Goal: Task Accomplishment & Management: Use online tool/utility

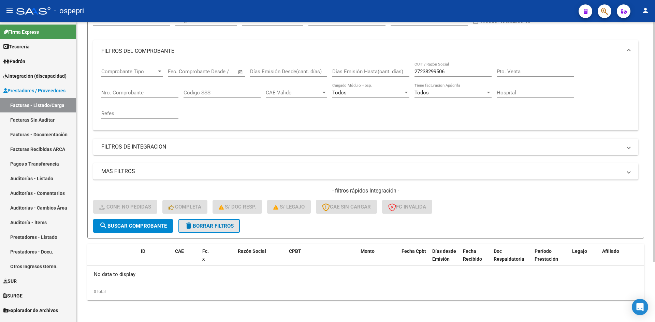
click at [234, 226] on span "delete Borrar Filtros" at bounding box center [208, 226] width 49 height 6
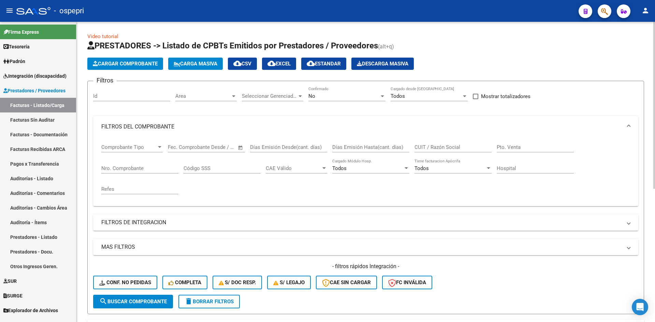
click at [422, 144] on input "CUIT / Razón Social" at bounding box center [452, 147] width 77 height 6
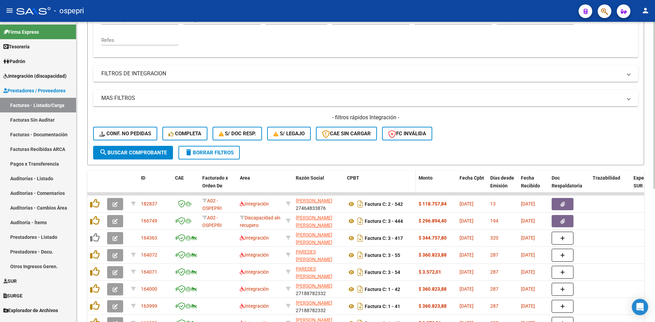
scroll to position [170, 0]
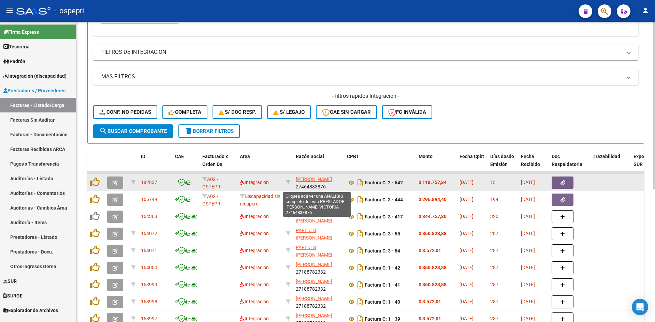
type input "paredes"
click at [309, 181] on span "[PERSON_NAME]" at bounding box center [314, 179] width 36 height 5
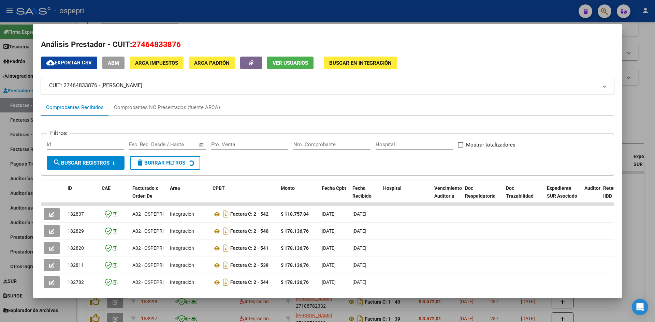
drag, startPoint x: 132, startPoint y: 46, endPoint x: 184, endPoint y: 52, distance: 52.2
click at [184, 52] on div "Análisis Prestador - CUIT: 27464833876 cloud_download Exportar CSV ABM ARCA Imp…" at bounding box center [327, 224] width 573 height 370
copy div "27464833876 cloud_download Exportar CSV ABM ARCA Impuestos ARCA Padrón Ver Usua…"
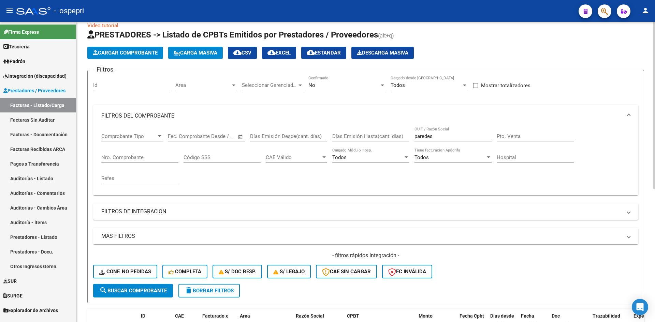
scroll to position [0, 0]
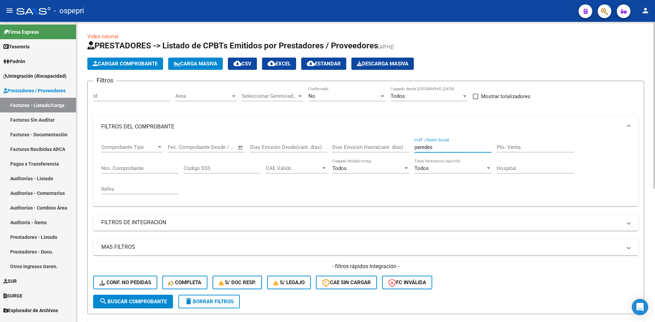
drag, startPoint x: 443, startPoint y: 149, endPoint x: 410, endPoint y: 162, distance: 35.6
click at [410, 162] on div "Comprobante Tipo Comprobante Tipo Start date – End date Fec. Comprobante Desde …" at bounding box center [365, 169] width 528 height 63
paste input "27464833876"
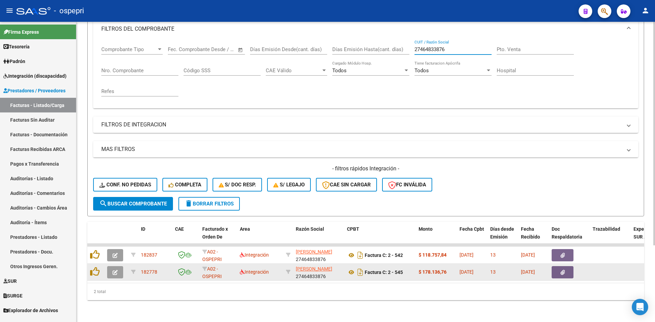
type input "27464833876"
click at [111, 267] on button "button" at bounding box center [115, 272] width 16 height 12
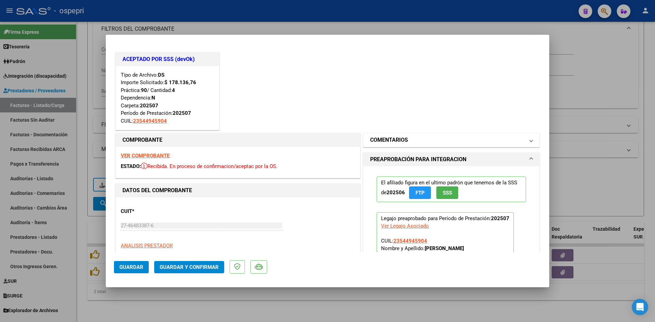
click at [529, 140] on span at bounding box center [530, 140] width 3 height 8
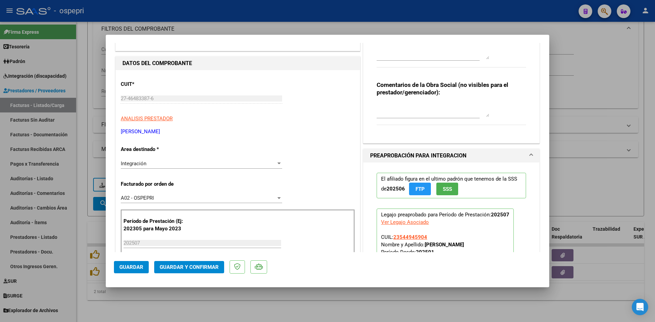
scroll to position [136, 0]
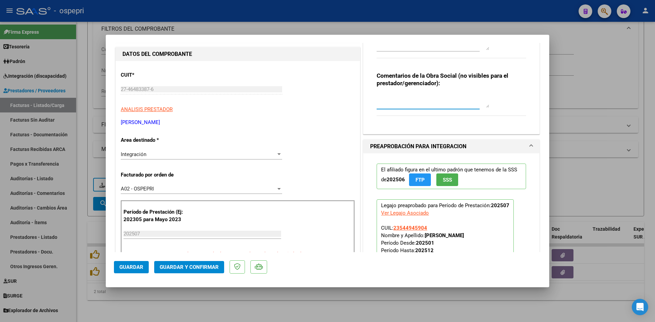
click at [389, 97] on textarea at bounding box center [432, 101] width 112 height 14
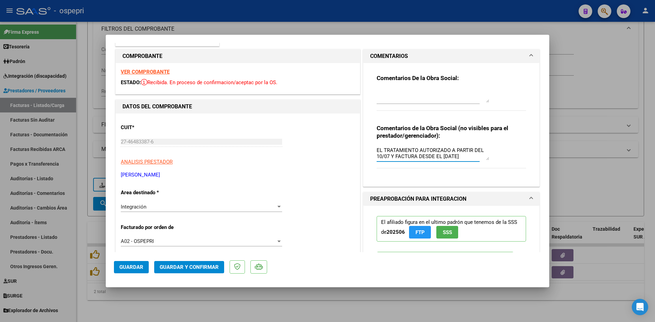
scroll to position [0, 0]
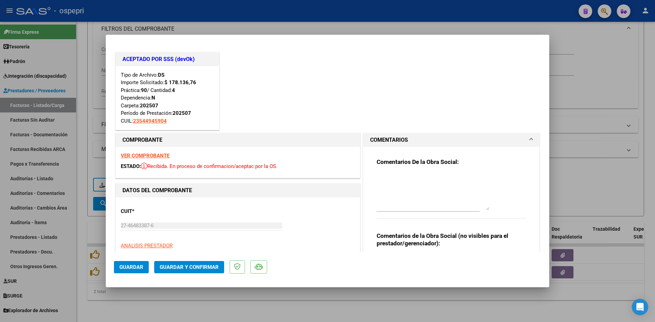
drag, startPoint x: 482, startPoint y: 190, endPoint x: 484, endPoint y: 203, distance: 12.7
click at [482, 208] on textarea at bounding box center [432, 191] width 112 height 37
type textarea "PENDIENTE NOTA DE CREDITO PARCIAL - TIENE EL TRATAMIENTO AUTORIZADO A PARTIR DE…"
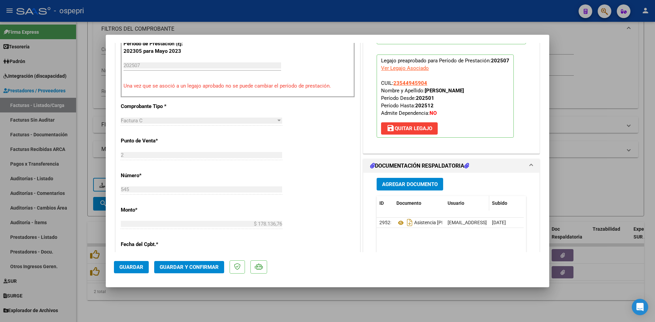
scroll to position [307, 0]
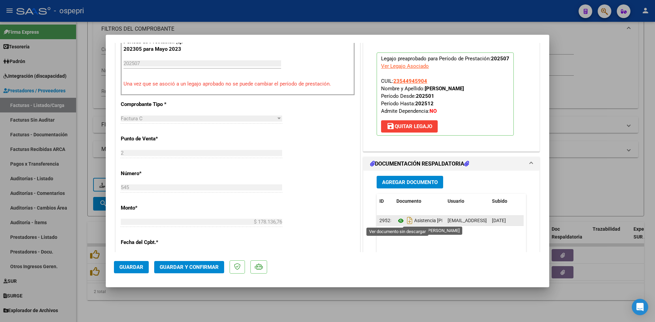
click at [399, 221] on icon at bounding box center [400, 221] width 9 height 8
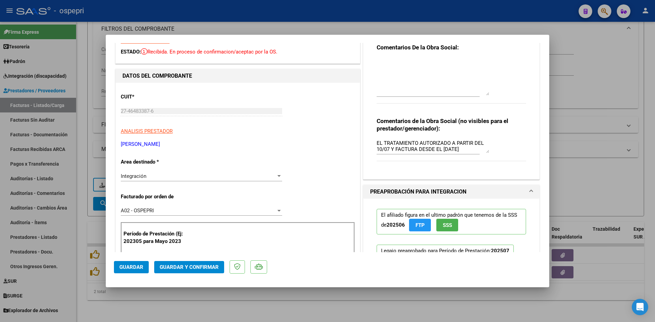
scroll to position [34, 0]
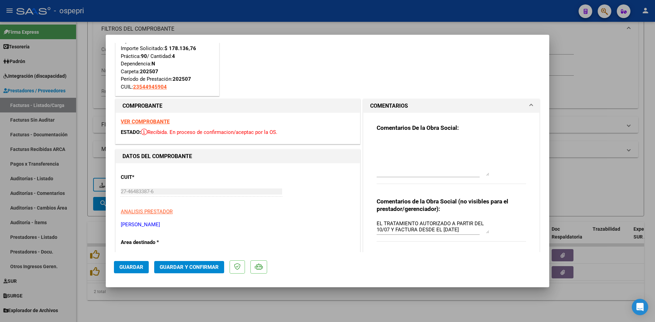
click at [378, 142] on textarea at bounding box center [432, 157] width 112 height 37
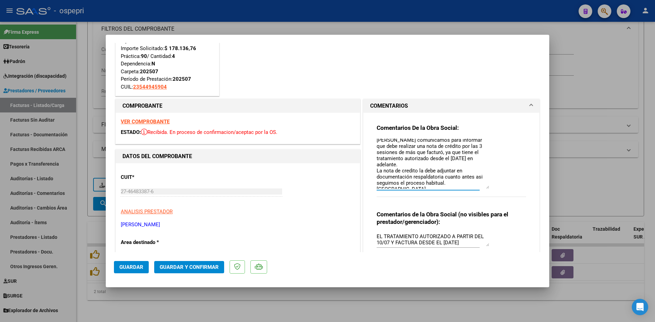
scroll to position [0, 0]
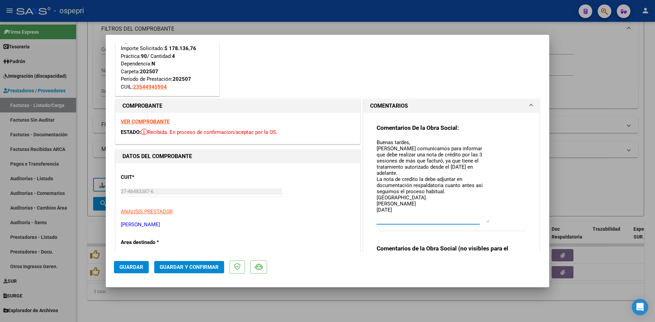
drag, startPoint x: 484, startPoint y: 175, endPoint x: 462, endPoint y: 204, distance: 36.8
click at [487, 221] on div "Comentarios De la Obra Social: Buenas tardes, Nos comunicamos para informar que…" at bounding box center [450, 181] width 149 height 115
click at [406, 171] on textarea "Buenas tardes, Nos comunicamos para informar que debe realizar una nota de créd…" at bounding box center [432, 181] width 112 height 84
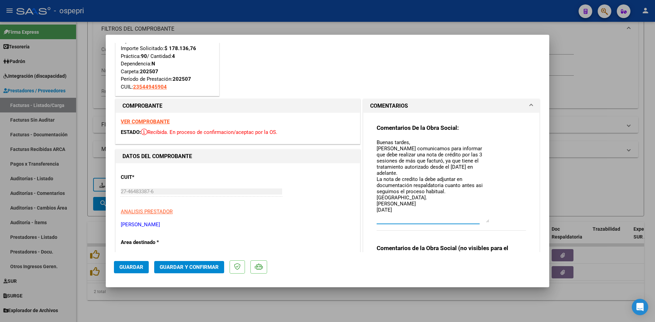
click at [406, 171] on textarea "Buenas tardes, Nos comunicamos para informar que debe realizar una nota de créd…" at bounding box center [432, 181] width 112 height 84
click at [475, 180] on textarea "Buenas tardes, Nos comunicamos para informar que debe realizar una nota de créd…" at bounding box center [432, 181] width 112 height 84
click at [456, 186] on textarea "Buenas tardes, Nos comunicamos para informar que debe realizar una nota de créd…" at bounding box center [432, 181] width 112 height 84
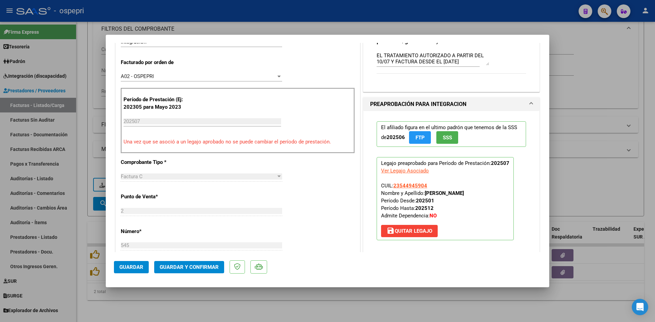
scroll to position [341, 0]
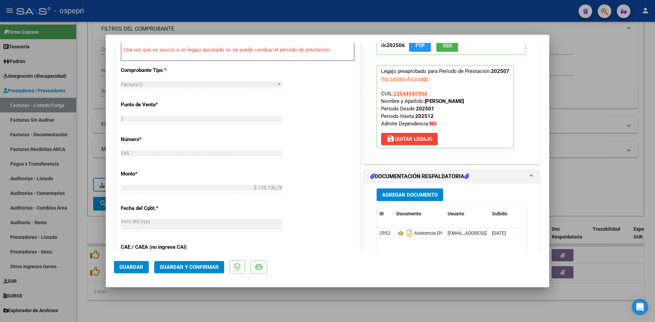
type textarea "Buenas tardes, Nos comunicamos para informar que debe realizar una nota de créd…"
click at [134, 264] on span "Guardar" at bounding box center [131, 267] width 24 height 6
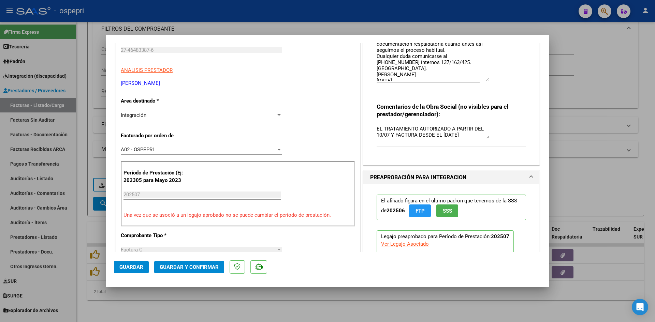
scroll to position [205, 0]
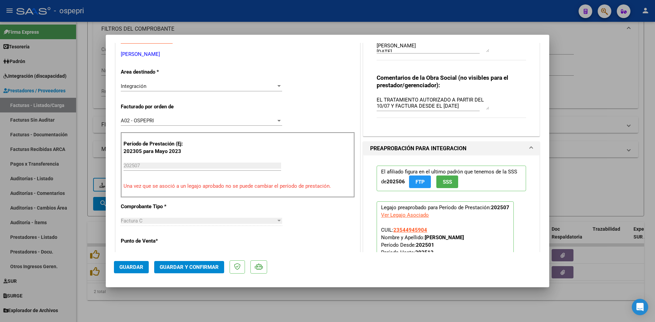
click at [134, 271] on button "Guardar" at bounding box center [131, 267] width 35 height 12
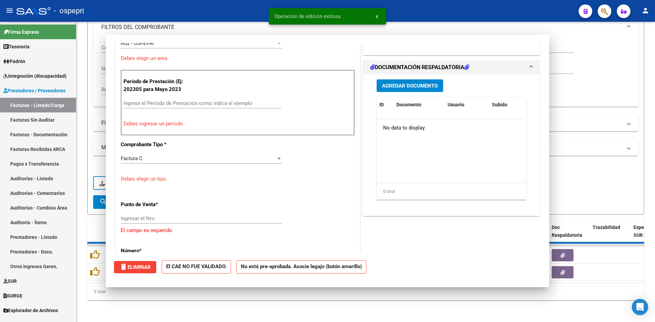
scroll to position [0, 0]
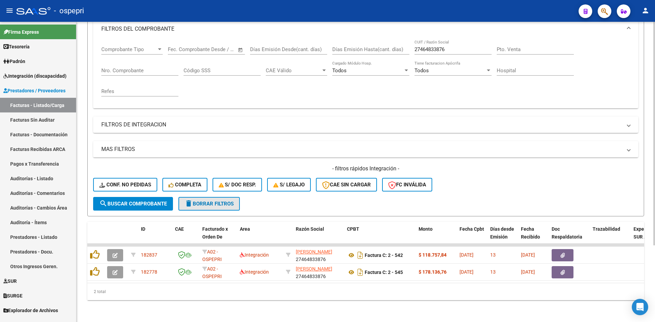
click at [224, 202] on button "delete Borrar Filtros" at bounding box center [208, 204] width 61 height 14
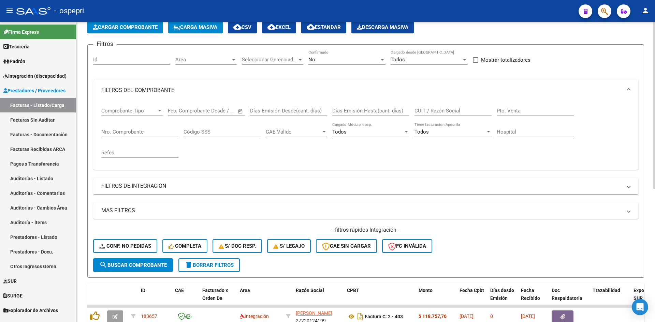
scroll to position [34, 0]
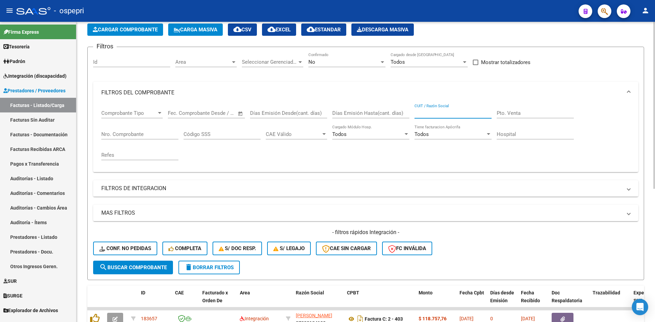
click at [423, 113] on input "CUIT / Razón Social" at bounding box center [452, 113] width 77 height 6
paste input "27264768905"
type input "27264768905"
click at [159, 269] on span "search Buscar Comprobante" at bounding box center [132, 268] width 67 height 6
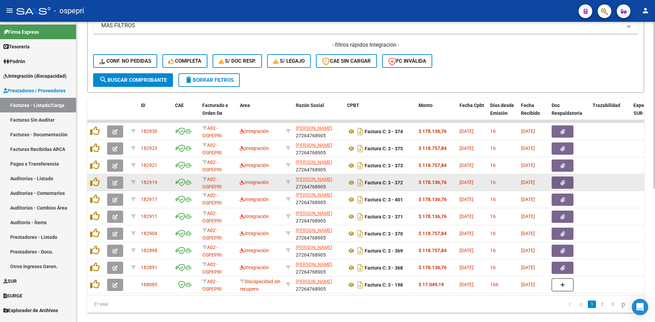
scroll to position [171, 0]
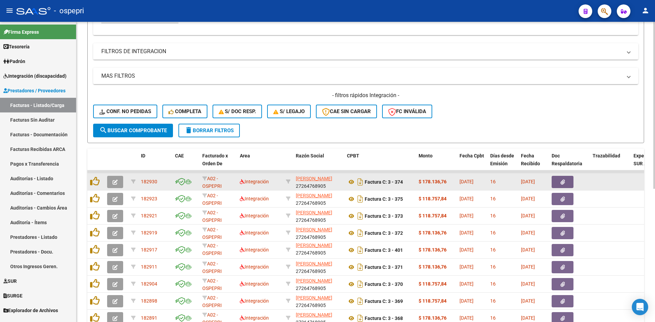
click at [117, 180] on icon "button" at bounding box center [114, 182] width 5 height 5
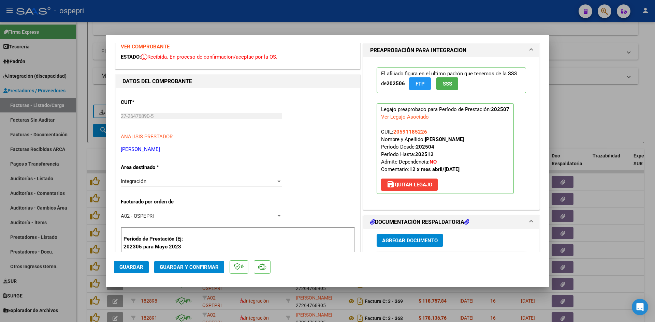
scroll to position [0, 0]
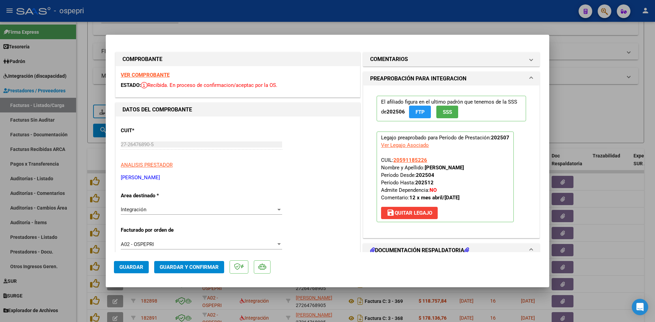
click at [165, 75] on strong "VER COMPROBANTE" at bounding box center [145, 75] width 49 height 6
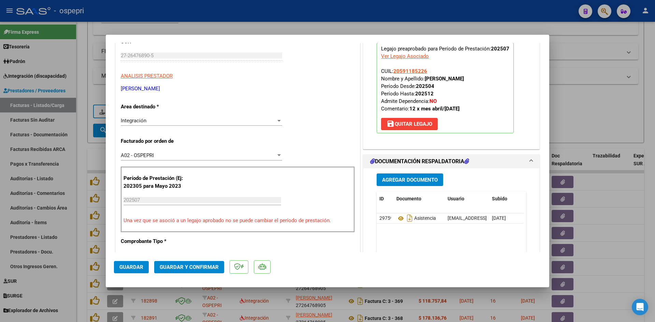
scroll to position [102, 0]
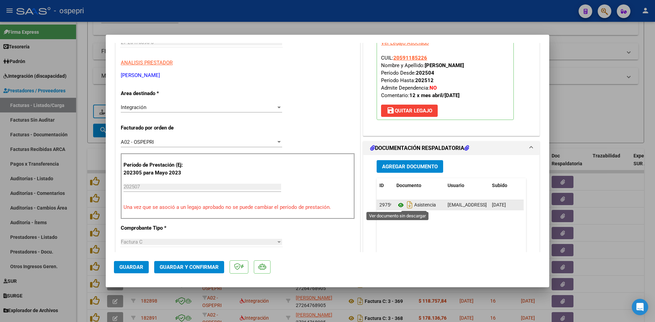
click at [396, 203] on icon at bounding box center [400, 205] width 9 height 8
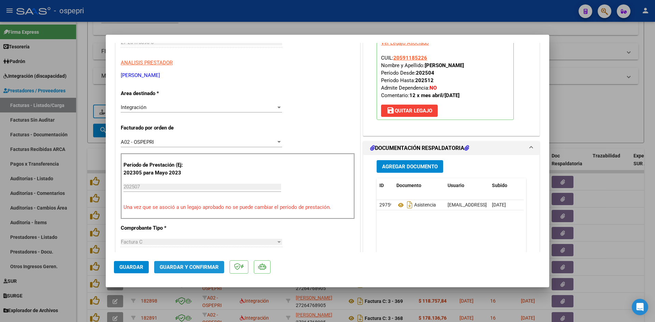
click at [205, 268] on span "Guardar y Confirmar" at bounding box center [189, 267] width 59 height 6
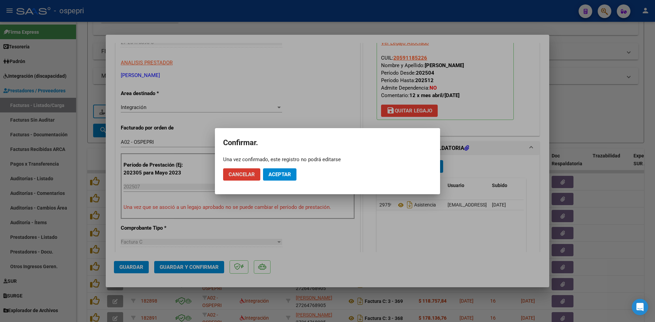
click at [278, 170] on button "Aceptar" at bounding box center [279, 174] width 33 height 12
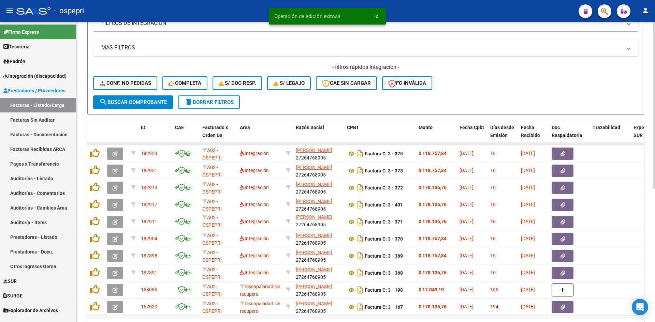
scroll to position [205, 0]
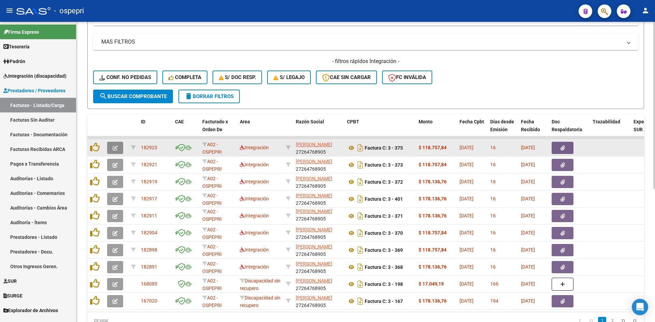
click at [115, 149] on icon "button" at bounding box center [114, 148] width 5 height 5
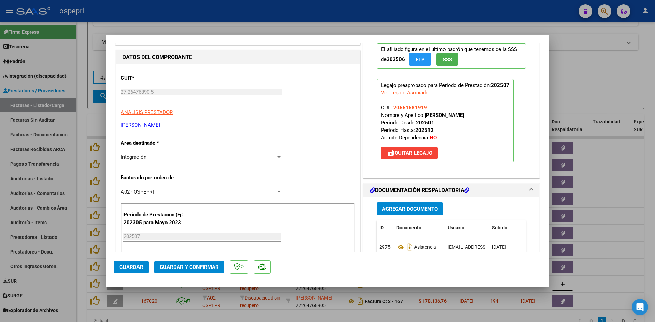
scroll to position [0, 0]
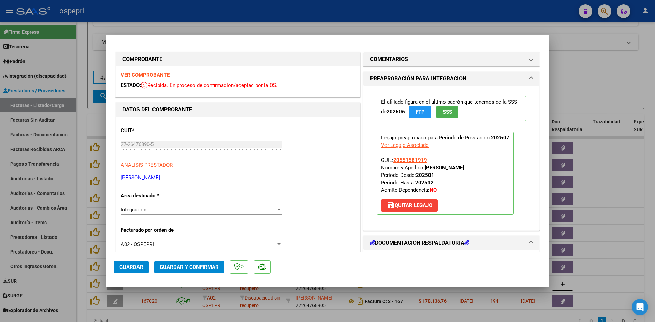
click at [160, 73] on strong "VER COMPROBANTE" at bounding box center [145, 75] width 49 height 6
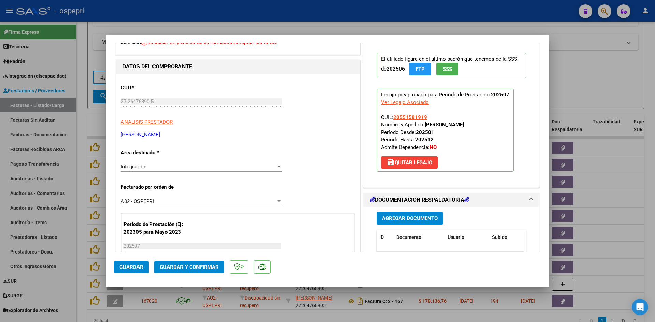
scroll to position [102, 0]
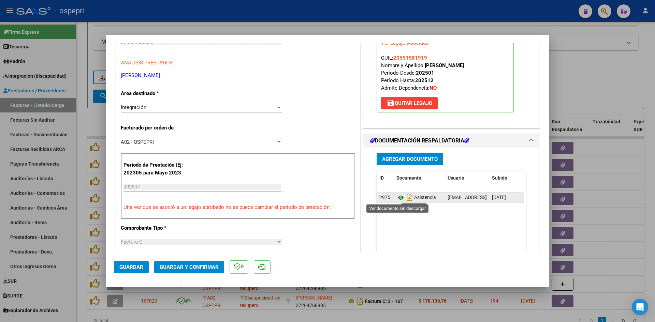
click at [398, 197] on icon at bounding box center [400, 198] width 9 height 8
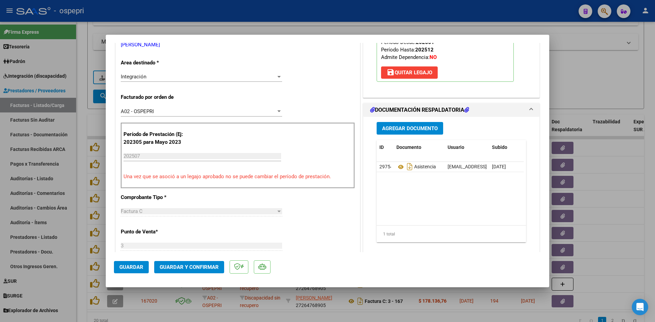
scroll to position [170, 0]
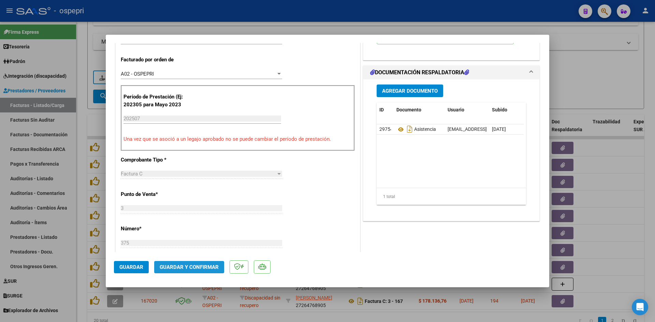
click at [176, 266] on span "Guardar y Confirmar" at bounding box center [189, 267] width 59 height 6
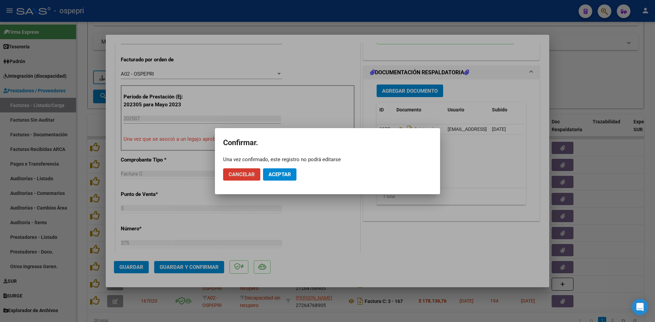
click at [281, 174] on span "Aceptar" at bounding box center [279, 174] width 22 height 6
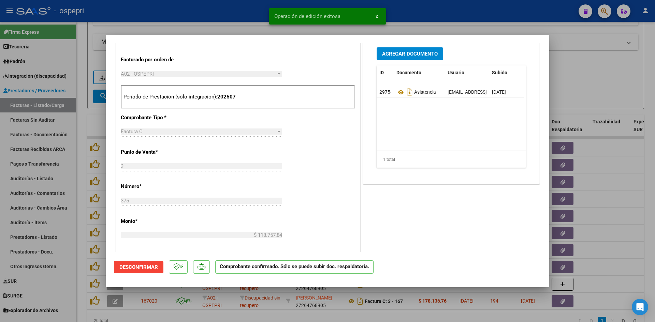
type input "$ 0,00"
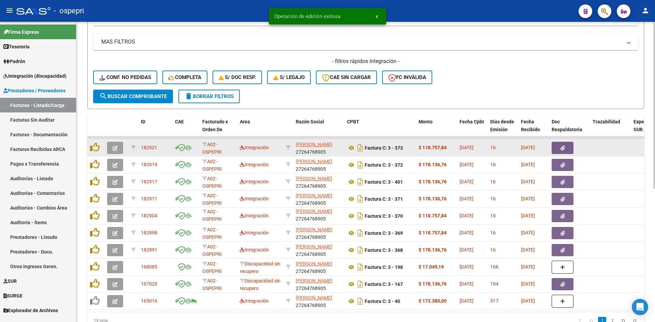
click at [113, 146] on icon "button" at bounding box center [114, 148] width 5 height 5
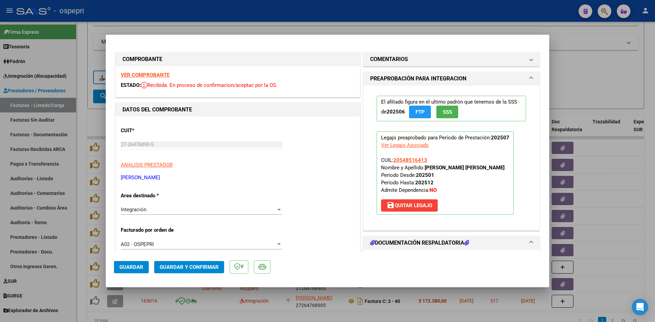
click at [152, 75] on strong "VER COMPROBANTE" at bounding box center [145, 75] width 49 height 6
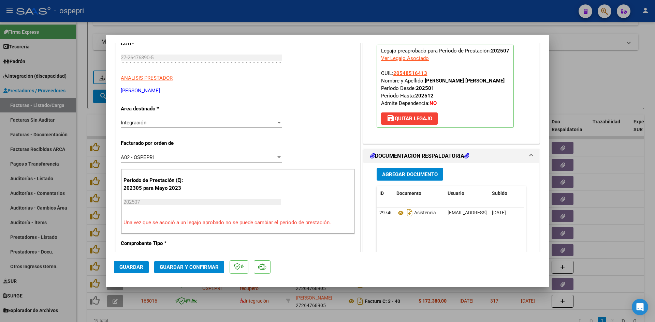
scroll to position [102, 0]
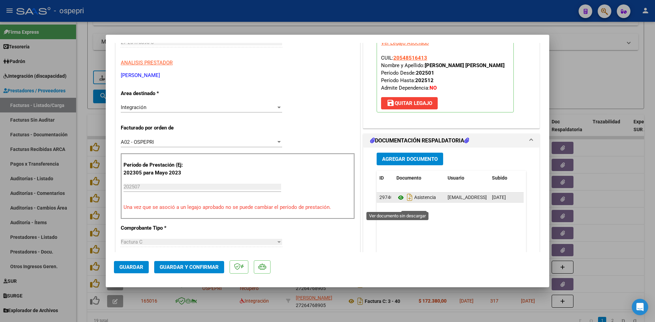
click at [398, 202] on icon at bounding box center [400, 198] width 9 height 8
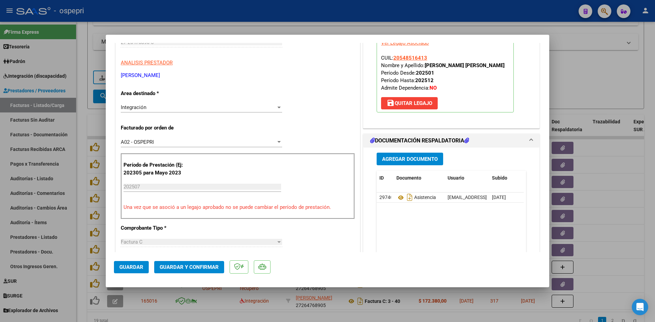
click at [211, 269] on span "Guardar y Confirmar" at bounding box center [189, 267] width 59 height 6
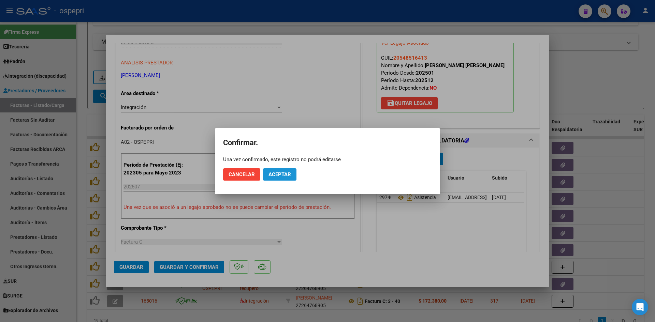
click at [291, 173] on button "Aceptar" at bounding box center [279, 174] width 33 height 12
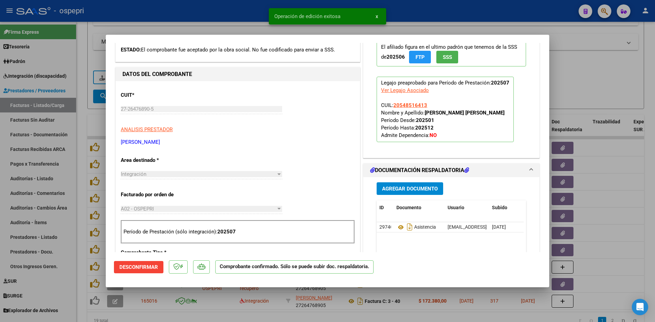
scroll to position [0, 0]
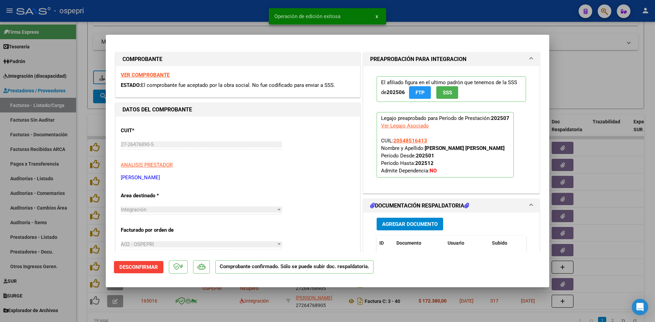
click at [160, 72] on strong "VER COMPROBANTE" at bounding box center [145, 75] width 49 height 6
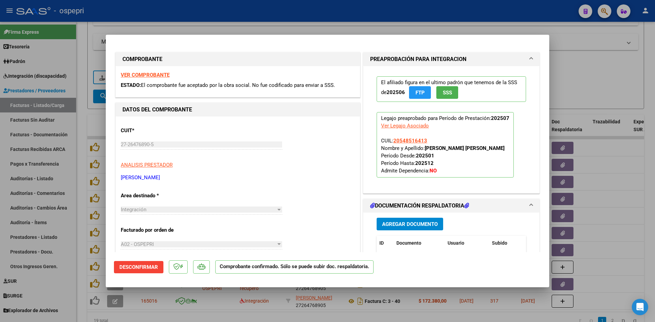
type input "$ 0,00"
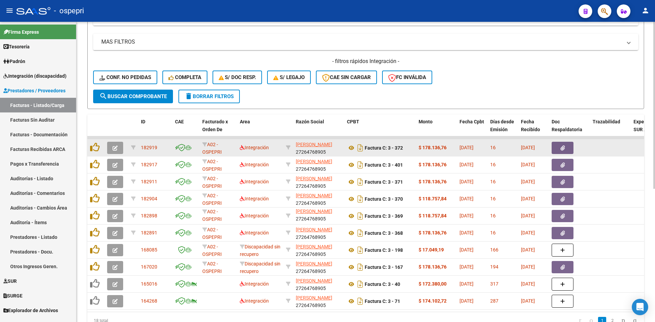
click at [116, 147] on icon "button" at bounding box center [114, 148] width 5 height 5
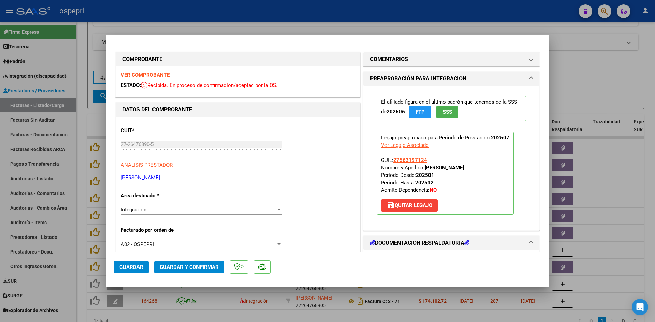
click at [153, 72] on strong "VER COMPROBANTE" at bounding box center [145, 75] width 49 height 6
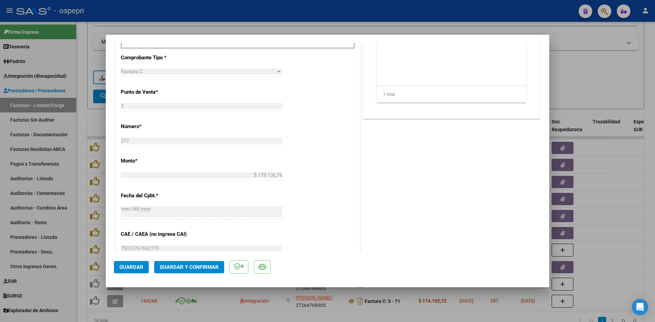
scroll to position [136, 0]
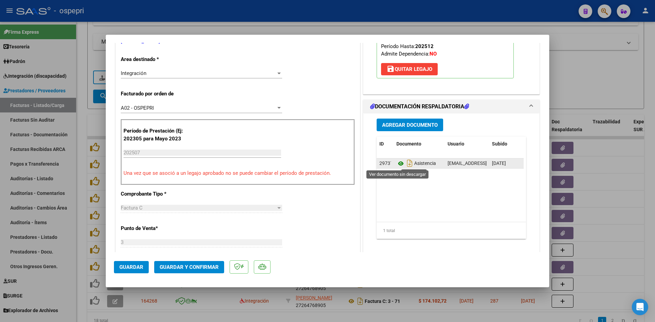
click at [396, 162] on icon at bounding box center [400, 164] width 9 height 8
click at [212, 266] on span "Guardar y Confirmar" at bounding box center [189, 267] width 59 height 6
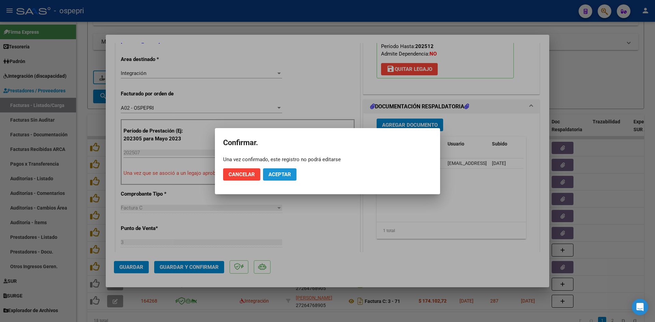
click at [285, 176] on span "Aceptar" at bounding box center [279, 174] width 22 height 6
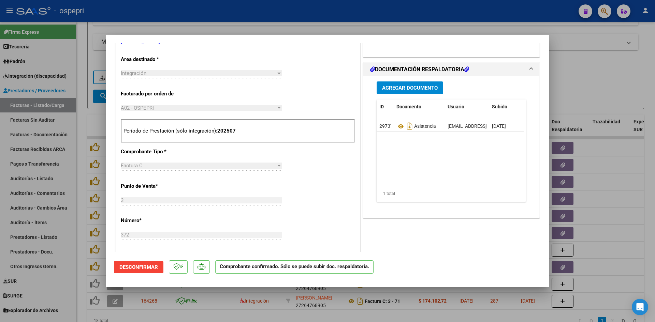
type input "$ 0,00"
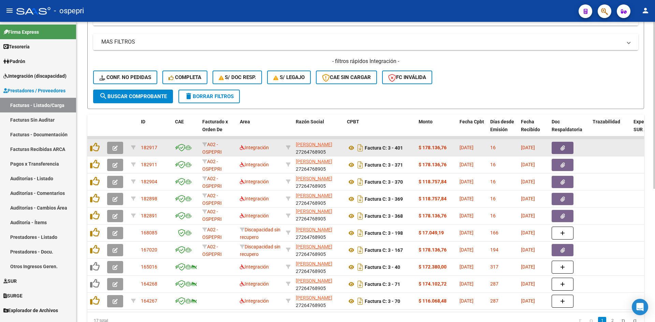
click at [113, 147] on icon "button" at bounding box center [114, 148] width 5 height 5
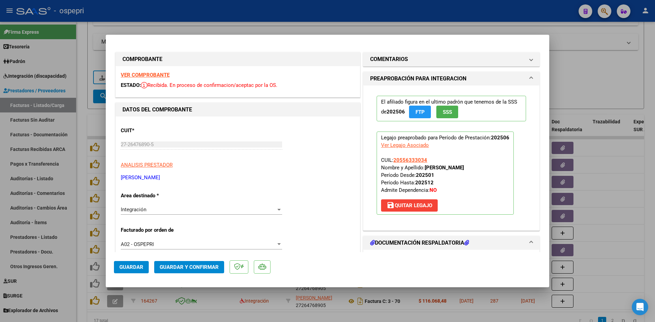
click at [147, 74] on strong "VER COMPROBANTE" at bounding box center [145, 75] width 49 height 6
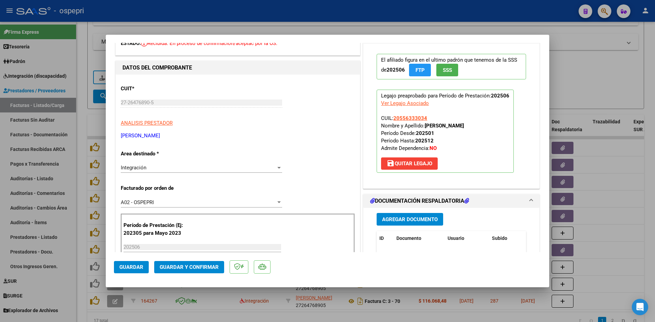
scroll to position [102, 0]
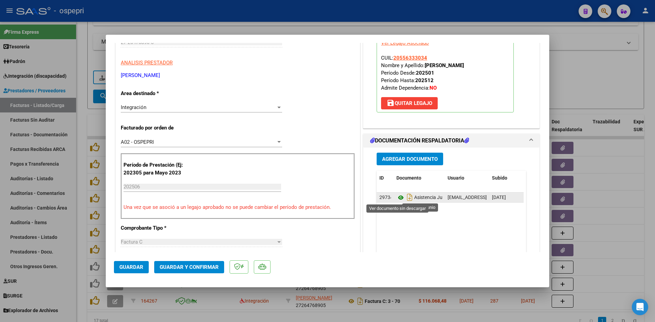
click at [398, 198] on icon at bounding box center [400, 198] width 9 height 8
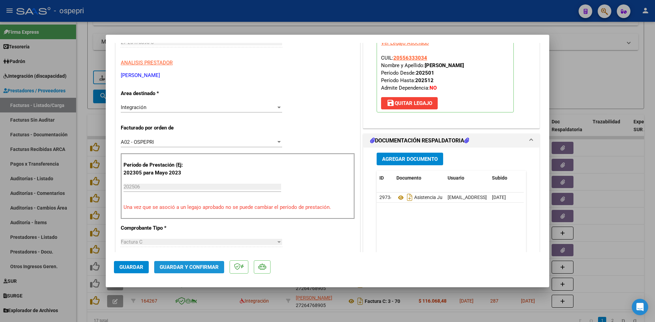
click at [193, 267] on span "Guardar y Confirmar" at bounding box center [189, 267] width 59 height 6
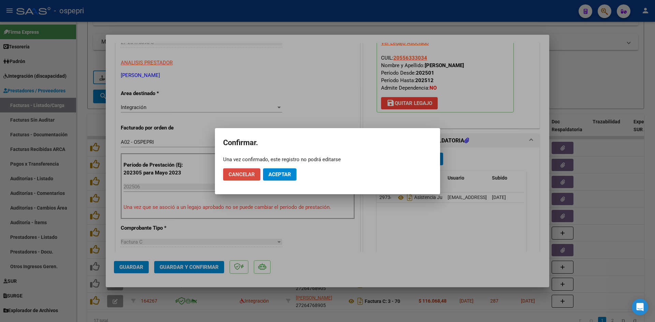
click at [247, 175] on span "Cancelar" at bounding box center [241, 174] width 26 height 6
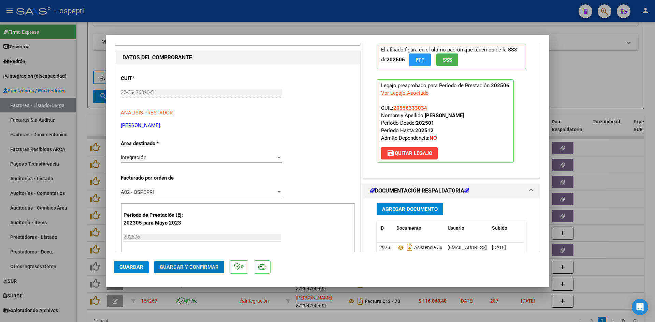
scroll to position [0, 0]
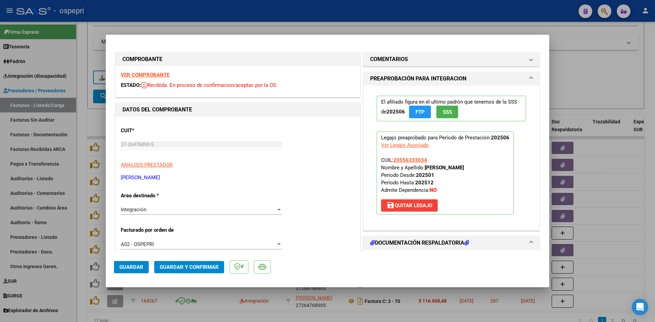
click at [160, 73] on strong "VER COMPROBANTE" at bounding box center [145, 75] width 49 height 6
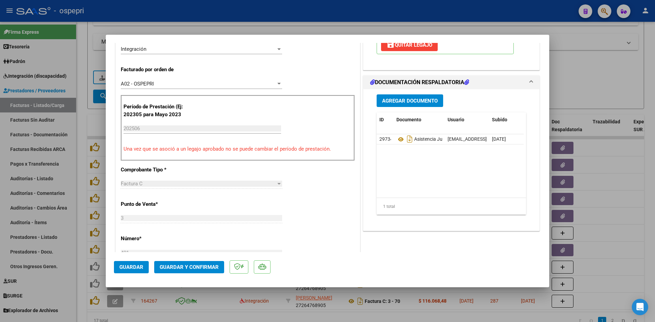
scroll to position [170, 0]
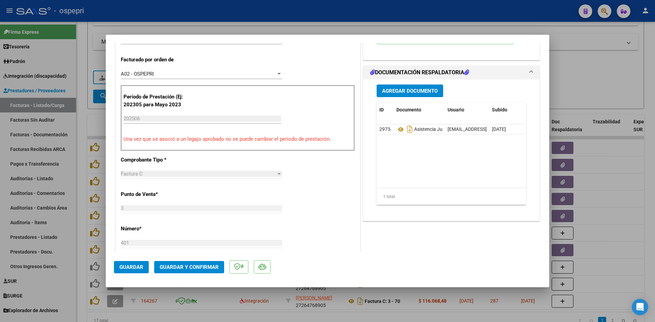
click at [193, 265] on span "Guardar y Confirmar" at bounding box center [189, 267] width 59 height 6
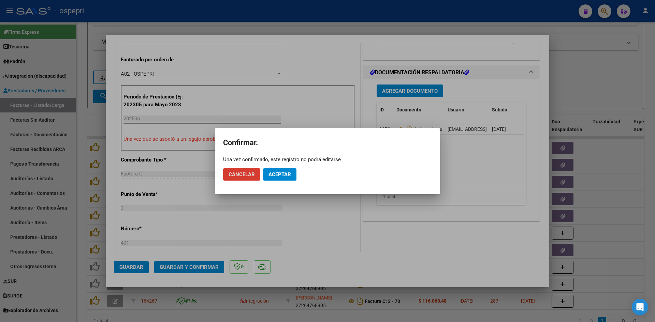
click at [284, 172] on span "Aceptar" at bounding box center [279, 174] width 22 height 6
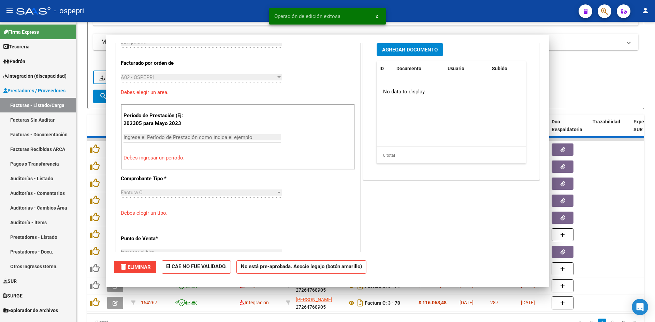
scroll to position [0, 0]
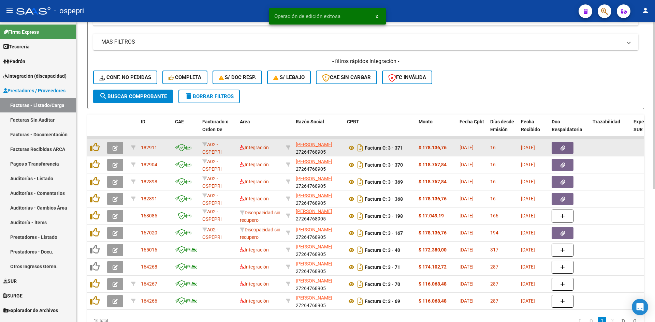
click at [113, 145] on span "button" at bounding box center [114, 148] width 5 height 6
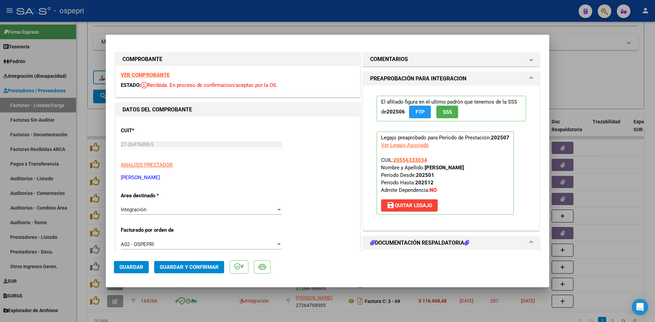
click at [157, 75] on strong "VER COMPROBANTE" at bounding box center [145, 75] width 49 height 6
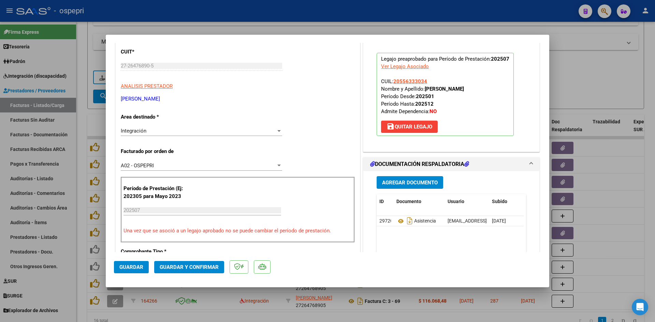
scroll to position [102, 0]
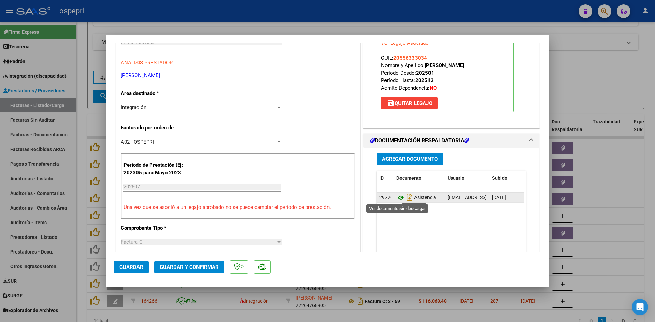
click at [396, 196] on icon at bounding box center [400, 198] width 9 height 8
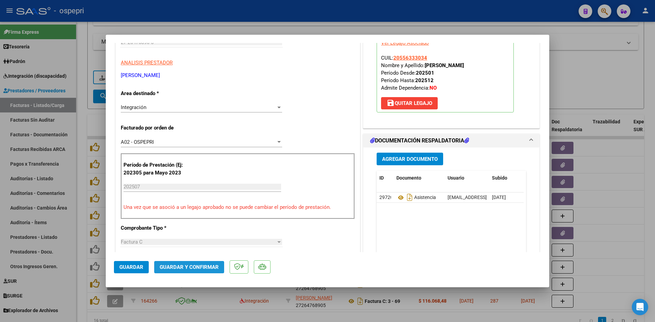
click at [207, 267] on span "Guardar y Confirmar" at bounding box center [189, 267] width 59 height 6
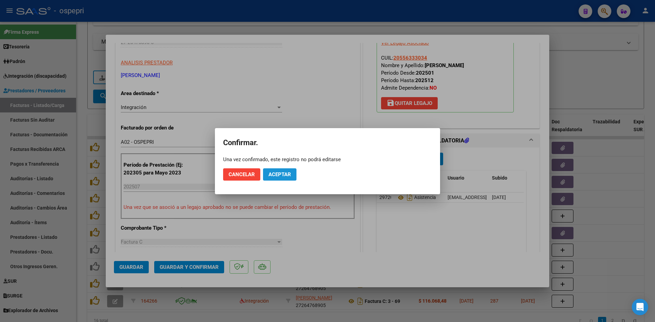
click at [291, 172] on button "Aceptar" at bounding box center [279, 174] width 33 height 12
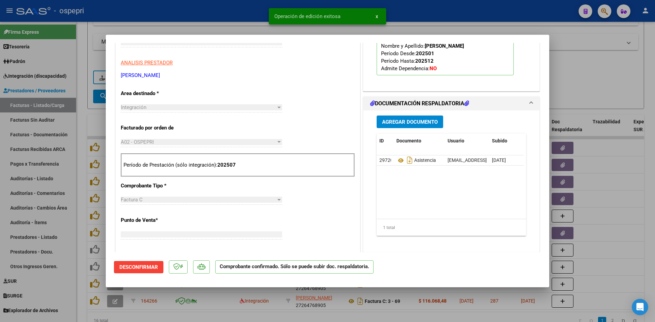
scroll to position [0, 0]
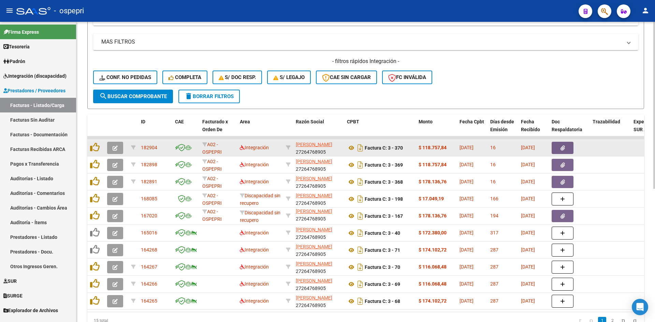
click at [114, 148] on icon "button" at bounding box center [114, 148] width 5 height 5
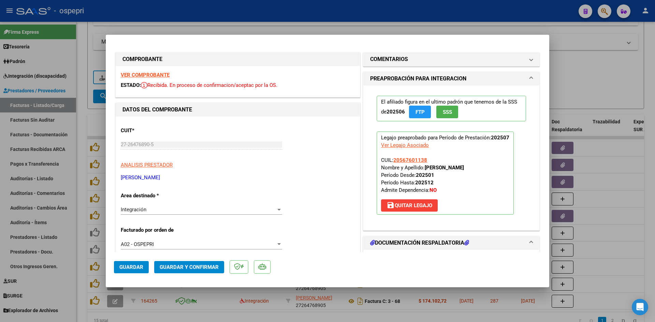
click at [162, 74] on strong "VER COMPROBANTE" at bounding box center [145, 75] width 49 height 6
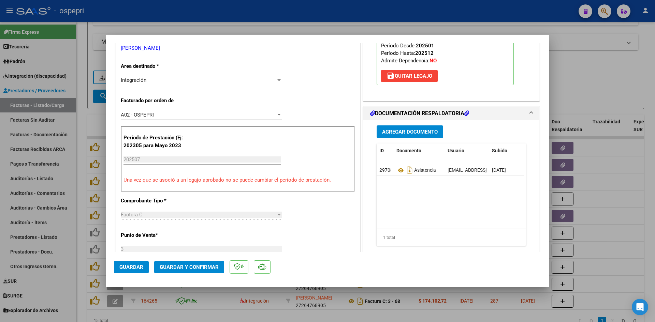
scroll to position [136, 0]
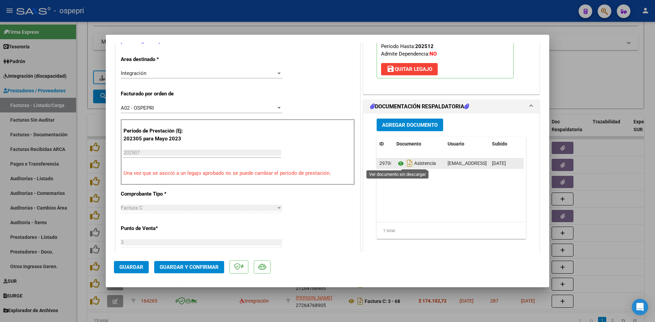
click at [396, 164] on icon at bounding box center [400, 164] width 9 height 8
click at [212, 272] on button "Guardar y Confirmar" at bounding box center [189, 267] width 70 height 12
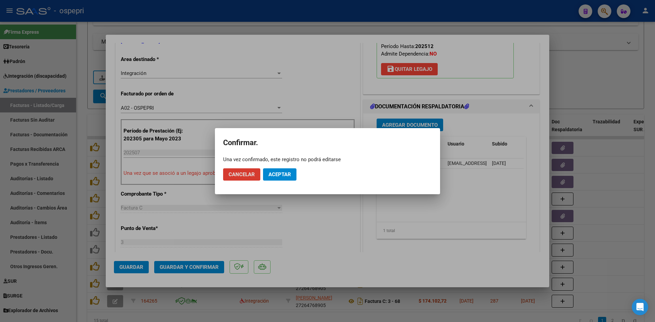
click at [285, 166] on mat-dialog-actions "Cancelar Aceptar" at bounding box center [327, 174] width 209 height 23
click at [282, 176] on span "Aceptar" at bounding box center [279, 174] width 22 height 6
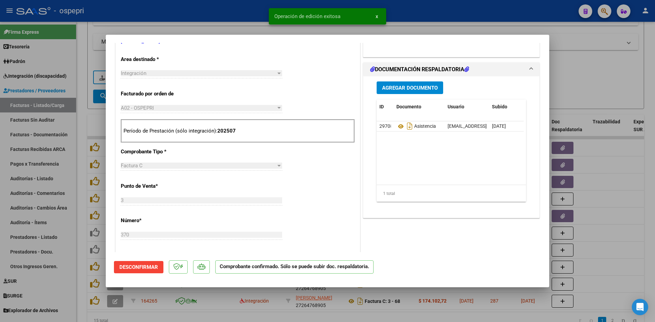
type input "$ 0,00"
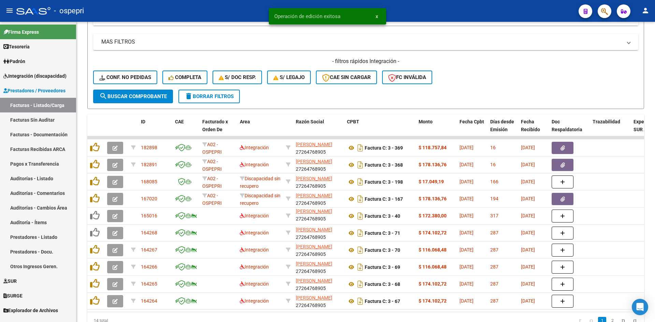
scroll to position [0, 0]
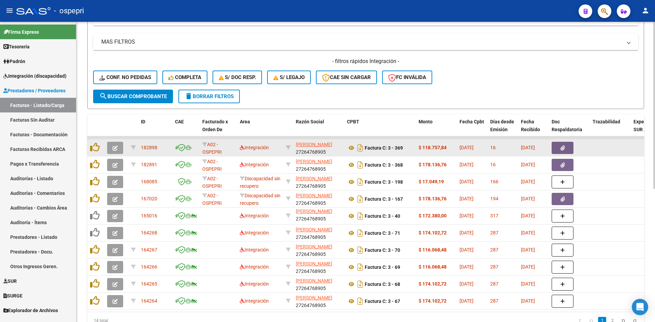
click at [115, 148] on icon "button" at bounding box center [114, 148] width 5 height 5
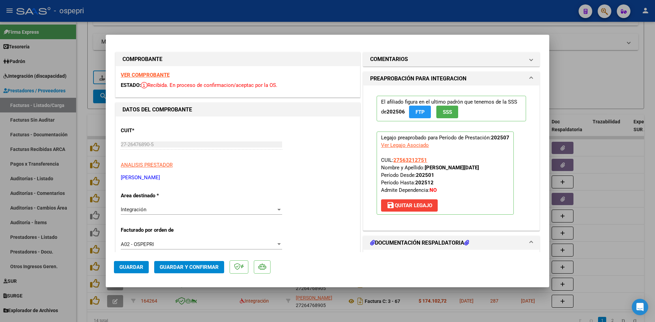
click at [133, 74] on strong "VER COMPROBANTE" at bounding box center [145, 75] width 49 height 6
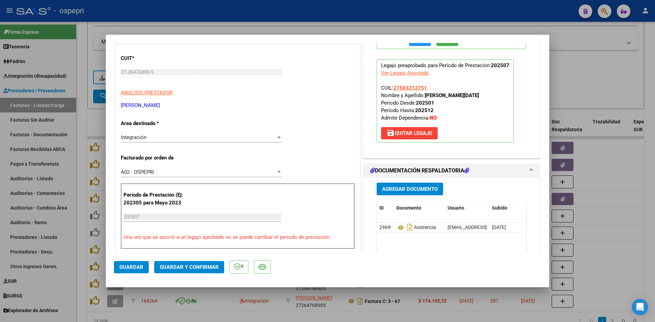
scroll to position [102, 0]
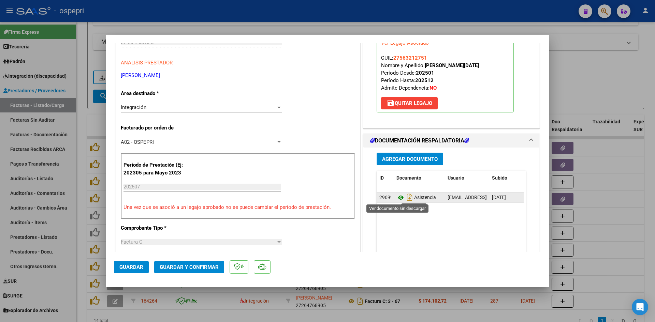
click at [397, 198] on icon at bounding box center [400, 198] width 9 height 8
click at [210, 264] on span "Guardar y Confirmar" at bounding box center [189, 267] width 59 height 6
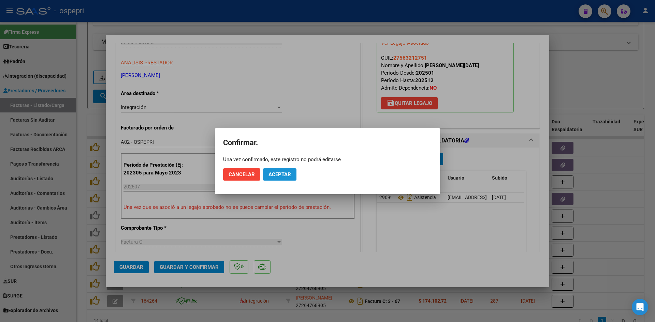
click at [272, 176] on span "Aceptar" at bounding box center [279, 174] width 22 height 6
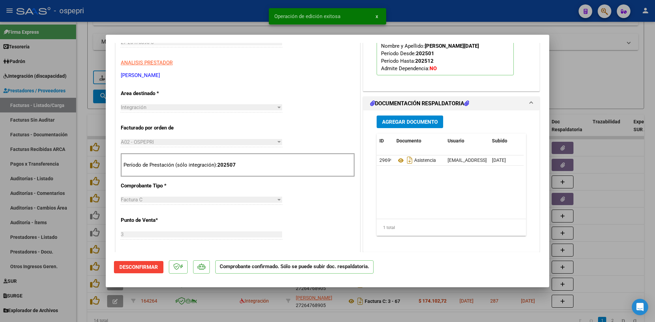
type input "$ 0,00"
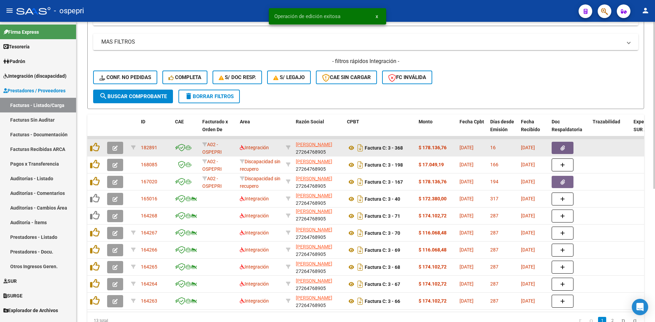
click at [113, 147] on icon "button" at bounding box center [114, 148] width 5 height 5
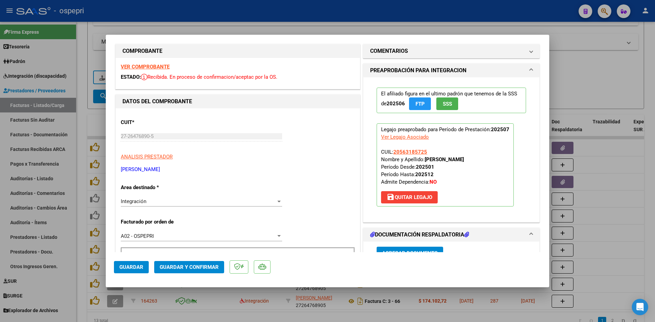
scroll to position [0, 0]
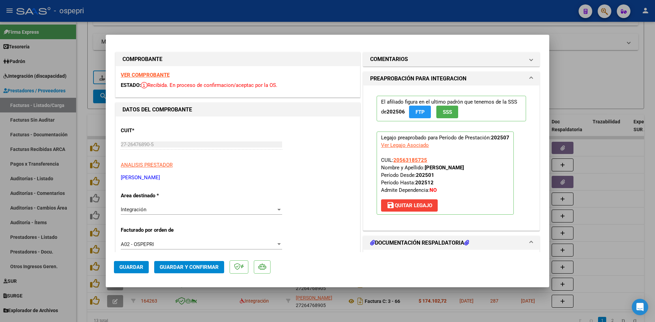
click at [162, 76] on strong "VER COMPROBANTE" at bounding box center [145, 75] width 49 height 6
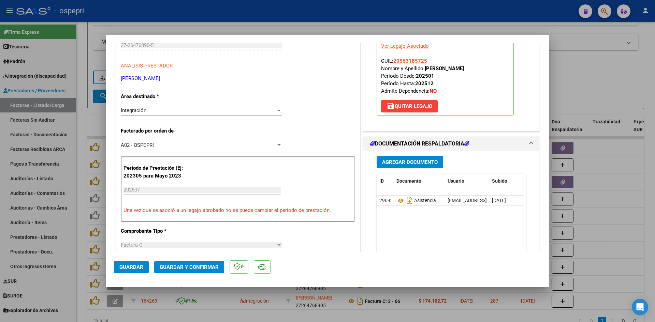
scroll to position [102, 0]
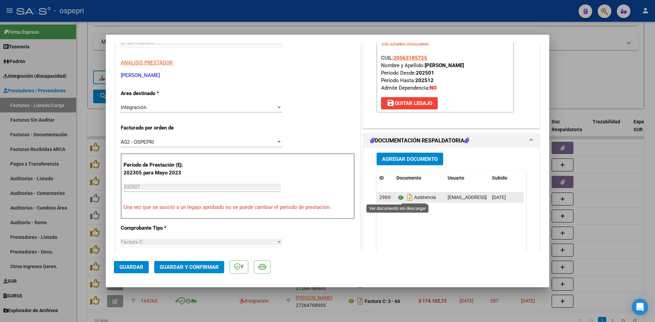
click at [399, 196] on icon at bounding box center [400, 198] width 9 height 8
click at [192, 264] on span "Guardar y Confirmar" at bounding box center [189, 267] width 59 height 6
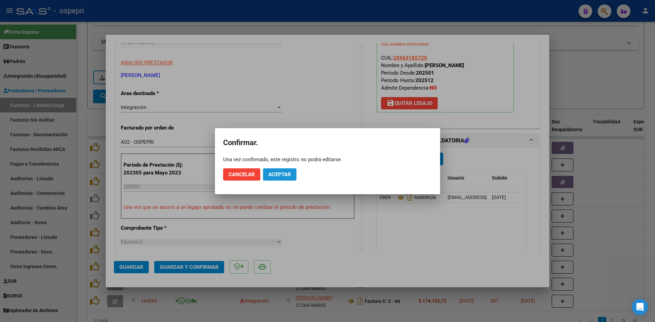
click at [279, 176] on span "Aceptar" at bounding box center [279, 174] width 22 height 6
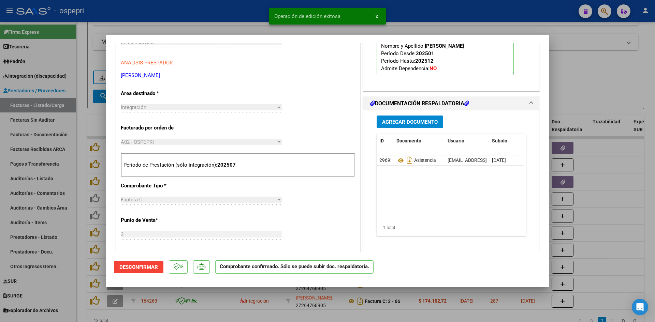
type input "$ 0,00"
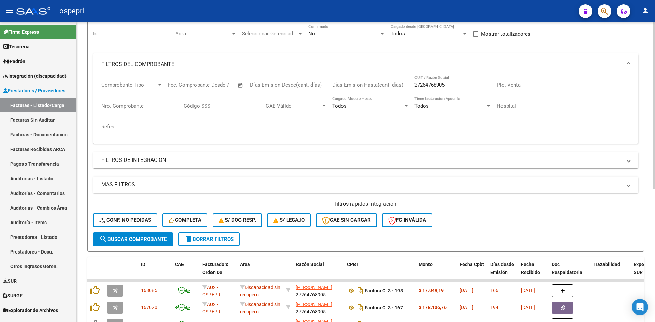
scroll to position [35, 0]
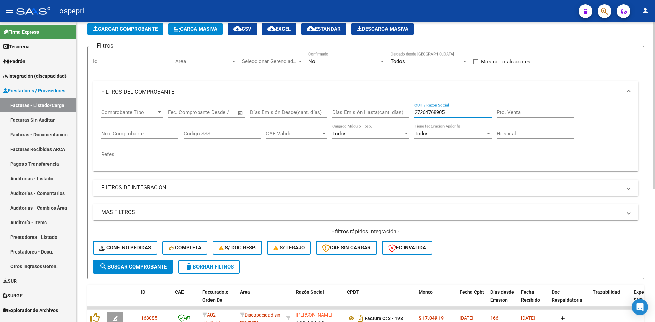
drag, startPoint x: 454, startPoint y: 111, endPoint x: 413, endPoint y: 122, distance: 42.4
click at [413, 122] on div "Comprobante Tipo Comprobante Tipo Start date – End date Fec. Comprobante Desde …" at bounding box center [365, 134] width 528 height 63
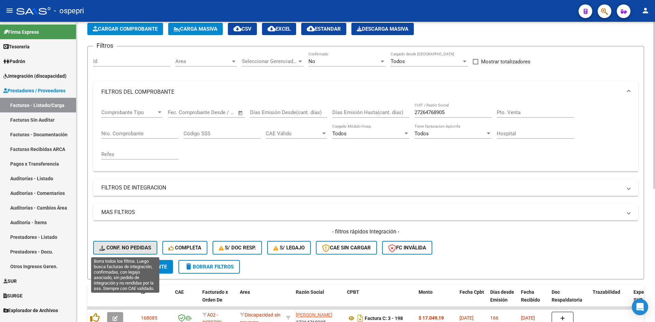
click at [133, 250] on span "Conf. no pedidas" at bounding box center [125, 248] width 52 height 6
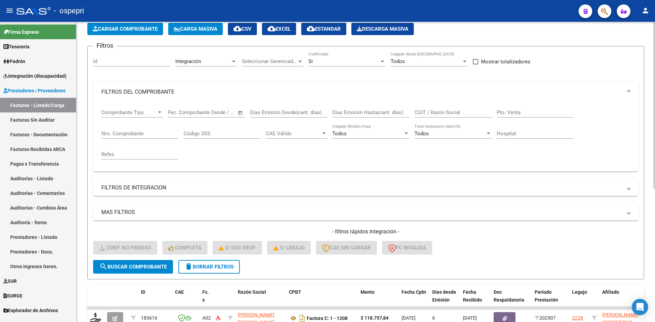
click at [428, 112] on input "CUIT / Razón Social" at bounding box center [452, 112] width 77 height 6
paste input "27264768905"
type input "27264768905"
click at [162, 266] on span "search Buscar Comprobante" at bounding box center [132, 267] width 67 height 6
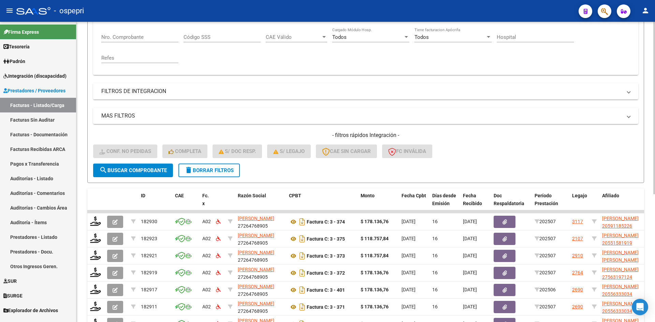
scroll to position [205, 0]
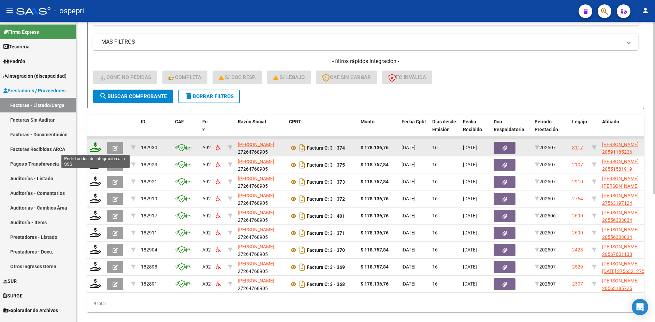
click at [95, 150] on icon at bounding box center [95, 147] width 11 height 10
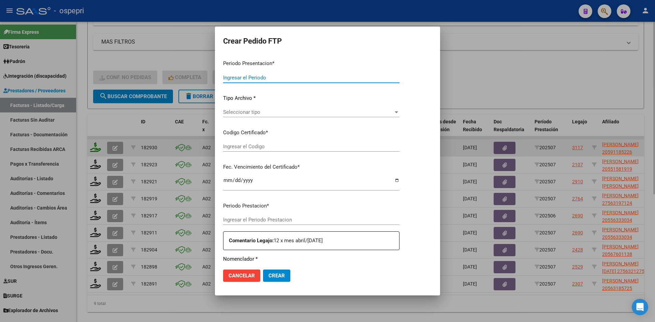
type input "202507"
type input "$ 178.136,76"
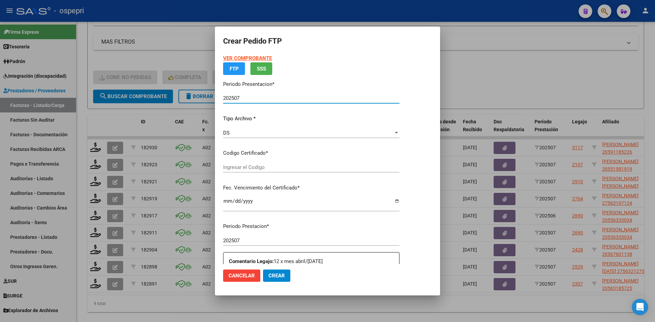
type input "2059118522-6"
type input "2028-04-08"
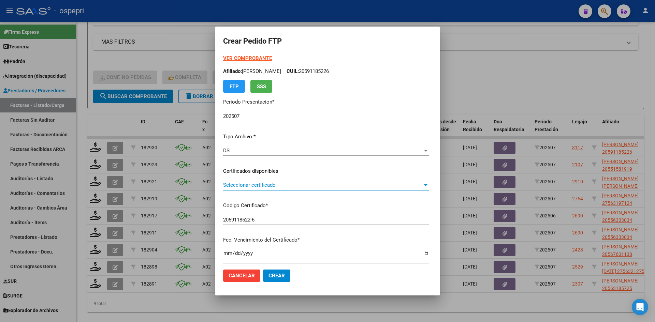
click at [277, 189] on div "Seleccionar certificado Seleccionar certificado" at bounding box center [326, 185] width 206 height 10
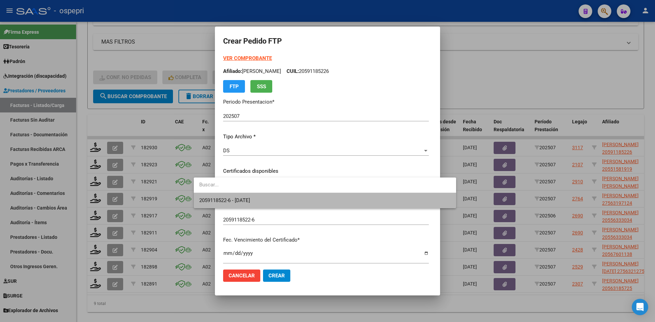
click at [283, 202] on span "2059118522-6 - 2028-04-08" at bounding box center [324, 200] width 251 height 15
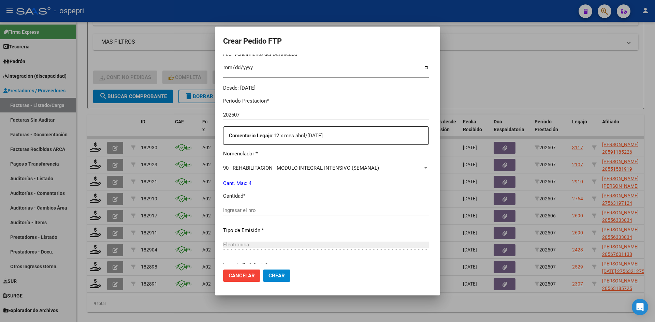
scroll to position [239, 0]
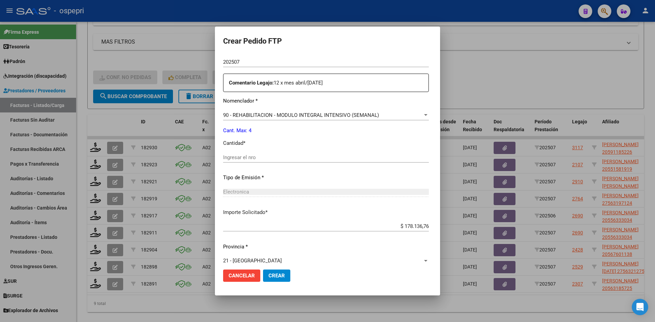
click at [237, 157] on input "Ingresar el nro" at bounding box center [326, 157] width 206 height 6
type input "4"
click at [268, 279] on span "Crear" at bounding box center [276, 276] width 16 height 6
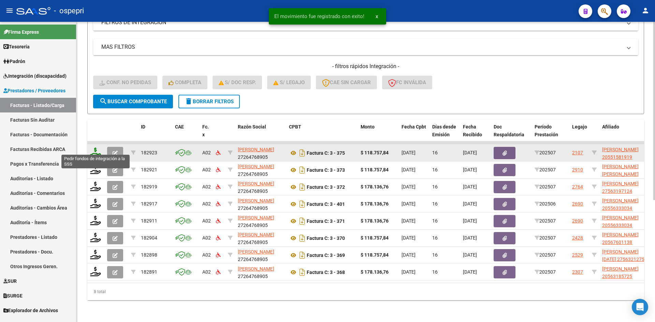
click at [94, 148] on icon at bounding box center [95, 153] width 11 height 10
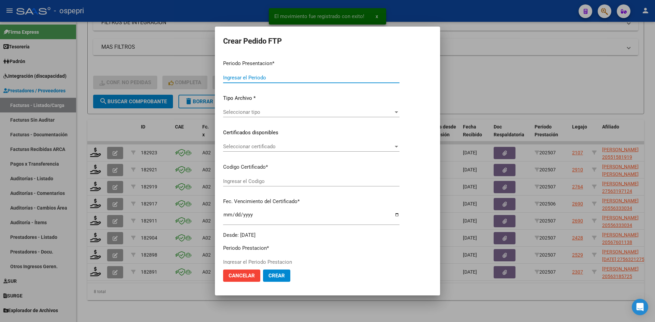
type input "202507"
type input "$ 118.757,84"
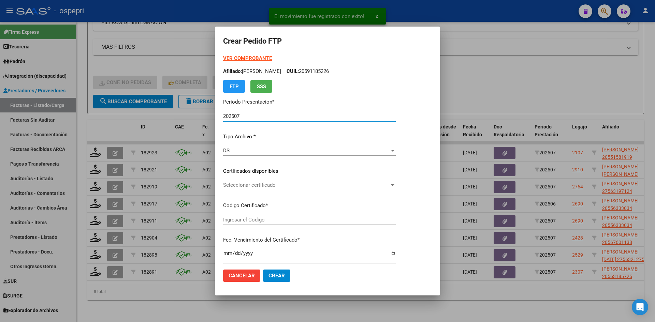
type input "ARG02000551581912016080520210805NQN249"
type input "2027-06-02"
click at [269, 189] on div "Seleccionar certificado Seleccionar certificado" at bounding box center [309, 185] width 172 height 10
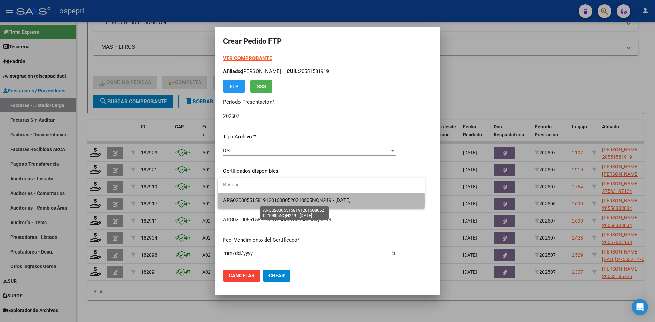
click at [281, 202] on span "ARG02000551581912016080520210805NQN249 - 2027-06-02" at bounding box center [286, 200] width 127 height 6
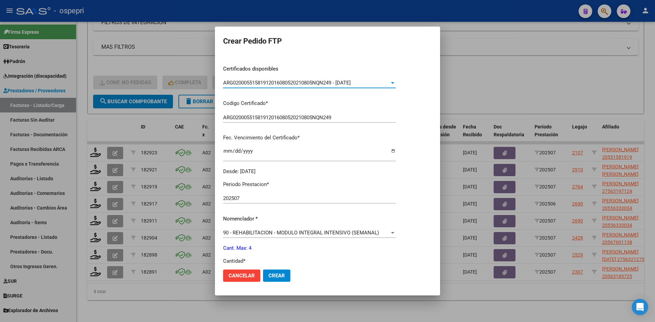
scroll to position [170, 0]
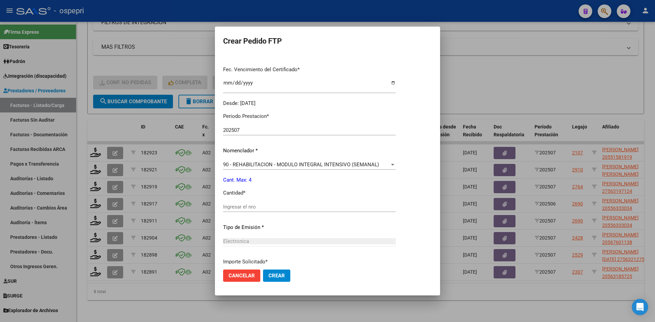
click at [244, 207] on input "Ingresar el nro" at bounding box center [309, 207] width 172 height 6
type input "4"
click at [278, 273] on span "Crear" at bounding box center [276, 276] width 16 height 6
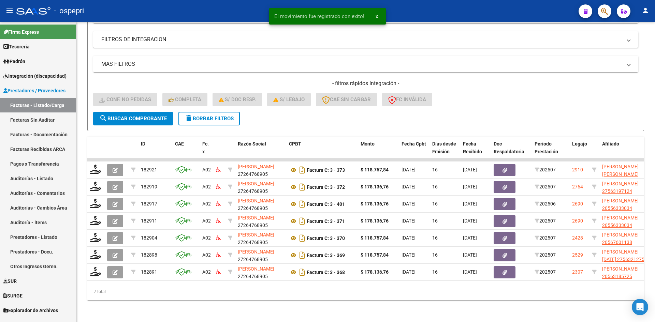
scroll to position [188, 0]
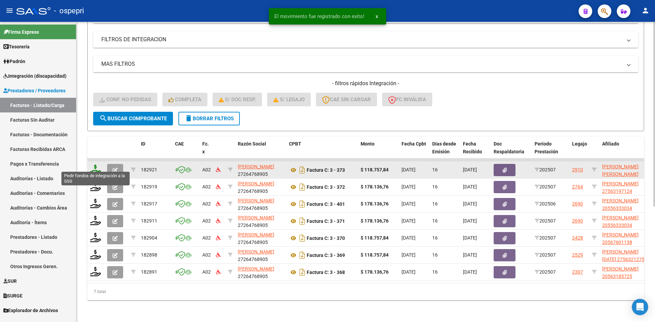
click at [95, 165] on icon at bounding box center [95, 170] width 11 height 10
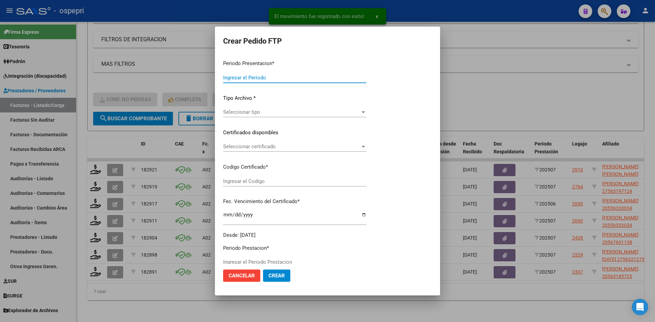
type input "202507"
type input "$ 118.757,84"
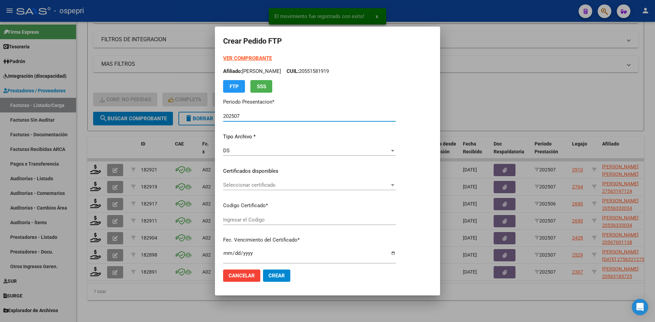
type input "20548516413"
type input "2029-08-01"
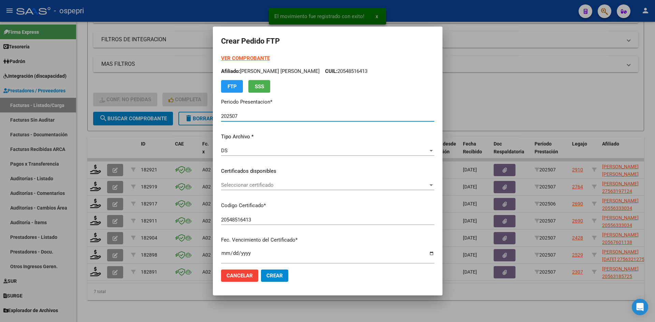
click at [289, 187] on span "Seleccionar certificado" at bounding box center [324, 185] width 207 height 6
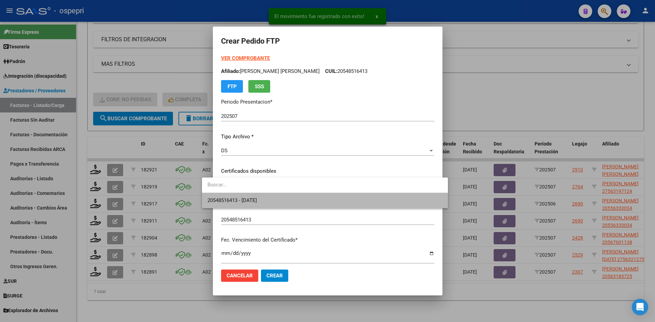
click at [289, 198] on span "20548516413 - 2029-08-01" at bounding box center [324, 200] width 235 height 15
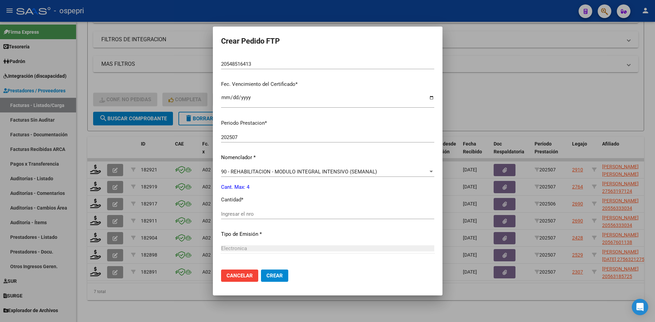
scroll to position [205, 0]
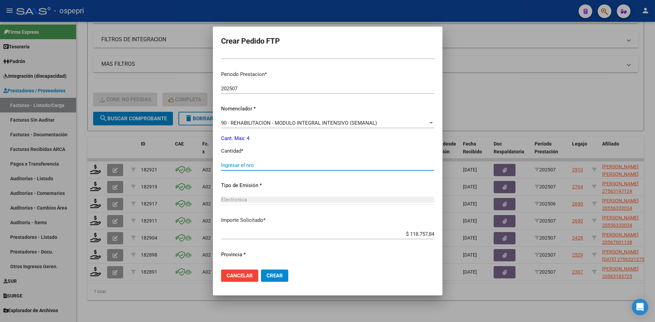
click at [230, 162] on input "Ingresar el nro" at bounding box center [327, 165] width 213 height 6
type input "4"
drag, startPoint x: 267, startPoint y: 281, endPoint x: 267, endPoint y: 277, distance: 3.8
click at [267, 279] on button "Crear" at bounding box center [274, 276] width 27 height 12
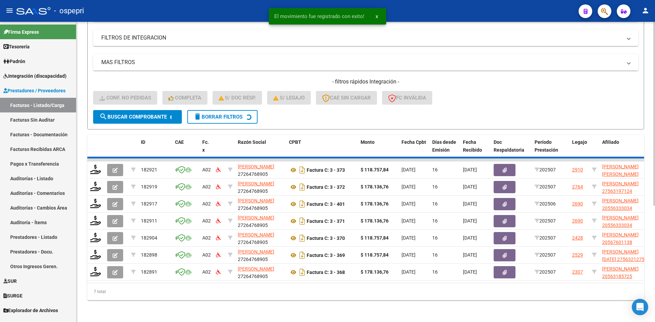
scroll to position [171, 0]
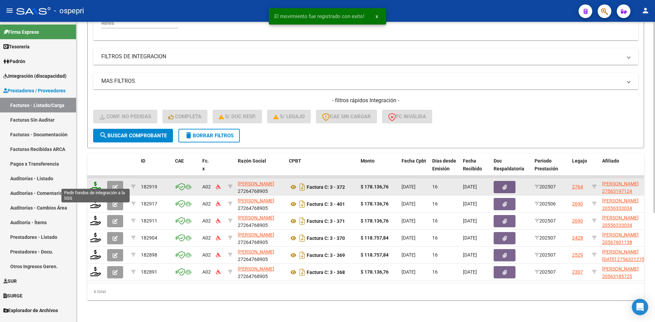
click at [93, 182] on icon at bounding box center [95, 187] width 11 height 10
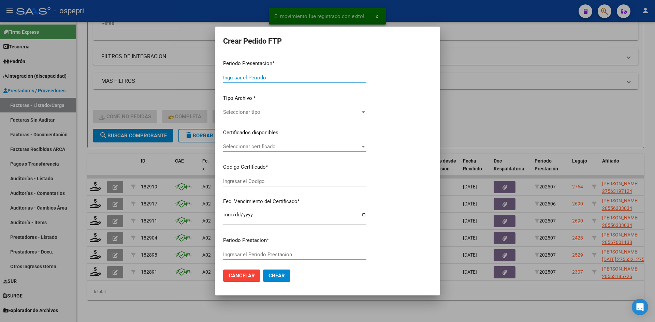
type input "202507"
type input "$ 178.136,76"
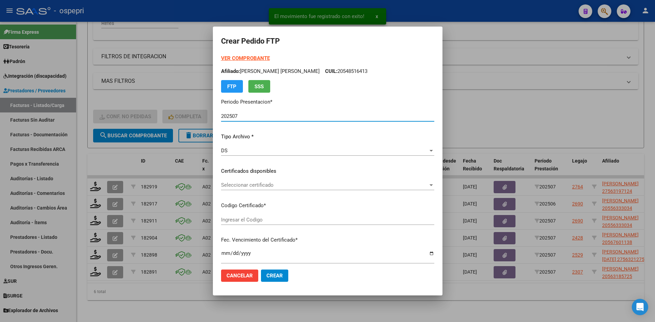
type input "2756319712-4"
type input "2030-02-20"
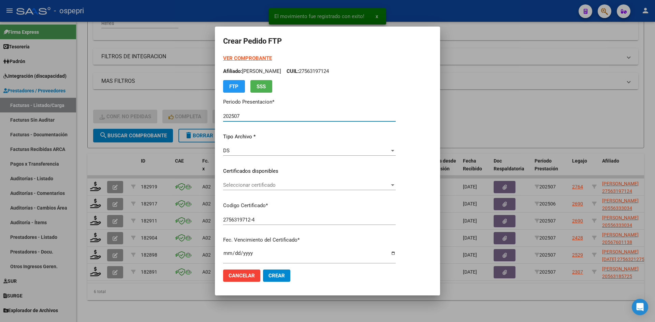
click at [287, 185] on span "Seleccionar certificado" at bounding box center [306, 185] width 166 height 6
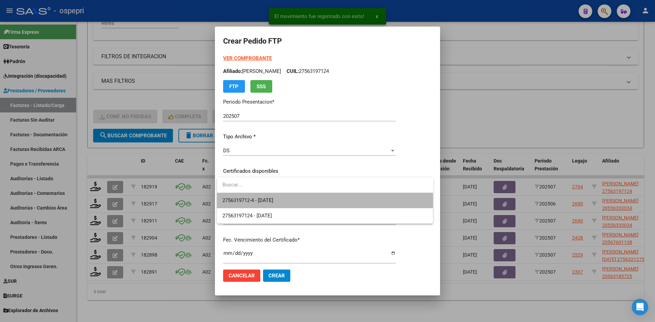
click at [290, 204] on span "2756319712-4 - 2030-02-20" at bounding box center [324, 200] width 205 height 15
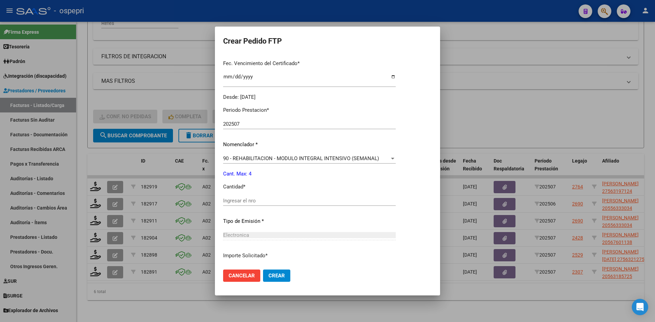
scroll to position [205, 0]
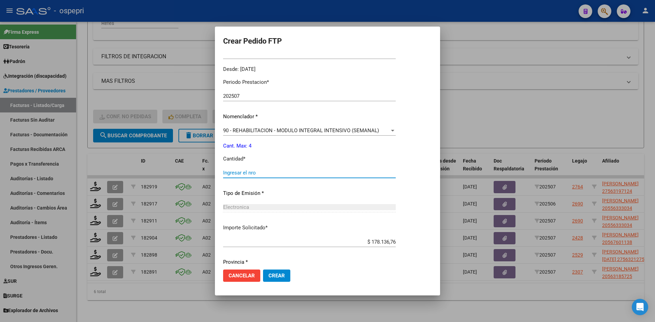
click at [266, 172] on input "Ingresar el nro" at bounding box center [309, 173] width 172 height 6
type input "4"
click at [277, 273] on span "Crear" at bounding box center [276, 276] width 16 height 6
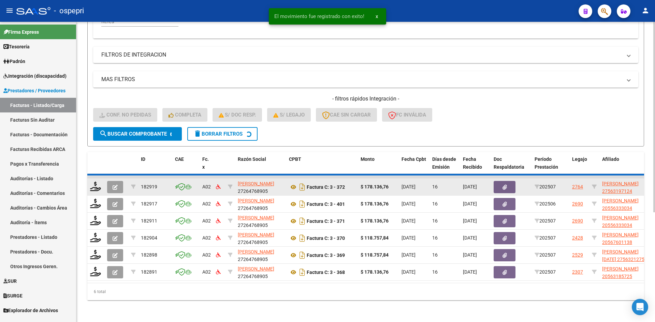
scroll to position [154, 0]
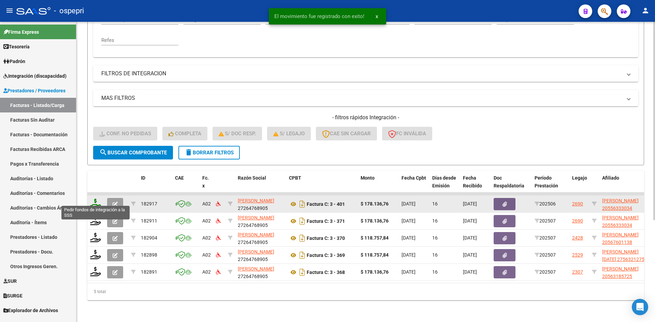
click at [97, 200] on icon at bounding box center [95, 204] width 11 height 10
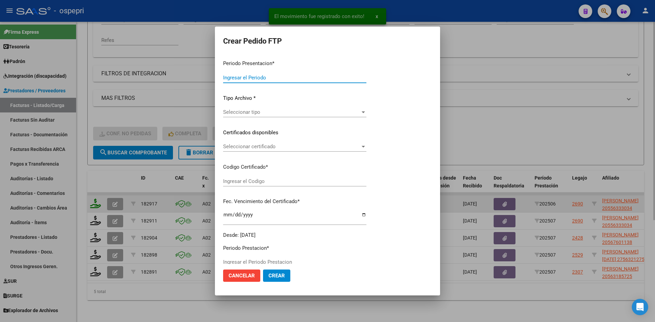
type input "202507"
type input "202506"
type input "$ 178.136,76"
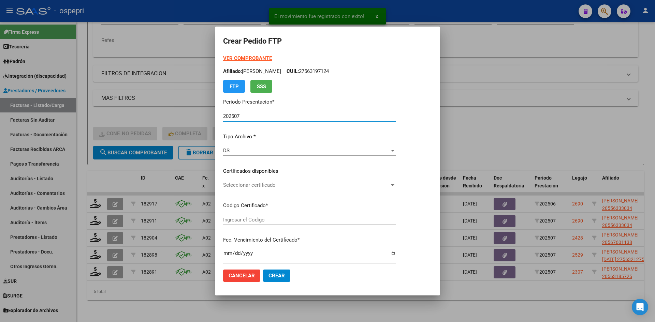
type input "20556333034"
type input "2026-05-30"
click at [276, 189] on div "Seleccionar certificado Seleccionar certificado" at bounding box center [309, 185] width 172 height 10
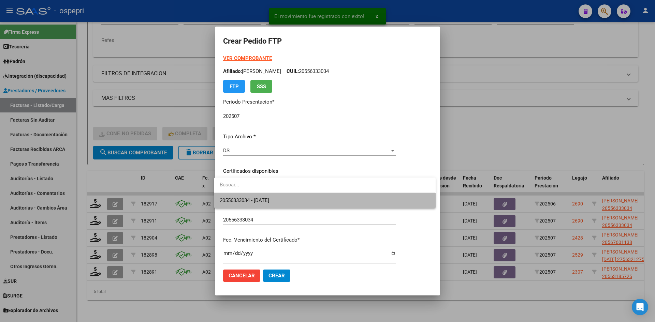
click at [284, 204] on span "20556333034 - 2026-05-30" at bounding box center [325, 200] width 210 height 15
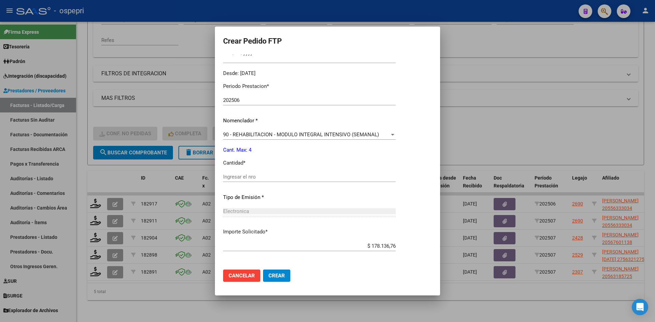
scroll to position [205, 0]
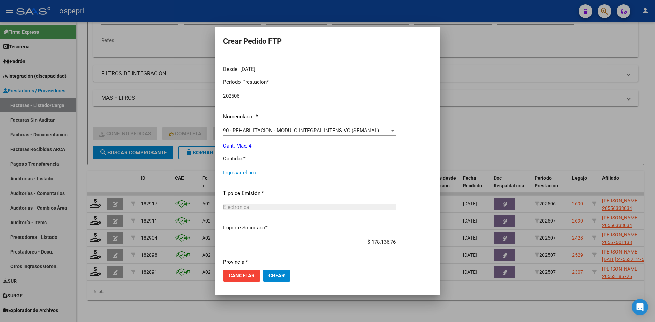
click at [241, 171] on input "Ingresar el nro" at bounding box center [309, 173] width 172 height 6
type input "4"
click at [279, 272] on button "Crear" at bounding box center [276, 276] width 27 height 12
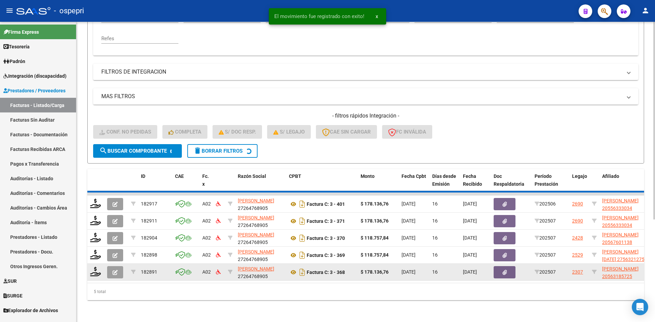
scroll to position [137, 0]
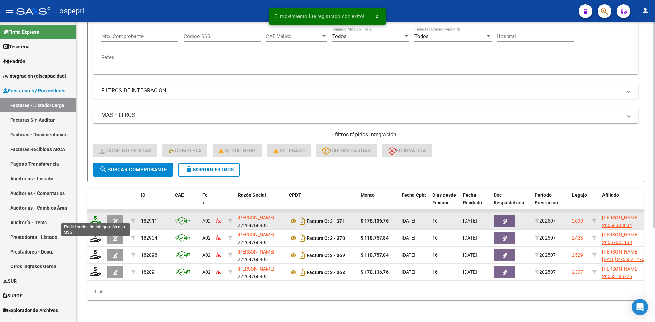
click at [93, 216] on icon at bounding box center [95, 221] width 11 height 10
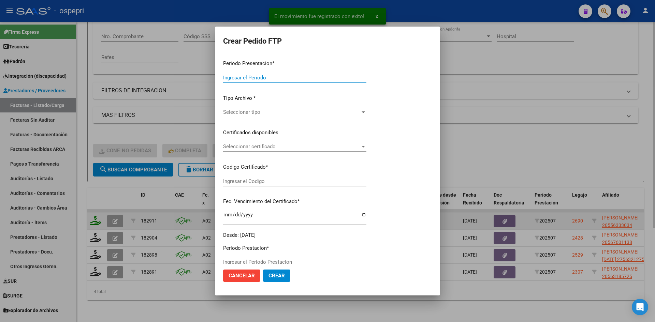
type input "202507"
type input "$ 178.136,76"
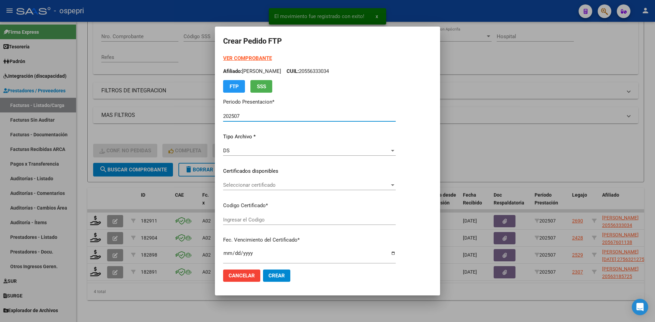
type input "20556333034"
type input "2026-05-30"
click at [237, 184] on span "Seleccionar certificado" at bounding box center [306, 185] width 166 height 6
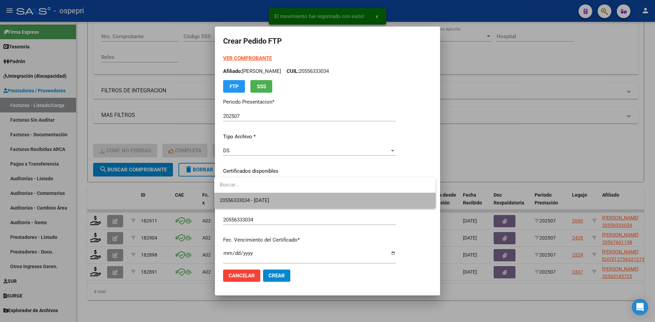
click at [243, 194] on span "20556333034 - 2026-05-30" at bounding box center [325, 200] width 210 height 15
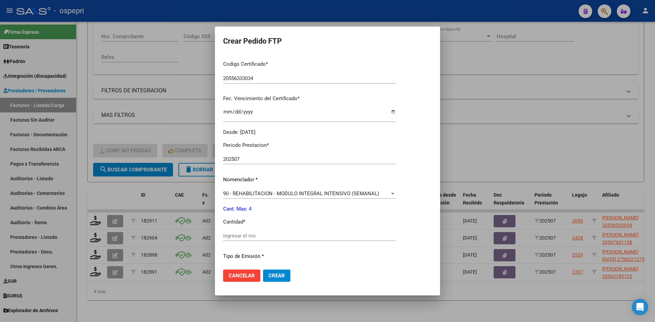
scroll to position [170, 0]
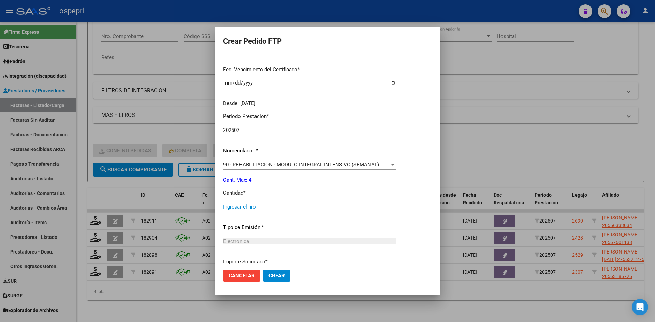
click at [242, 204] on input "Ingresar el nro" at bounding box center [309, 207] width 172 height 6
type input "4"
click at [272, 274] on span "Crear" at bounding box center [276, 276] width 16 height 6
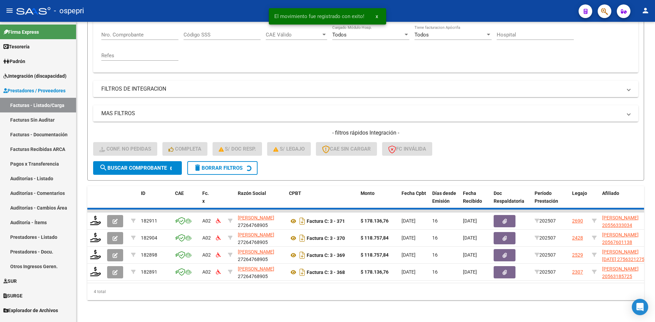
scroll to position [120, 0]
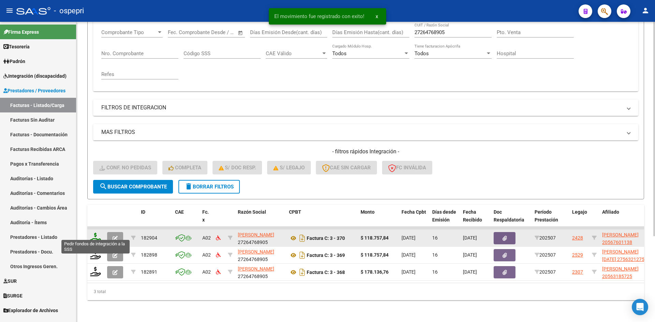
click at [92, 234] on icon at bounding box center [95, 238] width 11 height 10
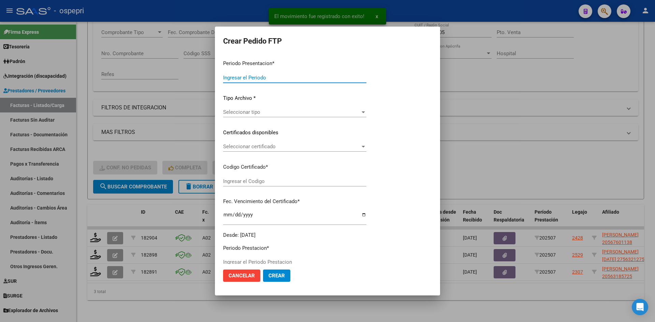
type input "202507"
type input "$ 118.757,84"
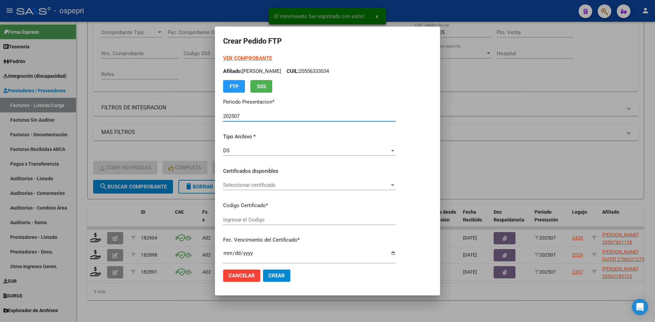
type input "2056760113-8"
type input "2025-09-13"
click at [257, 184] on span "Seleccionar certificado" at bounding box center [306, 185] width 166 height 6
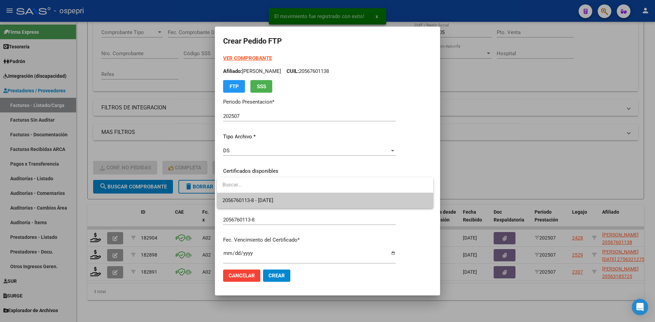
click at [260, 193] on div at bounding box center [325, 185] width 216 height 15
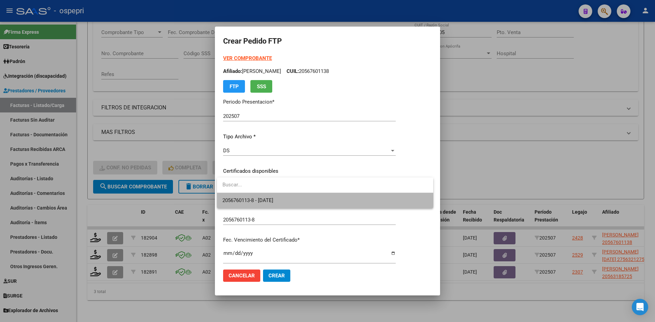
click at [260, 196] on span "2056760113-8 - 2025-09-13" at bounding box center [324, 200] width 205 height 15
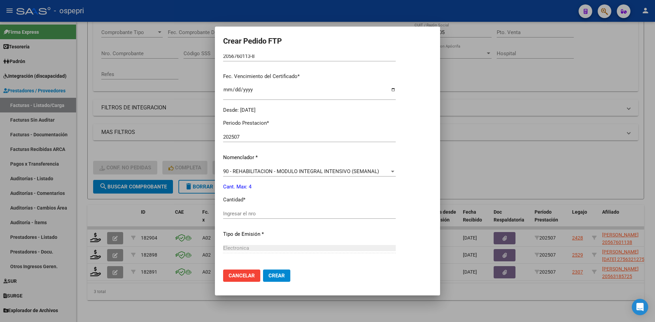
scroll to position [170, 0]
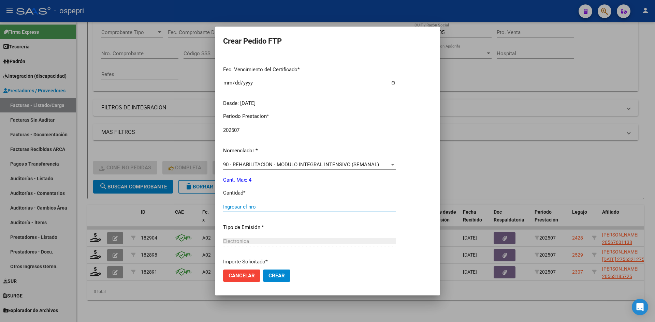
click at [254, 205] on input "Ingresar el nro" at bounding box center [309, 207] width 172 height 6
type input "4"
click at [274, 275] on span "Crear" at bounding box center [276, 276] width 16 height 6
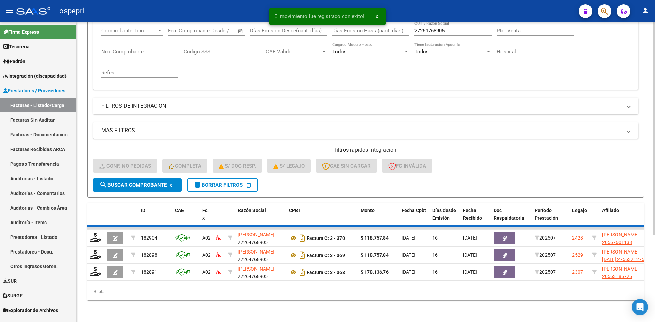
scroll to position [103, 0]
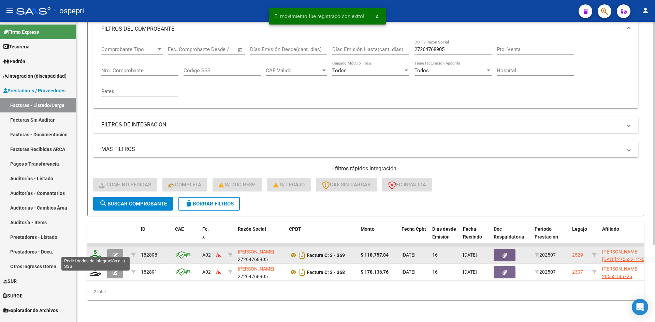
click at [95, 252] on icon at bounding box center [95, 255] width 11 height 10
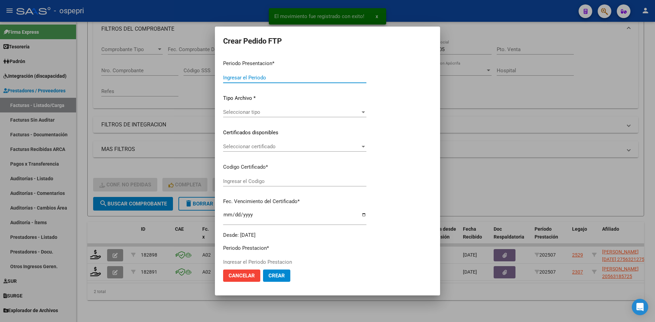
type input "202507"
type input "$ 118.757,84"
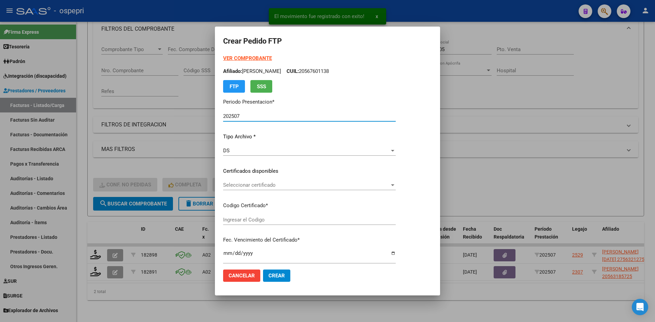
type input "27563212751"
type input "2028-07-01"
click at [279, 187] on span "Seleccionar certificado" at bounding box center [314, 185] width 182 height 6
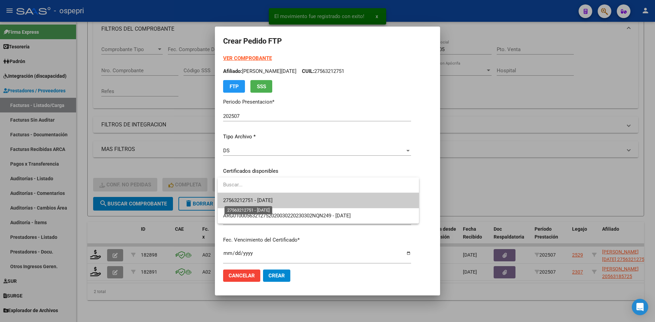
click at [272, 197] on span "27563212751 - 2028-07-01" at bounding box center [247, 200] width 49 height 6
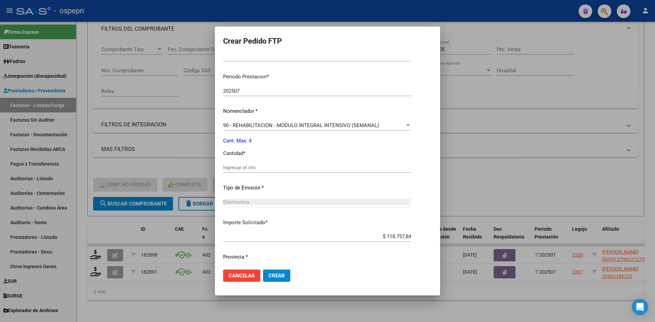
scroll to position [205, 0]
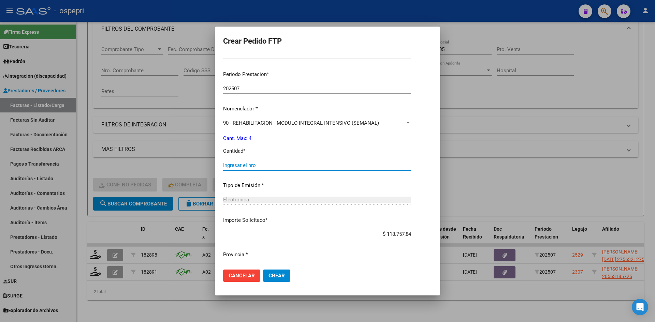
click at [242, 165] on input "Ingresar el nro" at bounding box center [317, 165] width 188 height 6
type input "4"
click at [273, 278] on span "Crear" at bounding box center [276, 276] width 16 height 6
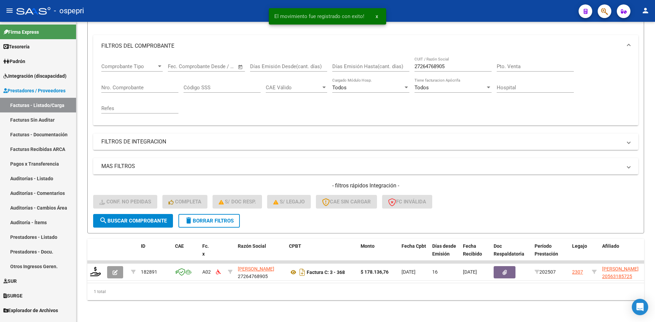
scroll to position [86, 0]
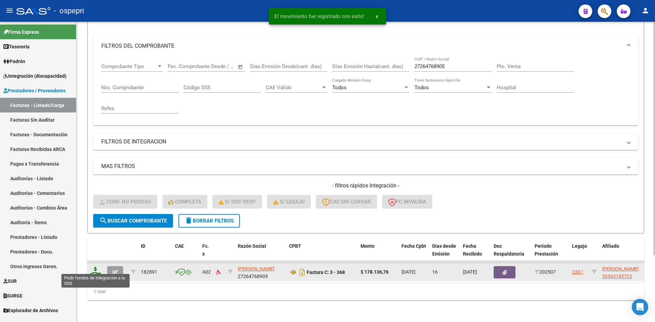
click at [92, 267] on icon at bounding box center [95, 272] width 11 height 10
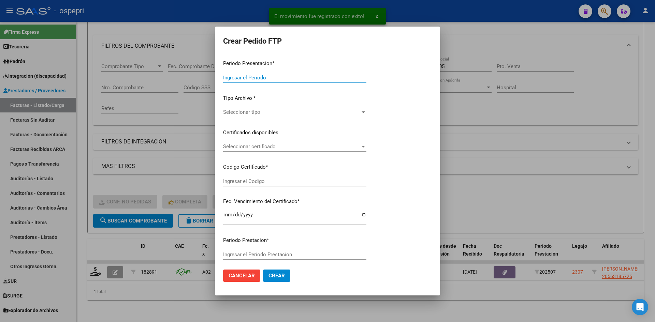
type input "202507"
type input "$ 178.136,76"
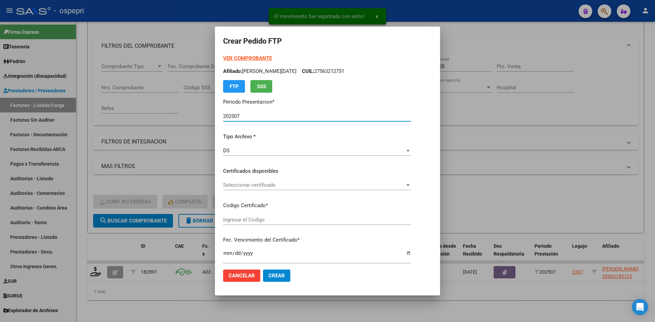
type input "2056318572-5"
type input "2029-08-30"
click at [250, 186] on span "Seleccionar certificado" at bounding box center [306, 185] width 166 height 6
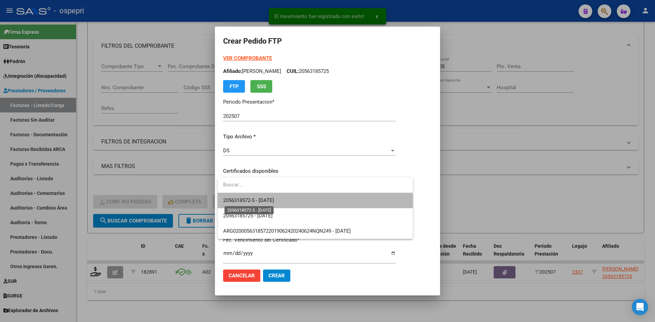
click at [265, 199] on span "2056318572-5 - 2029-08-30" at bounding box center [248, 200] width 51 height 6
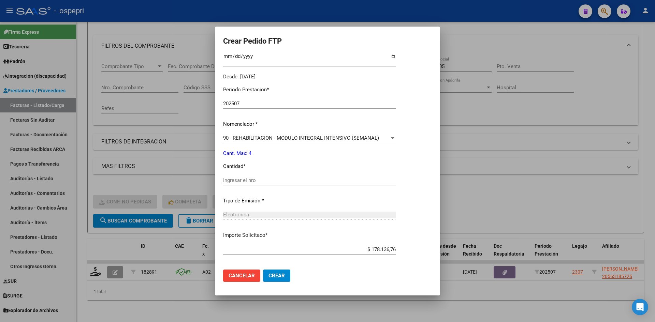
scroll to position [205, 0]
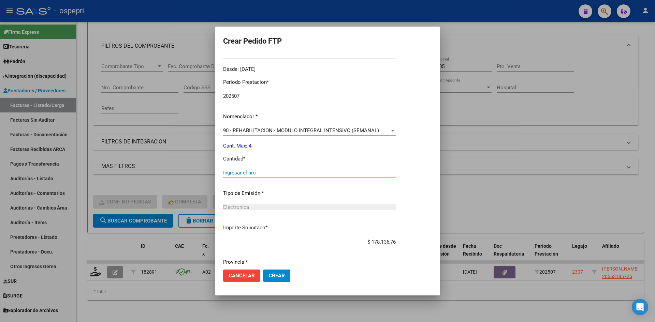
click at [259, 176] on input "Ingresar el nro" at bounding box center [309, 173] width 172 height 6
type input "4"
click at [282, 282] on mat-dialog-actions "Cancelar Crear" at bounding box center [327, 275] width 209 height 23
click at [284, 278] on span "Crear" at bounding box center [276, 276] width 16 height 6
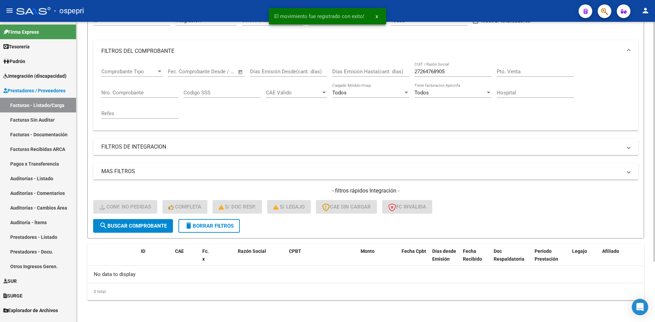
scroll to position [76, 0]
click at [231, 225] on span "delete Borrar Filtros" at bounding box center [208, 226] width 49 height 6
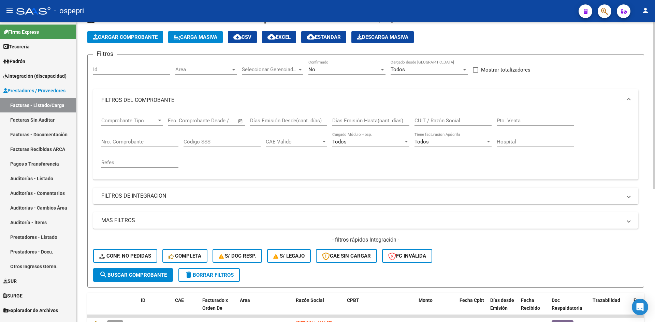
scroll to position [0, 0]
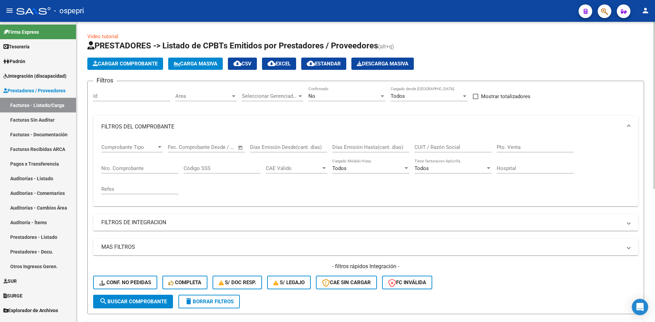
click at [433, 145] on input "CUIT / Razón Social" at bounding box center [452, 147] width 77 height 6
paste input "27367546935"
type input "27367546935"
click at [167, 297] on button "search Buscar Comprobante" at bounding box center [133, 302] width 80 height 14
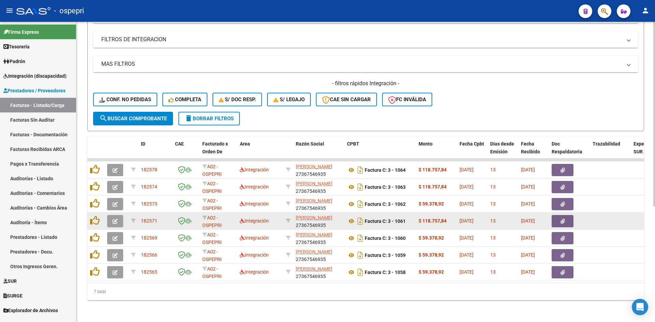
scroll to position [188, 0]
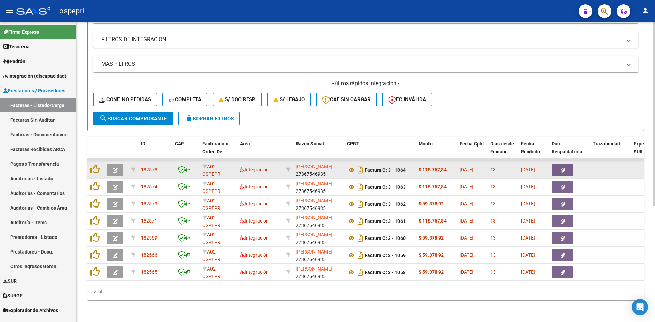
click at [114, 168] on icon "button" at bounding box center [114, 170] width 5 height 5
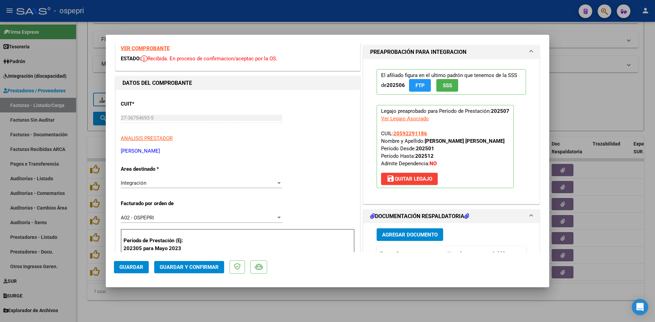
scroll to position [0, 0]
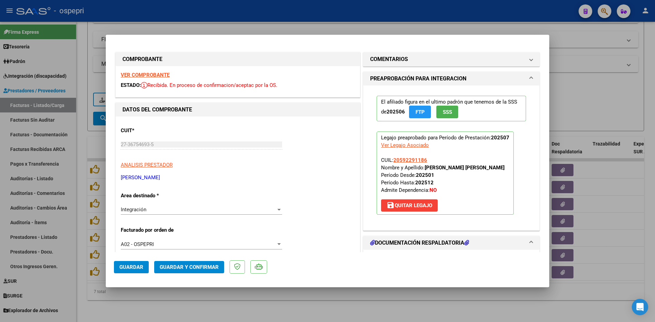
click at [160, 73] on strong "VER COMPROBANTE" at bounding box center [145, 75] width 49 height 6
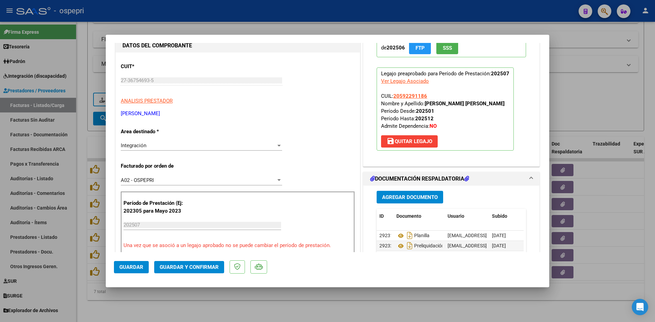
scroll to position [136, 0]
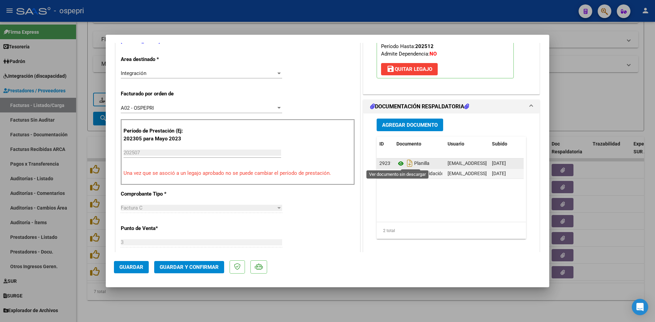
click at [399, 164] on icon at bounding box center [400, 164] width 9 height 8
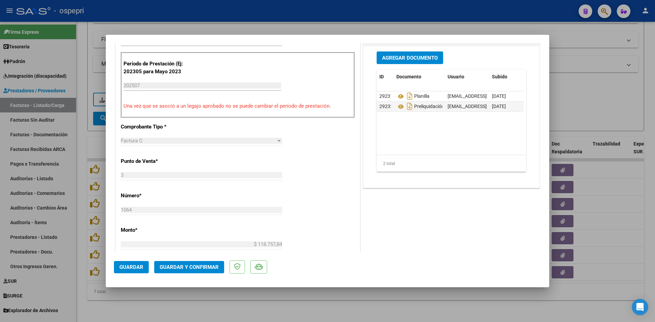
scroll to position [205, 0]
click at [179, 265] on span "Guardar y Confirmar" at bounding box center [189, 267] width 59 height 6
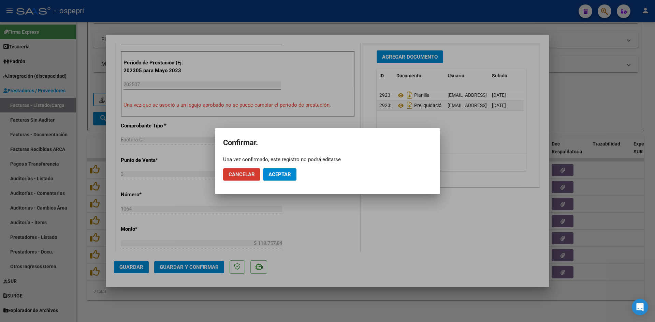
click at [284, 177] on span "Aceptar" at bounding box center [279, 174] width 22 height 6
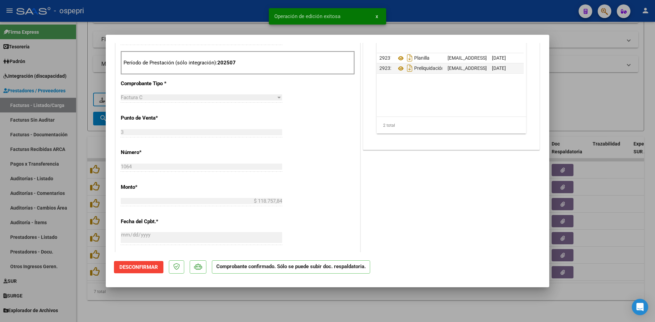
type input "$ 0,00"
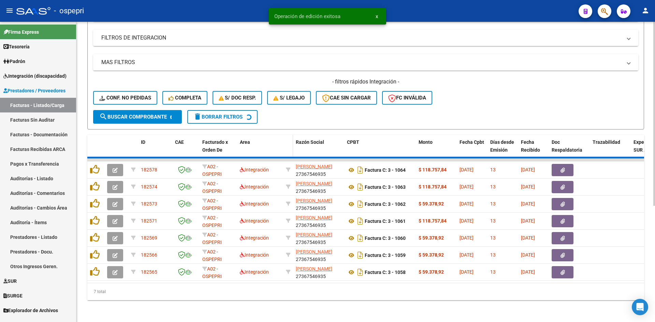
scroll to position [171, 0]
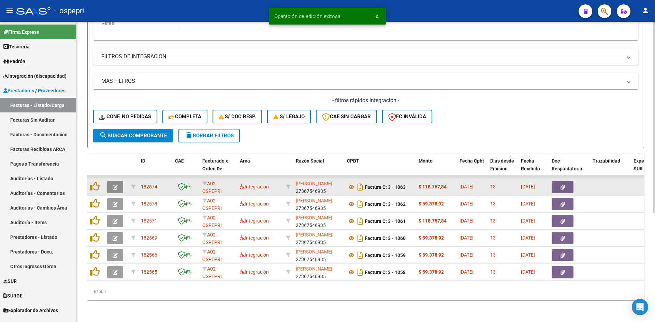
click at [115, 185] on icon "button" at bounding box center [114, 187] width 5 height 5
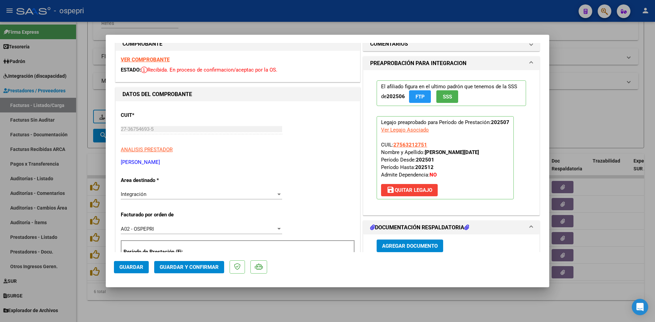
scroll to position [0, 0]
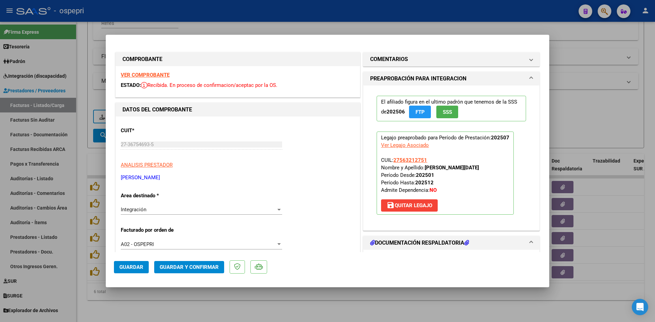
click at [143, 75] on strong "VER COMPROBANTE" at bounding box center [145, 75] width 49 height 6
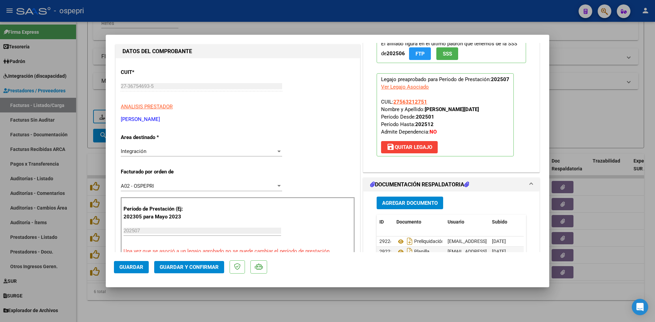
scroll to position [68, 0]
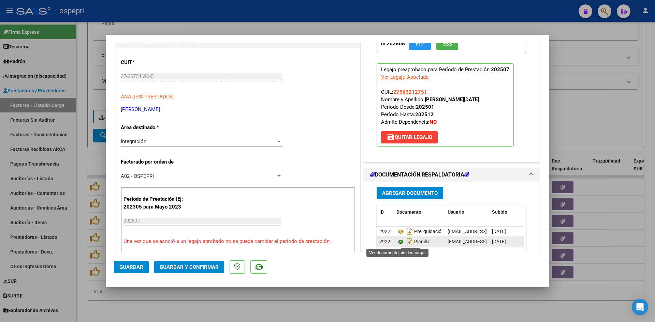
click at [397, 240] on icon at bounding box center [400, 242] width 9 height 8
click at [206, 265] on span "Guardar y Confirmar" at bounding box center [189, 267] width 59 height 6
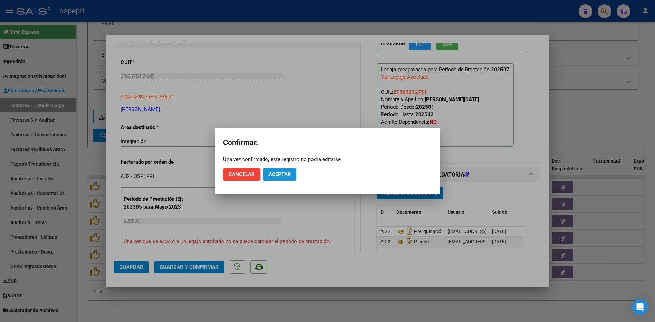
click at [285, 177] on span "Aceptar" at bounding box center [279, 174] width 22 height 6
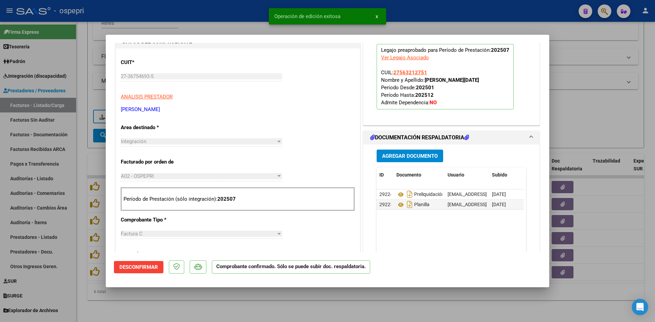
type input "$ 0,00"
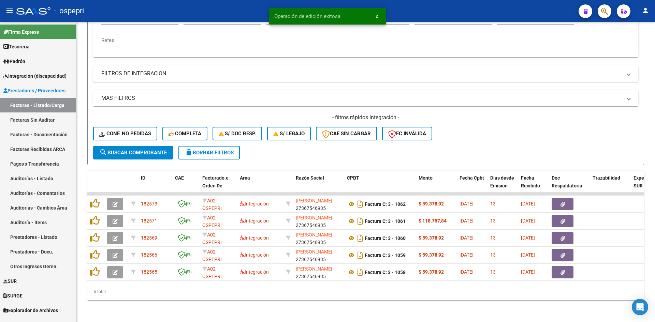
scroll to position [154, 0]
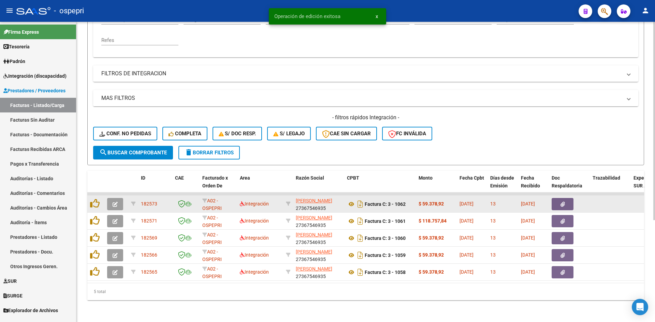
click at [117, 202] on icon "button" at bounding box center [114, 204] width 5 height 5
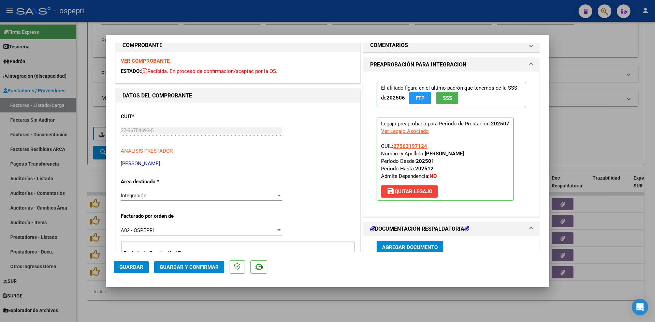
scroll to position [0, 0]
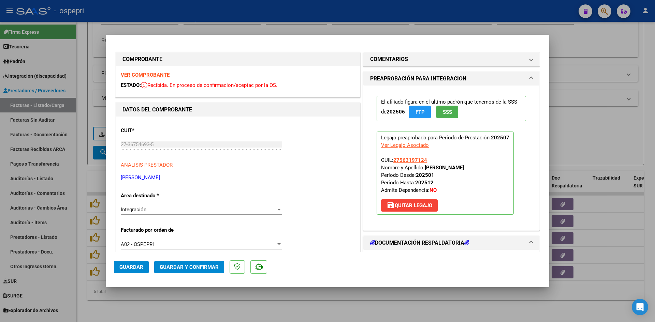
click at [163, 76] on strong "VER COMPROBANTE" at bounding box center [145, 75] width 49 height 6
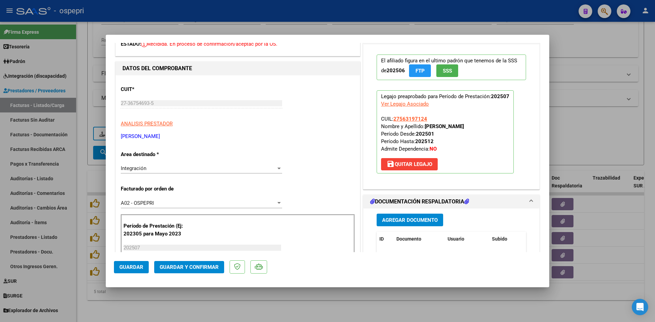
scroll to position [102, 0]
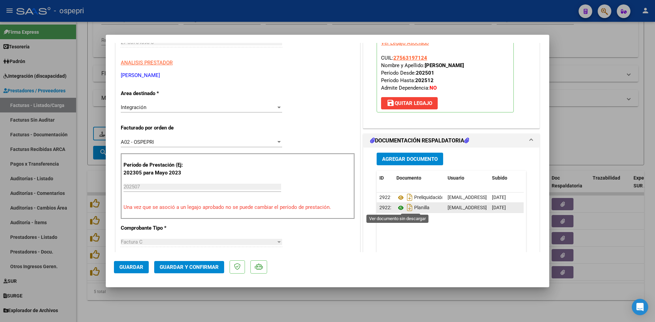
click at [396, 206] on icon at bounding box center [400, 208] width 9 height 8
click at [197, 264] on span "Guardar y Confirmar" at bounding box center [189, 267] width 59 height 6
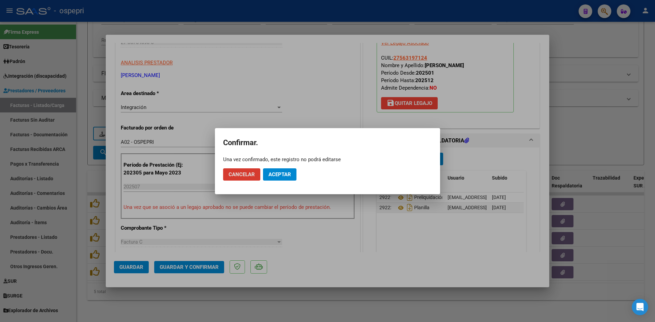
click at [275, 171] on span "Aceptar" at bounding box center [279, 174] width 22 height 6
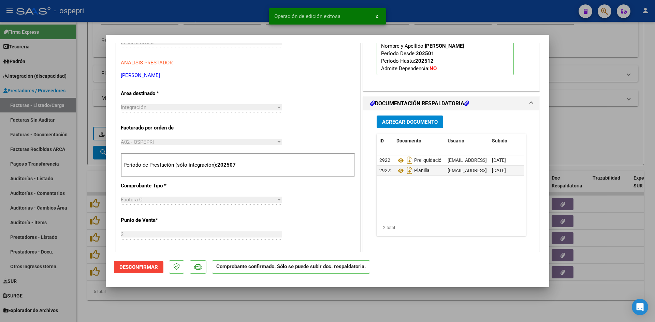
type input "$ 0,00"
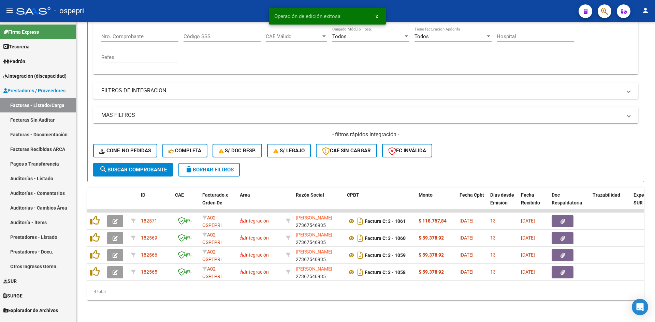
scroll to position [137, 0]
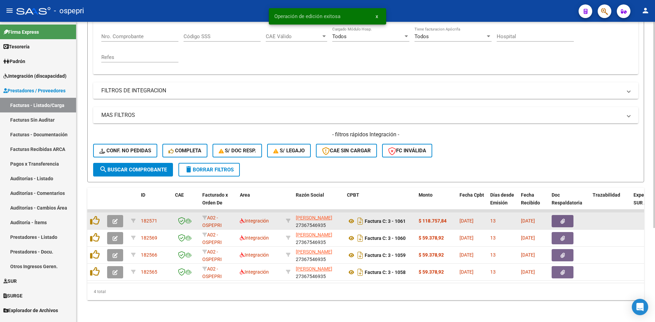
click at [112, 215] on button "button" at bounding box center [115, 221] width 16 height 12
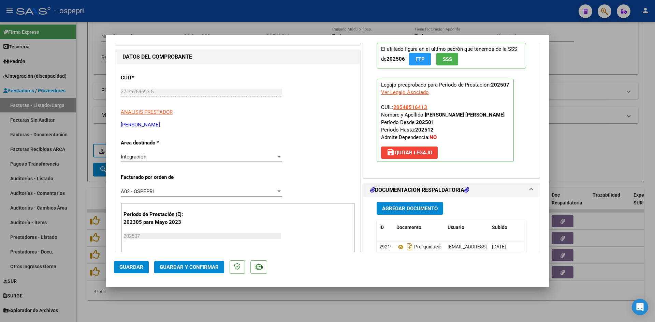
scroll to position [0, 0]
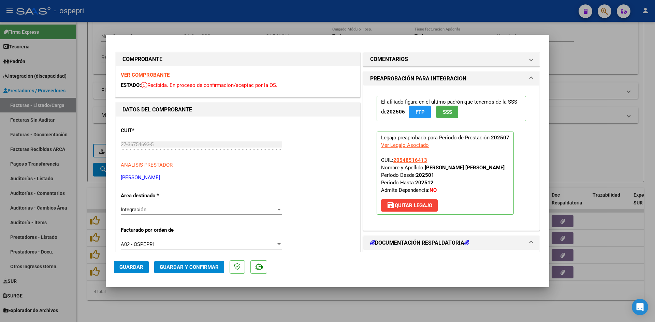
click at [160, 73] on strong "VER COMPROBANTE" at bounding box center [145, 75] width 49 height 6
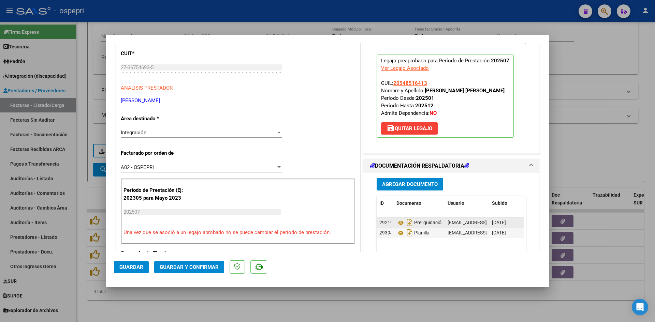
scroll to position [136, 0]
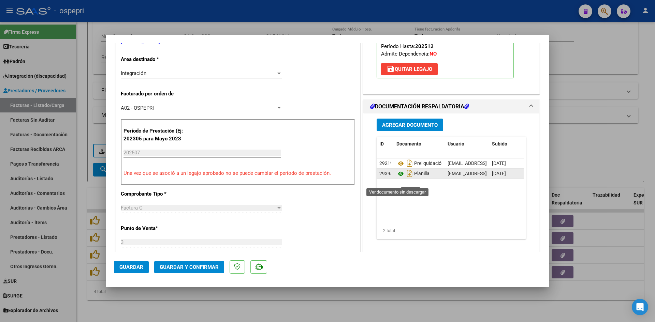
click at [397, 178] on icon at bounding box center [400, 174] width 9 height 8
click at [198, 264] on span "Guardar y Confirmar" at bounding box center [189, 267] width 59 height 6
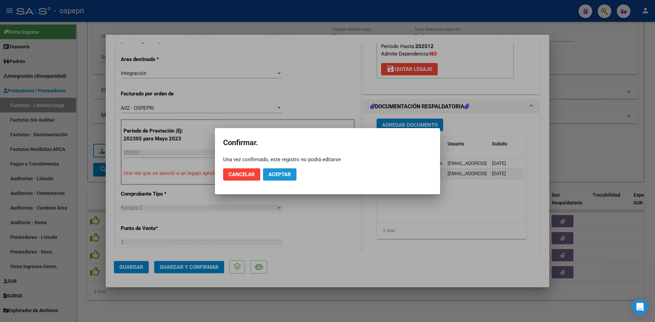
click at [281, 172] on span "Aceptar" at bounding box center [279, 174] width 22 height 6
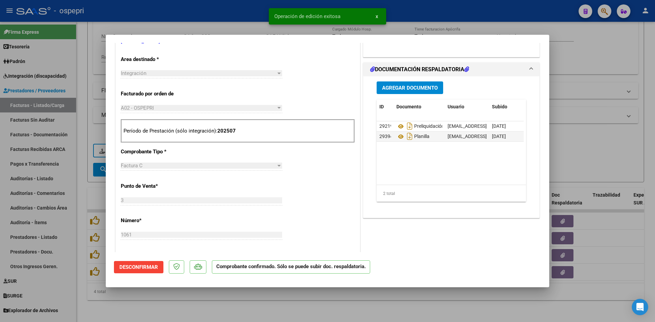
type input "$ 0,00"
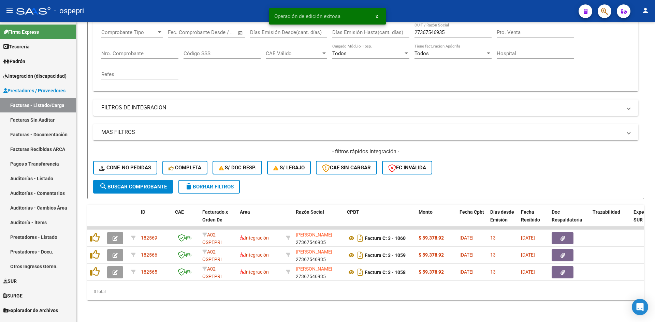
scroll to position [120, 0]
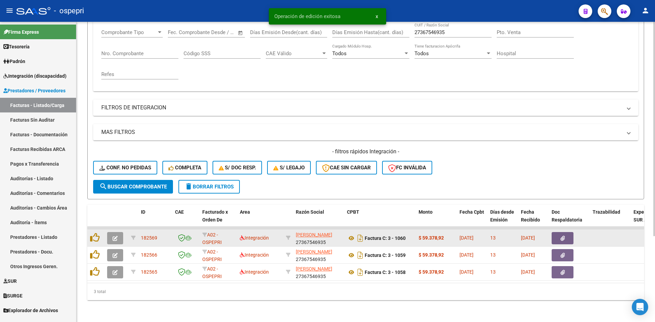
click at [118, 237] on button "button" at bounding box center [115, 238] width 16 height 12
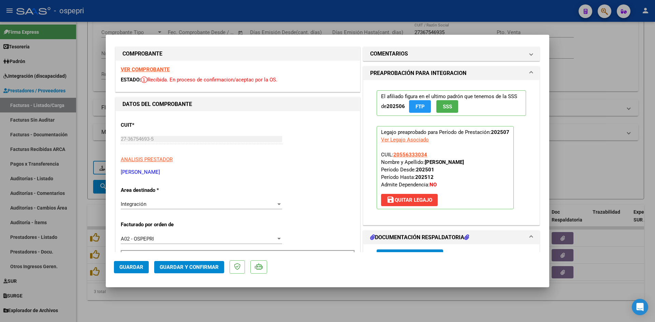
scroll to position [0, 0]
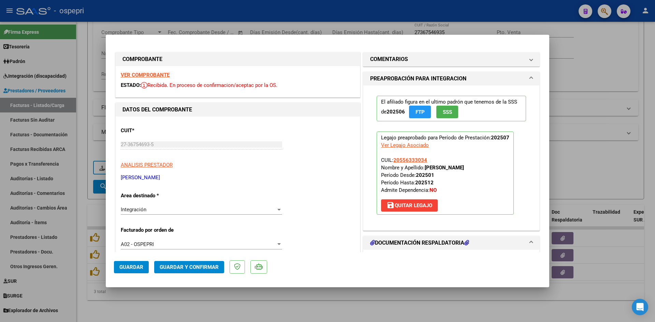
click at [149, 72] on strong "VER COMPROBANTE" at bounding box center [145, 75] width 49 height 6
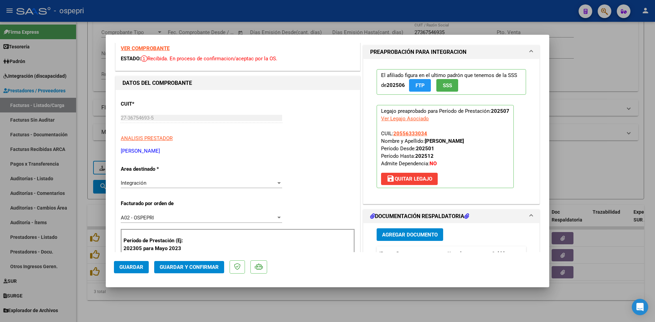
scroll to position [102, 0]
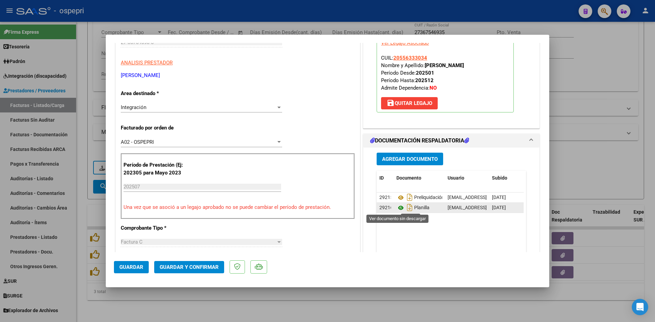
click at [397, 206] on icon at bounding box center [400, 208] width 9 height 8
click at [204, 263] on button "Guardar y Confirmar" at bounding box center [189, 267] width 70 height 12
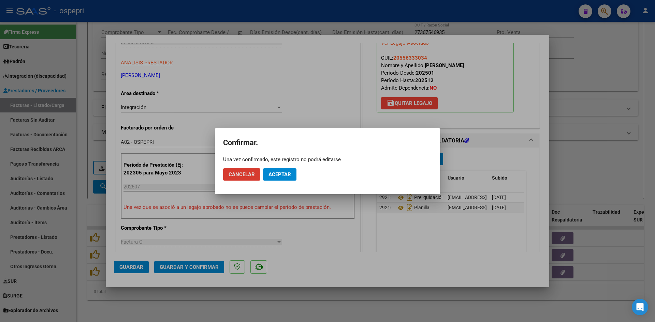
click at [273, 173] on span "Aceptar" at bounding box center [279, 174] width 22 height 6
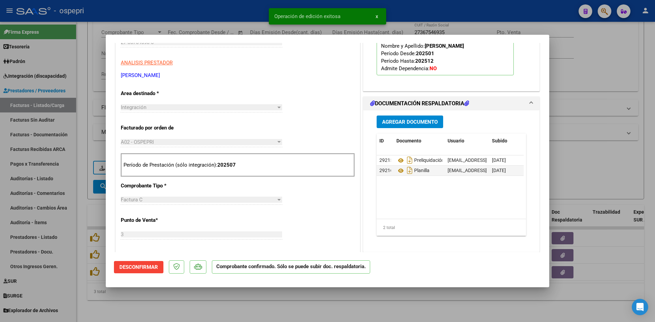
type input "$ 0,00"
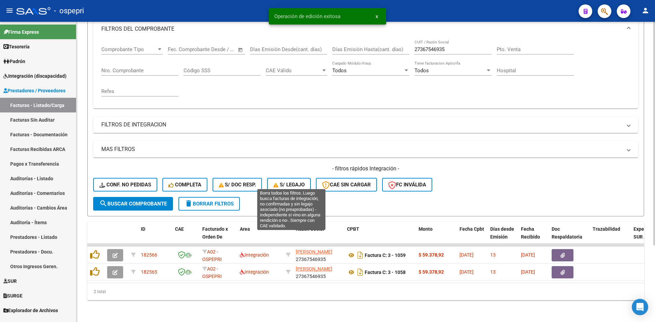
scroll to position [103, 0]
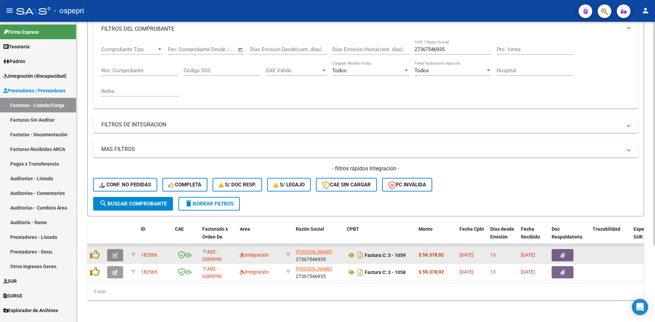
click at [119, 249] on button "button" at bounding box center [115, 255] width 16 height 12
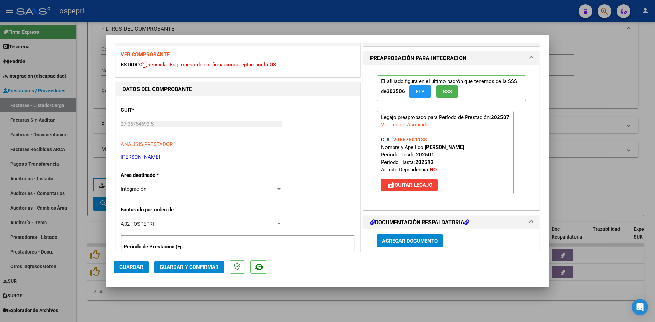
scroll to position [0, 0]
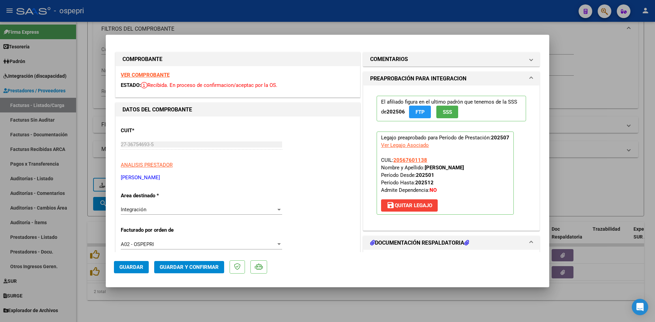
click at [162, 75] on strong "VER COMPROBANTE" at bounding box center [145, 75] width 49 height 6
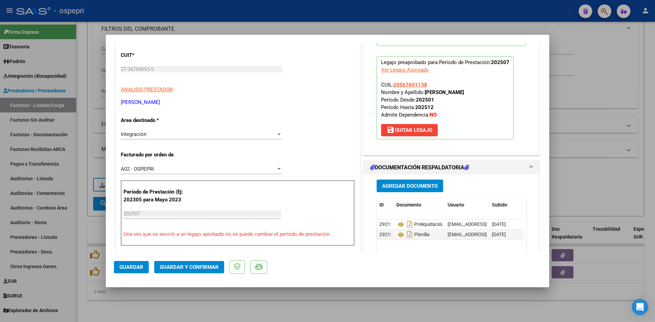
scroll to position [102, 0]
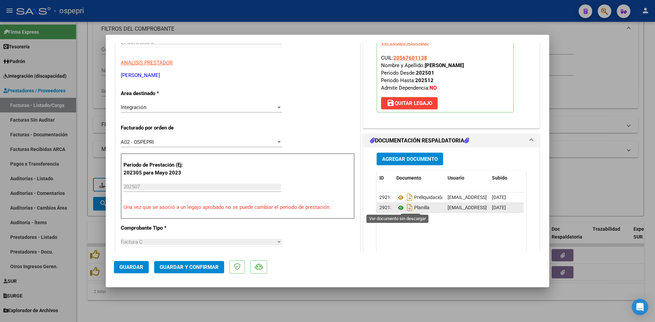
click at [396, 208] on icon at bounding box center [400, 208] width 9 height 8
click at [187, 269] on span "Guardar y Confirmar" at bounding box center [189, 267] width 59 height 6
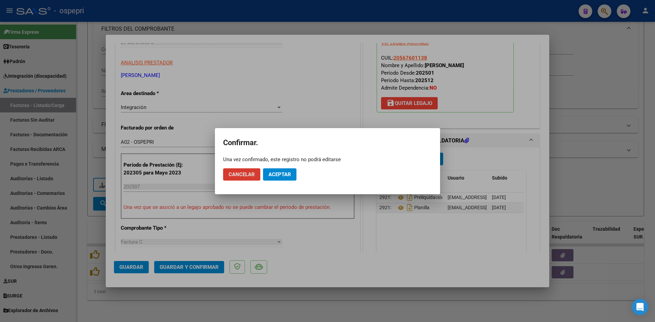
click at [273, 176] on span "Aceptar" at bounding box center [279, 174] width 22 height 6
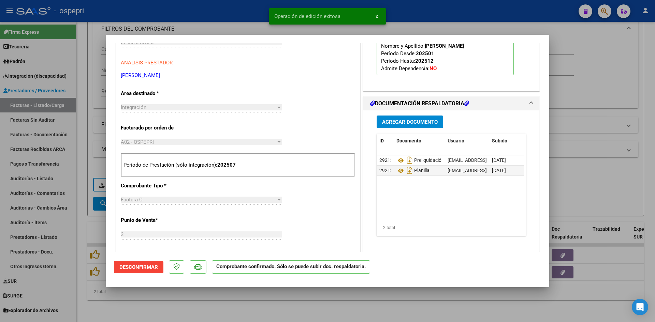
type input "$ 0,00"
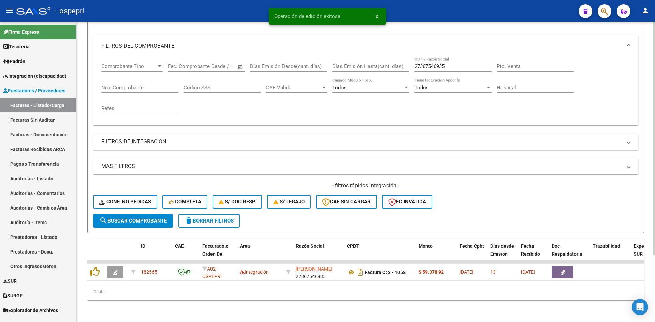
scroll to position [86, 0]
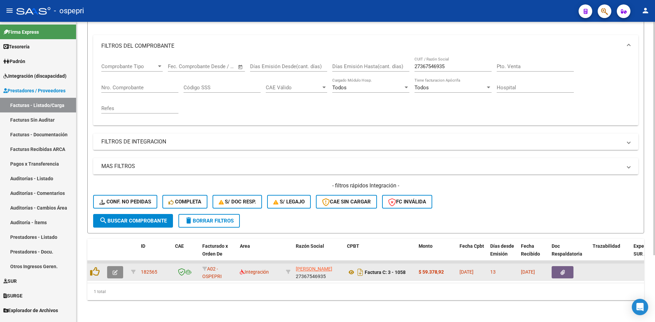
click at [116, 270] on icon "button" at bounding box center [114, 272] width 5 height 5
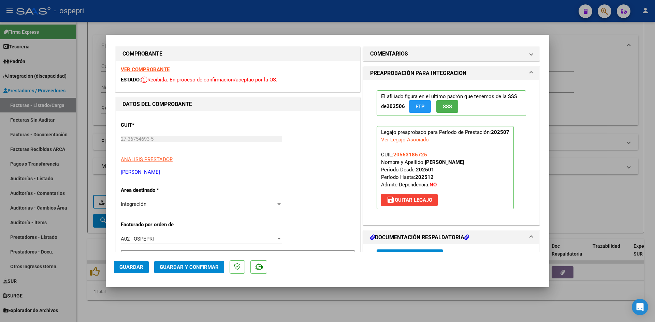
scroll to position [0, 0]
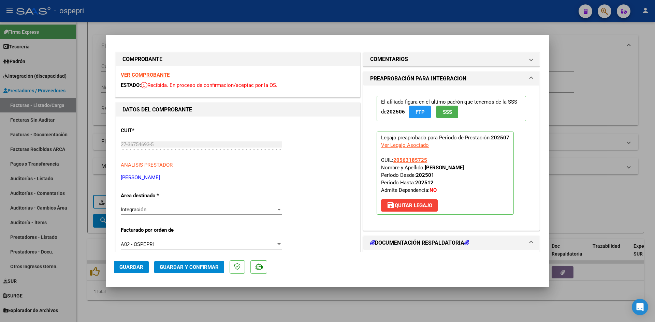
click at [148, 76] on strong "VER COMPROBANTE" at bounding box center [145, 75] width 49 height 6
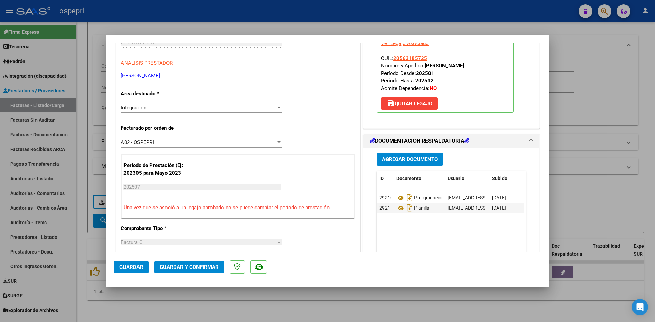
scroll to position [102, 0]
click at [396, 206] on icon at bounding box center [400, 208] width 9 height 8
click at [215, 268] on span "Guardar y Confirmar" at bounding box center [189, 267] width 59 height 6
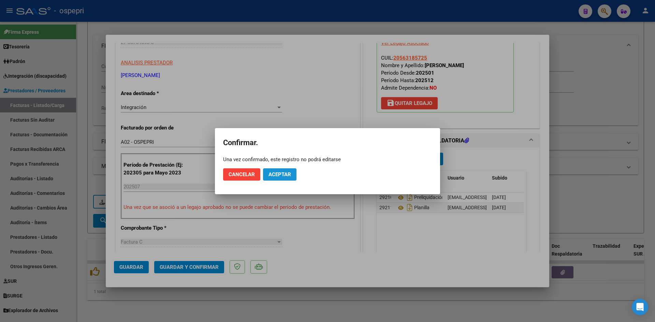
click at [287, 174] on span "Aceptar" at bounding box center [279, 174] width 22 height 6
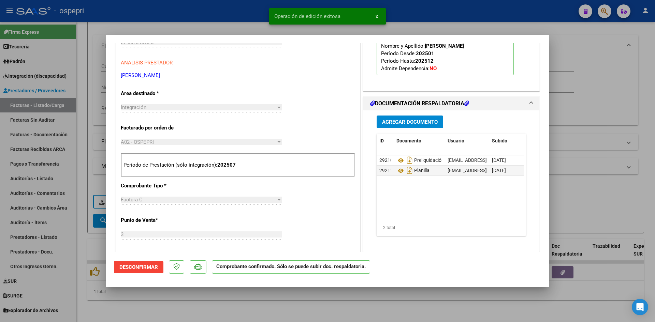
type input "$ 0,00"
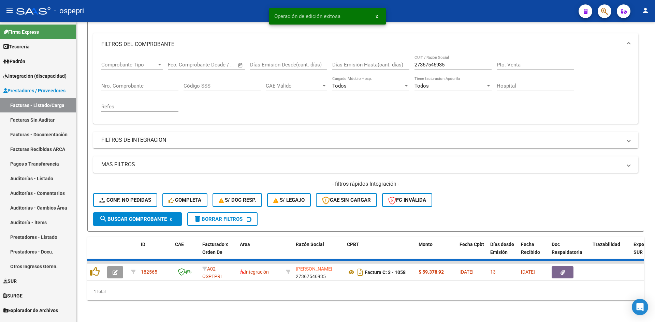
scroll to position [76, 0]
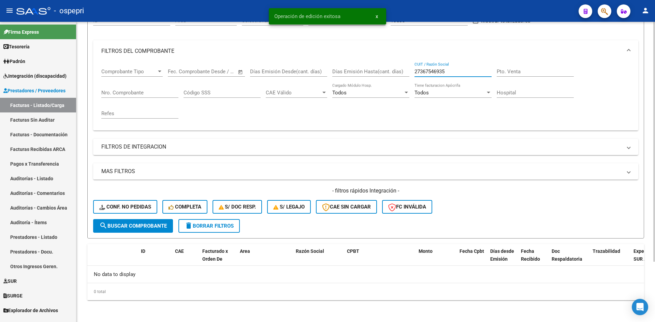
drag, startPoint x: 448, startPoint y: 72, endPoint x: 406, endPoint y: 78, distance: 43.0
click at [406, 78] on div "Comprobante Tipo Comprobante Tipo Start date – End date Fec. Comprobante Desde …" at bounding box center [365, 93] width 528 height 63
click at [136, 208] on span "Conf. no pedidas" at bounding box center [125, 207] width 52 height 6
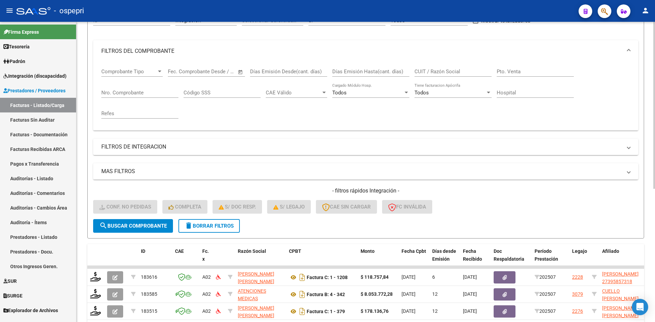
click at [430, 69] on input "CUIT / Razón Social" at bounding box center [452, 72] width 77 height 6
paste input "27367546935"
type input "27367546935"
click at [147, 228] on span "search Buscar Comprobante" at bounding box center [132, 226] width 67 height 6
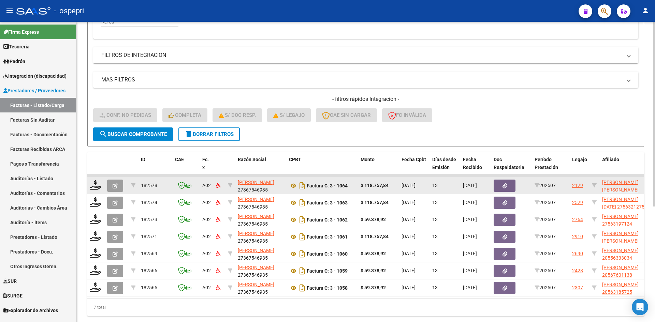
scroll to position [178, 0]
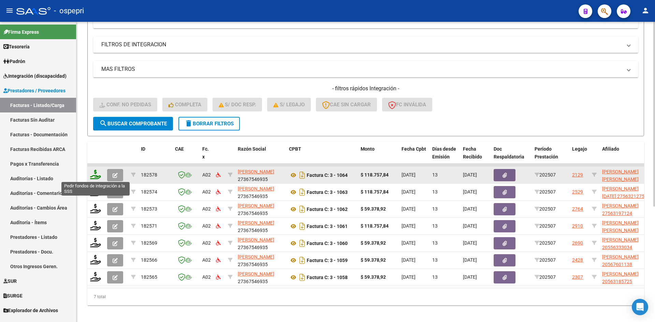
click at [94, 176] on icon at bounding box center [95, 175] width 11 height 10
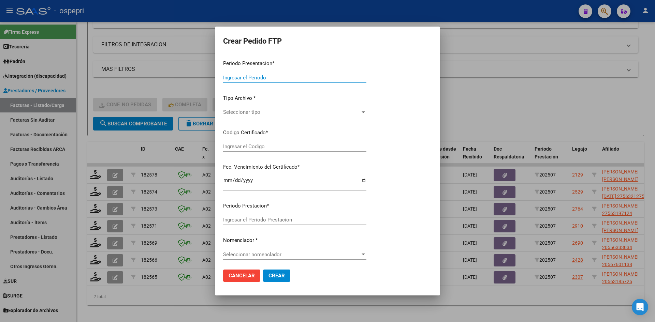
type input "202507"
type input "$ 118.757,84"
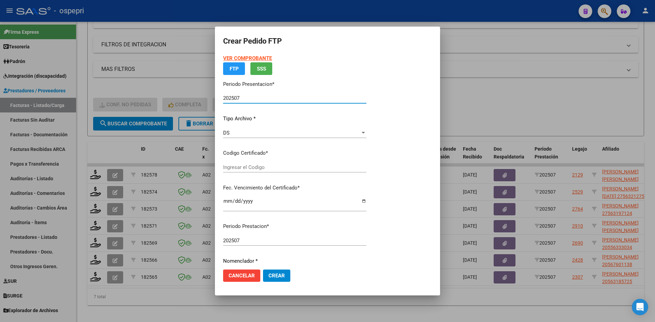
type input "20592291186"
type input "2026-04-01"
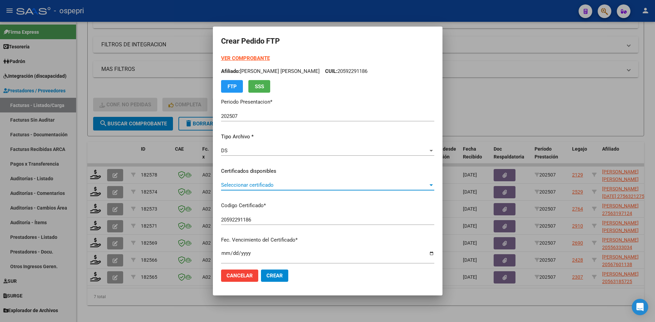
click at [260, 185] on span "Seleccionar certificado" at bounding box center [324, 185] width 207 height 6
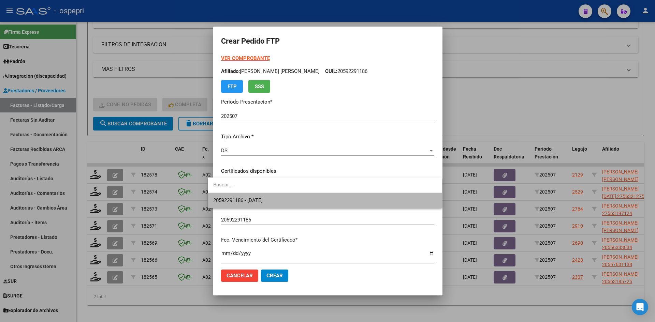
click at [264, 195] on span "20592291186 - 2026-04-01" at bounding box center [324, 200] width 223 height 15
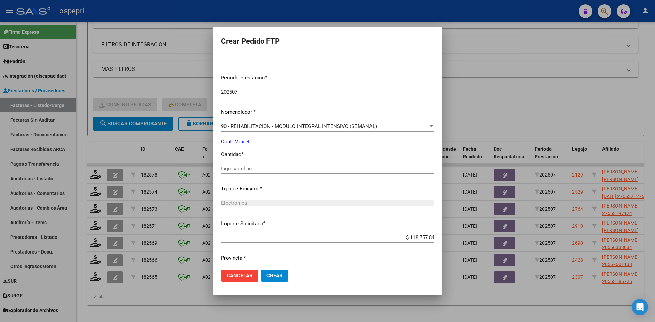
scroll to position [205, 0]
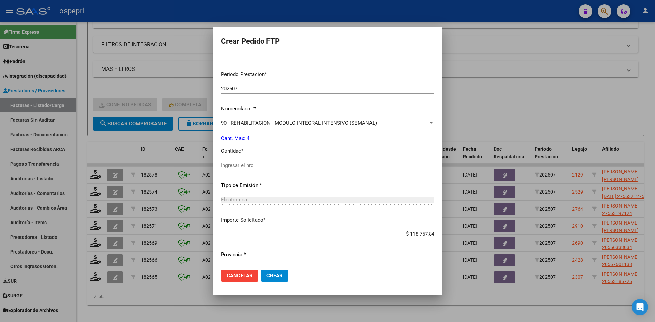
click at [249, 167] on input "Ingresar el nro" at bounding box center [327, 165] width 213 height 6
type input "4"
click at [271, 275] on span "Crear" at bounding box center [274, 276] width 16 height 6
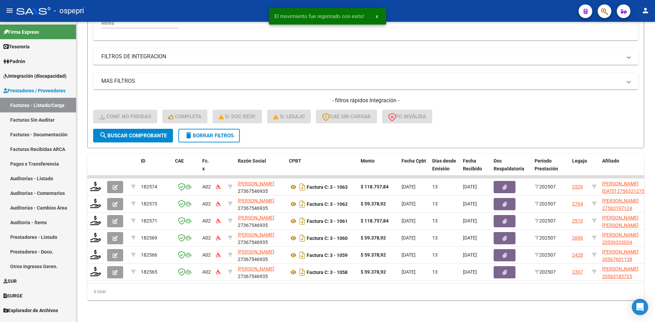
scroll to position [171, 0]
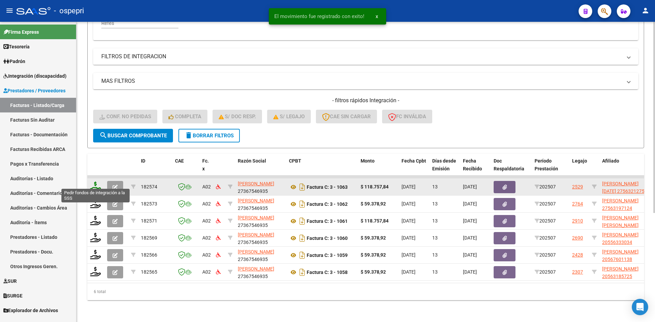
click at [95, 184] on icon at bounding box center [95, 187] width 11 height 10
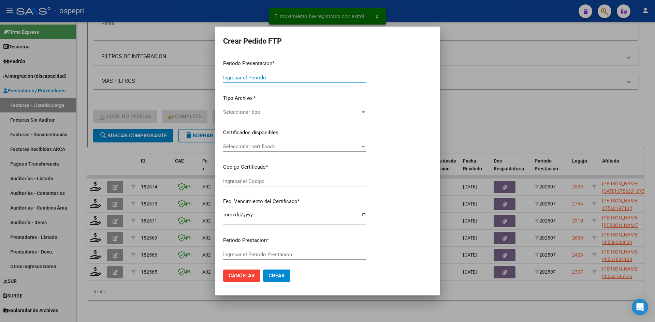
type input "202507"
type input "$ 118.757,84"
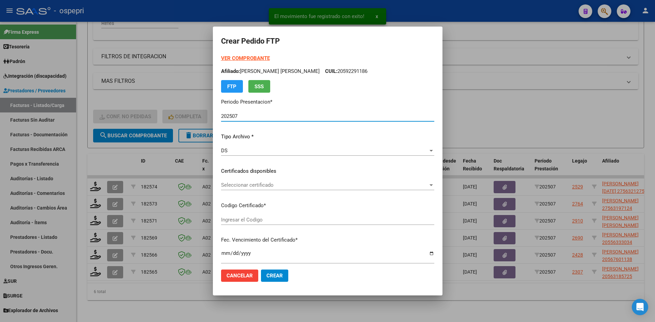
type input "27563212751"
type input "2028-07-01"
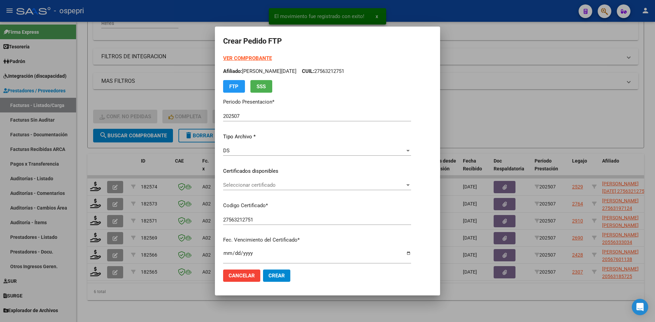
click at [298, 189] on div "Seleccionar certificado Seleccionar certificado" at bounding box center [317, 185] width 188 height 10
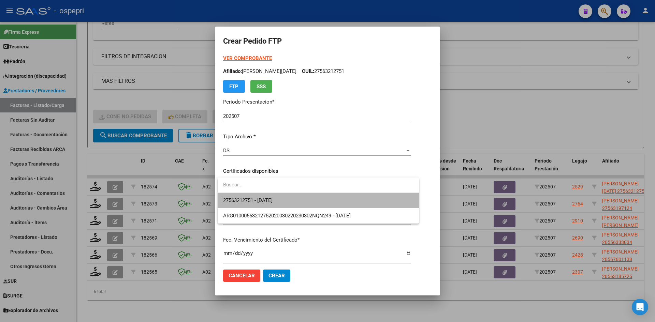
click at [297, 201] on span "27563212751 - 2028-07-01" at bounding box center [318, 200] width 190 height 15
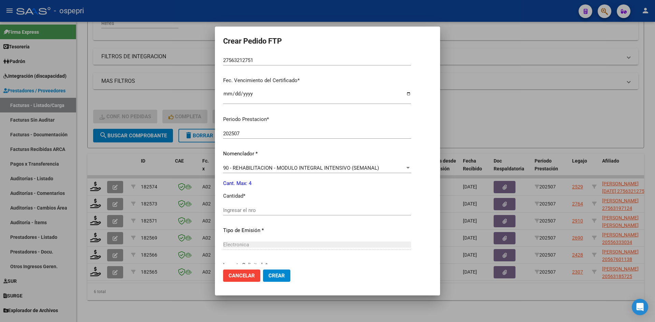
scroll to position [170, 0]
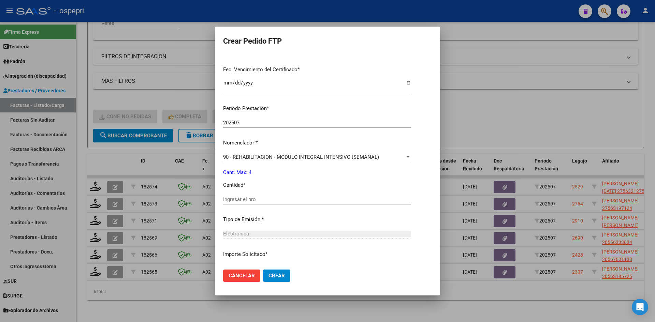
click at [285, 200] on input "Ingresar el nro" at bounding box center [317, 199] width 188 height 6
type input "4"
click at [285, 273] on button "Crear" at bounding box center [276, 276] width 27 height 12
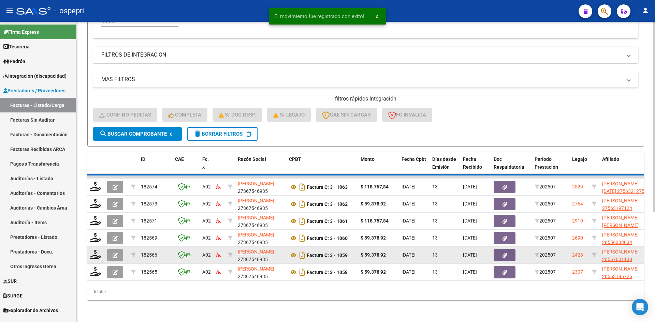
scroll to position [154, 0]
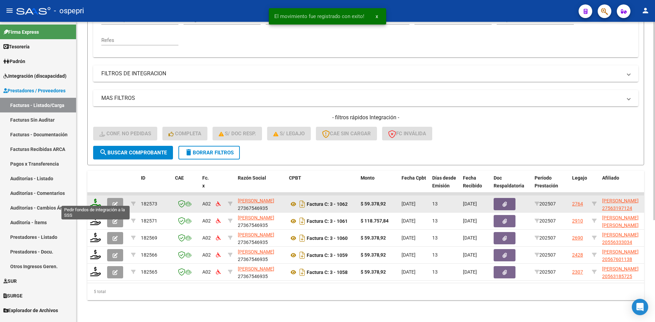
click at [95, 199] on icon at bounding box center [95, 204] width 11 height 10
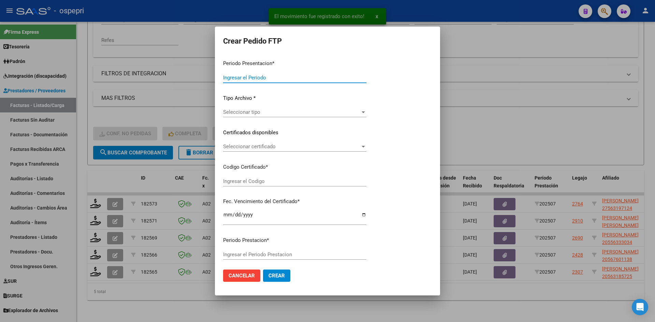
type input "202507"
type input "$ 59.378,92"
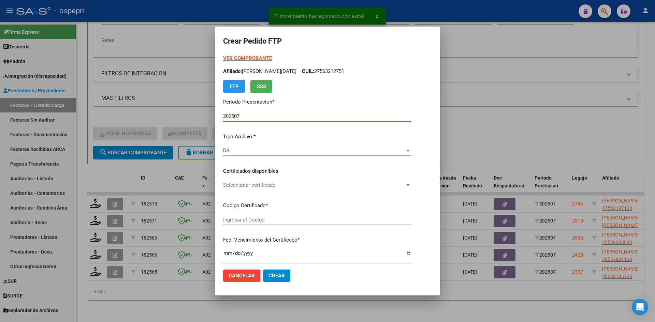
type input "2756319712-4"
type input "2030-02-20"
click at [271, 184] on span "Seleccionar certificado" at bounding box center [306, 185] width 166 height 6
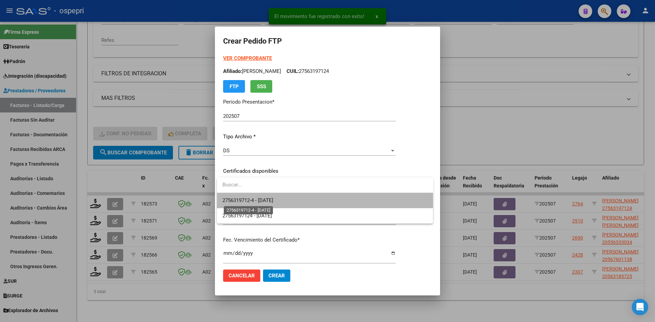
click at [273, 201] on span "2756319712-4 - 2030-02-20" at bounding box center [247, 200] width 51 height 6
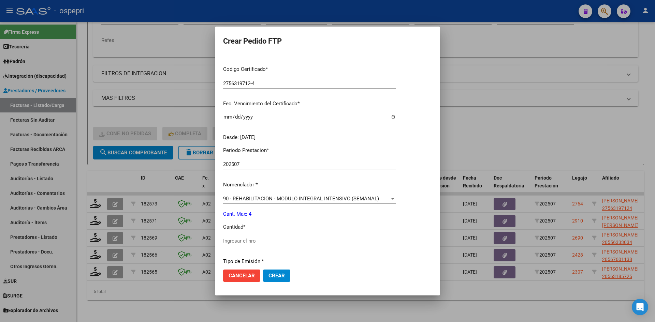
scroll to position [170, 0]
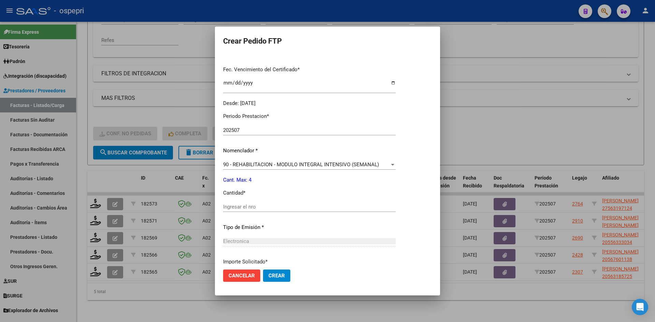
click at [251, 203] on div "Ingresar el nro" at bounding box center [309, 207] width 172 height 10
type input "4"
click at [275, 275] on span "Crear" at bounding box center [276, 276] width 16 height 6
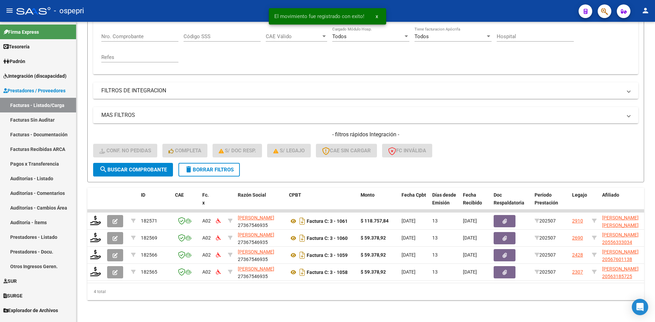
scroll to position [137, 0]
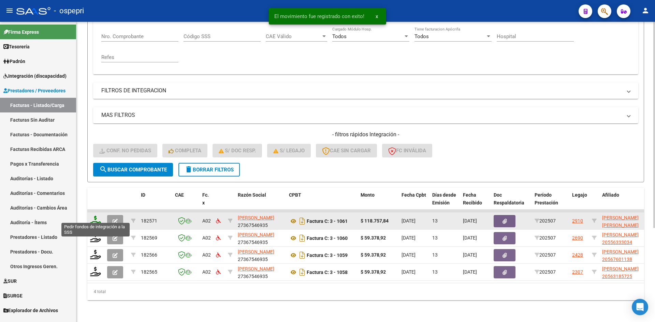
click at [94, 216] on icon at bounding box center [95, 221] width 11 height 10
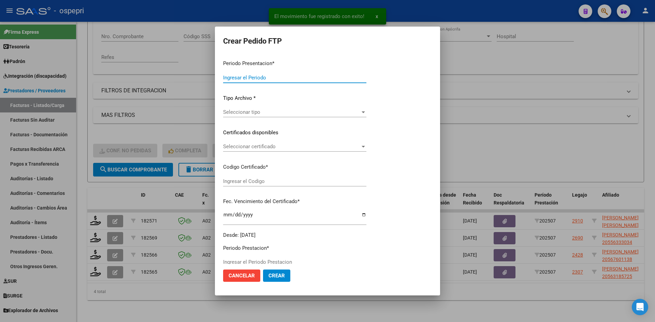
type input "202507"
type input "$ 118.757,84"
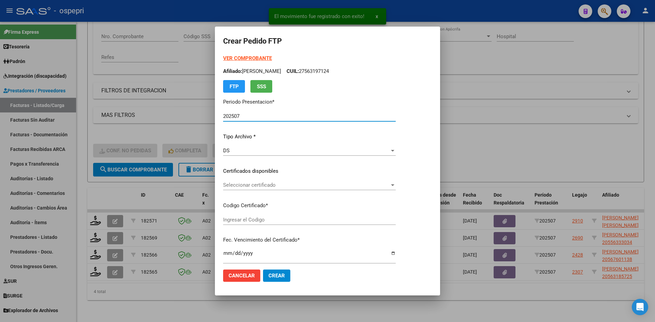
type input "20548516413"
type input "2029-08-01"
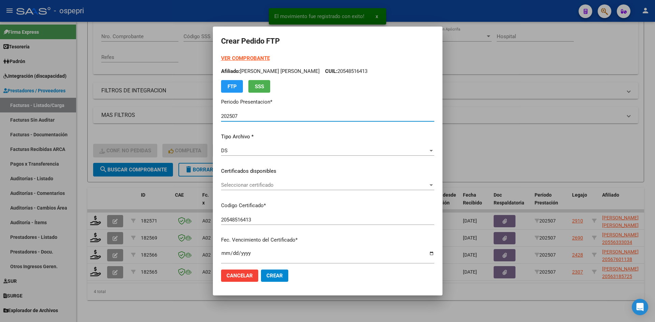
click at [283, 187] on span "Seleccionar certificado" at bounding box center [324, 185] width 207 height 6
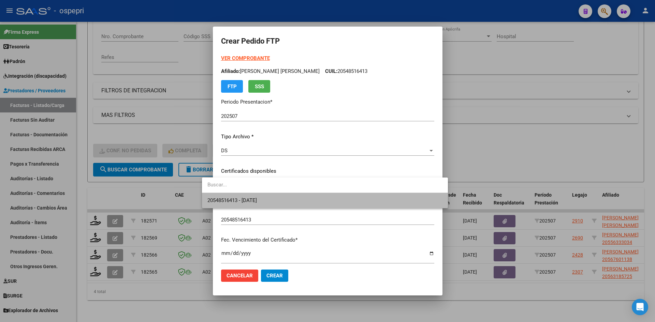
click at [283, 197] on span "20548516413 - 2029-08-01" at bounding box center [324, 200] width 235 height 15
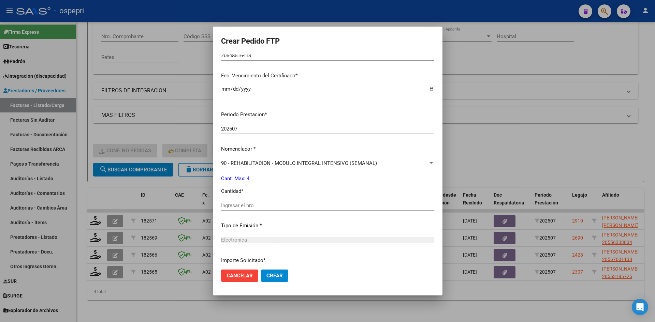
scroll to position [170, 0]
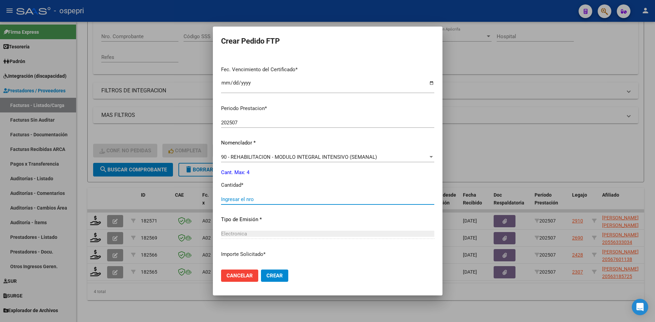
click at [238, 197] on input "Ingresar el nro" at bounding box center [327, 199] width 213 height 6
type input "4"
click at [266, 274] on span "Crear" at bounding box center [274, 276] width 16 height 6
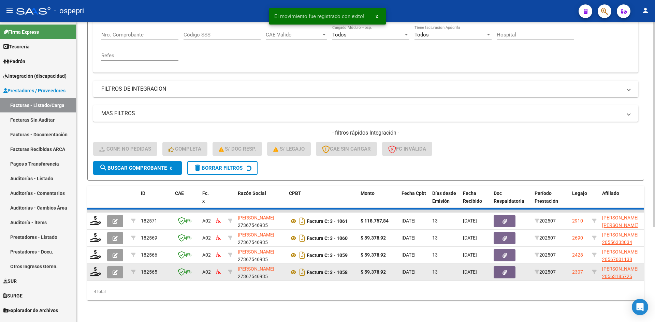
scroll to position [120, 0]
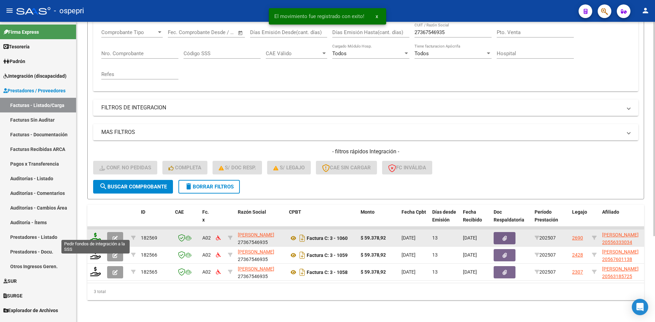
click at [95, 233] on icon at bounding box center [95, 238] width 11 height 10
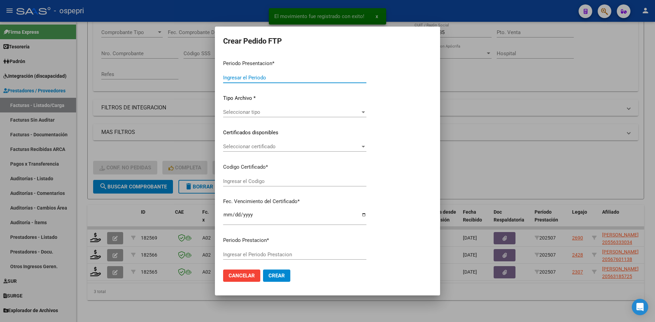
type input "202507"
type input "$ 59.378,92"
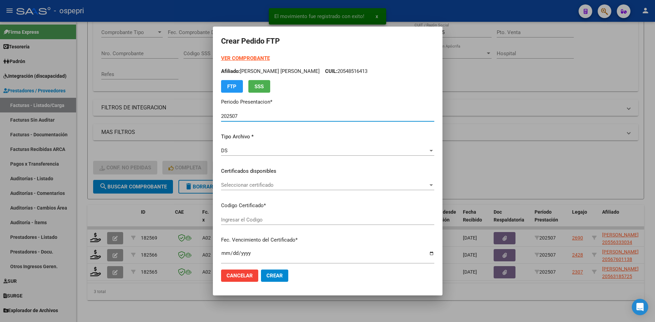
type input "20556333034"
type input "2026-05-30"
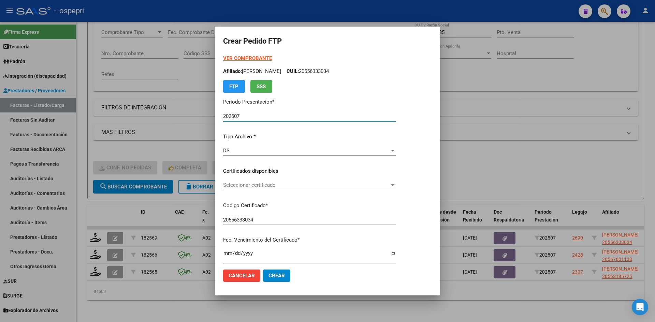
click at [296, 189] on div "Seleccionar certificado Seleccionar certificado" at bounding box center [309, 185] width 172 height 10
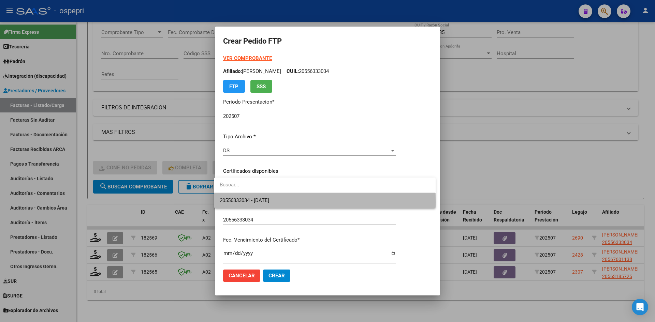
click at [289, 202] on span "20556333034 - 2026-05-30" at bounding box center [325, 200] width 210 height 15
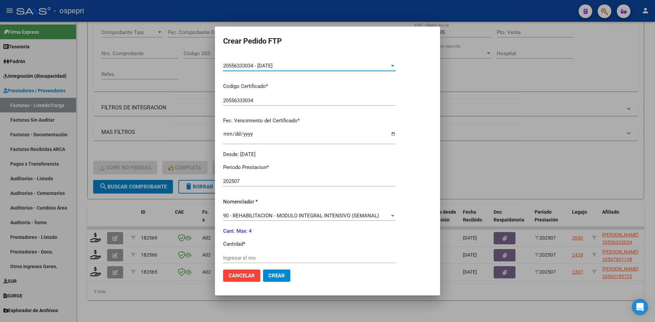
scroll to position [170, 0]
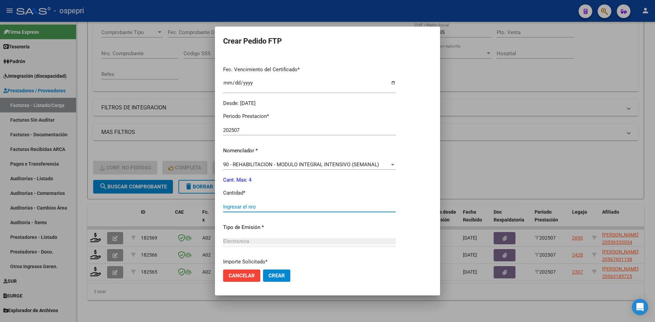
click at [256, 205] on input "Ingresar el nro" at bounding box center [309, 207] width 172 height 6
type input "4"
click at [276, 273] on span "Crear" at bounding box center [276, 276] width 16 height 6
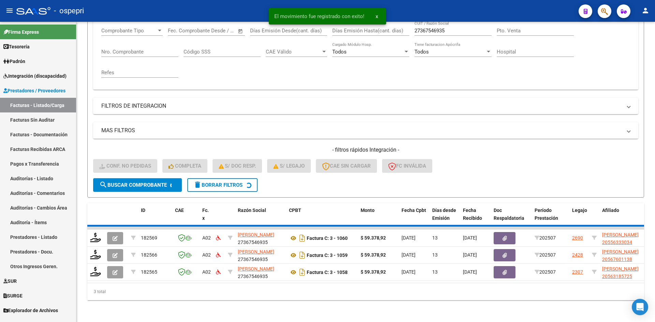
scroll to position [103, 0]
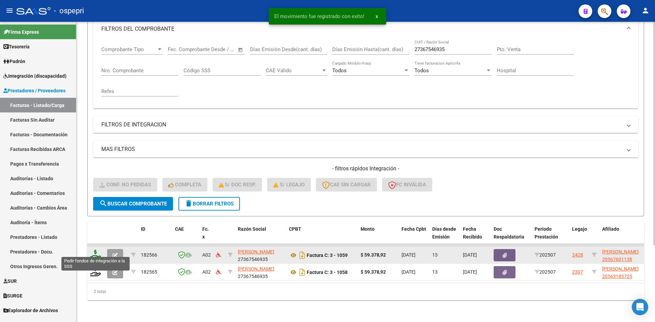
click at [93, 251] on icon at bounding box center [95, 255] width 11 height 10
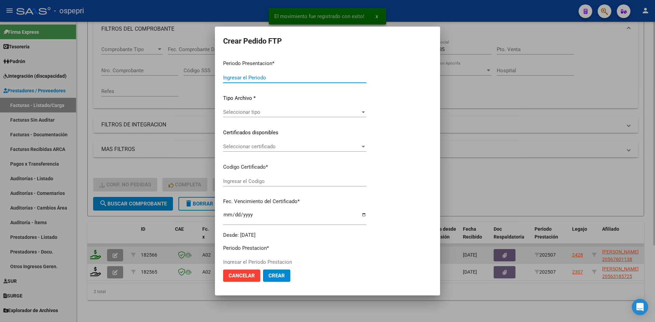
type input "202507"
type input "$ 59.378,92"
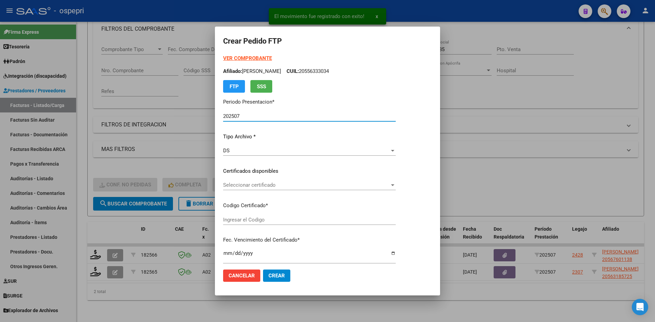
type input "2056760113-8"
type input "2025-09-13"
click at [297, 185] on span "Seleccionar certificado" at bounding box center [306, 185] width 166 height 6
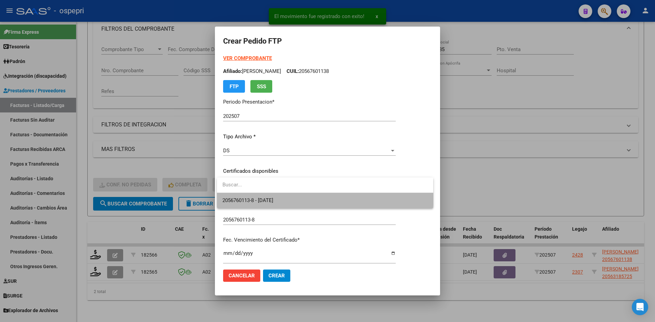
click at [297, 196] on span "2056760113-8 - 2025-09-13" at bounding box center [324, 200] width 205 height 15
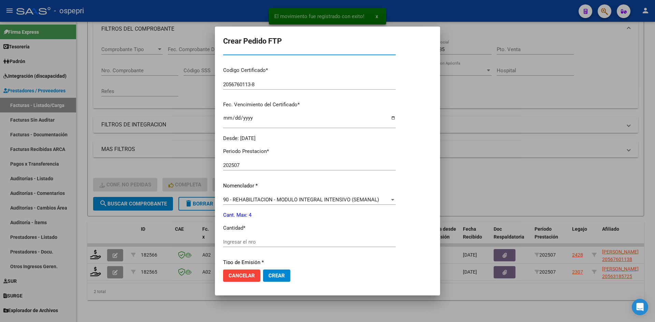
scroll to position [136, 0]
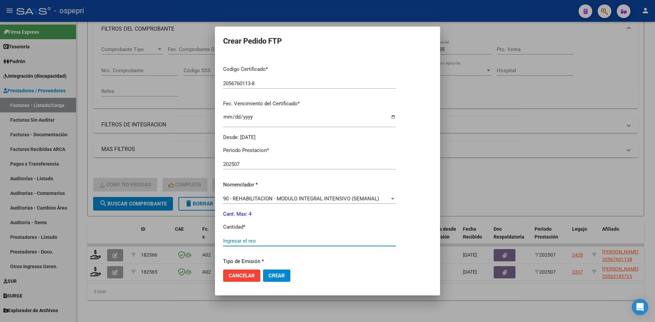
click at [255, 239] on input "Ingresar el nro" at bounding box center [309, 241] width 172 height 6
type input "4"
click at [279, 278] on span "Crear" at bounding box center [276, 276] width 16 height 6
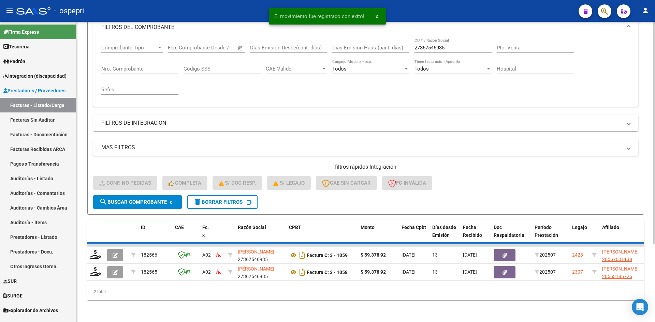
scroll to position [86, 0]
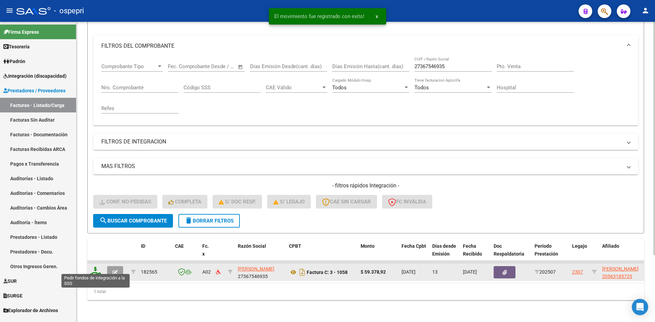
click at [93, 270] on icon at bounding box center [95, 272] width 11 height 10
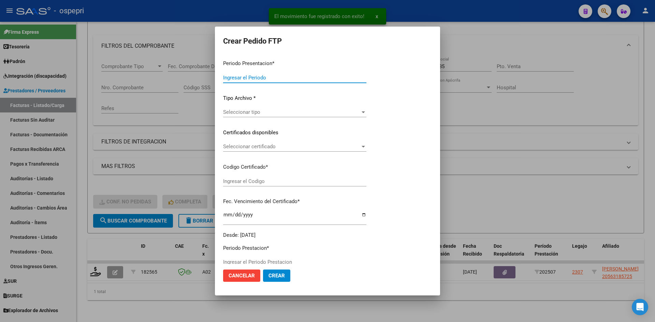
type input "202507"
type input "$ 59.378,92"
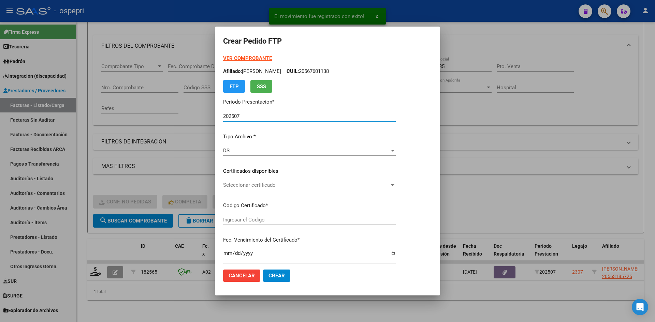
type input "2056318572-5"
type input "2029-08-30"
click at [282, 186] on span "Seleccionar certificado" at bounding box center [306, 185] width 166 height 6
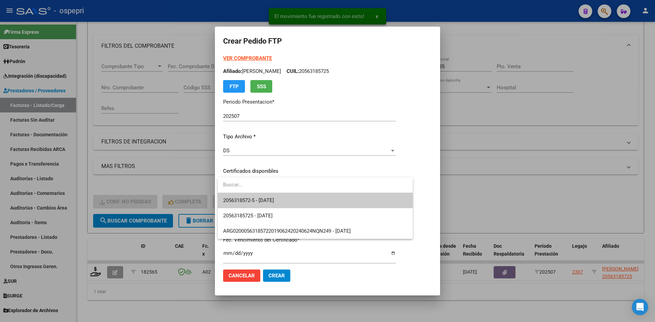
click at [285, 197] on span "2056318572-5 - 2029-08-30" at bounding box center [315, 200] width 184 height 15
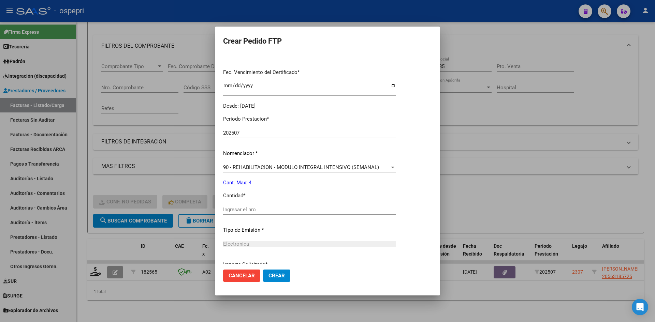
scroll to position [170, 0]
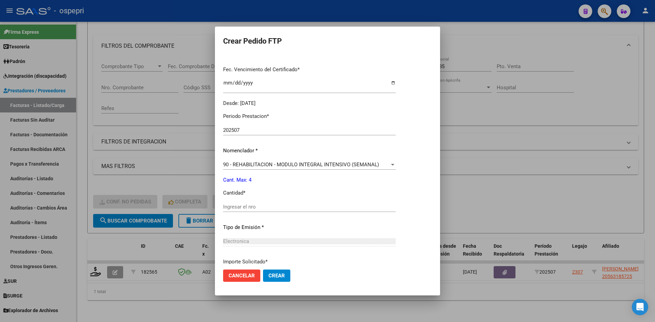
click at [268, 207] on input "Ingresar el nro" at bounding box center [309, 207] width 172 height 6
type input "4"
click at [281, 276] on span "Crear" at bounding box center [276, 276] width 16 height 6
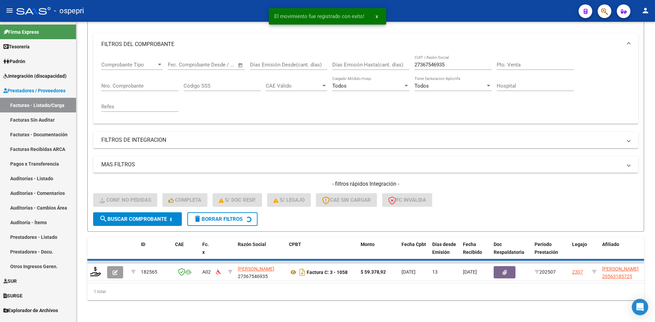
scroll to position [76, 0]
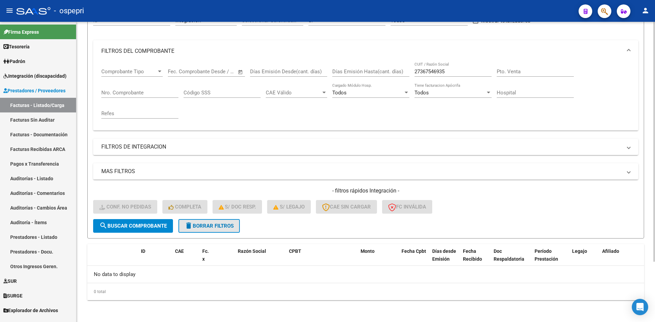
click at [215, 227] on span "delete Borrar Filtros" at bounding box center [208, 226] width 49 height 6
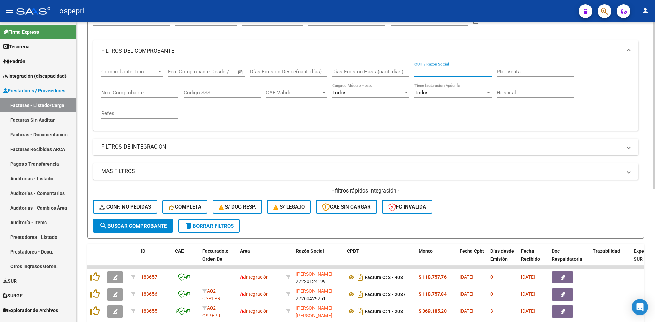
click at [428, 70] on input "CUIT / Razón Social" at bounding box center [452, 72] width 77 height 6
paste input "27277496424"
type input "27277496424"
click at [156, 228] on span "search Buscar Comprobante" at bounding box center [132, 226] width 67 height 6
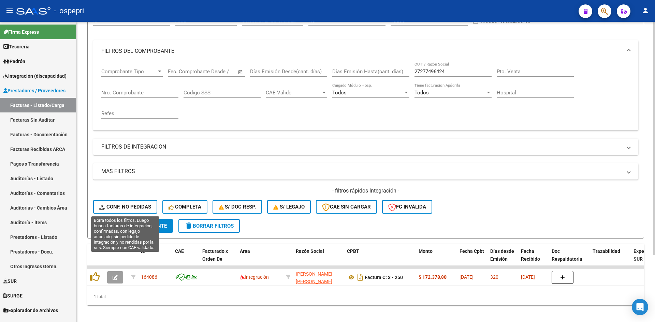
click at [144, 206] on span "Conf. no pedidas" at bounding box center [125, 207] width 52 height 6
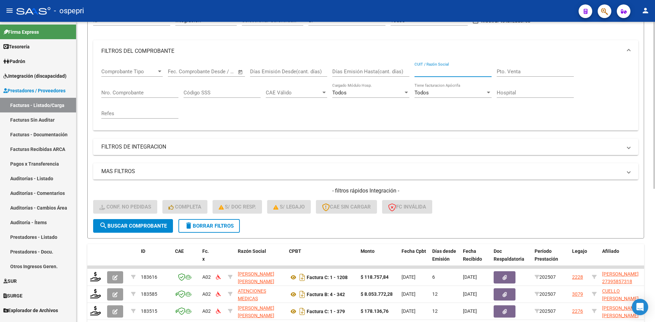
click at [433, 73] on input "CUIT / Razón Social" at bounding box center [452, 72] width 77 height 6
paste input "27277496424"
type input "27277496424"
click at [162, 226] on span "search Buscar Comprobante" at bounding box center [132, 226] width 67 height 6
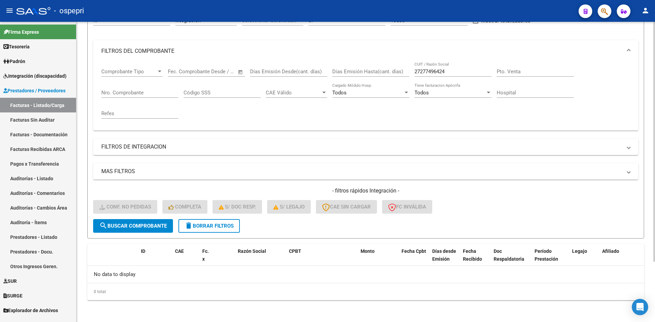
click at [224, 226] on span "delete Borrar Filtros" at bounding box center [208, 226] width 49 height 6
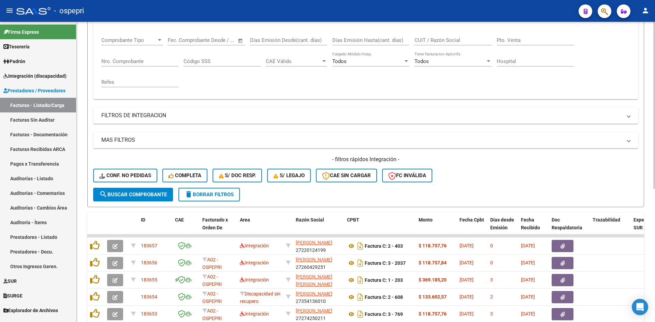
scroll to position [0, 0]
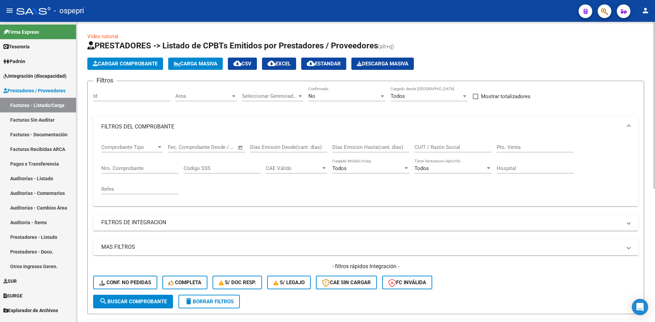
click at [445, 147] on input "CUIT / Razón Social" at bounding box center [452, 147] width 77 height 6
paste input "27277496424"
type input "27277496424"
click at [132, 300] on span "search Buscar Comprobante" at bounding box center [132, 302] width 67 height 6
click at [334, 98] on div "No" at bounding box center [343, 96] width 71 height 6
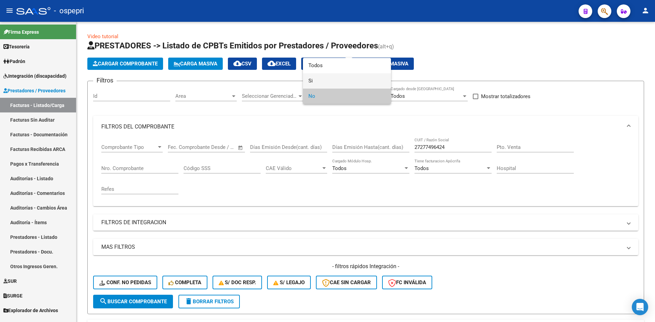
click at [335, 80] on span "Si" at bounding box center [346, 80] width 77 height 15
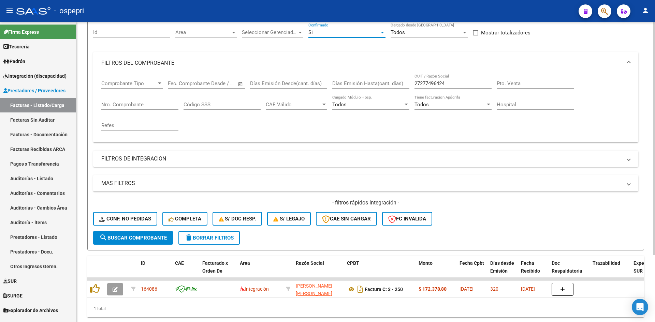
scroll to position [86, 0]
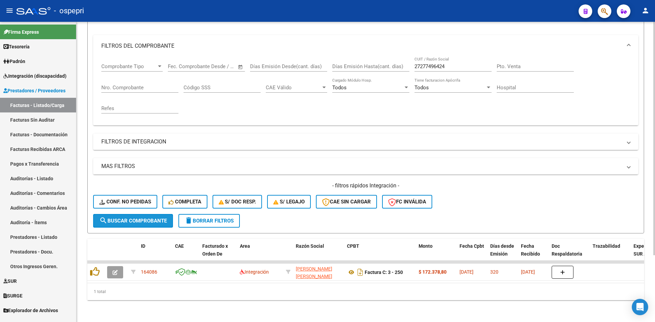
click at [128, 218] on span "search Buscar Comprobante" at bounding box center [132, 221] width 67 height 6
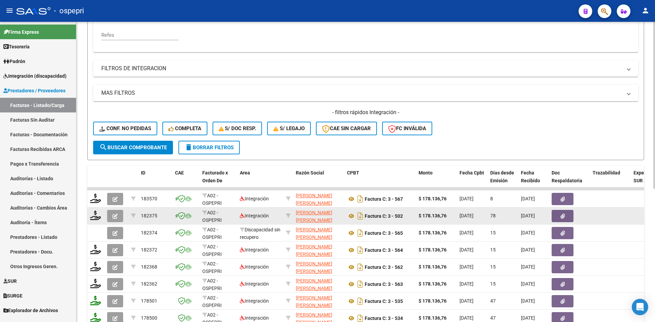
scroll to position [188, 0]
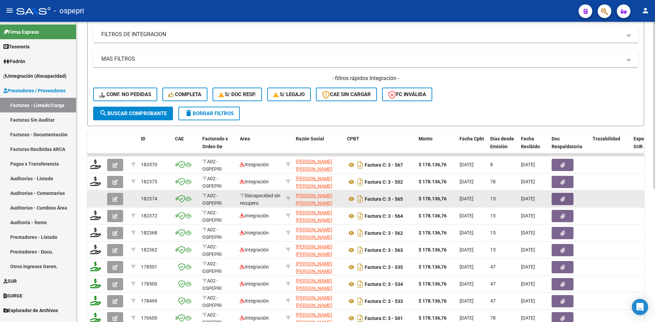
click at [114, 199] on icon "button" at bounding box center [114, 199] width 5 height 5
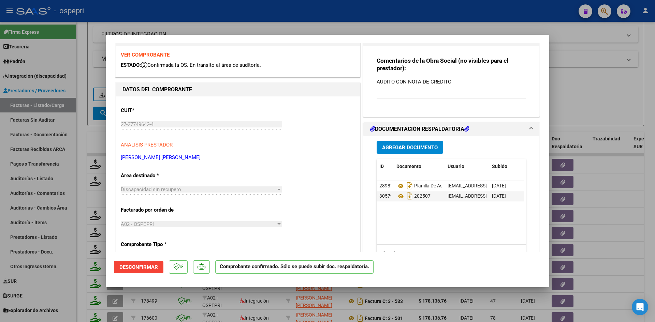
scroll to position [0, 0]
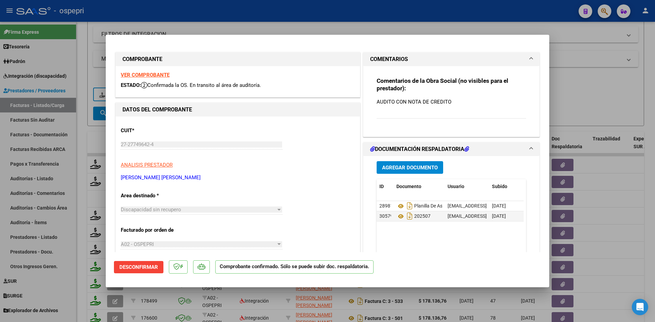
click at [140, 72] on strong "VER COMPROBANTE" at bounding box center [145, 75] width 49 height 6
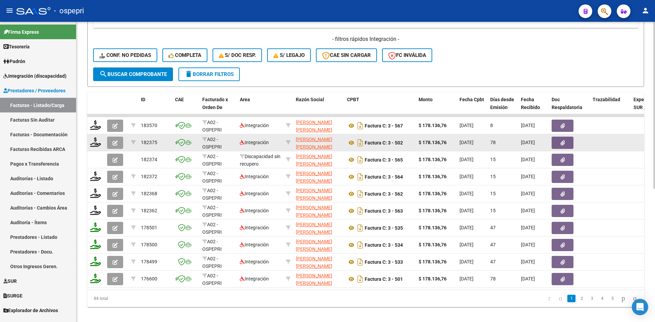
scroll to position [239, 0]
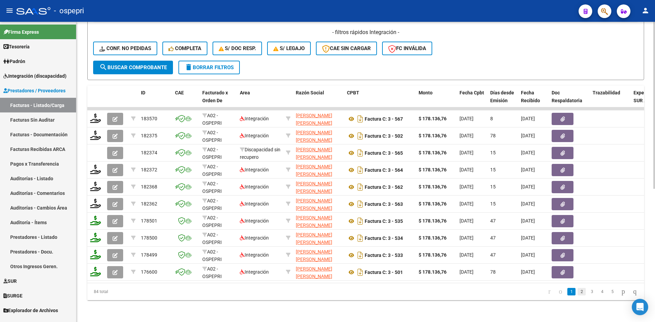
click at [577, 291] on link "2" at bounding box center [581, 291] width 8 height 7
click at [567, 292] on link "1" at bounding box center [571, 291] width 8 height 7
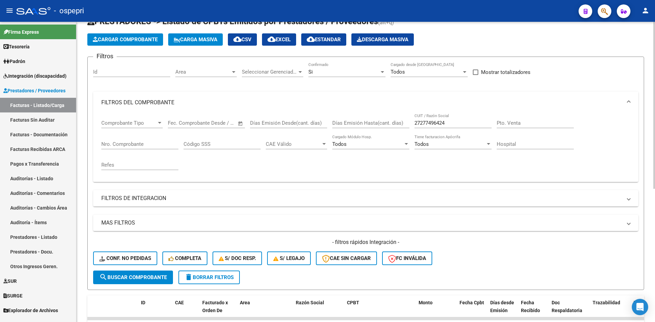
scroll to position [0, 0]
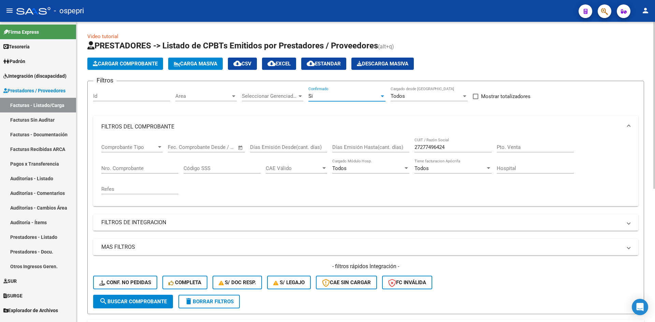
click at [346, 99] on div "Si" at bounding box center [343, 96] width 71 height 6
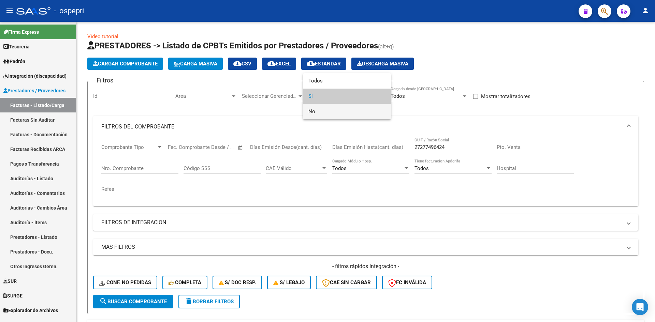
click at [333, 113] on span "No" at bounding box center [346, 111] width 77 height 15
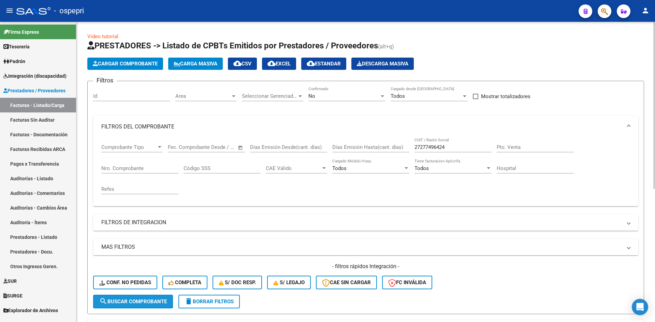
click at [158, 302] on span "search Buscar Comprobante" at bounding box center [132, 302] width 67 height 6
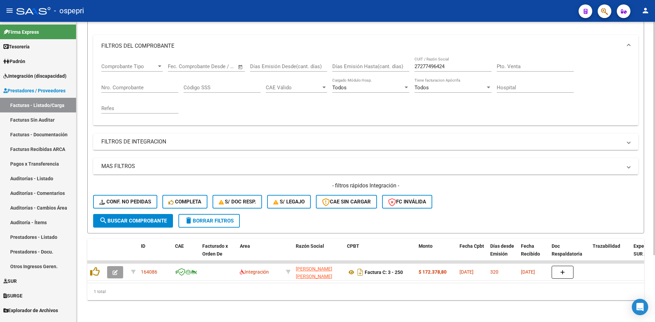
scroll to position [86, 0]
click at [221, 218] on span "delete Borrar Filtros" at bounding box center [208, 221] width 49 height 6
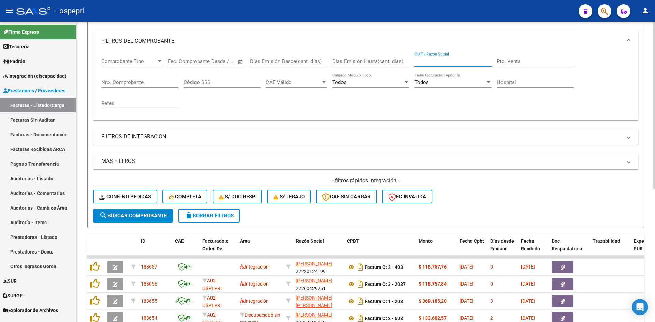
click at [449, 60] on input "CUIT / Razón Social" at bounding box center [452, 61] width 77 height 6
paste input "23325376554"
type input "23325376554"
click at [164, 215] on span "search Buscar Comprobante" at bounding box center [132, 216] width 67 height 6
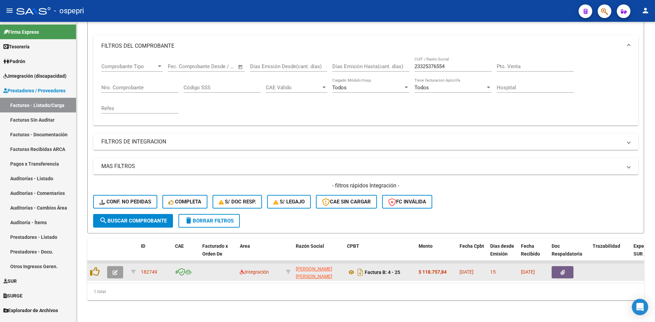
click at [116, 270] on icon "button" at bounding box center [114, 272] width 5 height 5
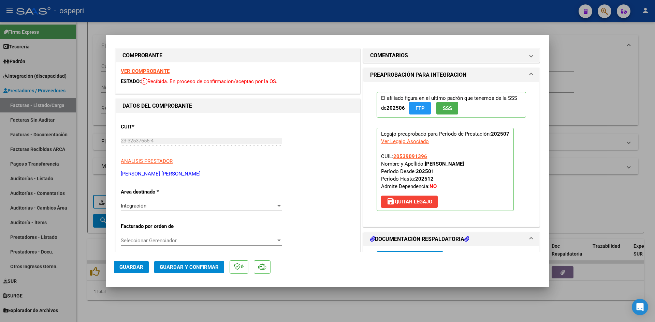
scroll to position [0, 0]
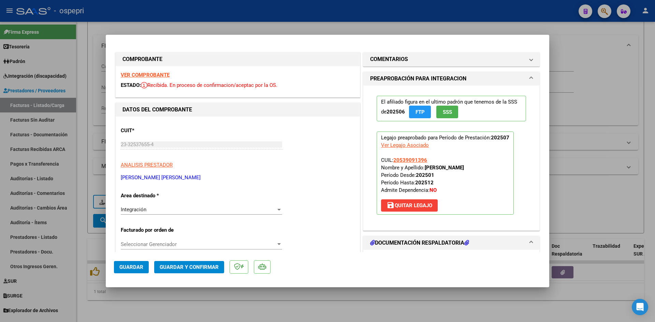
click at [154, 77] on strong "VER COMPROBANTE" at bounding box center [145, 75] width 49 height 6
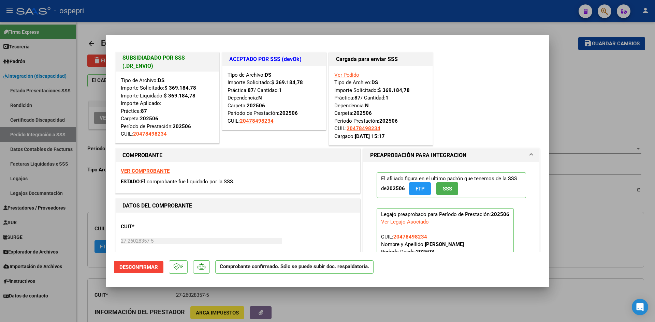
scroll to position [239, 0]
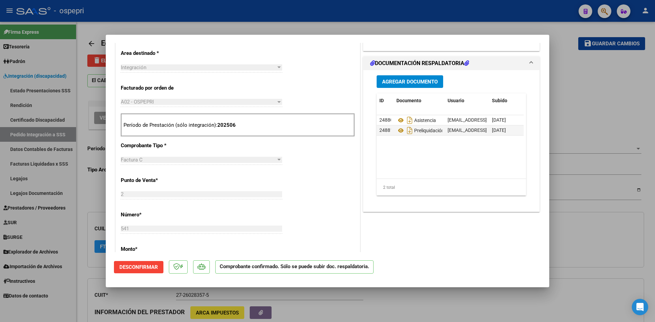
type input "$ 0,00"
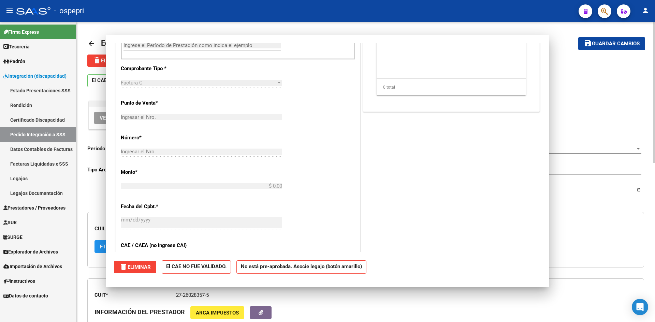
scroll to position [0, 0]
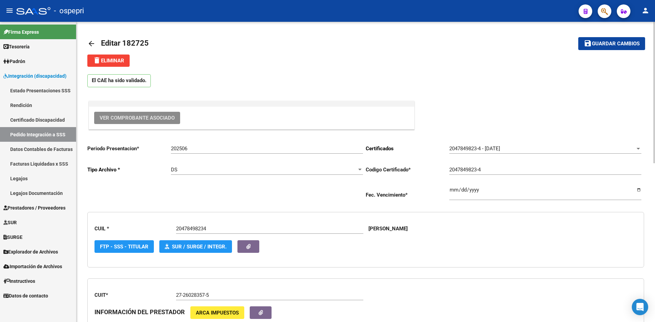
click at [91, 42] on mat-icon "arrow_back" at bounding box center [91, 44] width 8 height 8
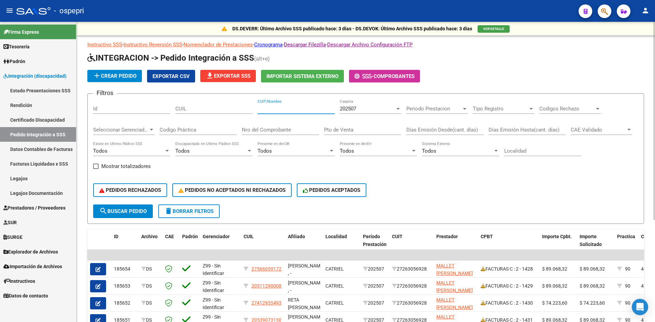
click at [268, 107] on input "CUIT/Nombre" at bounding box center [295, 109] width 77 height 6
paste input "27464833876"
type input "27464833876"
click at [133, 215] on button "search Buscar Pedido" at bounding box center [123, 212] width 60 height 14
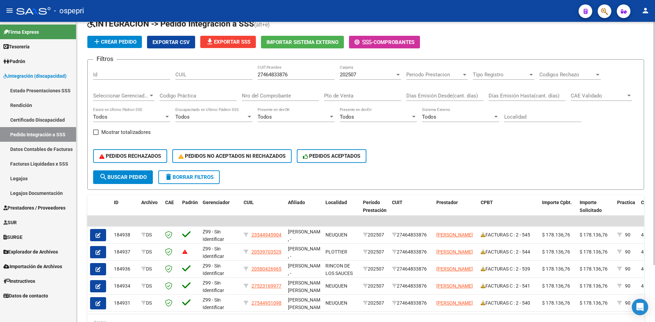
scroll to position [68, 0]
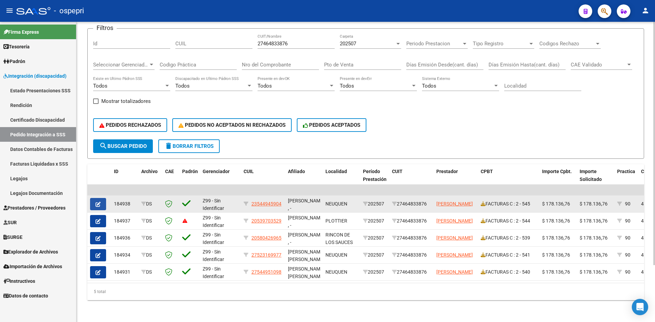
click at [100, 202] on icon "button" at bounding box center [97, 204] width 5 height 5
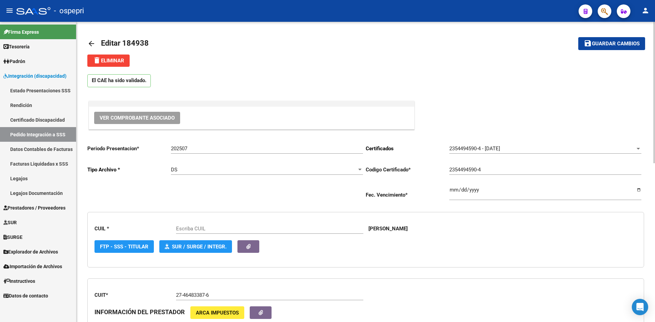
click at [160, 113] on button "Ver Comprobante Asociado" at bounding box center [137, 118] width 86 height 12
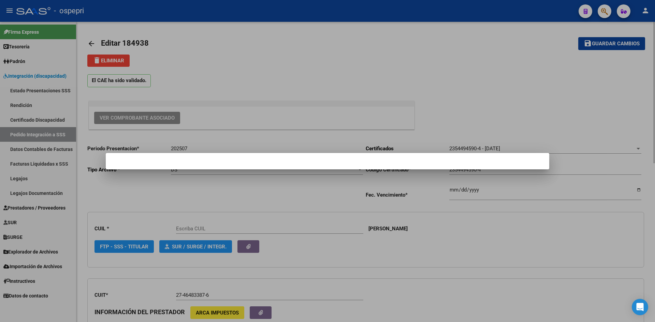
type input "23544945904"
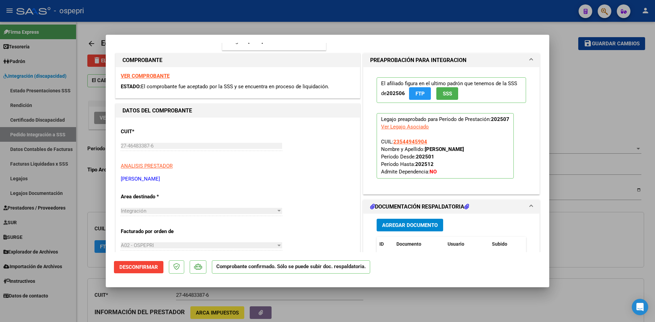
scroll to position [34, 0]
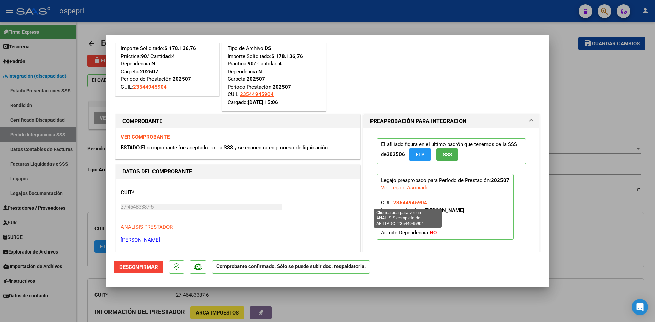
drag, startPoint x: 397, startPoint y: 203, endPoint x: 420, endPoint y: 206, distance: 22.7
click at [420, 206] on span "23544945904" at bounding box center [410, 203] width 34 height 6
copy span "54494590"
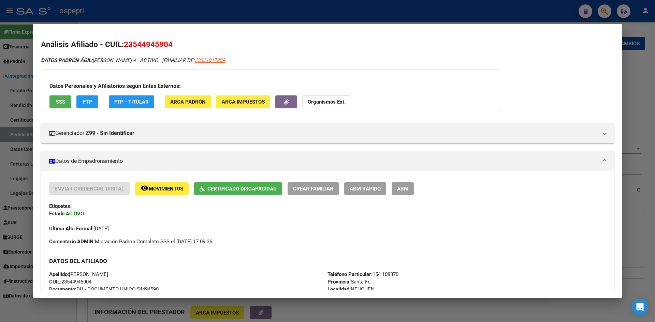
drag, startPoint x: 134, startPoint y: 44, endPoint x: 168, endPoint y: 45, distance: 34.1
click at [168, 45] on span "23544945904" at bounding box center [148, 44] width 49 height 9
copy span "54494590"
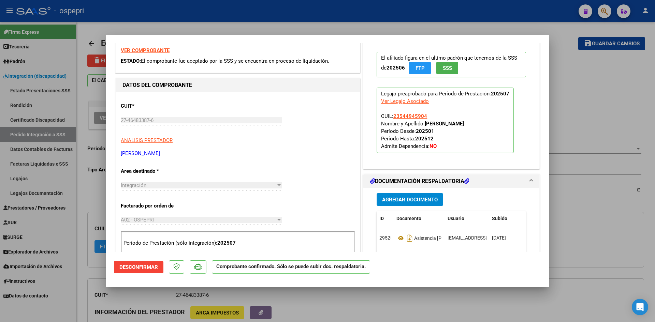
scroll to position [136, 0]
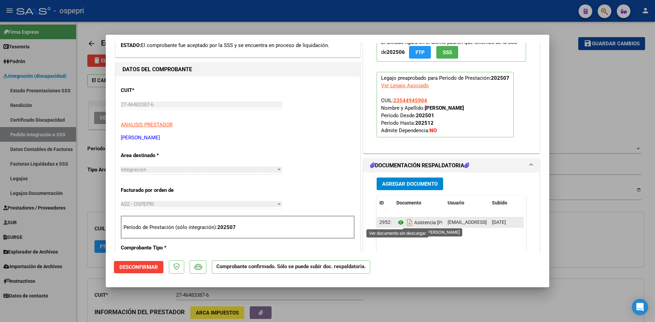
click at [399, 221] on icon at bounding box center [400, 223] width 9 height 8
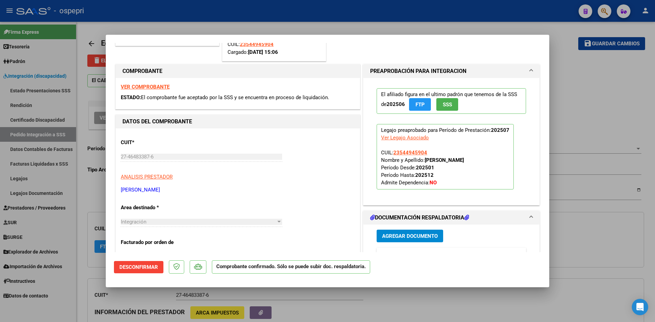
scroll to position [0, 0]
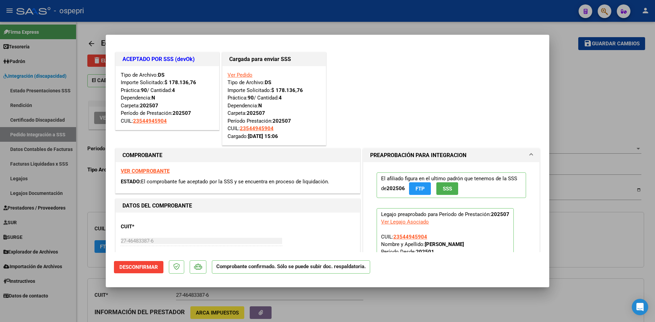
click at [161, 170] on strong "VER COMPROBANTE" at bounding box center [145, 171] width 49 height 6
type input "$ 0,00"
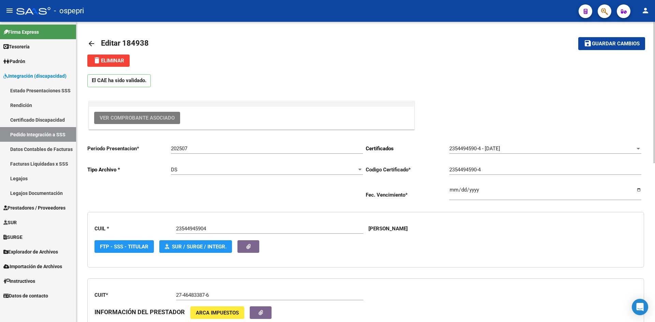
click at [138, 120] on span "Ver Comprobante Asociado" at bounding box center [137, 118] width 75 height 6
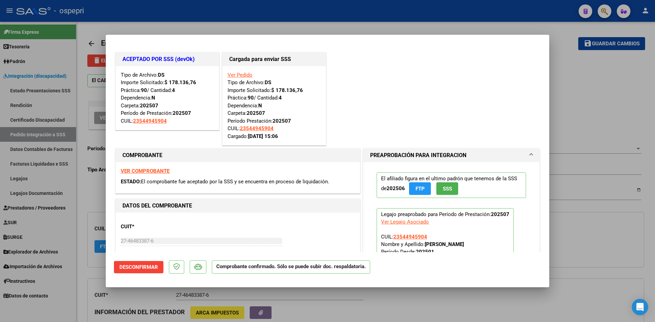
click at [149, 268] on span "Desconfirmar" at bounding box center [138, 267] width 39 height 6
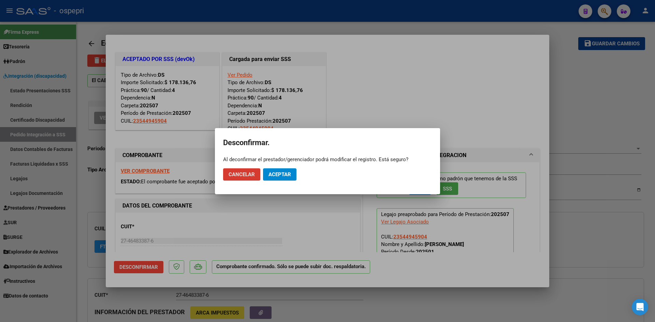
click at [246, 172] on span "Cancelar" at bounding box center [241, 174] width 26 height 6
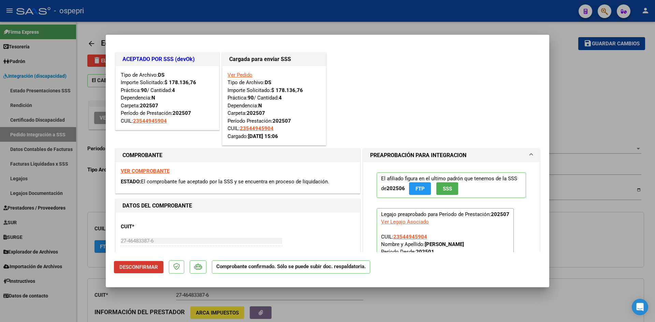
click at [135, 265] on span "Desconfirmar" at bounding box center [138, 267] width 39 height 6
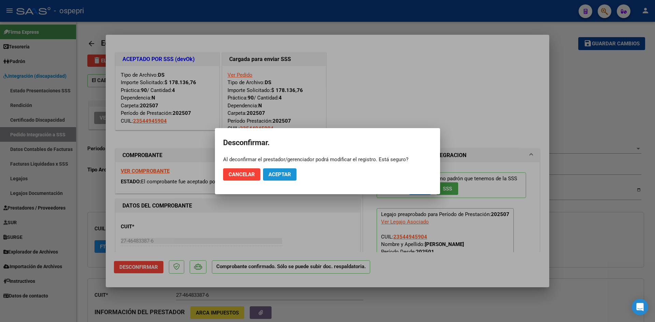
click at [281, 175] on span "Aceptar" at bounding box center [279, 174] width 22 height 6
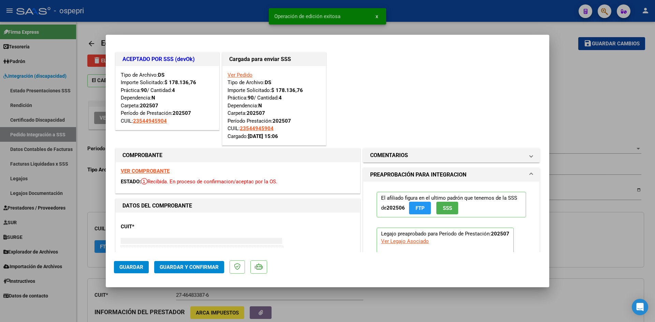
type input "$ 0,00"
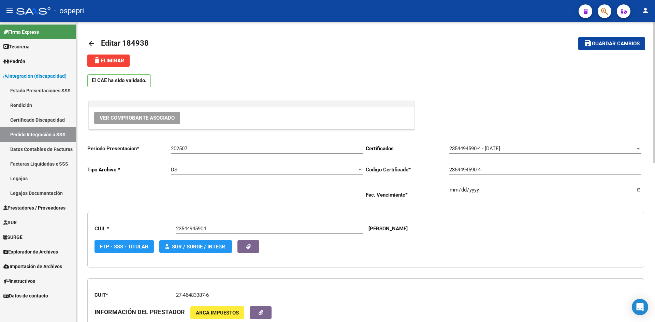
click at [91, 45] on mat-icon "arrow_back" at bounding box center [91, 44] width 8 height 8
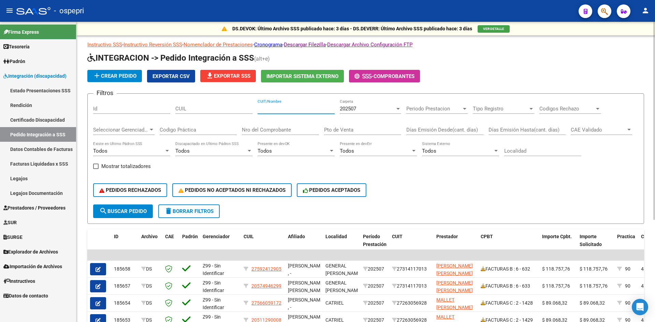
click at [262, 107] on input "CUIT/Nombre" at bounding box center [295, 109] width 77 height 6
paste input "27464833876"
type input "27464833876"
click at [129, 210] on span "search Buscar Pedido" at bounding box center [122, 211] width 47 height 6
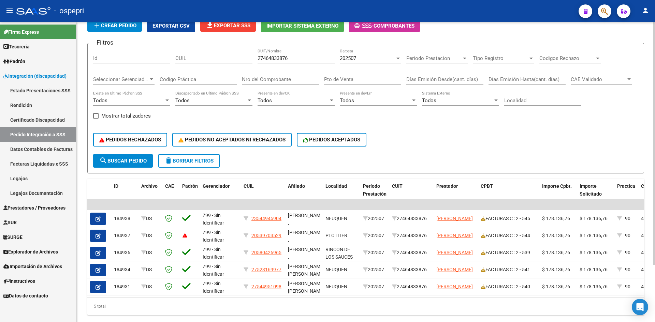
scroll to position [68, 0]
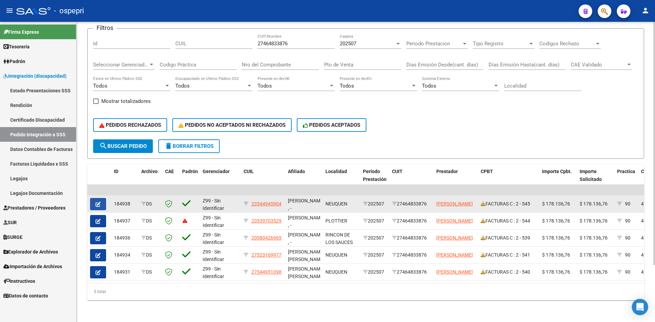
click at [99, 202] on icon "button" at bounding box center [97, 204] width 5 height 5
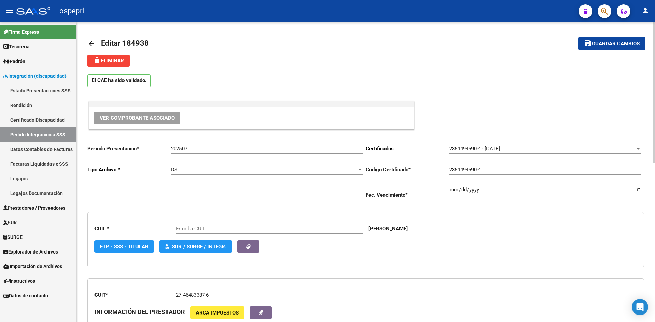
type input "23544945904"
click at [119, 62] on span "delete Eliminar" at bounding box center [108, 61] width 31 height 6
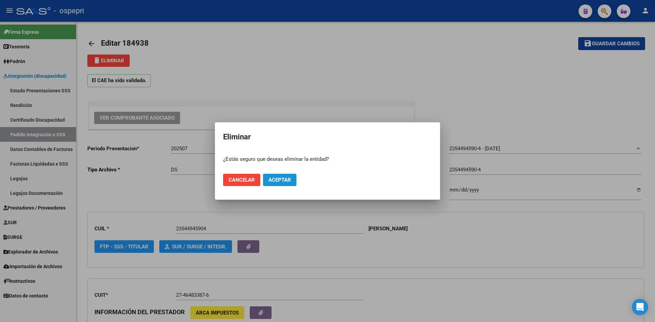
click at [292, 180] on button "Aceptar" at bounding box center [279, 180] width 33 height 12
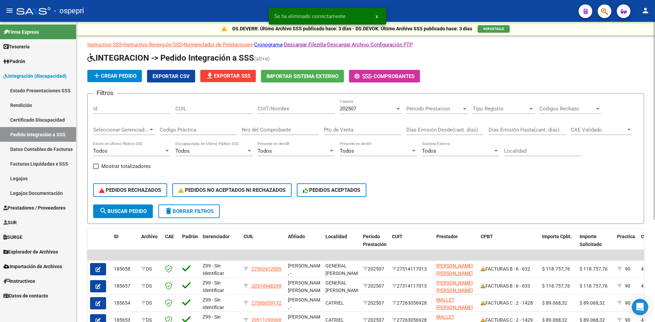
click at [268, 107] on input "CUIT/Nombre" at bounding box center [295, 109] width 77 height 6
paste input "27464833876"
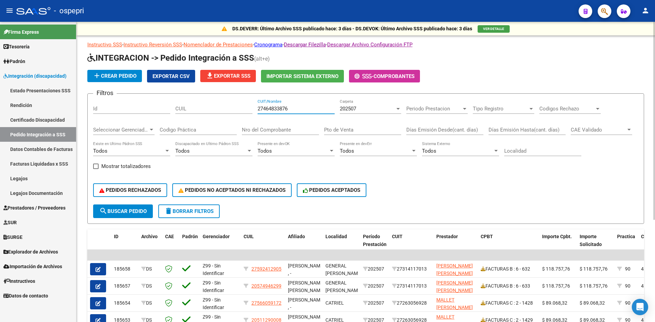
type input "27464833876"
click at [136, 208] on button "search Buscar Pedido" at bounding box center [123, 212] width 60 height 14
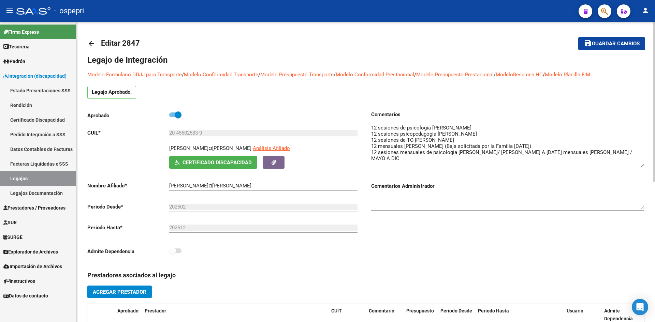
click at [93, 43] on mat-icon "arrow_back" at bounding box center [91, 44] width 8 height 8
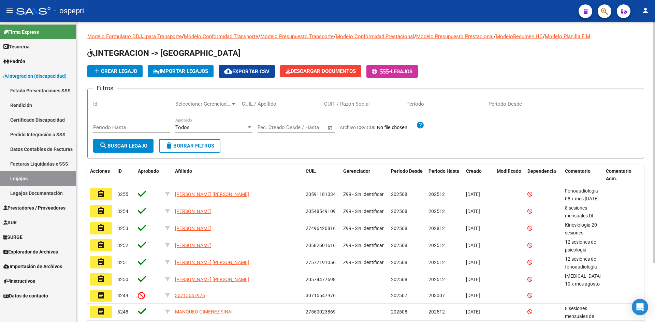
click at [266, 104] on input "CUIL / Apellido" at bounding box center [280, 104] width 77 height 6
paste input "54494590"
type input "54494590"
click at [130, 146] on span "search Buscar Legajo" at bounding box center [123, 146] width 48 height 6
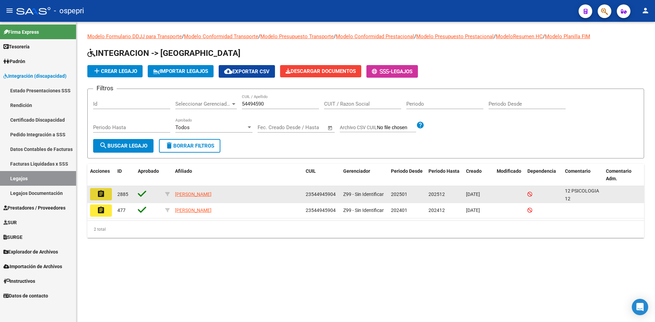
click at [105, 194] on mat-icon "assignment" at bounding box center [101, 194] width 8 height 8
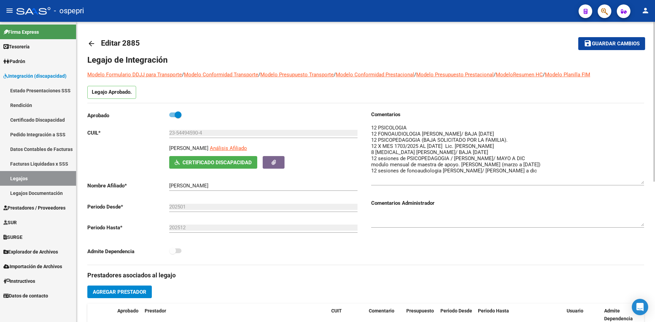
drag, startPoint x: 641, startPoint y: 136, endPoint x: 644, endPoint y: 182, distance: 46.5
click at [644, 182] on div "arrow_back Editar 2885 save Guardar cambios Legajo de Integración Modelo Formul…" at bounding box center [365, 304] width 578 height 564
click at [91, 43] on mat-icon "arrow_back" at bounding box center [91, 44] width 8 height 8
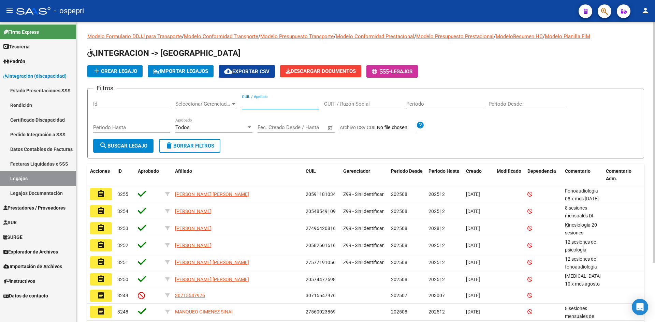
click at [255, 104] on input "CUIL / Apellido" at bounding box center [280, 104] width 77 height 6
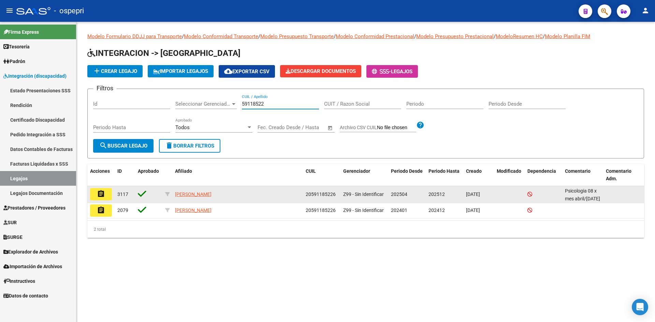
type input "59118522"
click at [100, 193] on mat-icon "assignment" at bounding box center [101, 194] width 8 height 8
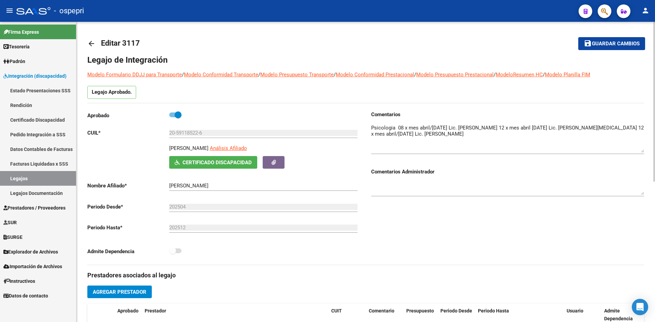
drag, startPoint x: 643, startPoint y: 136, endPoint x: 645, endPoint y: 151, distance: 15.1
click at [645, 151] on div "arrow_back Editar 3117 save Guardar cambios Legajo de Integración Modelo Formul…" at bounding box center [365, 304] width 578 height 564
click at [92, 42] on mat-icon "arrow_back" at bounding box center [91, 44] width 8 height 8
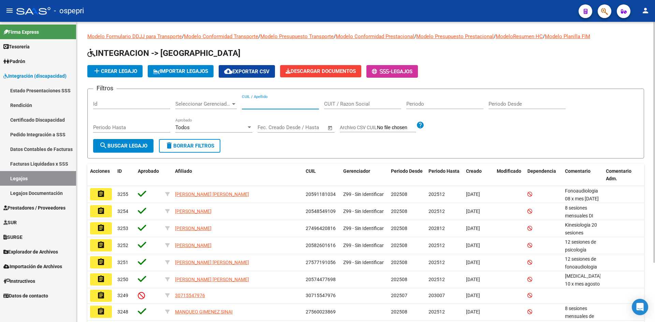
click at [276, 107] on input "CUIL / Apellido" at bounding box center [280, 104] width 77 height 6
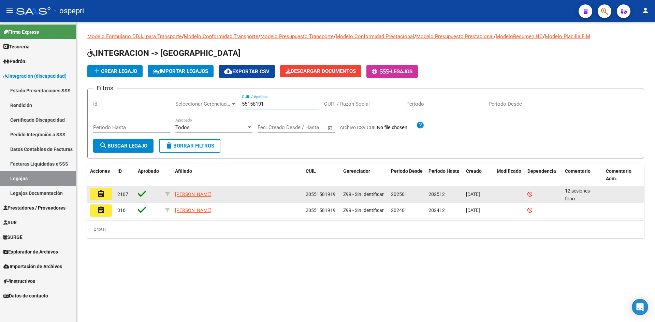
type input "55158191"
click at [105, 191] on button "assignment" at bounding box center [101, 194] width 22 height 12
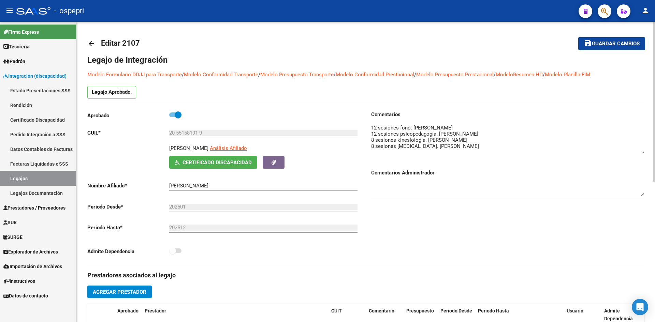
drag, startPoint x: 642, startPoint y: 137, endPoint x: 573, endPoint y: 107, distance: 75.0
click at [643, 152] on textarea at bounding box center [507, 139] width 273 height 30
click at [91, 45] on mat-icon "arrow_back" at bounding box center [91, 44] width 8 height 8
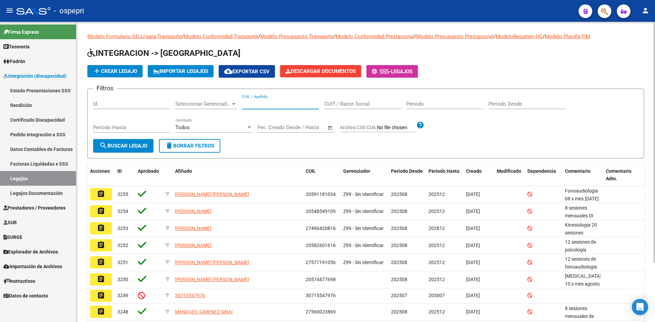
click at [256, 101] on input "CUIL / Apellido" at bounding box center [280, 104] width 77 height 6
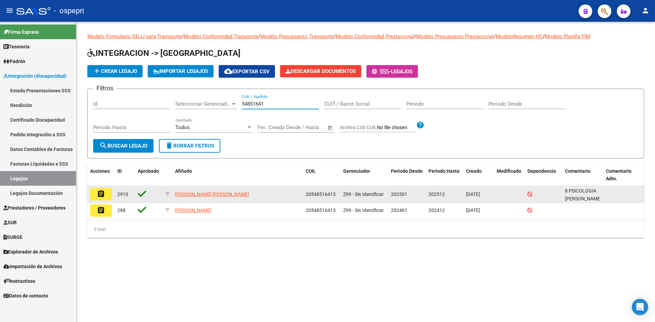
type input "54851641"
click at [105, 195] on button "assignment" at bounding box center [101, 194] width 22 height 12
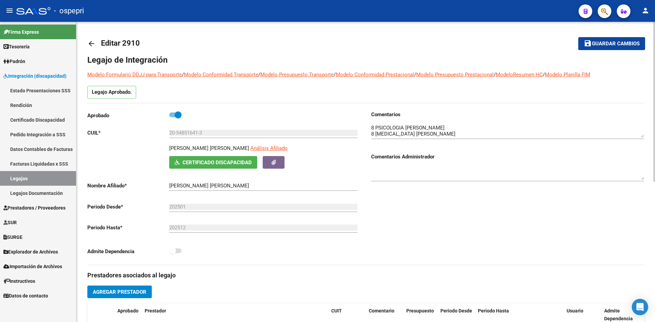
click at [91, 46] on mat-icon "arrow_back" at bounding box center [91, 44] width 8 height 8
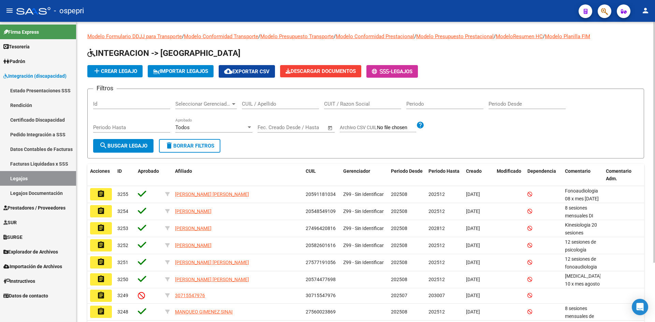
click at [282, 101] on div "CUIL / Apellido" at bounding box center [280, 101] width 77 height 15
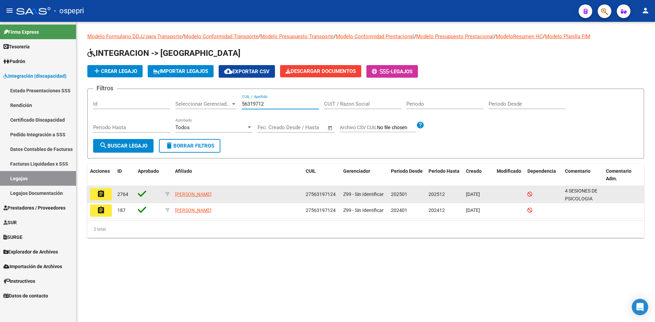
type input "56319712"
click at [105, 195] on button "assignment" at bounding box center [101, 194] width 22 height 12
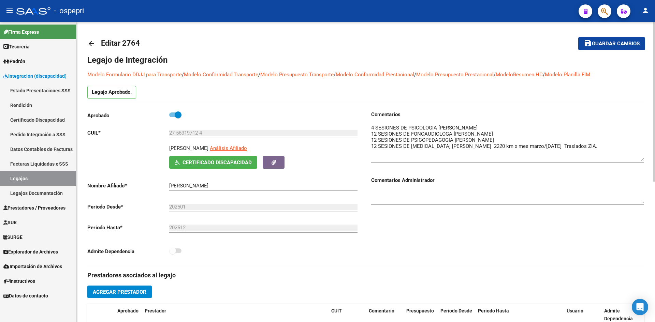
drag, startPoint x: 642, startPoint y: 137, endPoint x: 640, endPoint y: 161, distance: 23.6
click at [640, 161] on textarea at bounding box center [507, 142] width 273 height 37
click at [90, 43] on mat-icon "arrow_back" at bounding box center [91, 44] width 8 height 8
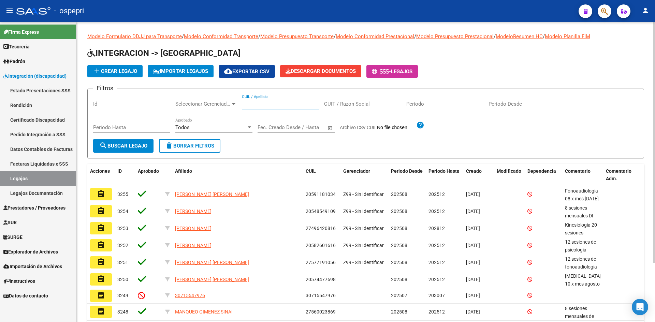
click at [272, 106] on input "CUIL / Apellido" at bounding box center [280, 104] width 77 height 6
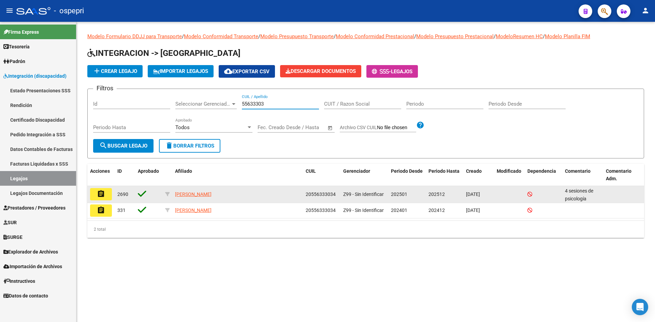
type input "55633303"
click at [107, 196] on button "assignment" at bounding box center [101, 194] width 22 height 12
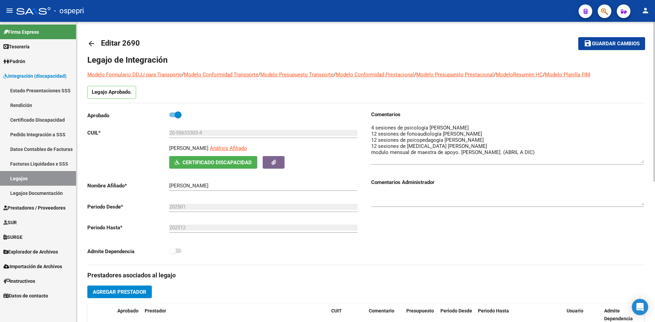
drag, startPoint x: 642, startPoint y: 137, endPoint x: 641, endPoint y: 163, distance: 25.6
click at [641, 163] on textarea at bounding box center [507, 143] width 273 height 39
click at [92, 41] on mat-icon "arrow_back" at bounding box center [91, 44] width 8 height 8
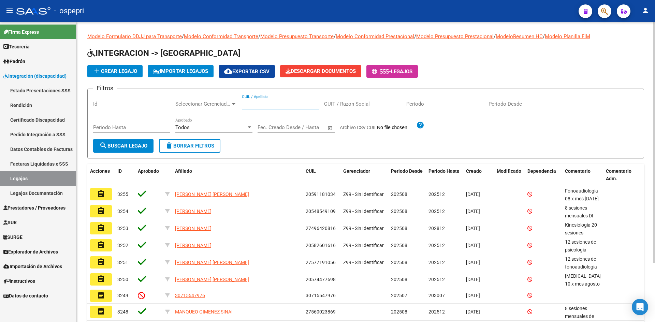
click at [257, 102] on input "CUIL / Apellido" at bounding box center [280, 104] width 77 height 6
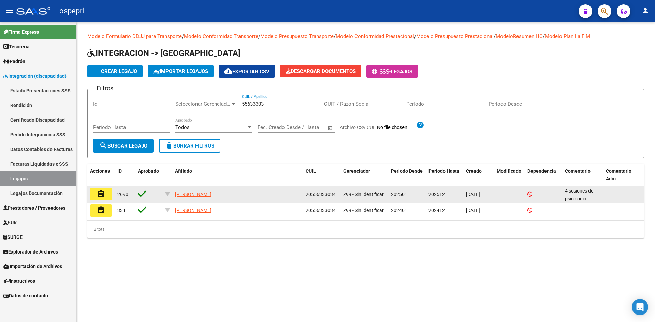
type input "55633303"
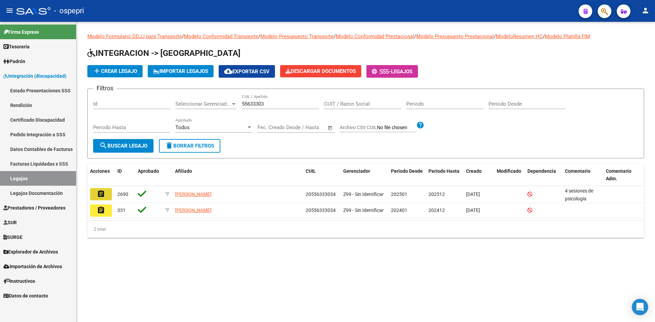
click at [102, 193] on mat-icon "assignment" at bounding box center [101, 194] width 8 height 8
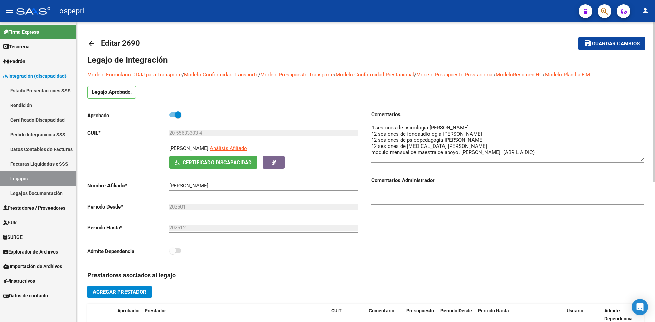
drag, startPoint x: 641, startPoint y: 137, endPoint x: 641, endPoint y: 161, distance: 23.5
click at [641, 161] on textarea at bounding box center [507, 142] width 273 height 37
click at [92, 41] on mat-icon "arrow_back" at bounding box center [91, 44] width 8 height 8
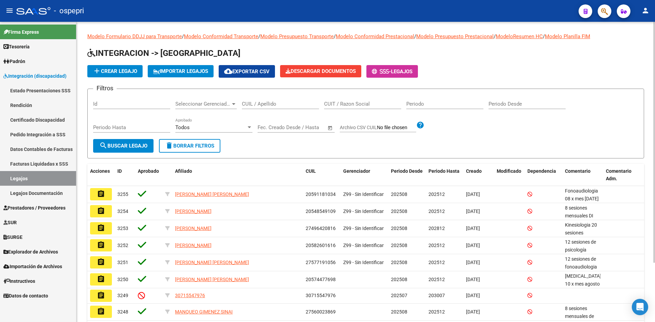
click at [250, 104] on input "CUIL / Apellido" at bounding box center [280, 104] width 77 height 6
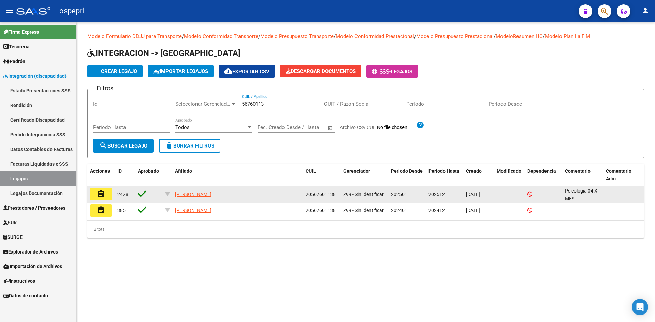
type input "56760113"
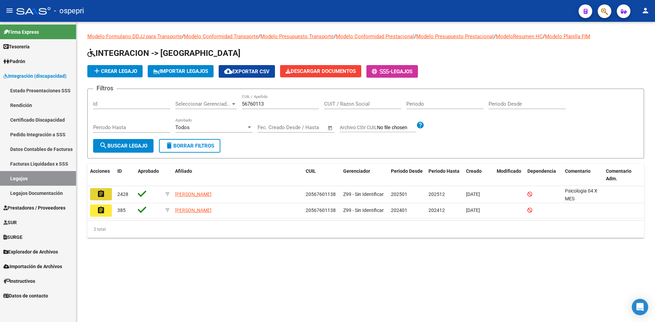
click at [103, 194] on mat-icon "assignment" at bounding box center [101, 194] width 8 height 8
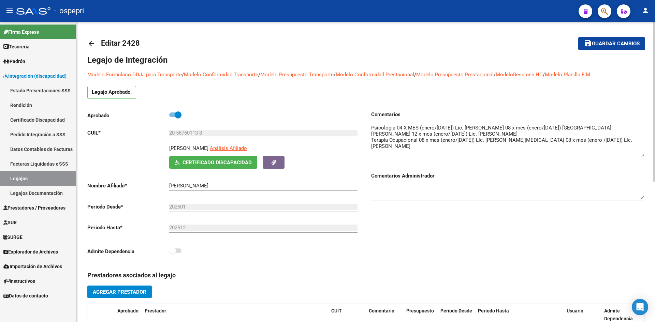
drag, startPoint x: 642, startPoint y: 137, endPoint x: 640, endPoint y: 156, distance: 19.2
click at [640, 156] on textarea at bounding box center [507, 140] width 273 height 33
drag, startPoint x: 643, startPoint y: 161, endPoint x: 643, endPoint y: 180, distance: 19.4
click at [643, 180] on textarea at bounding box center [507, 153] width 273 height 58
click at [89, 43] on mat-icon "arrow_back" at bounding box center [91, 44] width 8 height 8
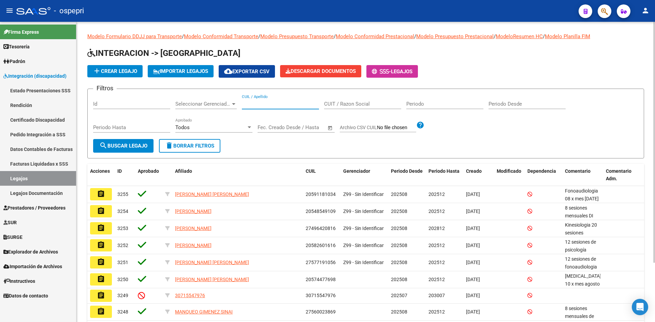
click at [271, 106] on input "CUIL / Apellido" at bounding box center [280, 104] width 77 height 6
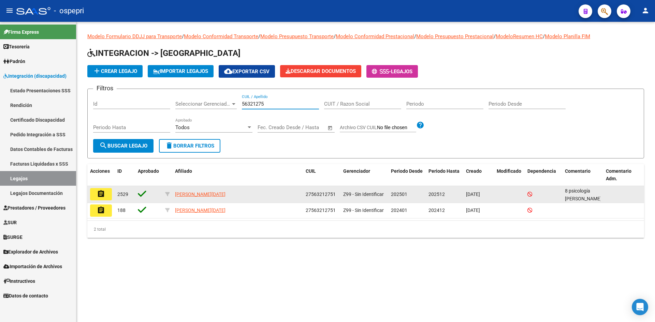
type input "56321275"
click at [103, 194] on mat-icon "assignment" at bounding box center [101, 194] width 8 height 8
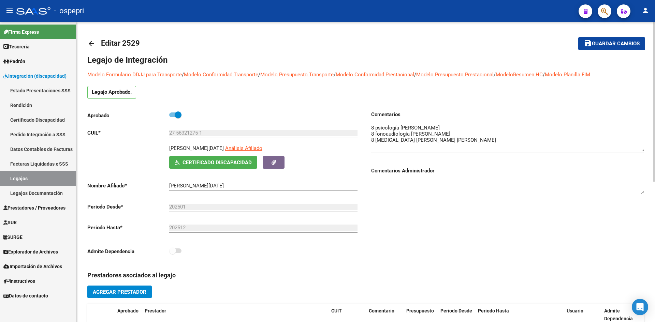
drag, startPoint x: 641, startPoint y: 136, endPoint x: 641, endPoint y: 150, distance: 14.0
click at [641, 150] on textarea at bounding box center [507, 138] width 273 height 28
drag, startPoint x: 91, startPoint y: 43, endPoint x: 136, endPoint y: 29, distance: 46.9
click at [91, 43] on mat-icon "arrow_back" at bounding box center [91, 44] width 8 height 8
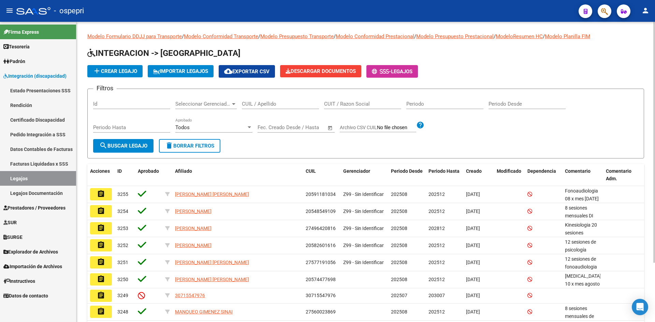
click at [246, 103] on input "CUIL / Apellido" at bounding box center [280, 104] width 77 height 6
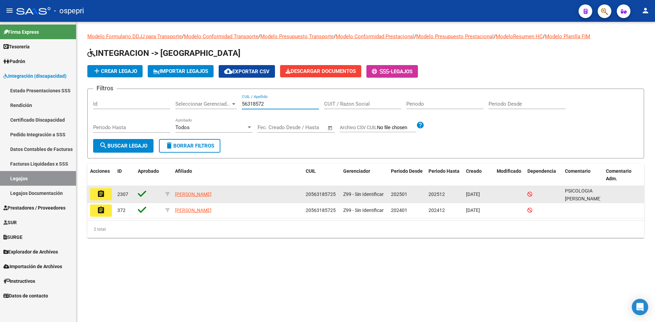
type input "56318572"
click at [100, 192] on mat-icon "assignment" at bounding box center [101, 194] width 8 height 8
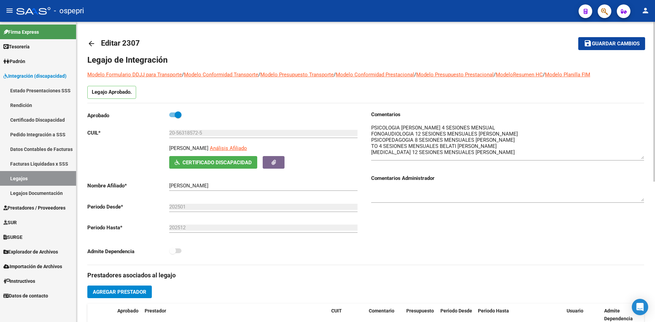
drag, startPoint x: 641, startPoint y: 135, endPoint x: 641, endPoint y: 157, distance: 21.5
click at [641, 157] on textarea at bounding box center [507, 141] width 273 height 35
click at [94, 43] on mat-icon "arrow_back" at bounding box center [91, 44] width 8 height 8
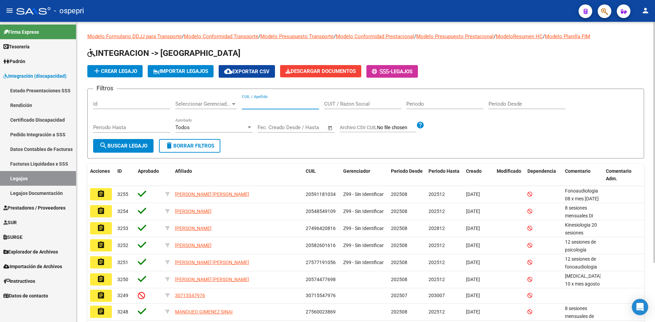
click at [264, 104] on input "CUIL / Apellido" at bounding box center [280, 104] width 77 height 6
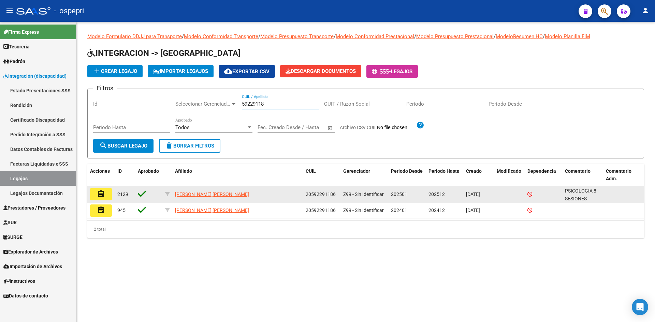
type input "59229118"
click at [103, 193] on mat-icon "assignment" at bounding box center [101, 194] width 8 height 8
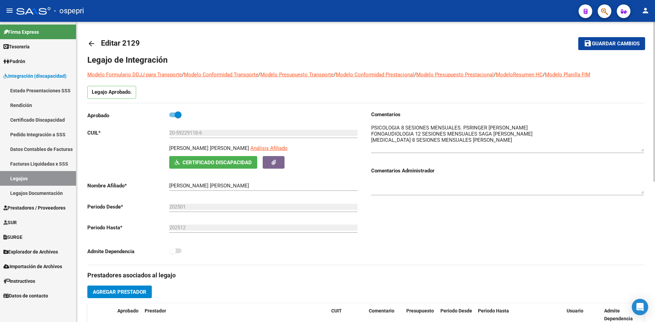
drag, startPoint x: 642, startPoint y: 136, endPoint x: 640, endPoint y: 150, distance: 14.1
click at [640, 150] on textarea at bounding box center [507, 138] width 273 height 28
click at [91, 43] on mat-icon "arrow_back" at bounding box center [91, 44] width 8 height 8
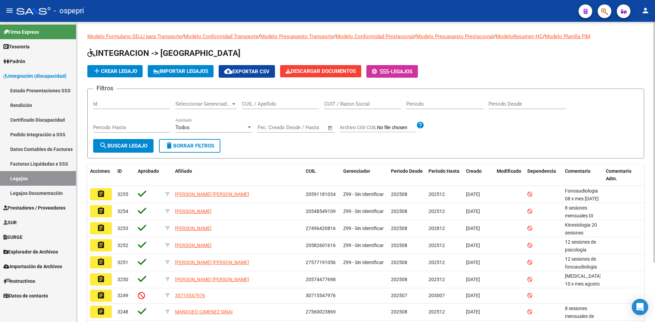
click at [265, 100] on div "CUIL / Apellido" at bounding box center [280, 101] width 77 height 15
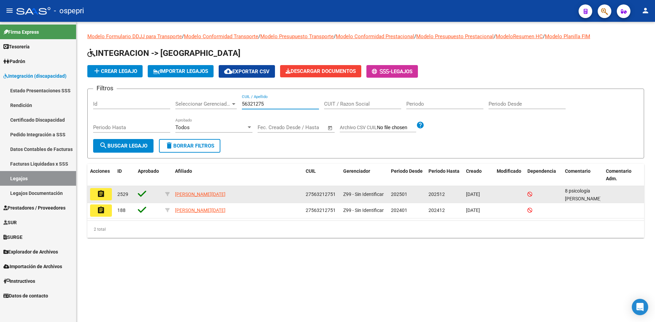
type input "56321275"
click at [98, 193] on mat-icon "assignment" at bounding box center [101, 194] width 8 height 8
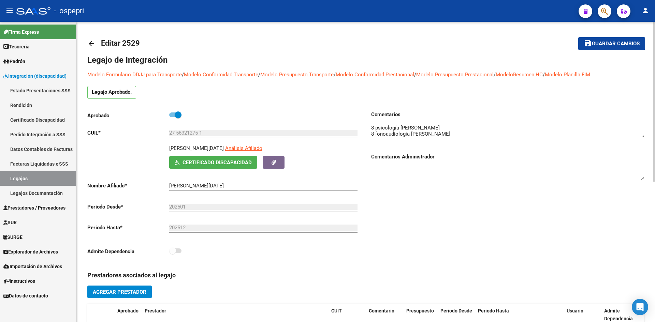
click at [86, 39] on div "arrow_back Editar 2529 save Guardar cambios Legajo de Integración Modelo Formul…" at bounding box center [365, 304] width 578 height 564
click at [101, 41] on link "arrow_back" at bounding box center [94, 43] width 14 height 16
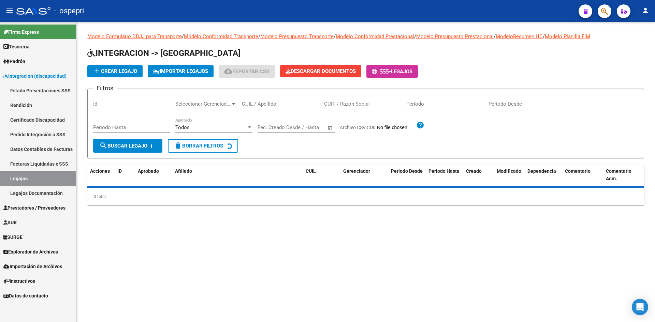
click at [95, 44] on div "Modelo Formulario DDJJ para Transporte / Modelo Conformidad Transporte / Modelo…" at bounding box center [365, 119] width 556 height 172
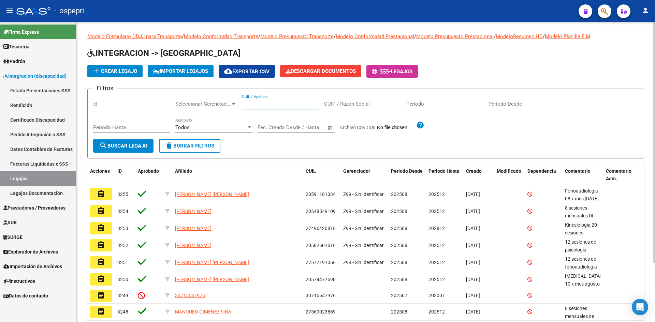
click at [279, 103] on input "CUIL / Apellido" at bounding box center [280, 104] width 77 height 6
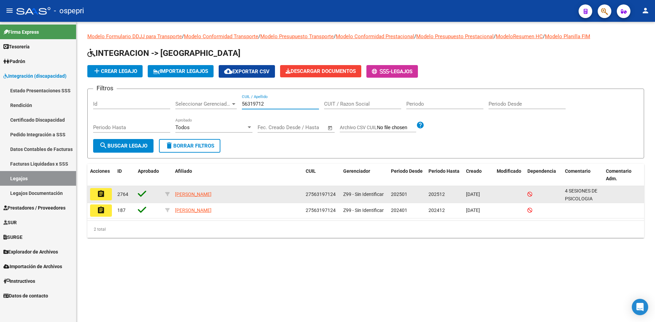
type input "56319712"
click at [101, 191] on mat-icon "assignment" at bounding box center [101, 194] width 8 height 8
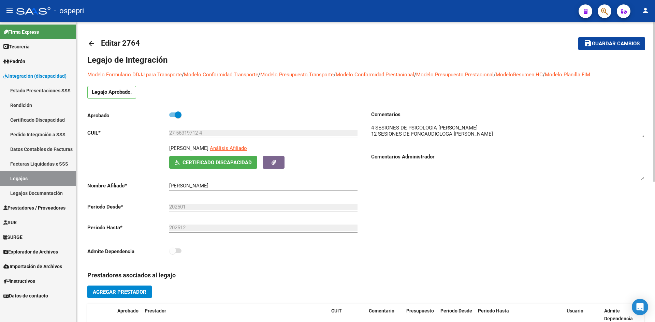
click at [93, 44] on mat-icon "arrow_back" at bounding box center [91, 44] width 8 height 8
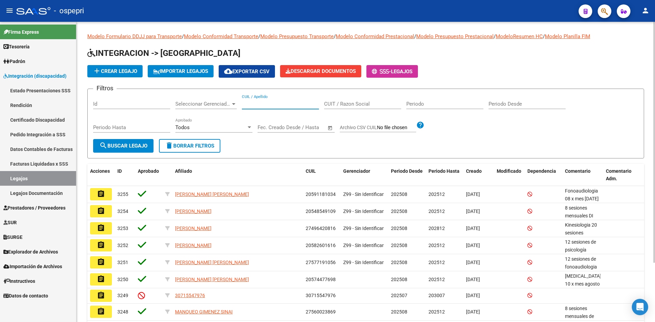
click at [293, 105] on input "CUIL / Apellido" at bounding box center [280, 104] width 77 height 6
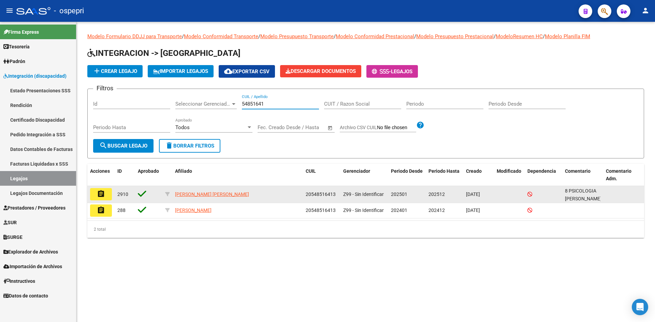
type input "54851641"
click at [97, 195] on mat-icon "assignment" at bounding box center [101, 194] width 8 height 8
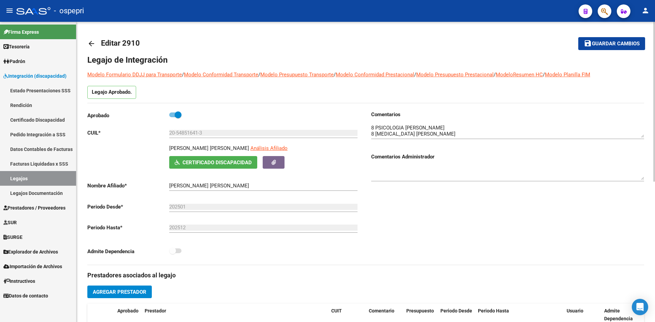
drag, startPoint x: 92, startPoint y: 40, endPoint x: 146, endPoint y: 30, distance: 55.2
click at [92, 40] on mat-icon "arrow_back" at bounding box center [91, 44] width 8 height 8
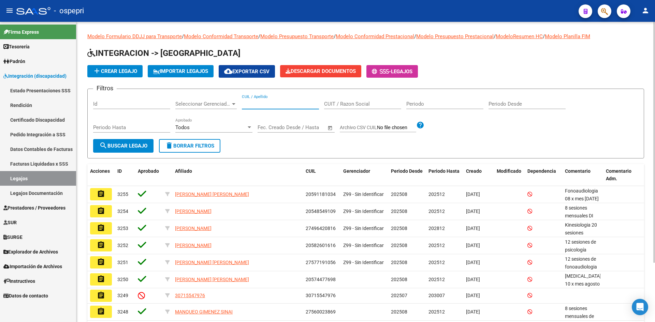
click at [275, 105] on input "CUIL / Apellido" at bounding box center [280, 104] width 77 height 6
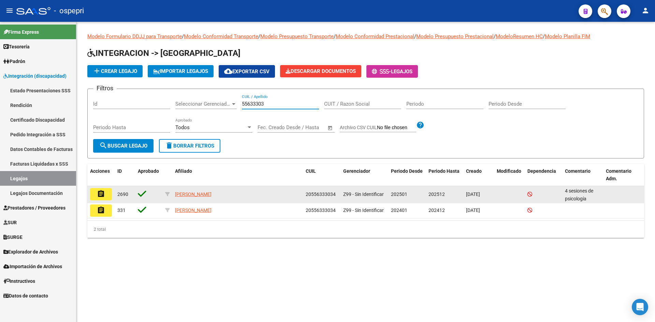
type input "55633303"
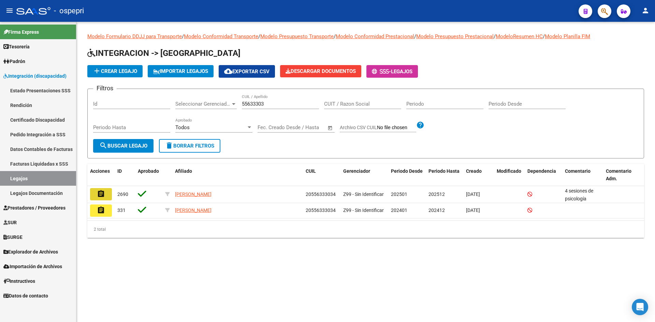
click at [104, 195] on mat-icon "assignment" at bounding box center [101, 194] width 8 height 8
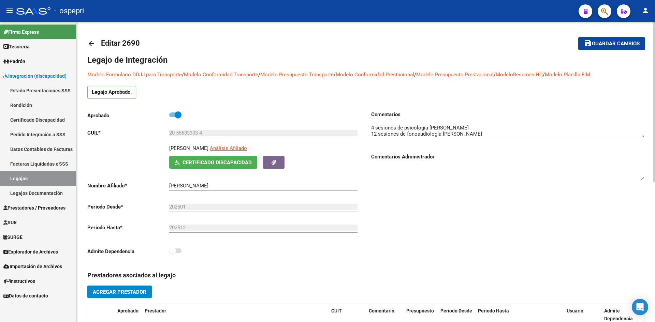
click at [92, 42] on mat-icon "arrow_back" at bounding box center [91, 44] width 8 height 8
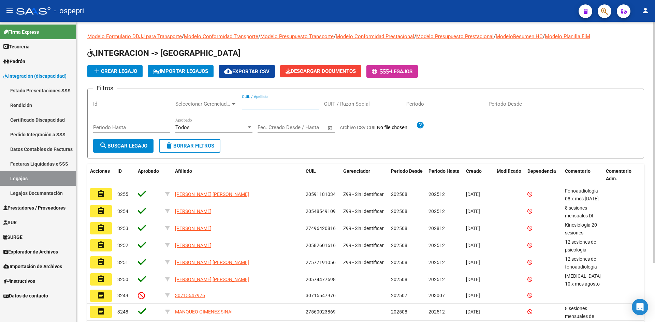
click at [272, 104] on input "CUIL / Apellido" at bounding box center [280, 104] width 77 height 6
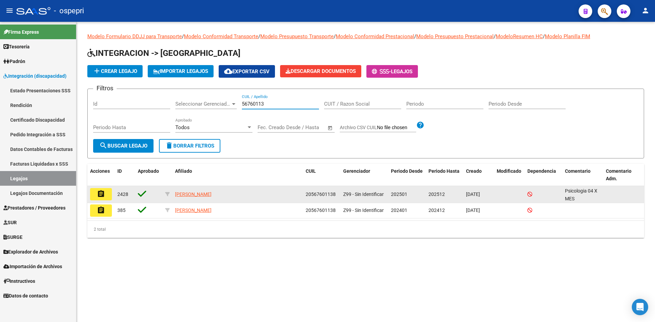
type input "56760113"
click at [102, 197] on mat-icon "assignment" at bounding box center [101, 194] width 8 height 8
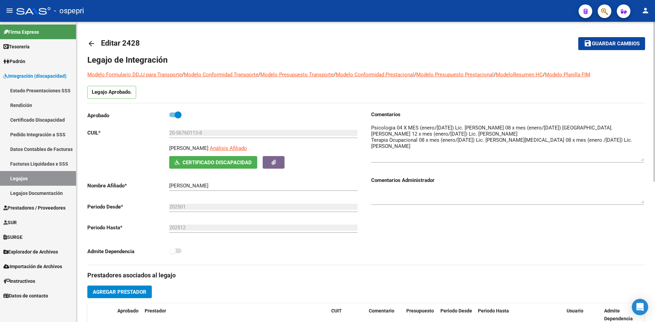
drag, startPoint x: 640, startPoint y: 137, endPoint x: 637, endPoint y: 161, distance: 23.7
click at [637, 161] on textarea at bounding box center [507, 142] width 273 height 37
click at [92, 41] on mat-icon "arrow_back" at bounding box center [91, 44] width 8 height 8
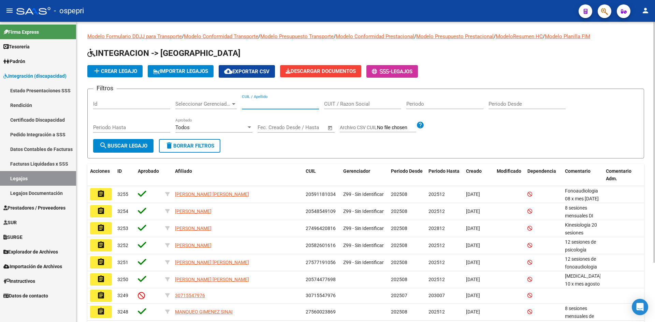
click at [258, 102] on input "CUIL / Apellido" at bounding box center [280, 104] width 77 height 6
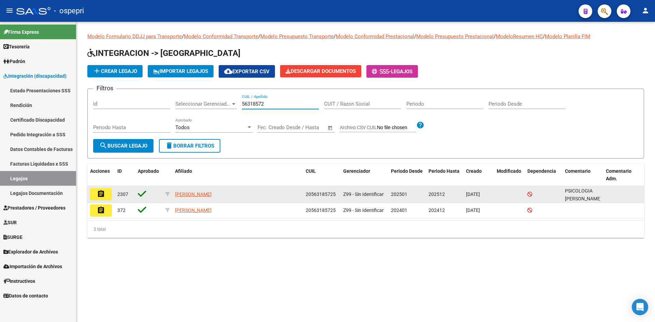
type input "56318572"
click at [104, 195] on mat-icon "assignment" at bounding box center [101, 194] width 8 height 8
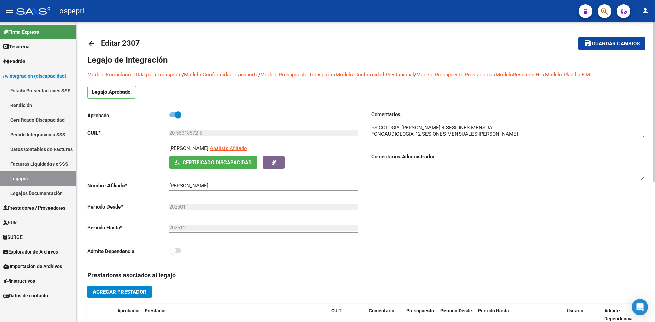
click at [94, 44] on mat-icon "arrow_back" at bounding box center [91, 44] width 8 height 8
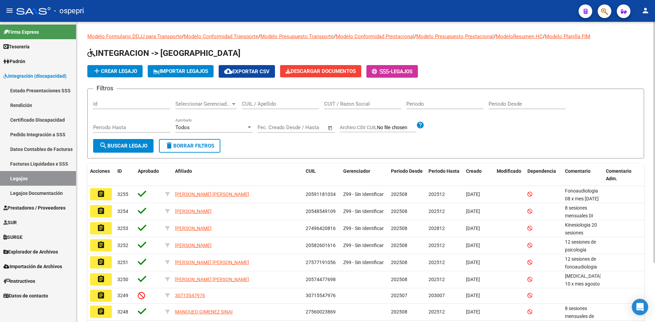
click at [277, 105] on input "CUIL / Apellido" at bounding box center [280, 104] width 77 height 6
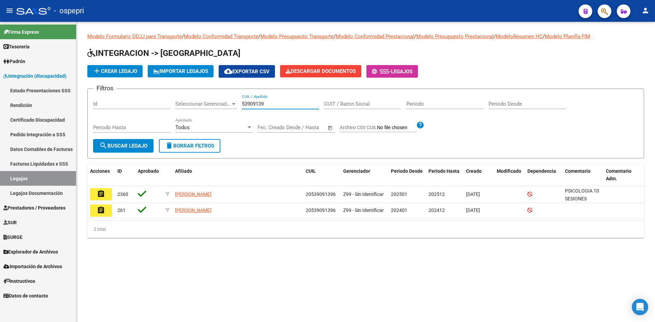
type input "53909139"
click at [118, 145] on span "search Buscar Legajo" at bounding box center [123, 146] width 48 height 6
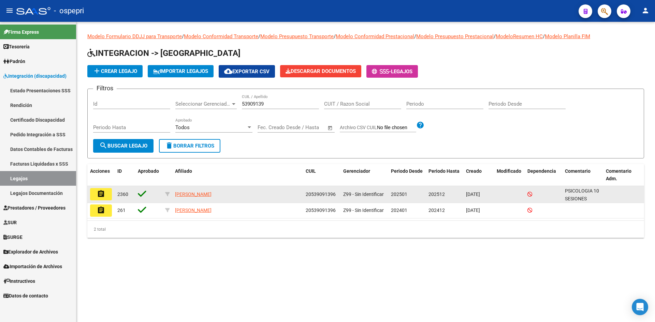
click at [101, 195] on mat-icon "assignment" at bounding box center [101, 194] width 8 height 8
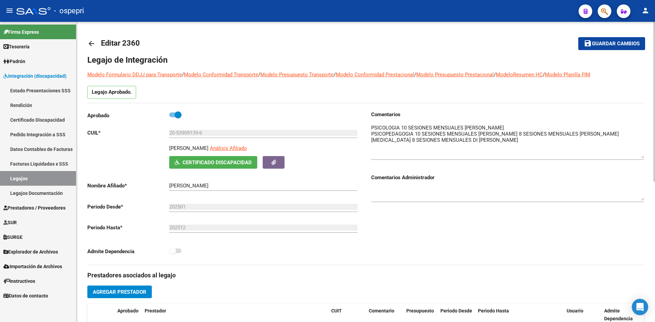
drag, startPoint x: 643, startPoint y: 137, endPoint x: 642, endPoint y: 158, distance: 20.8
click at [642, 158] on textarea at bounding box center [507, 141] width 273 height 34
click at [89, 44] on mat-icon "arrow_back" at bounding box center [91, 44] width 8 height 8
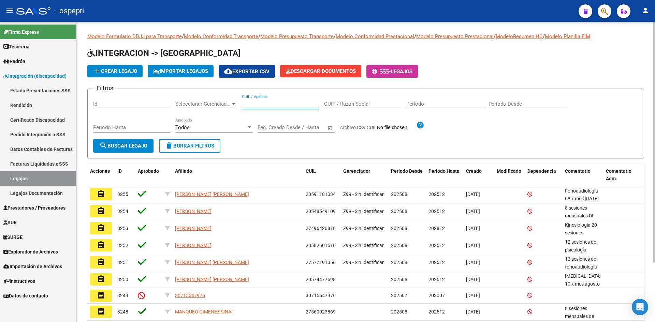
click at [275, 106] on input "CUIL / Apellido" at bounding box center [280, 104] width 77 height 6
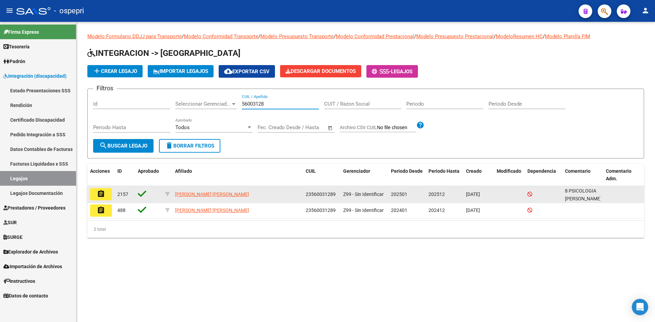
type input "56003128"
click at [105, 196] on button "assignment" at bounding box center [101, 194] width 22 height 12
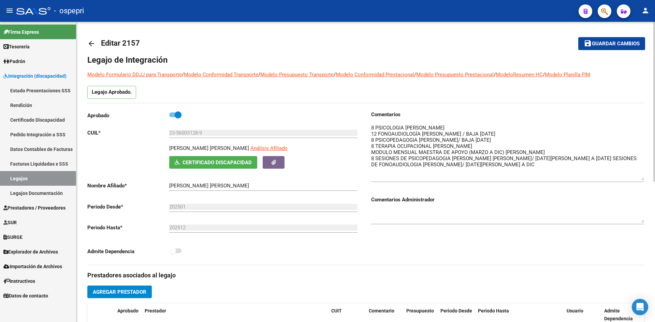
drag, startPoint x: 642, startPoint y: 137, endPoint x: 632, endPoint y: 178, distance: 42.1
click at [632, 178] on textarea at bounding box center [507, 152] width 273 height 57
click at [90, 42] on mat-icon "arrow_back" at bounding box center [91, 44] width 8 height 8
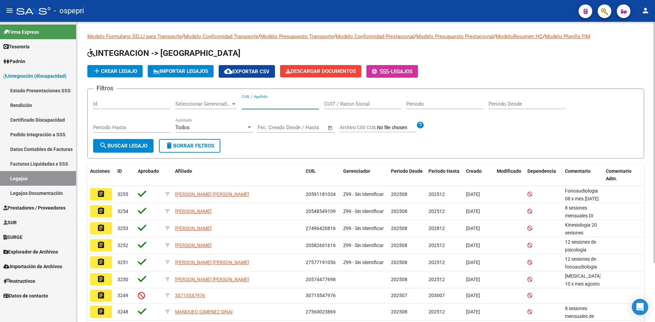
click at [257, 103] on input "CUIL / Apellido" at bounding box center [280, 104] width 77 height 6
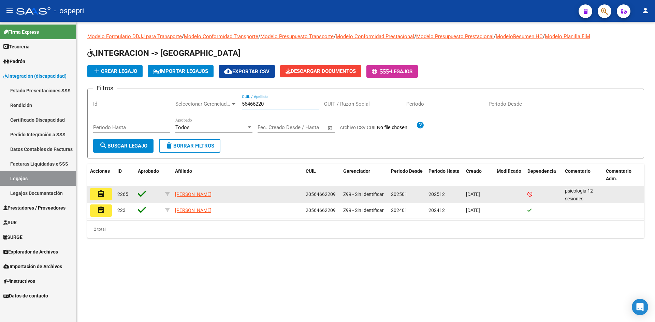
type input "56466220"
click at [103, 195] on mat-icon "assignment" at bounding box center [101, 194] width 8 height 8
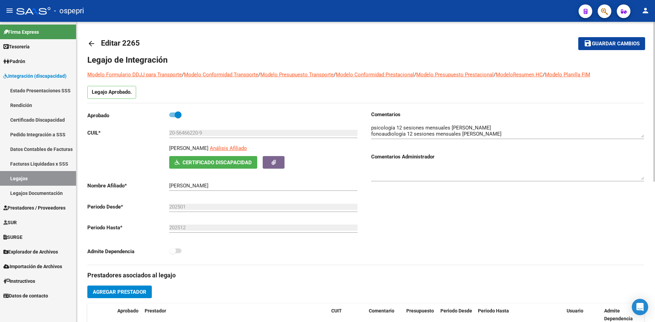
click at [90, 44] on mat-icon "arrow_back" at bounding box center [91, 44] width 8 height 8
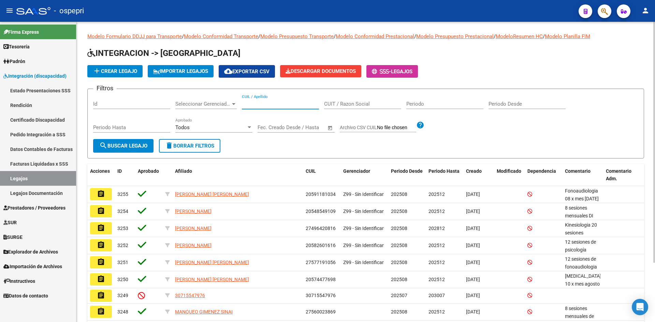
click at [268, 103] on input "CUIL / Apellido" at bounding box center [280, 104] width 77 height 6
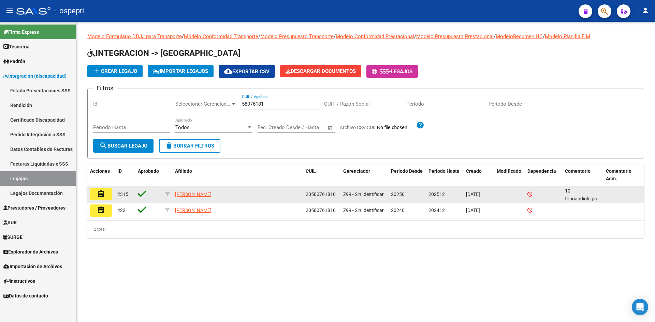
type input "58076181"
click at [99, 196] on mat-icon "assignment" at bounding box center [101, 194] width 8 height 8
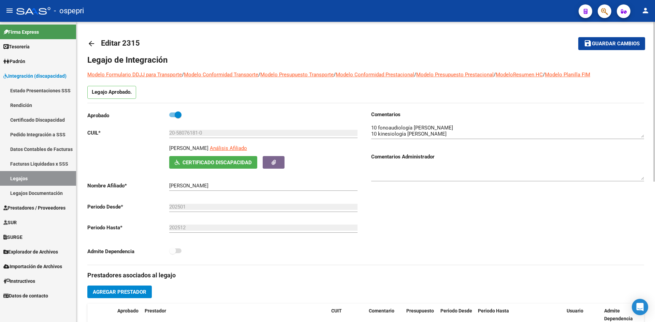
click at [93, 42] on mat-icon "arrow_back" at bounding box center [91, 44] width 8 height 8
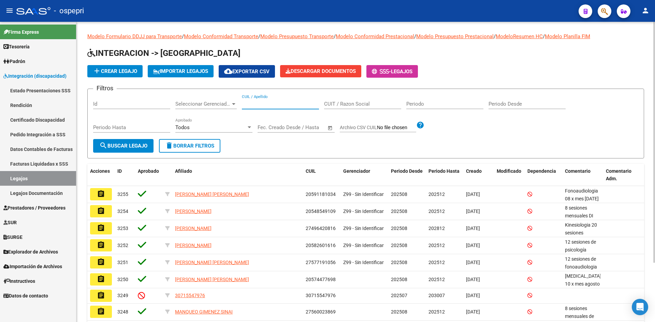
click at [285, 102] on input "CUIL / Apellido" at bounding box center [280, 104] width 77 height 6
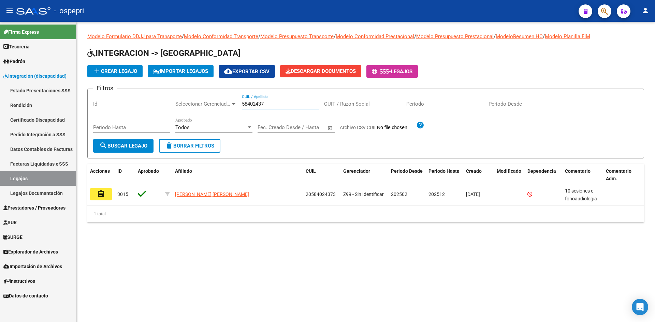
type input "58402437"
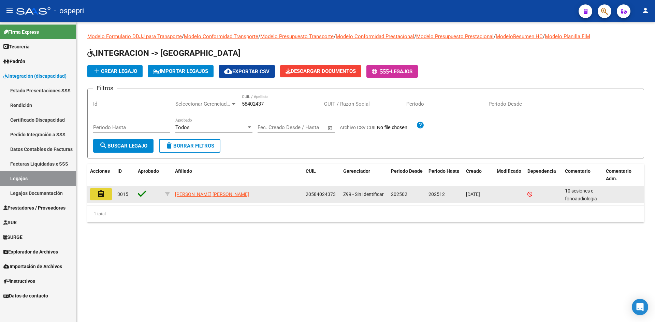
click at [101, 192] on mat-icon "assignment" at bounding box center [101, 194] width 8 height 8
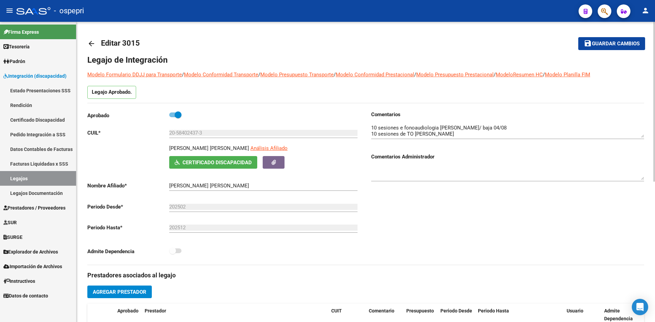
click at [91, 40] on mat-icon "arrow_back" at bounding box center [91, 44] width 8 height 8
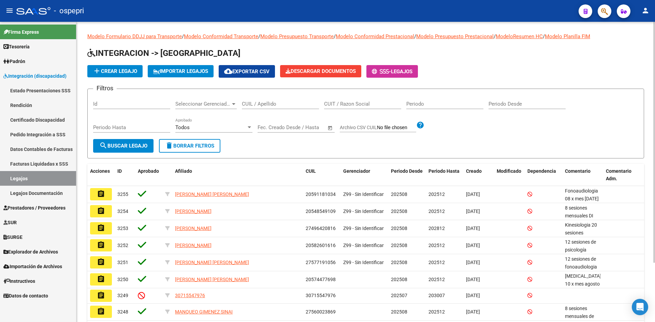
click at [265, 106] on input "CUIL / Apellido" at bounding box center [280, 104] width 77 height 6
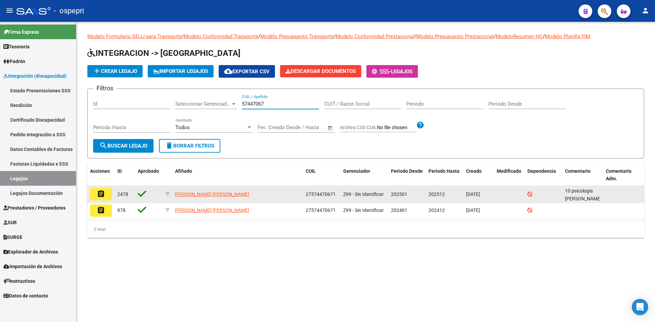
type input "57447067"
click at [96, 193] on button "assignment" at bounding box center [101, 194] width 22 height 12
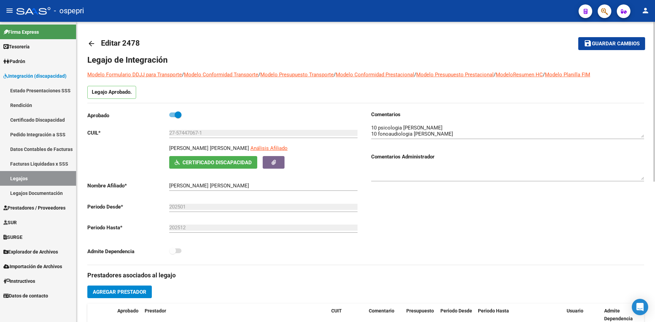
click at [92, 45] on mat-icon "arrow_back" at bounding box center [91, 44] width 8 height 8
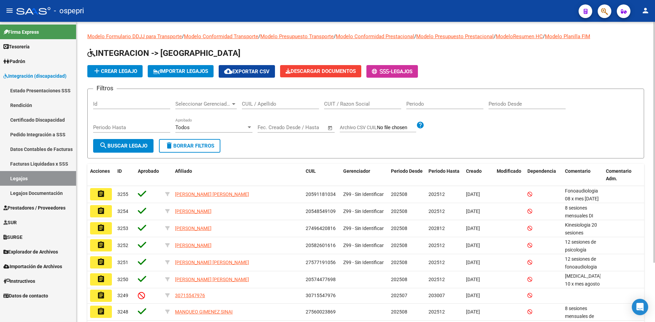
click at [273, 100] on div "CUIL / Apellido" at bounding box center [280, 101] width 77 height 15
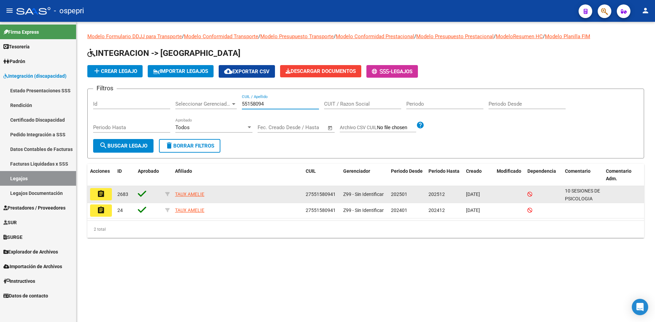
type input "55158094"
click at [100, 192] on mat-icon "assignment" at bounding box center [101, 194] width 8 height 8
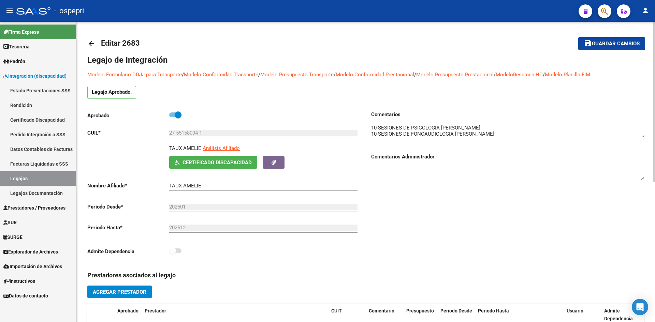
click at [94, 45] on mat-icon "arrow_back" at bounding box center [91, 44] width 8 height 8
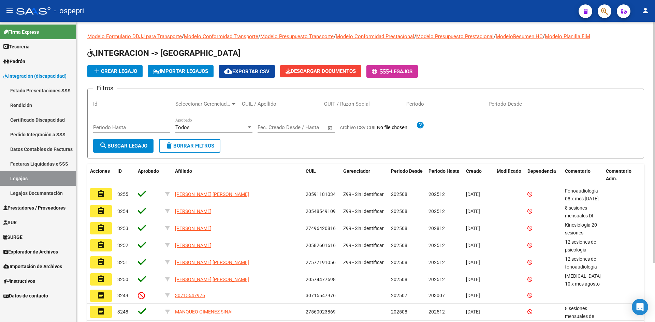
click at [254, 103] on input "CUIL / Apellido" at bounding box center [280, 104] width 77 height 6
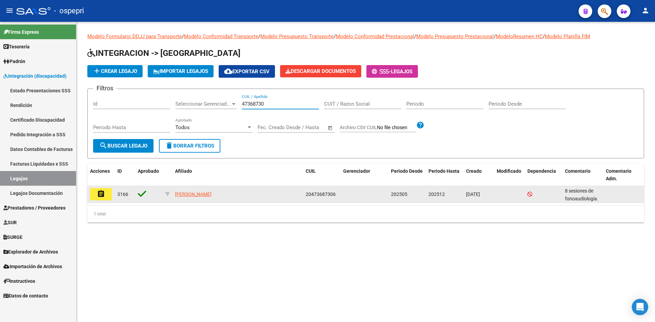
type input "47368730"
click at [102, 196] on mat-icon "assignment" at bounding box center [101, 194] width 8 height 8
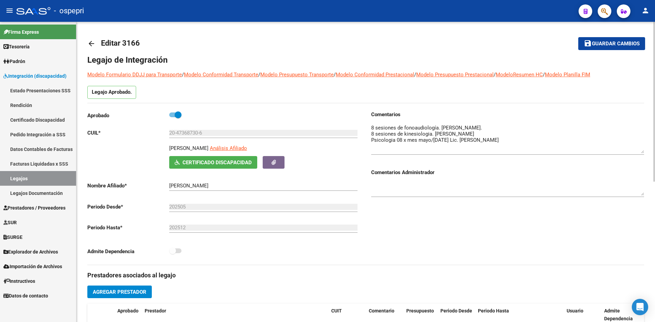
drag, startPoint x: 641, startPoint y: 137, endPoint x: 642, endPoint y: 153, distance: 15.7
click at [642, 153] on textarea at bounding box center [507, 138] width 273 height 29
click at [88, 43] on mat-icon "arrow_back" at bounding box center [91, 44] width 8 height 8
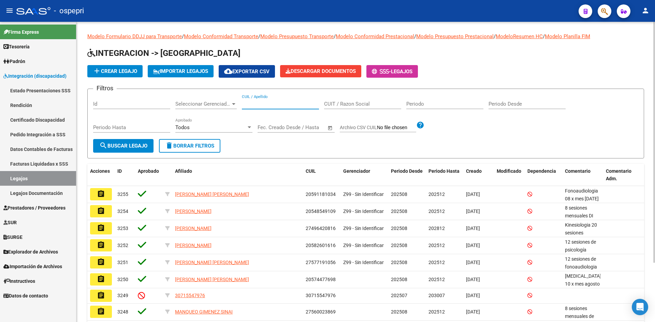
click at [261, 105] on input "CUIL / Apellido" at bounding box center [280, 104] width 77 height 6
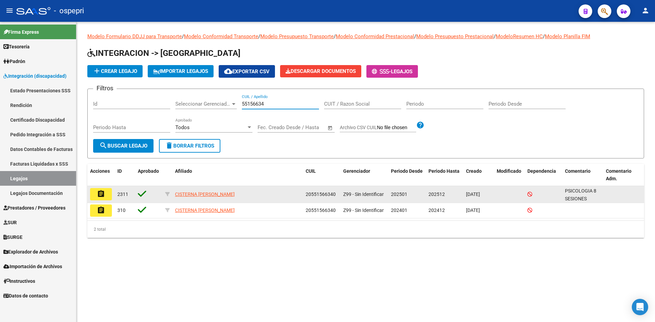
type input "55156634"
click at [106, 194] on button "assignment" at bounding box center [101, 194] width 22 height 12
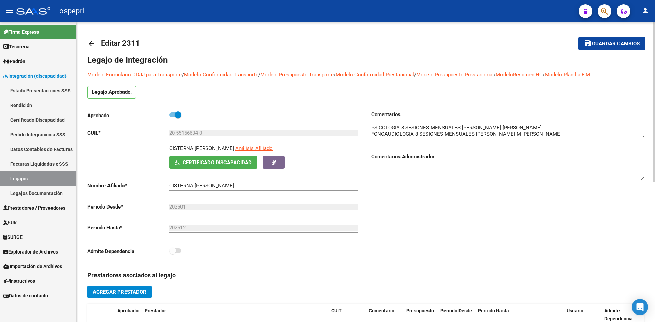
click at [93, 45] on mat-icon "arrow_back" at bounding box center [91, 44] width 8 height 8
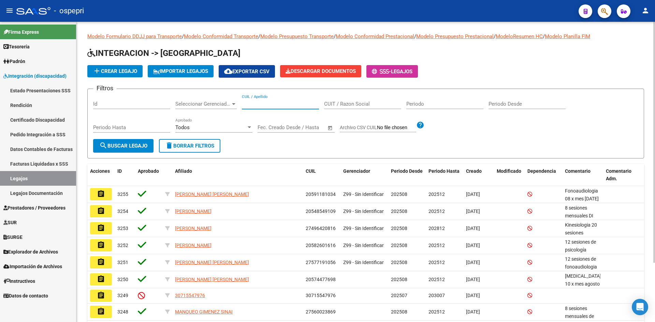
click at [276, 104] on input "CUIL / Apellido" at bounding box center [280, 104] width 77 height 6
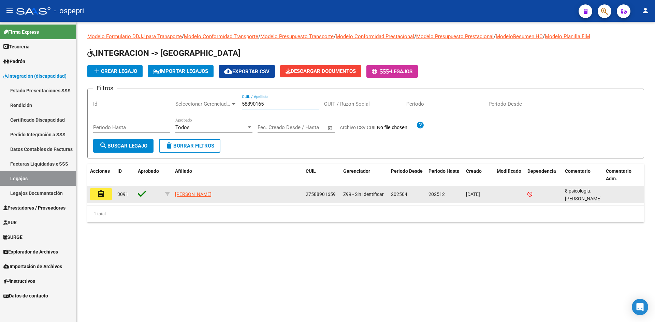
type input "58890165"
click at [100, 196] on mat-icon "assignment" at bounding box center [101, 194] width 8 height 8
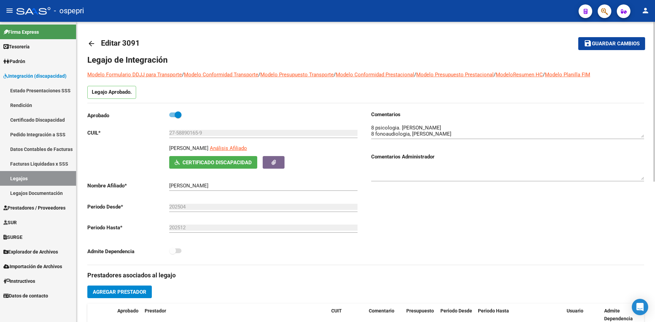
click at [88, 41] on mat-icon "arrow_back" at bounding box center [91, 44] width 8 height 8
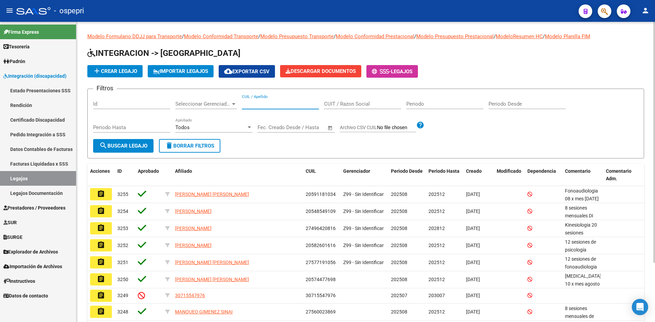
click at [270, 105] on input "CUIL / Apellido" at bounding box center [280, 104] width 77 height 6
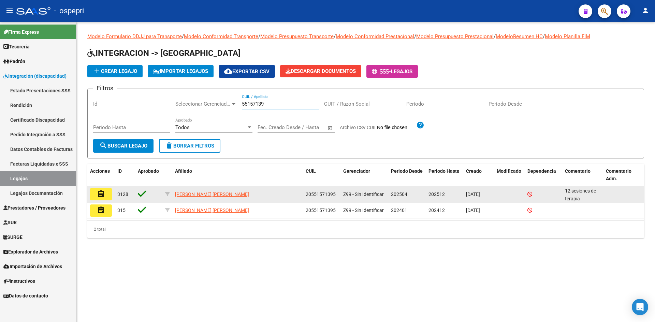
type input "55157139"
click at [101, 197] on mat-icon "assignment" at bounding box center [101, 194] width 8 height 8
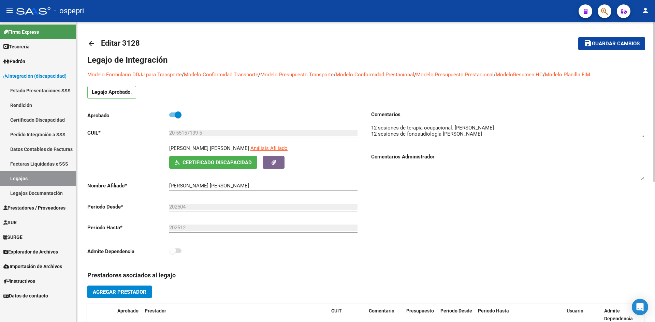
click at [95, 43] on link "arrow_back" at bounding box center [94, 43] width 14 height 16
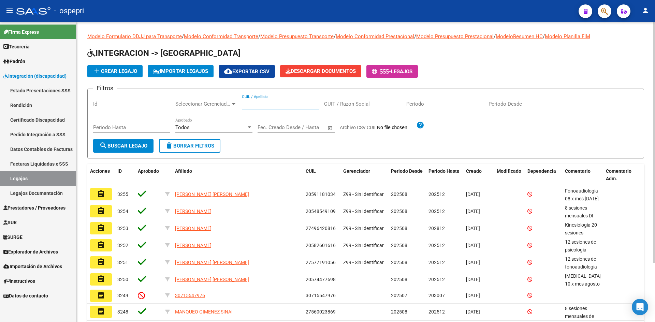
click at [268, 103] on input "CUIL / Apellido" at bounding box center [280, 104] width 77 height 6
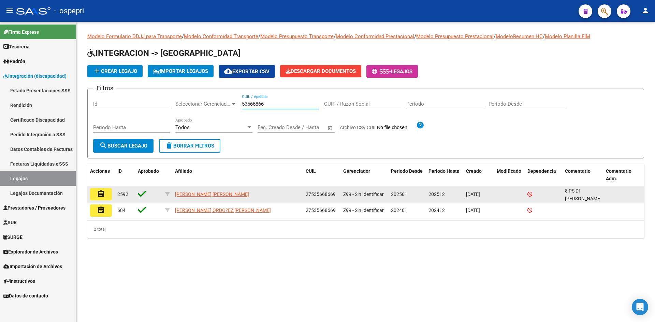
type input "53566866"
click at [100, 194] on mat-icon "assignment" at bounding box center [101, 194] width 8 height 8
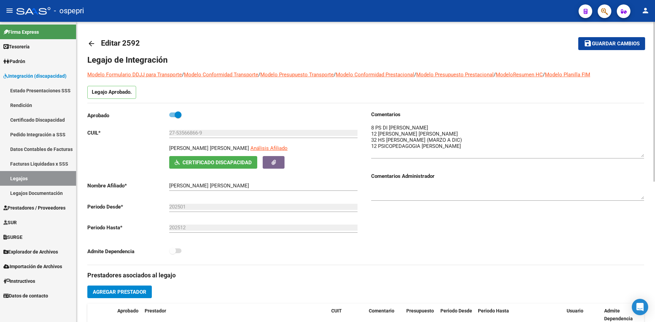
drag, startPoint x: 640, startPoint y: 135, endPoint x: 640, endPoint y: 155, distance: 19.4
click at [640, 155] on textarea at bounding box center [507, 140] width 273 height 33
click at [88, 42] on mat-icon "arrow_back" at bounding box center [91, 44] width 8 height 8
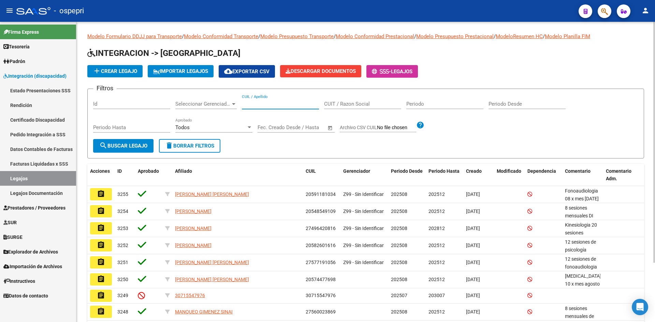
click at [258, 104] on input "CUIL / Apellido" at bounding box center [280, 104] width 77 height 6
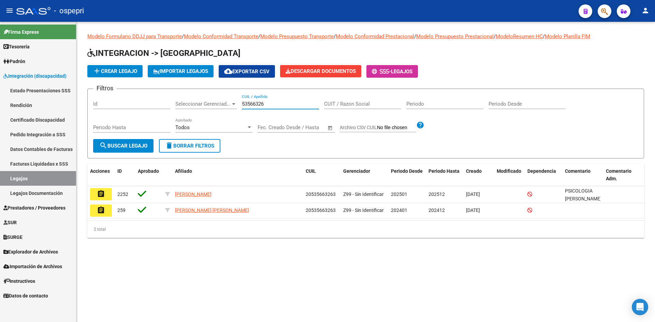
type input "53566326"
click at [103, 194] on mat-icon "assignment" at bounding box center [101, 194] width 8 height 8
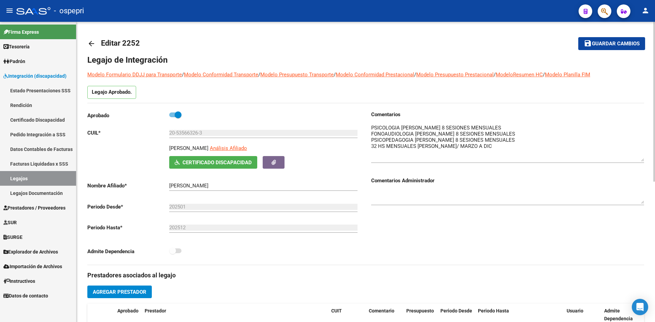
drag, startPoint x: 642, startPoint y: 136, endPoint x: 642, endPoint y: 159, distance: 23.2
click at [642, 159] on textarea at bounding box center [507, 142] width 273 height 37
click at [89, 45] on mat-icon "arrow_back" at bounding box center [91, 44] width 8 height 8
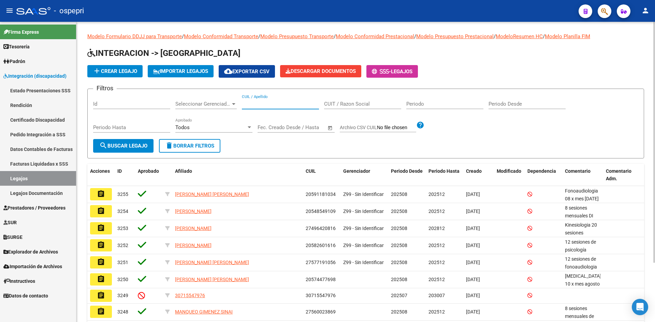
click at [280, 105] on input "CUIL / Apellido" at bounding box center [280, 104] width 77 height 6
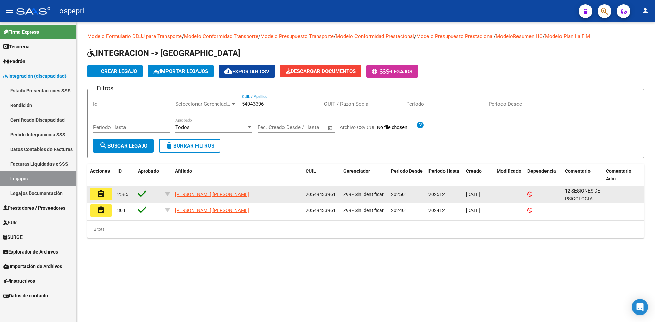
type input "54943396"
click at [103, 196] on mat-icon "assignment" at bounding box center [101, 194] width 8 height 8
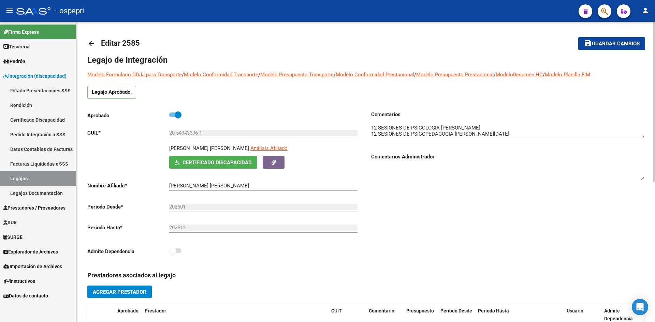
click at [91, 40] on mat-icon "arrow_back" at bounding box center [91, 44] width 8 height 8
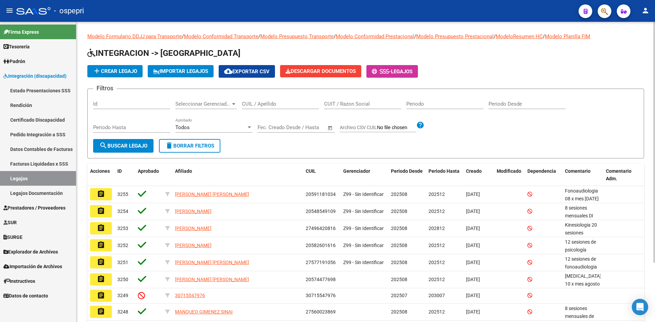
click at [264, 100] on div "CUIL / Apellido" at bounding box center [280, 101] width 77 height 15
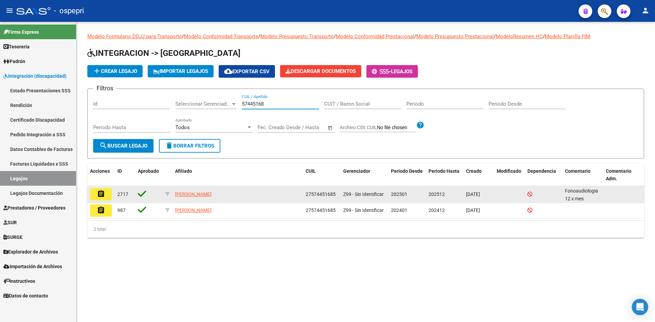
type input "57445168"
click at [103, 198] on mat-icon "assignment" at bounding box center [101, 194] width 8 height 8
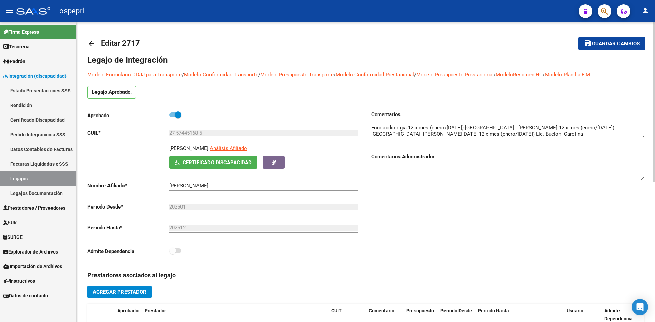
click at [90, 41] on mat-icon "arrow_back" at bounding box center [91, 44] width 8 height 8
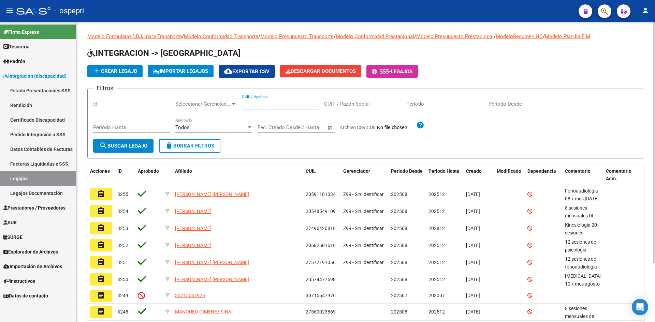
click at [255, 105] on input "CUIL / Apellido" at bounding box center [280, 104] width 77 height 6
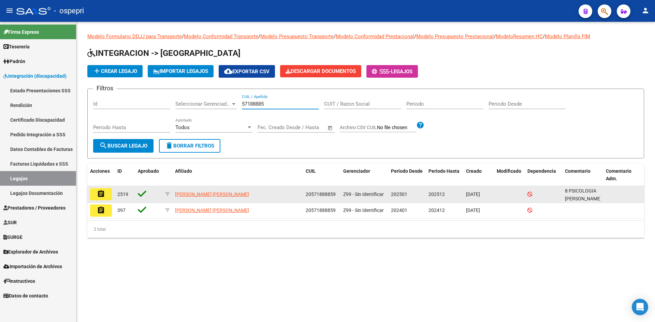
type input "57188885"
click at [105, 194] on mat-icon "assignment" at bounding box center [101, 194] width 8 height 8
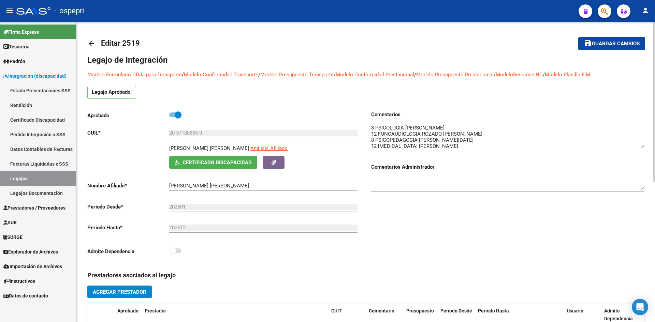
drag, startPoint x: 641, startPoint y: 137, endPoint x: 643, endPoint y: 147, distance: 10.7
click at [643, 147] on textarea at bounding box center [507, 136] width 273 height 24
click at [91, 45] on mat-icon "arrow_back" at bounding box center [91, 44] width 8 height 8
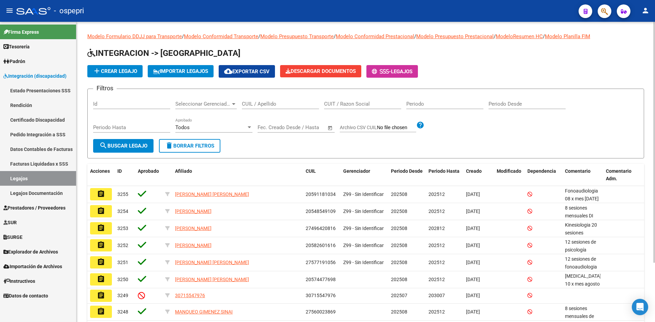
click at [275, 104] on input "CUIL / Apellido" at bounding box center [280, 104] width 77 height 6
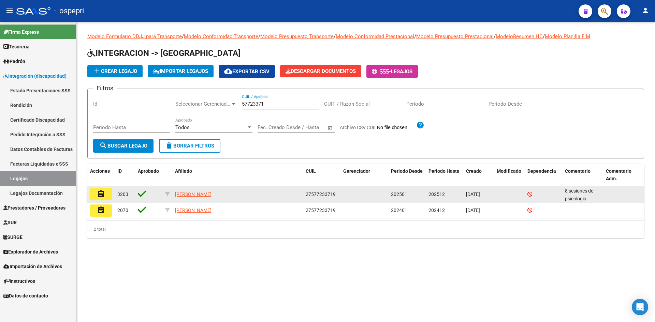
type input "57723371"
click at [100, 196] on mat-icon "assignment" at bounding box center [101, 194] width 8 height 8
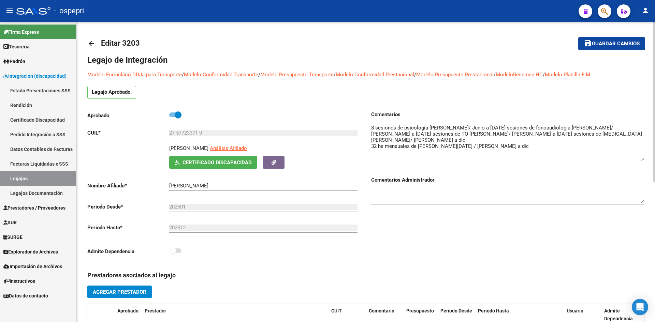
drag, startPoint x: 643, startPoint y: 137, endPoint x: 643, endPoint y: 160, distance: 23.2
click at [643, 160] on textarea at bounding box center [507, 142] width 273 height 37
click at [90, 40] on mat-icon "arrow_back" at bounding box center [91, 44] width 8 height 8
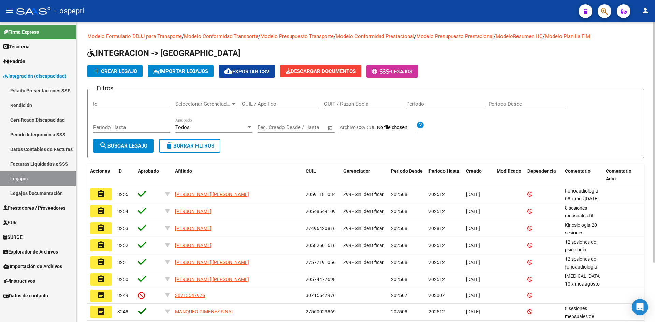
click at [246, 103] on input "CUIL / Apellido" at bounding box center [280, 104] width 77 height 6
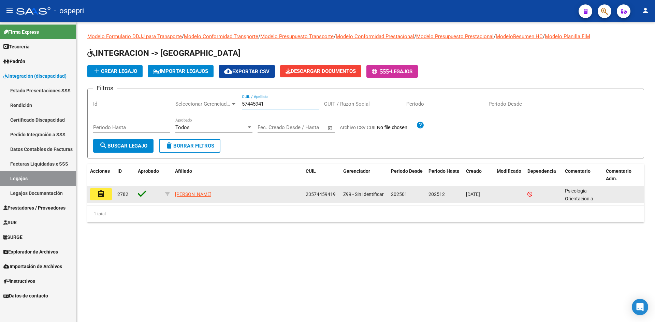
type input "57445941"
click at [100, 196] on mat-icon "assignment" at bounding box center [101, 194] width 8 height 8
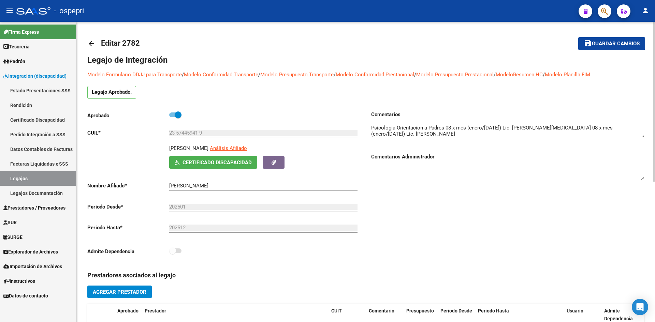
drag, startPoint x: 644, startPoint y: 136, endPoint x: 643, endPoint y: 144, distance: 7.2
click at [643, 144] on div "arrow_back Editar 2782 save Guardar cambios Legajo de Integración Modelo Formul…" at bounding box center [365, 304] width 578 height 564
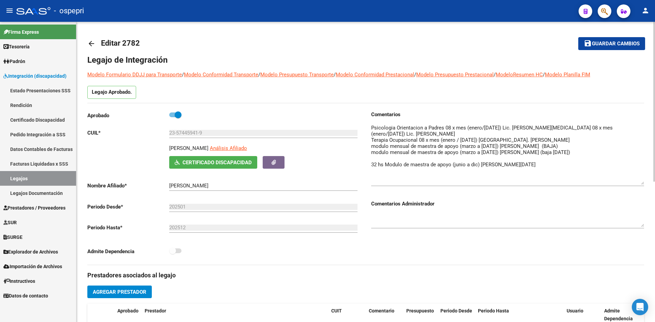
drag, startPoint x: 643, startPoint y: 140, endPoint x: 641, endPoint y: 184, distance: 44.0
click at [641, 184] on textarea at bounding box center [507, 154] width 273 height 61
click at [91, 44] on mat-icon "arrow_back" at bounding box center [91, 44] width 8 height 8
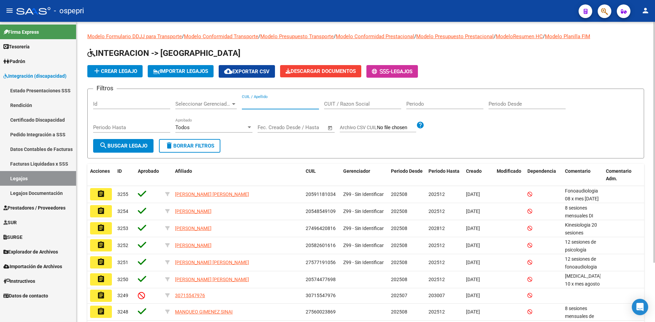
click at [251, 103] on input "CUIL / Apellido" at bounding box center [280, 104] width 77 height 6
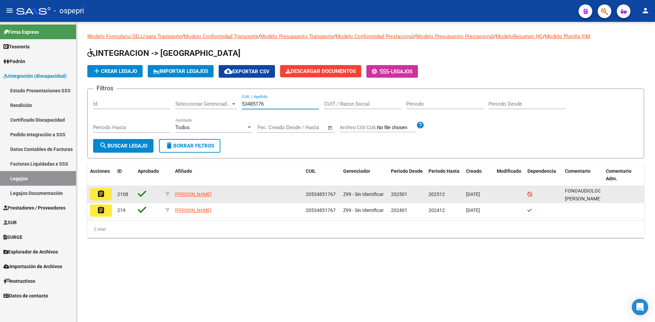
type input "53485176"
click at [95, 194] on button "assignment" at bounding box center [101, 194] width 22 height 12
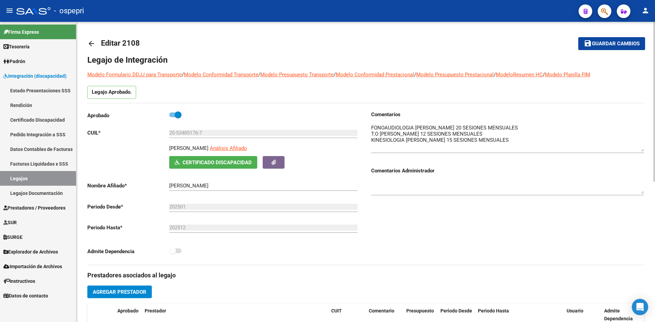
drag, startPoint x: 640, startPoint y: 137, endPoint x: 645, endPoint y: 151, distance: 15.0
click at [645, 151] on div "arrow_back Editar 2108 save Guardar cambios Legajo de Integración Modelo Formul…" at bounding box center [365, 304] width 578 height 564
click at [91, 42] on mat-icon "arrow_back" at bounding box center [91, 44] width 8 height 8
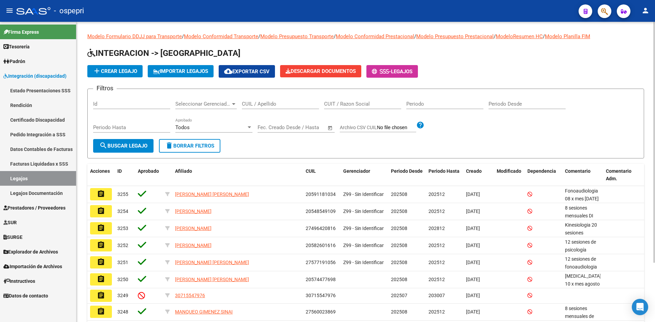
drag, startPoint x: 253, startPoint y: 102, endPoint x: 253, endPoint y: 97, distance: 5.1
click at [253, 101] on div "CUIL / Apellido" at bounding box center [280, 101] width 77 height 15
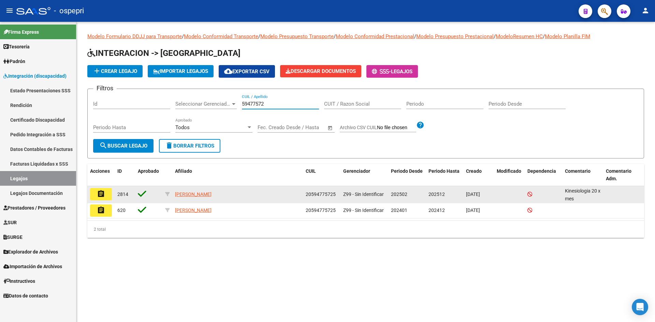
type input "59477572"
click at [103, 192] on mat-icon "assignment" at bounding box center [101, 194] width 8 height 8
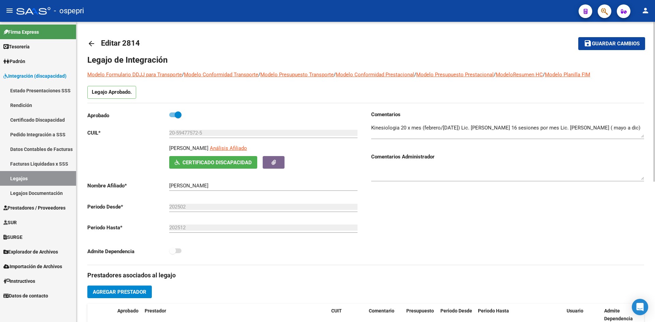
click at [91, 44] on mat-icon "arrow_back" at bounding box center [91, 44] width 8 height 8
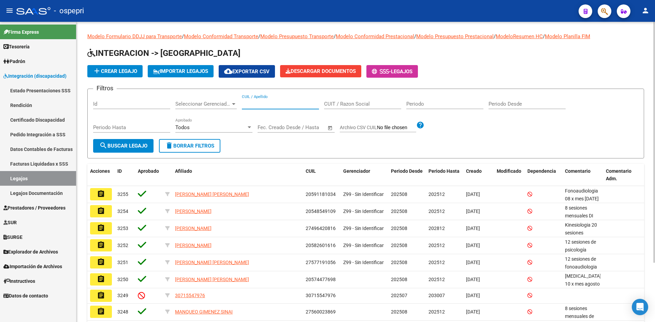
click at [251, 101] on input "CUIL / Apellido" at bounding box center [280, 104] width 77 height 6
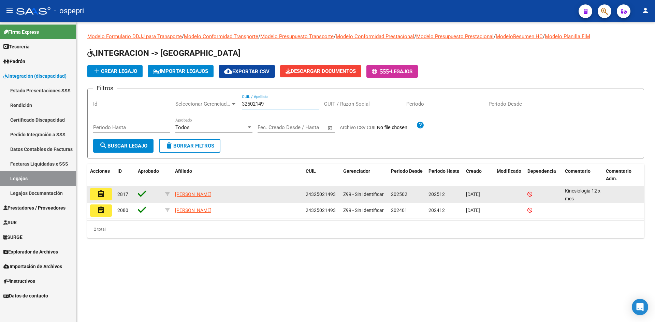
type input "32502149"
click at [96, 195] on button "assignment" at bounding box center [101, 194] width 22 height 12
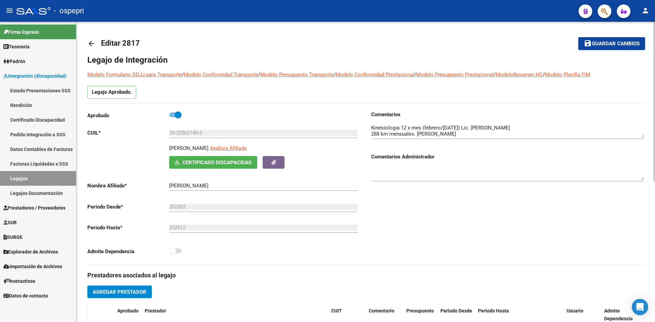
click at [89, 41] on mat-icon "arrow_back" at bounding box center [91, 44] width 8 height 8
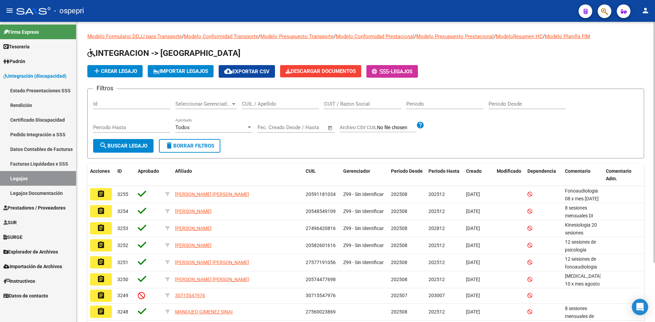
click at [269, 102] on input "CUIL / Apellido" at bounding box center [280, 104] width 77 height 6
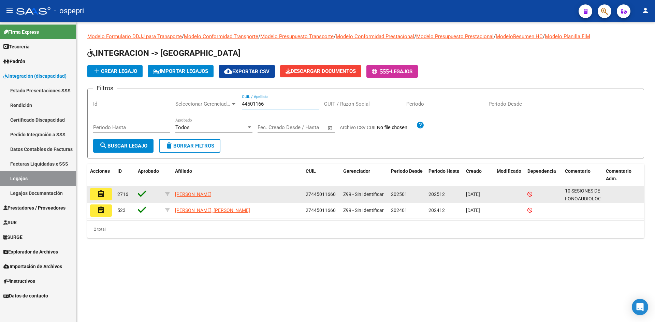
type input "44501166"
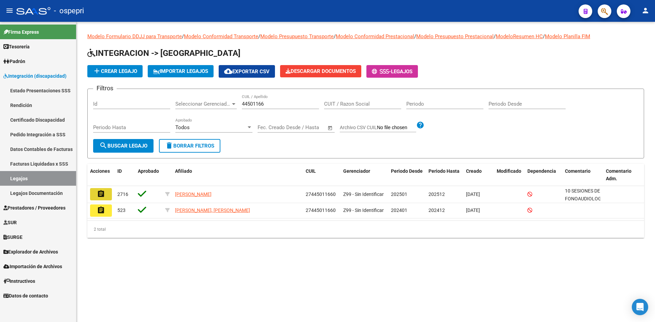
click at [103, 196] on mat-icon "assignment" at bounding box center [101, 194] width 8 height 8
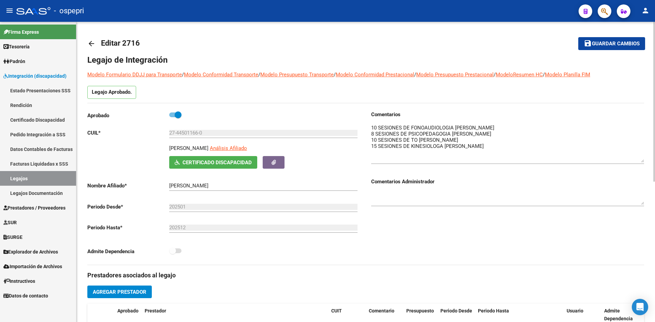
drag, startPoint x: 641, startPoint y: 136, endPoint x: 639, endPoint y: 161, distance: 25.0
click at [639, 161] on textarea at bounding box center [507, 143] width 273 height 39
click at [90, 44] on mat-icon "arrow_back" at bounding box center [91, 44] width 8 height 8
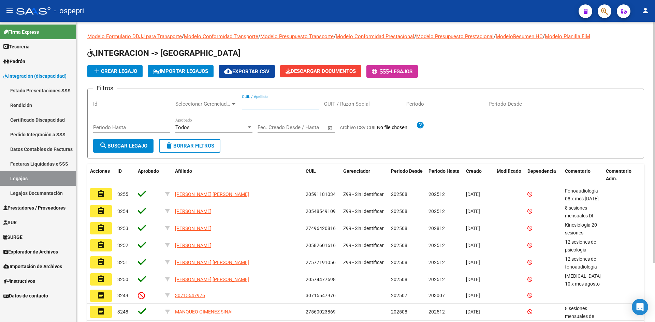
click at [257, 102] on input "CUIL / Apellido" at bounding box center [280, 104] width 77 height 6
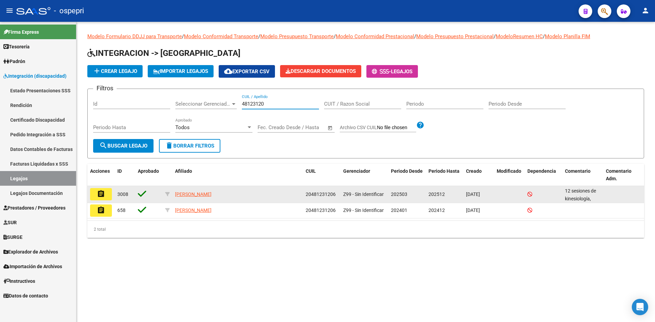
type input "48123120"
click at [104, 195] on mat-icon "assignment" at bounding box center [101, 194] width 8 height 8
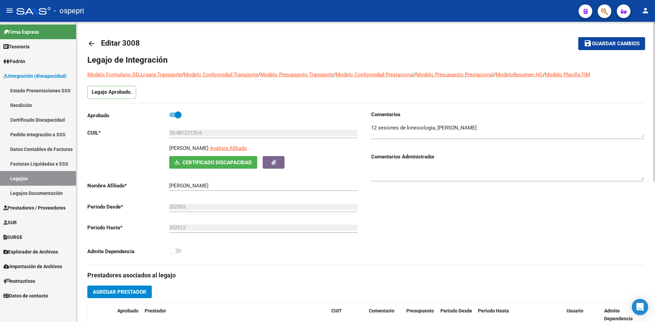
click at [90, 41] on mat-icon "arrow_back" at bounding box center [91, 44] width 8 height 8
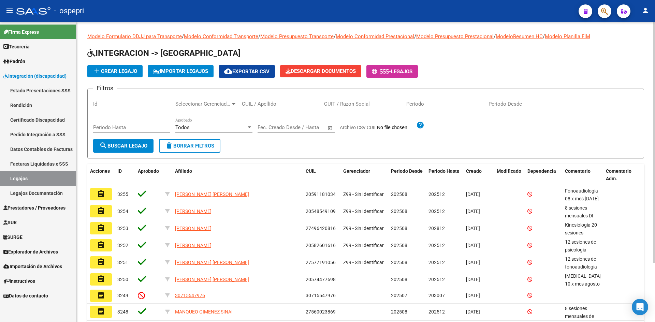
click at [254, 104] on input "CUIL / Apellido" at bounding box center [280, 104] width 77 height 6
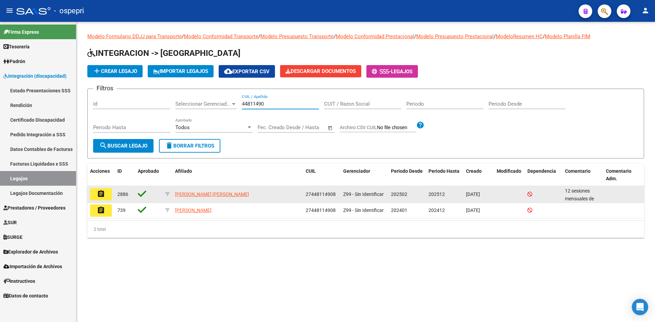
type input "44811490"
click at [102, 196] on mat-icon "assignment" at bounding box center [101, 194] width 8 height 8
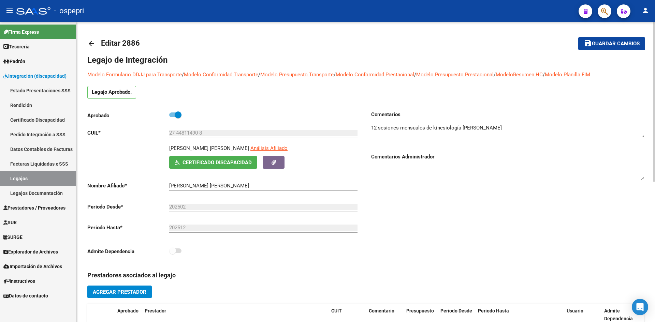
click at [94, 42] on mat-icon "arrow_back" at bounding box center [91, 44] width 8 height 8
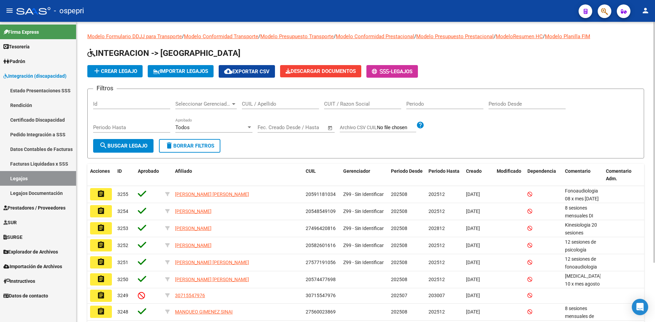
click at [261, 105] on input "CUIL / Apellido" at bounding box center [280, 104] width 77 height 6
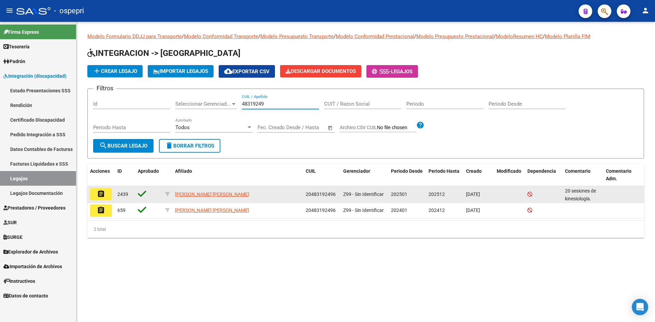
type input "48319249"
click at [105, 194] on mat-icon "assignment" at bounding box center [101, 194] width 8 height 8
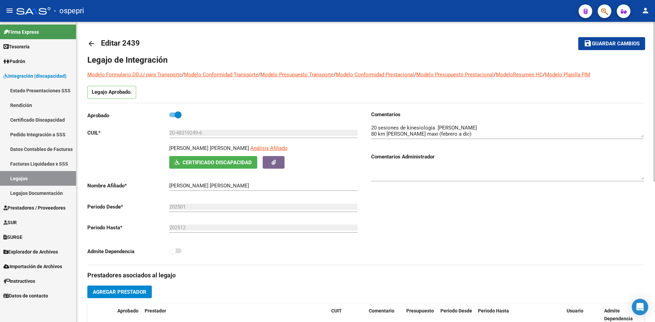
click at [91, 44] on mat-icon "arrow_back" at bounding box center [91, 44] width 8 height 8
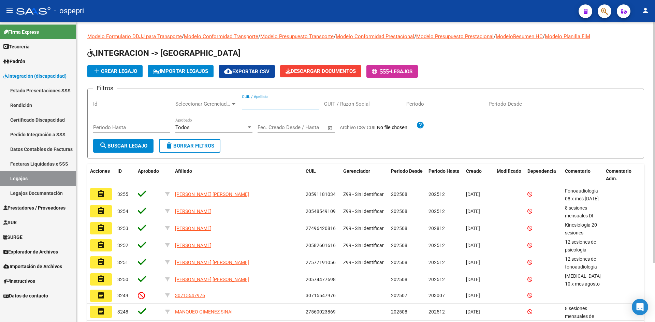
click at [255, 104] on input "CUIL / Apellido" at bounding box center [280, 104] width 77 height 6
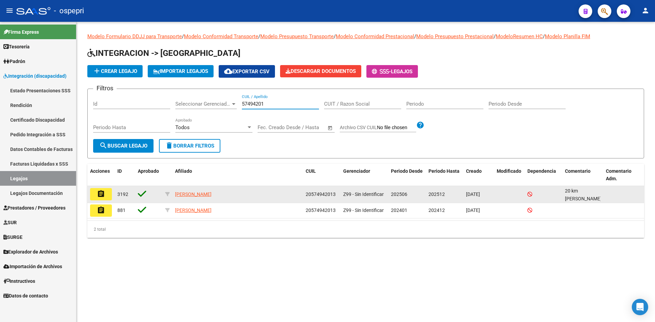
type input "57494201"
click at [96, 193] on button "assignment" at bounding box center [101, 194] width 22 height 12
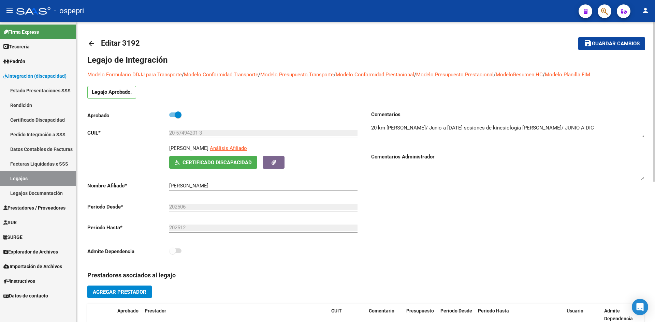
click at [87, 40] on div "arrow_back Editar 3192 save Guardar cambios Legajo de Integración Modelo Formul…" at bounding box center [365, 304] width 578 height 564
click at [94, 43] on mat-icon "arrow_back" at bounding box center [91, 44] width 8 height 8
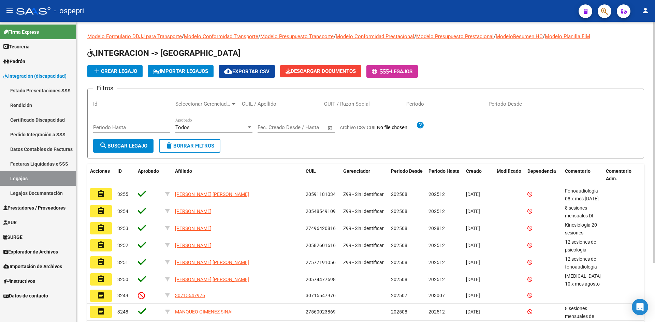
click at [271, 105] on input "CUIL / Apellido" at bounding box center [280, 104] width 77 height 6
type input "5"
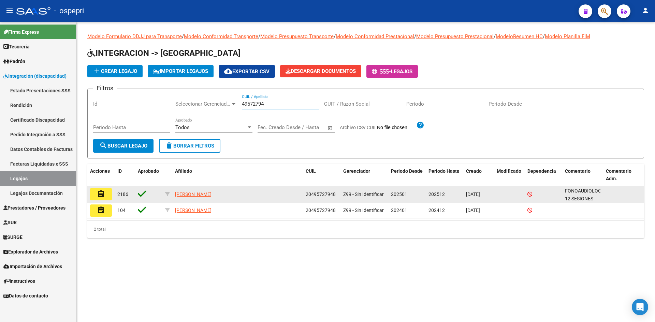
type input "49572794"
click at [104, 192] on mat-icon "assignment" at bounding box center [101, 194] width 8 height 8
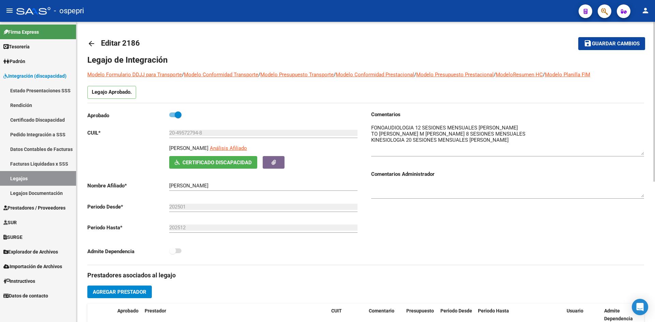
drag, startPoint x: 643, startPoint y: 136, endPoint x: 645, endPoint y: 153, distance: 16.5
click at [645, 154] on div "arrow_back Editar 2186 save Guardar cambios Legajo de Integración Modelo Formul…" at bounding box center [365, 304] width 578 height 564
click at [92, 44] on mat-icon "arrow_back" at bounding box center [91, 44] width 8 height 8
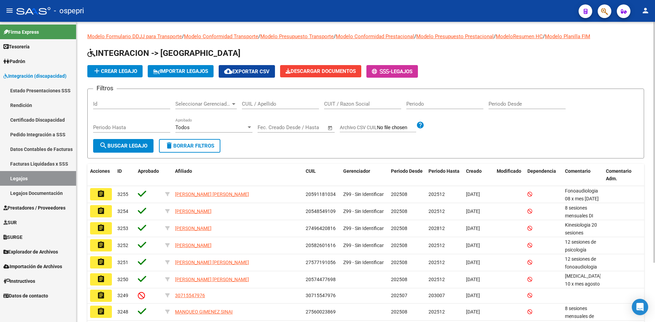
click at [270, 103] on input "CUIL / Apellido" at bounding box center [280, 104] width 77 height 6
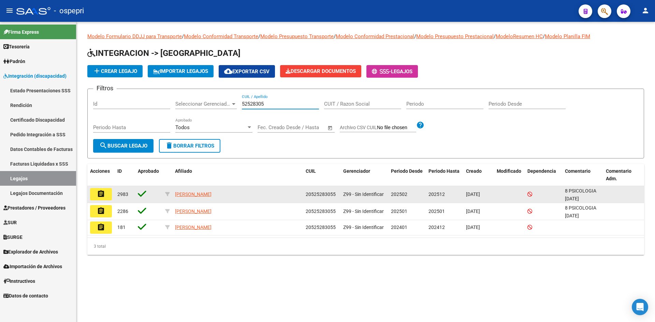
type input "52528305"
click at [97, 192] on mat-icon "assignment" at bounding box center [101, 194] width 8 height 8
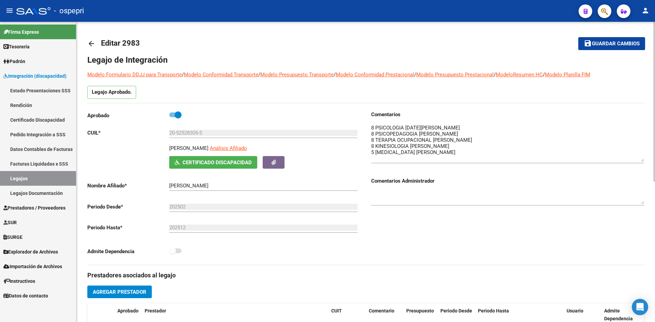
drag, startPoint x: 641, startPoint y: 136, endPoint x: 638, endPoint y: 160, distance: 24.4
click at [638, 160] on textarea at bounding box center [507, 143] width 273 height 38
click at [90, 42] on mat-icon "arrow_back" at bounding box center [91, 44] width 8 height 8
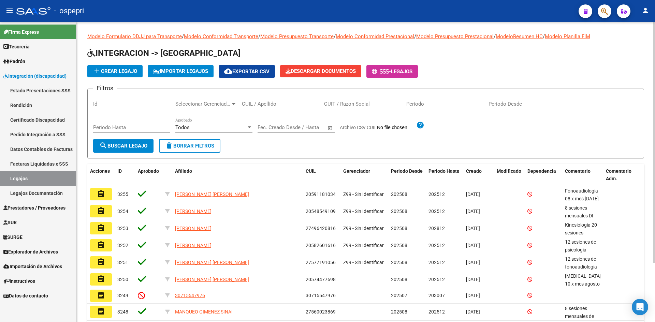
click at [267, 105] on input "CUIL / Apellido" at bounding box center [280, 104] width 77 height 6
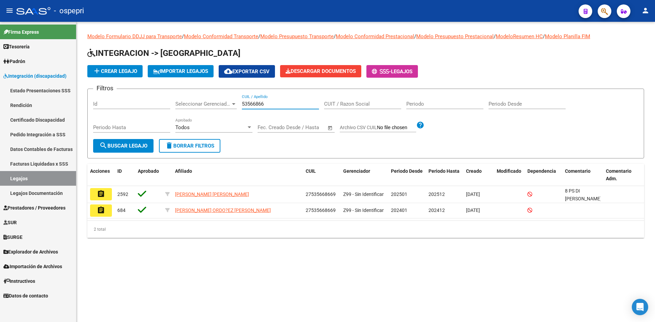
type input "53566866"
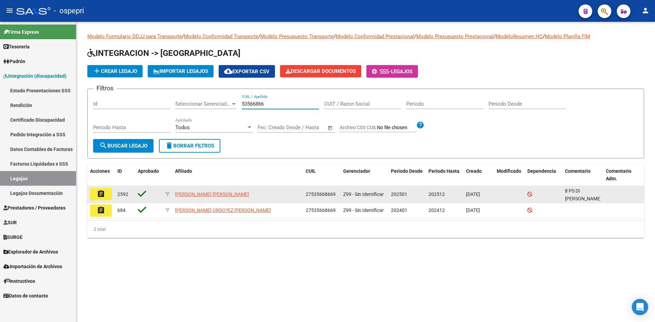
click at [107, 196] on button "assignment" at bounding box center [101, 194] width 22 height 12
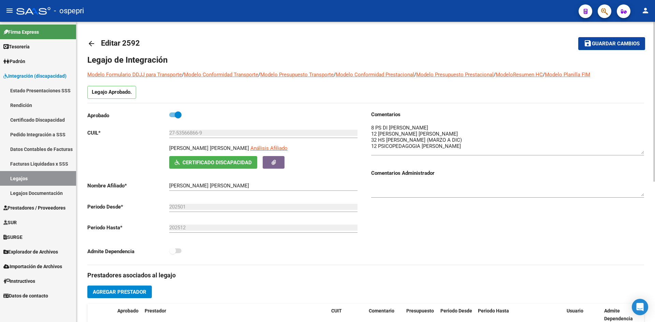
drag, startPoint x: 641, startPoint y: 136, endPoint x: 640, endPoint y: 153, distance: 16.4
click at [640, 153] on textarea at bounding box center [507, 139] width 273 height 30
drag, startPoint x: 178, startPoint y: 133, endPoint x: 199, endPoint y: 136, distance: 21.7
click at [199, 136] on input "27-53566866-9" at bounding box center [263, 133] width 188 height 6
click at [89, 45] on mat-icon "arrow_back" at bounding box center [91, 44] width 8 height 8
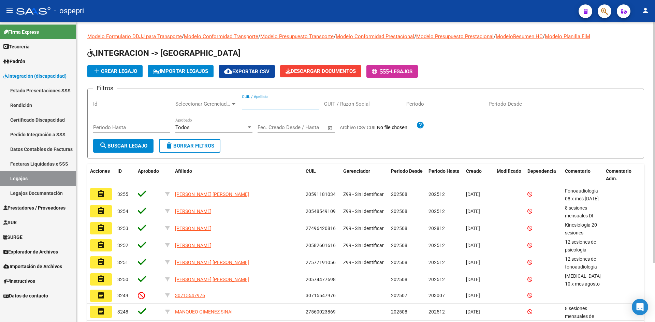
click at [270, 103] on input "CUIL / Apellido" at bounding box center [280, 104] width 77 height 6
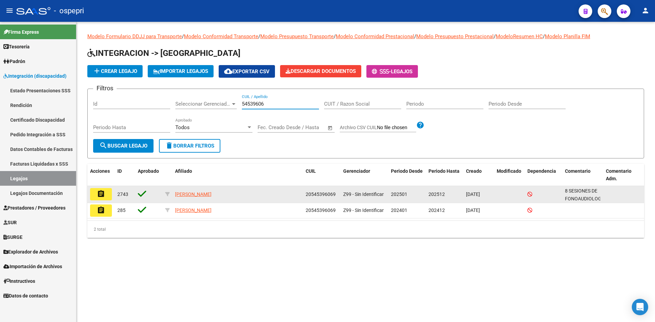
type input "54539606"
click at [96, 194] on button "assignment" at bounding box center [101, 194] width 22 height 12
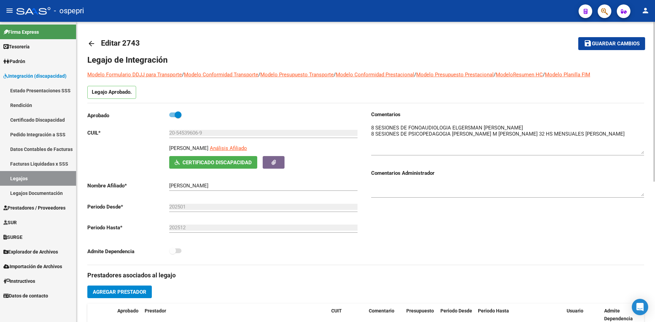
drag, startPoint x: 641, startPoint y: 136, endPoint x: 644, endPoint y: 152, distance: 16.6
click at [644, 152] on div "arrow_back Editar 2743 save Guardar cambios Legajo de Integración Modelo Formul…" at bounding box center [365, 304] width 578 height 564
drag, startPoint x: 178, startPoint y: 135, endPoint x: 198, endPoint y: 138, distance: 21.1
click at [198, 138] on div "20-54539606-9 Ingresar CUIL" at bounding box center [263, 133] width 188 height 21
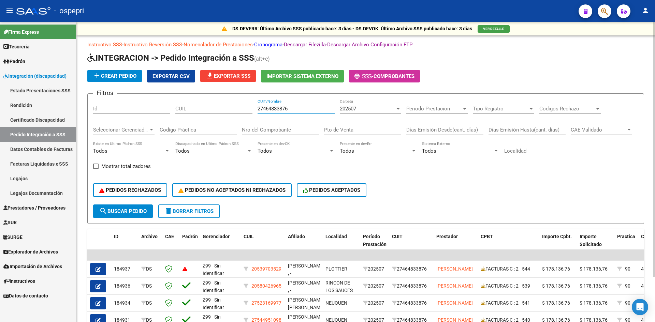
drag, startPoint x: 286, startPoint y: 109, endPoint x: 242, endPoint y: 109, distance: 43.3
click at [242, 109] on div "Filtros Id CUIL 27464833876 CUIT/Nombre 202507 Carpeta Periodo Prestacion Perio…" at bounding box center [365, 151] width 545 height 105
paste input "27277496424"
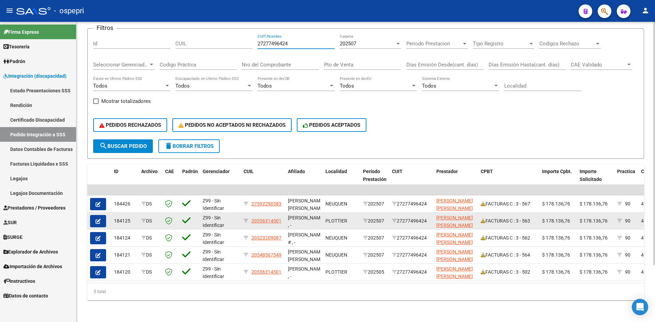
type input "27277496424"
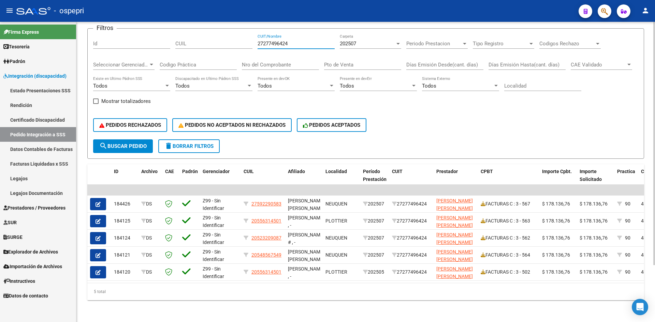
drag, startPoint x: 294, startPoint y: 37, endPoint x: 249, endPoint y: 47, distance: 45.6
click at [249, 47] on div "Filtros Id CUIL 27277496424 CUIT/Nombre 202507 Carpeta Periodo Prestacion Perio…" at bounding box center [365, 86] width 545 height 105
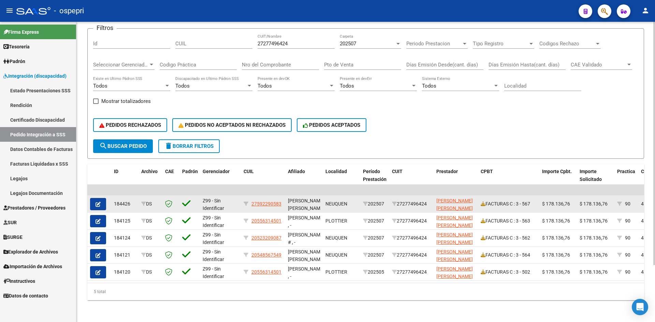
drag, startPoint x: 401, startPoint y: 200, endPoint x: 430, endPoint y: 203, distance: 29.2
click at [430, 203] on div "27277496424" at bounding box center [411, 204] width 39 height 8
copy div "27277496424"
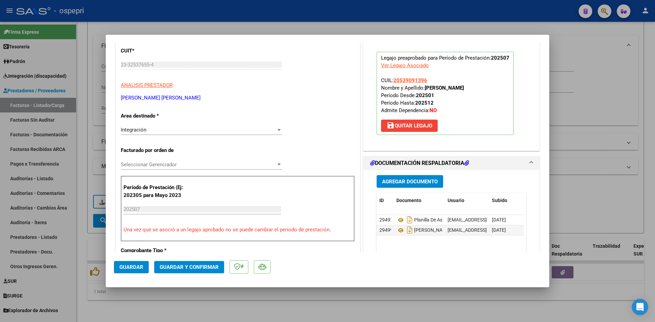
scroll to position [102, 0]
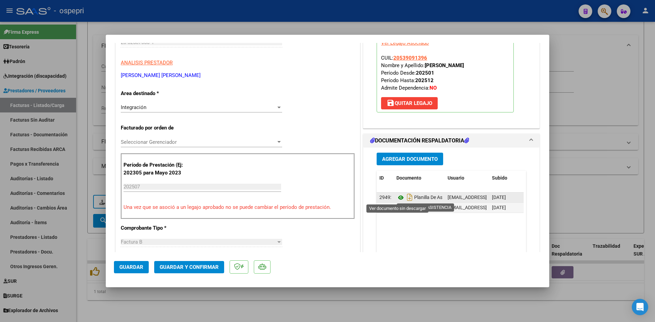
click at [396, 196] on icon at bounding box center [400, 198] width 9 height 8
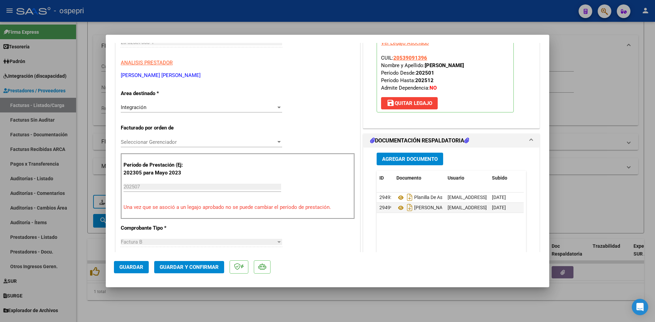
click at [187, 266] on span "Guardar y Confirmar" at bounding box center [189, 267] width 59 height 6
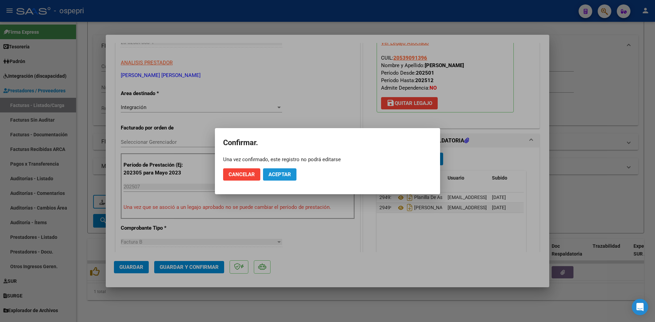
click at [285, 173] on span "Aceptar" at bounding box center [279, 174] width 22 height 6
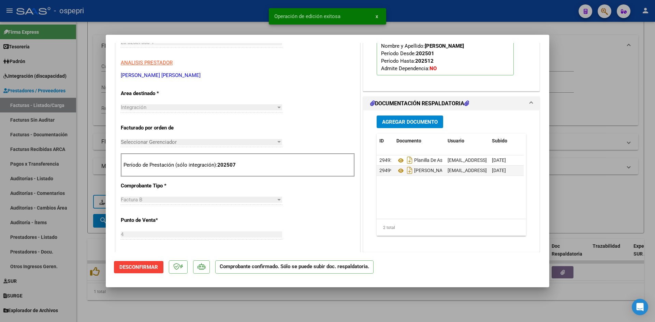
type input "$ 0,00"
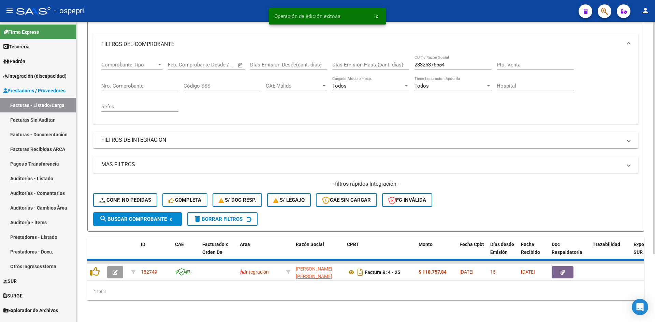
scroll to position [76, 0]
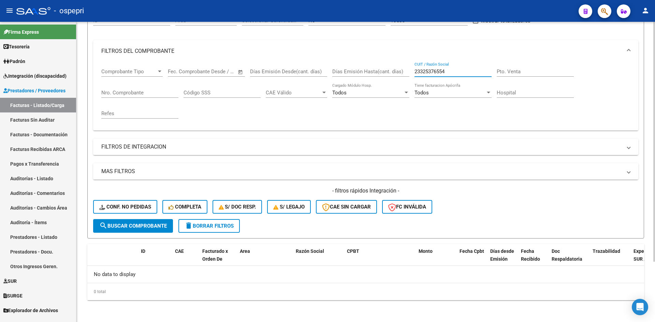
drag, startPoint x: 449, startPoint y: 71, endPoint x: 413, endPoint y: 76, distance: 35.8
click at [413, 76] on div "Comprobante Tipo Comprobante Tipo Start date – End date Fec. Comprobante Desde …" at bounding box center [365, 93] width 528 height 63
click at [141, 201] on button "Conf. no pedidas" at bounding box center [125, 207] width 64 height 14
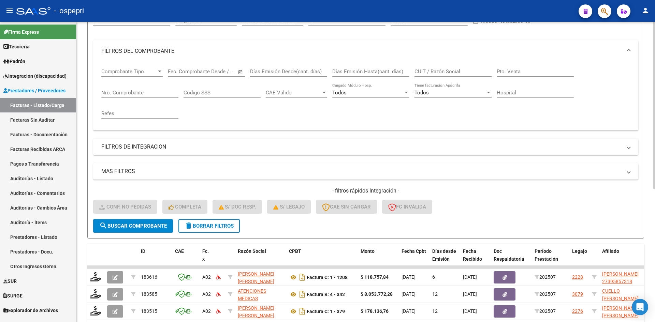
click at [416, 71] on input "CUIT / Razón Social" at bounding box center [452, 72] width 77 height 6
paste input "23325376554"
type input "23325376554"
click at [147, 225] on span "search Buscar Comprobante" at bounding box center [132, 226] width 67 height 6
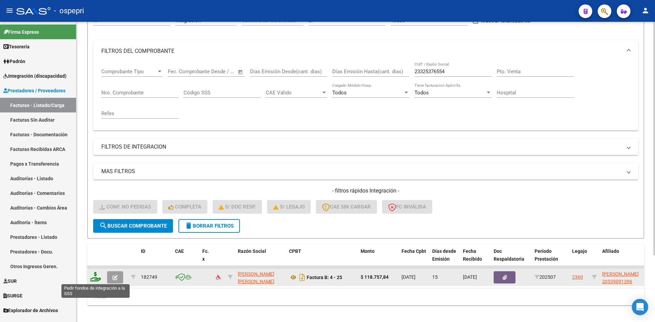
click at [94, 279] on icon at bounding box center [95, 277] width 11 height 10
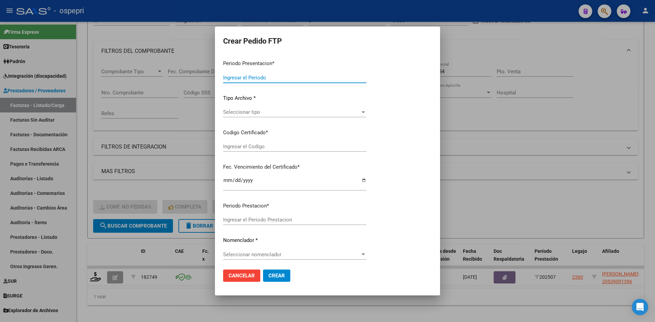
type input "202507"
type input "$ 118.757,84"
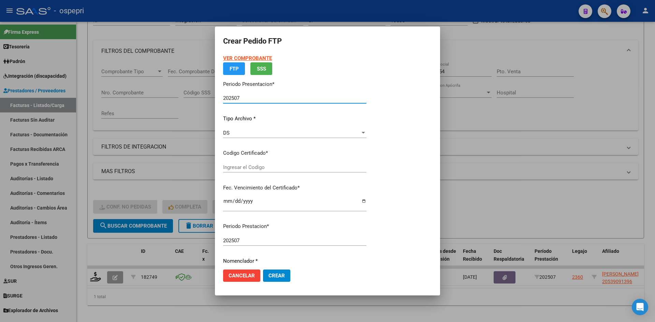
type input "2053909139-6"
type input "[DATE]"
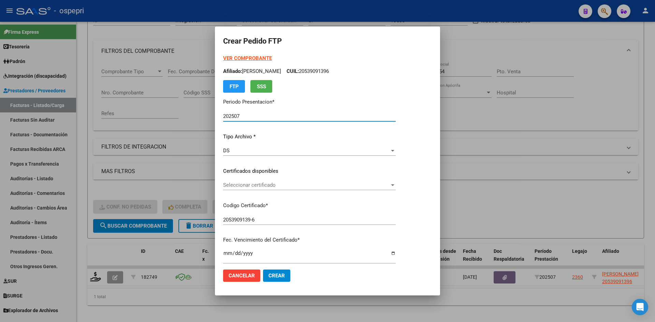
click at [283, 185] on span "Seleccionar certificado" at bounding box center [306, 185] width 166 height 6
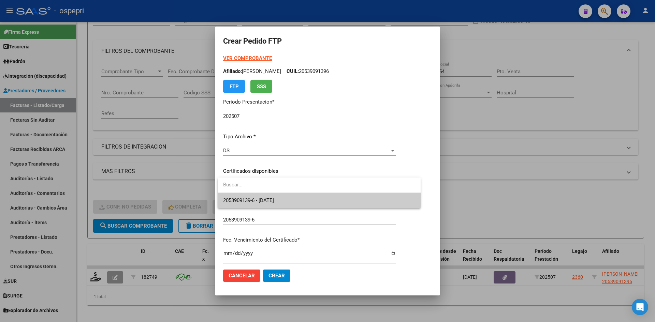
click at [284, 195] on span "2053909139-6 - [DATE]" at bounding box center [319, 200] width 192 height 15
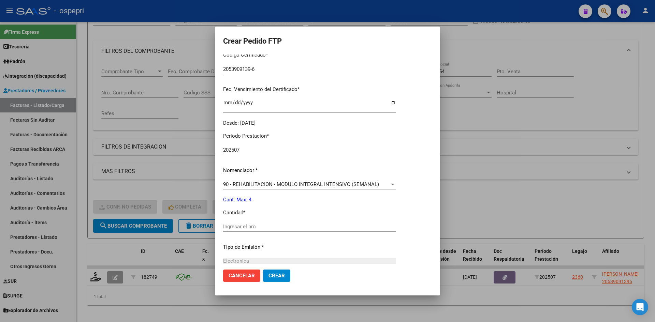
scroll to position [170, 0]
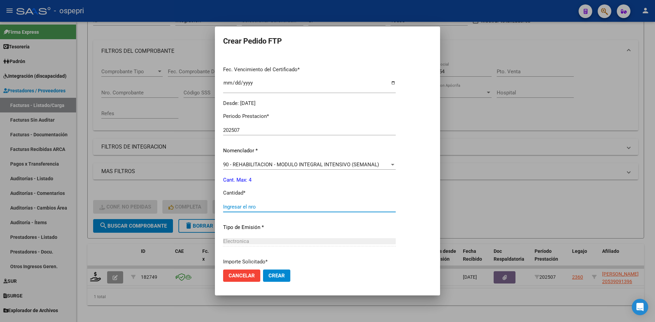
click at [253, 206] on input "Ingresar el nro" at bounding box center [309, 207] width 172 height 6
type input "4"
click at [279, 280] on button "Crear" at bounding box center [276, 276] width 27 height 12
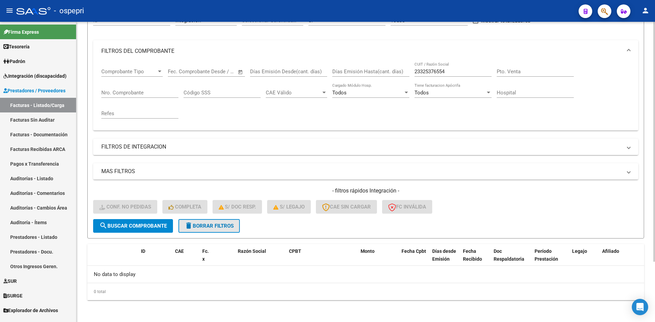
click at [205, 225] on span "delete Borrar Filtros" at bounding box center [208, 226] width 49 height 6
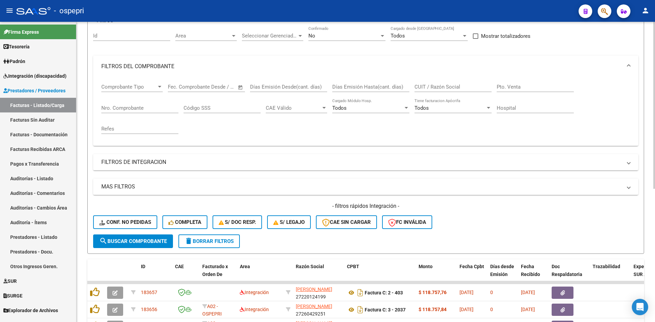
scroll to position [76, 0]
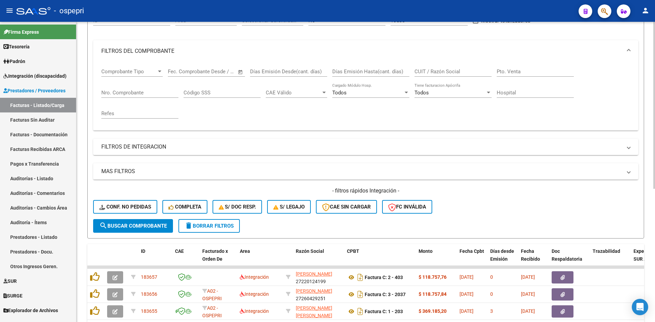
click at [437, 68] on div "CUIT / Razón Social" at bounding box center [452, 69] width 77 height 15
paste input "27414092204"
type input "27414092204"
click at [151, 223] on span "search Buscar Comprobante" at bounding box center [132, 226] width 67 height 6
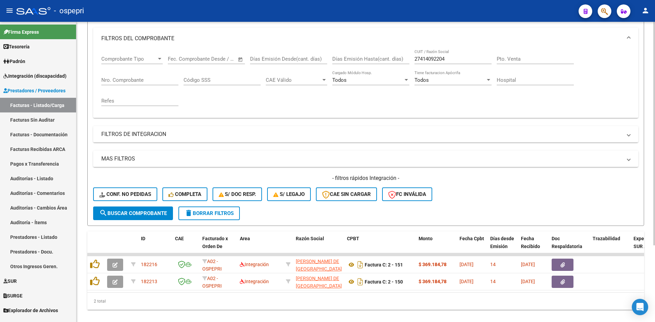
scroll to position [103, 0]
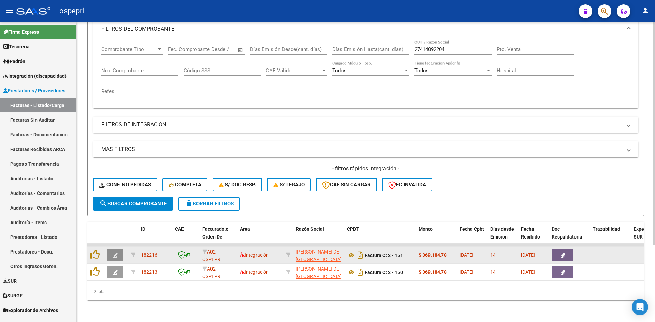
click at [115, 253] on icon "button" at bounding box center [114, 255] width 5 height 5
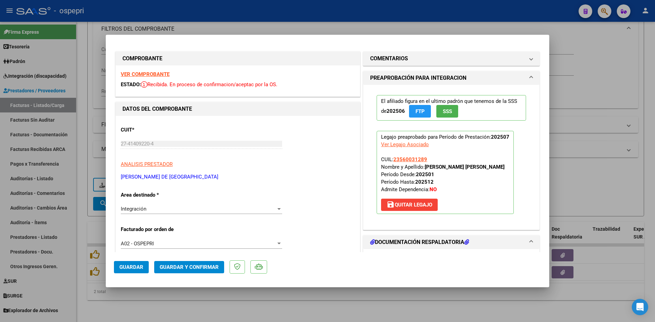
scroll to position [0, 0]
click at [157, 72] on strong "VER COMPROBANTE" at bounding box center [145, 75] width 49 height 6
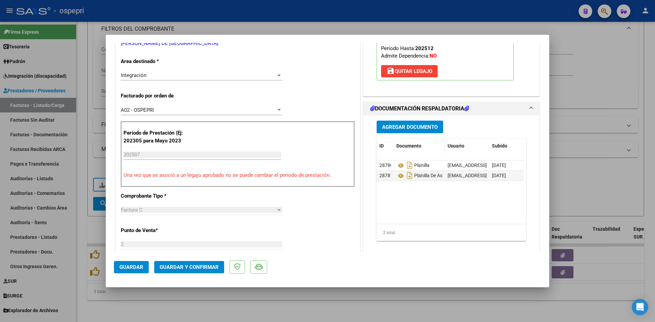
scroll to position [170, 0]
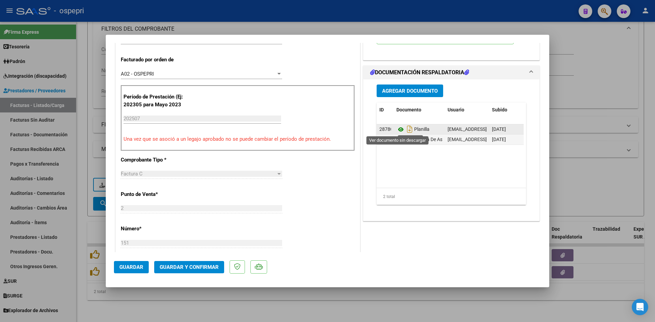
click at [398, 130] on icon at bounding box center [400, 129] width 9 height 8
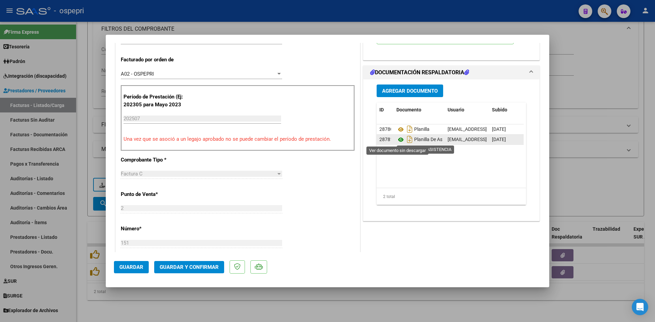
click at [397, 139] on icon at bounding box center [400, 140] width 9 height 8
click at [197, 265] on span "Guardar y Confirmar" at bounding box center [189, 267] width 59 height 6
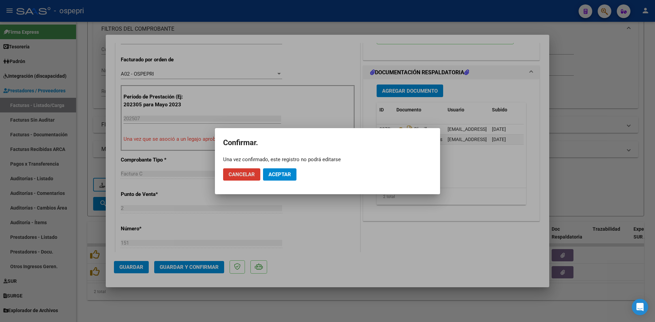
click at [281, 171] on span "Aceptar" at bounding box center [279, 174] width 22 height 6
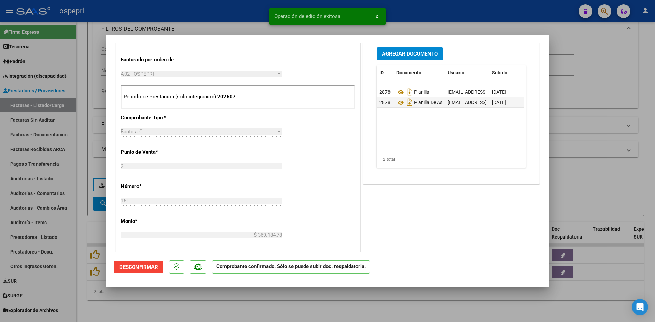
type input "$ 0,00"
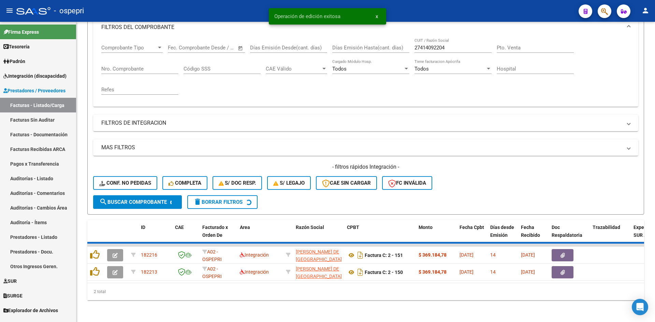
scroll to position [86, 0]
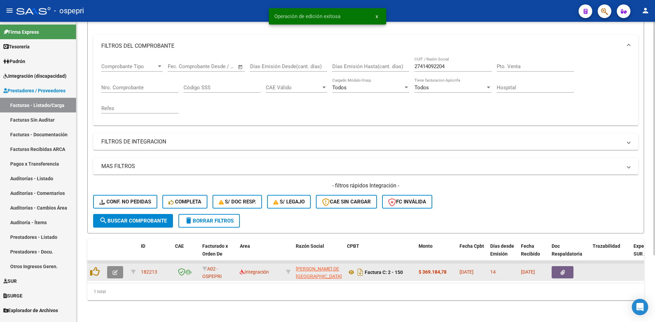
click at [118, 267] on button "button" at bounding box center [115, 272] width 16 height 12
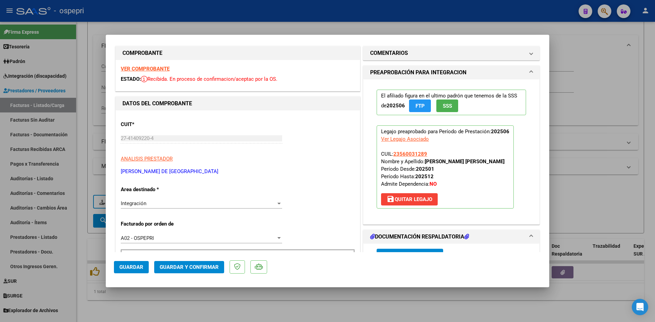
scroll to position [0, 0]
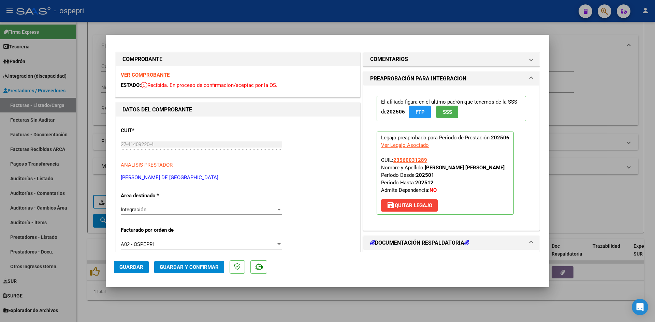
click at [153, 74] on strong "VER COMPROBANTE" at bounding box center [145, 75] width 49 height 6
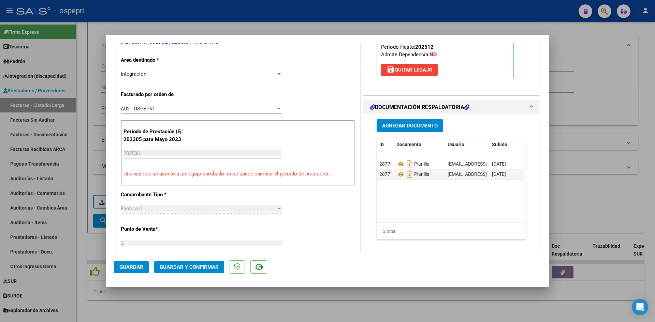
scroll to position [136, 0]
click at [398, 172] on icon at bounding box center [400, 174] width 9 height 8
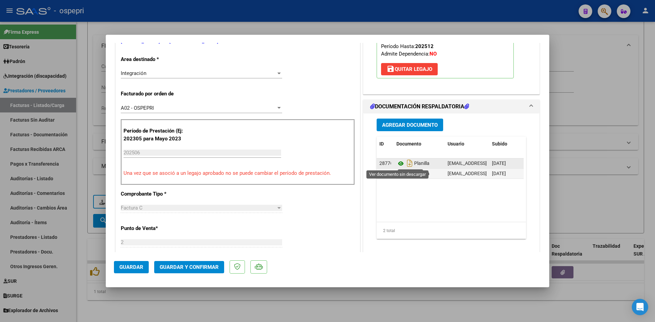
click at [397, 162] on icon at bounding box center [400, 164] width 9 height 8
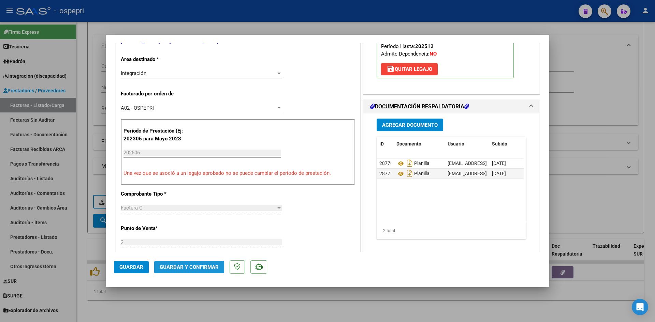
click at [185, 268] on span "Guardar y Confirmar" at bounding box center [189, 267] width 59 height 6
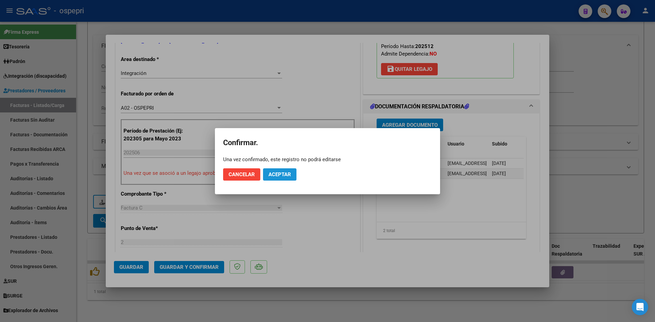
click at [280, 175] on span "Aceptar" at bounding box center [279, 174] width 22 height 6
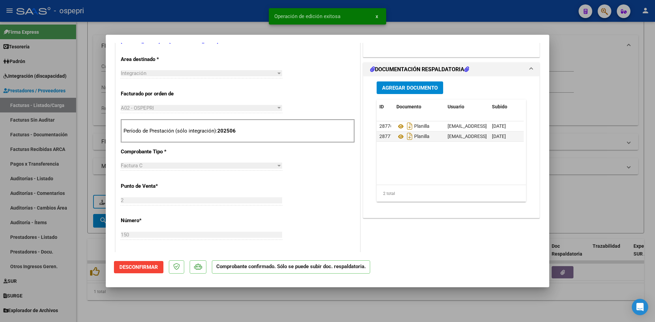
type input "$ 0,00"
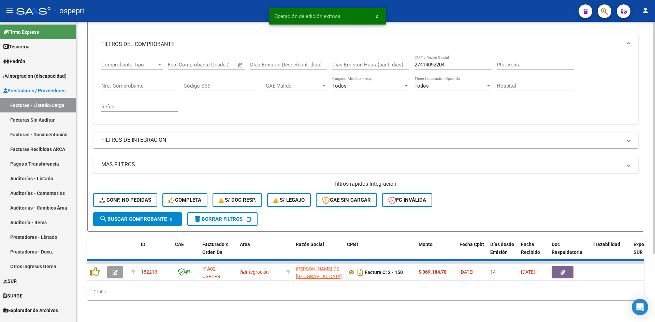
scroll to position [76, 0]
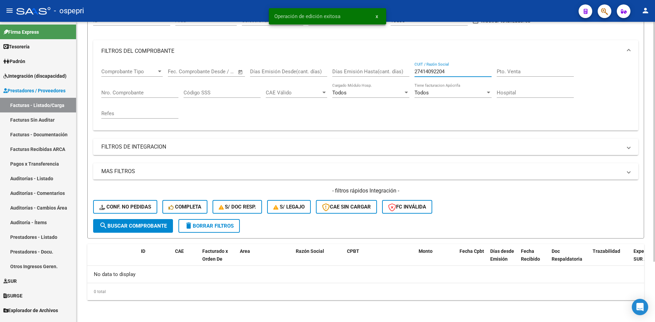
drag, startPoint x: 453, startPoint y: 71, endPoint x: 404, endPoint y: 82, distance: 50.8
click at [404, 82] on div "Comprobante Tipo Comprobante Tipo Start date – End date Fec. Comprobante Desde …" at bounding box center [365, 93] width 528 height 63
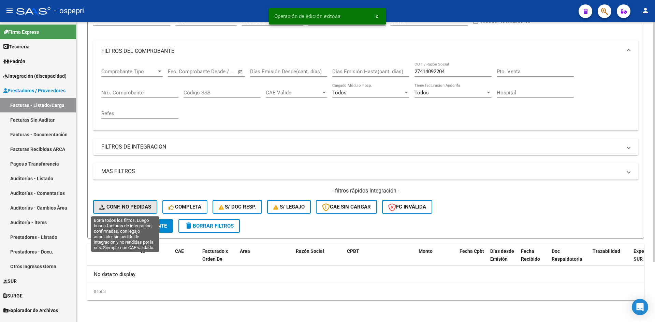
click at [133, 209] on span "Conf. no pedidas" at bounding box center [125, 207] width 52 height 6
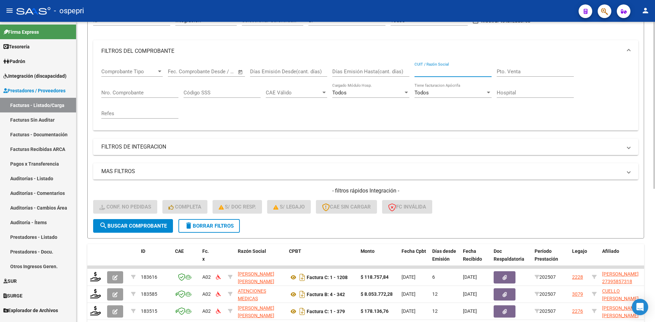
click at [439, 71] on input "CUIT / Razón Social" at bounding box center [452, 72] width 77 height 6
paste input "27414092204"
type input "27414092204"
click at [149, 228] on span "search Buscar Comprobante" at bounding box center [132, 226] width 67 height 6
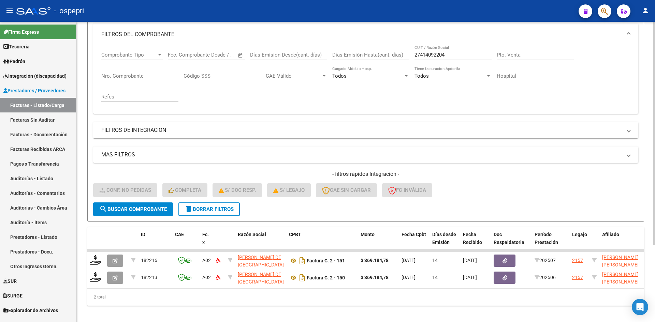
scroll to position [103, 0]
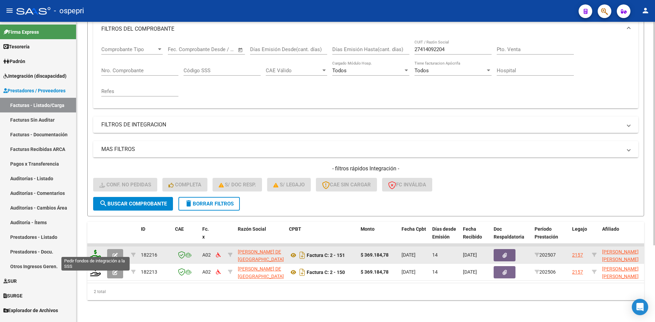
click at [92, 250] on icon at bounding box center [95, 255] width 11 height 10
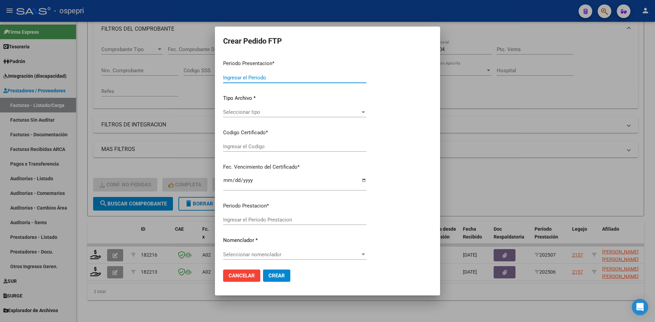
type input "202507"
type input "$ 369.184,78"
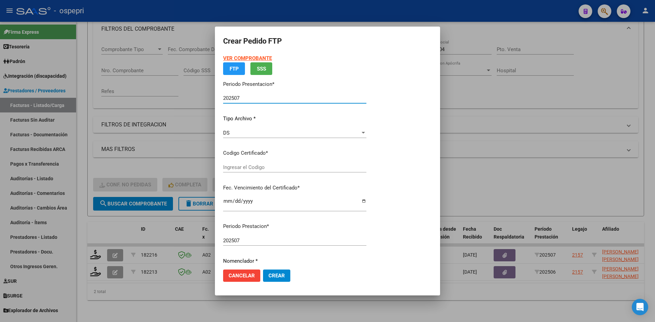
type input "2356003128-9"
type input "[DATE]"
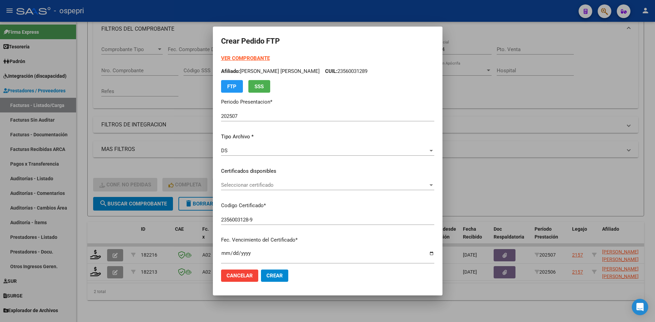
click at [314, 189] on div "Seleccionar certificado Seleccionar certificado" at bounding box center [327, 185] width 213 height 10
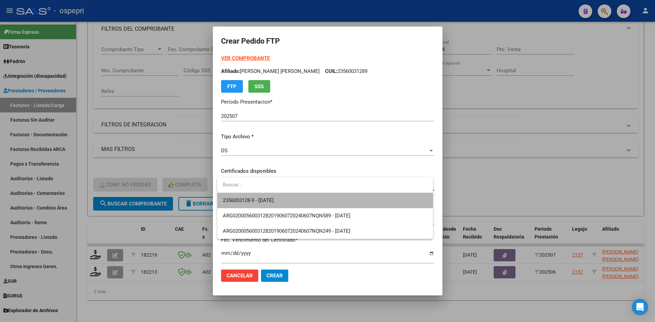
click at [314, 203] on span "2356003128-9 - [DATE]" at bounding box center [325, 200] width 205 height 15
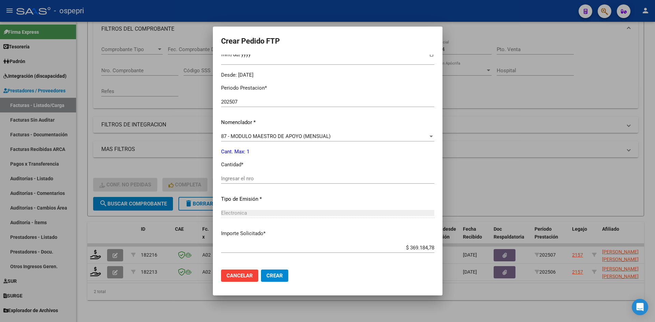
scroll to position [205, 0]
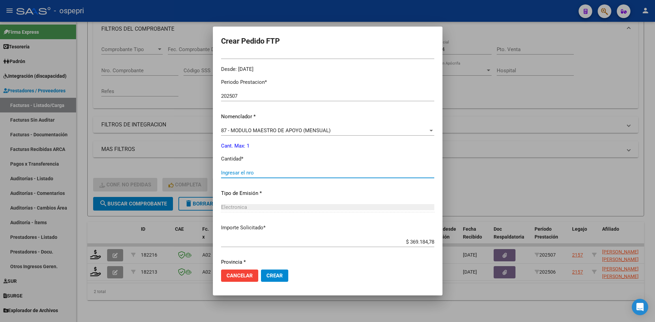
click at [257, 173] on input "Ingresar el nro" at bounding box center [327, 173] width 213 height 6
type input "1"
click at [282, 277] on span "Crear" at bounding box center [274, 276] width 16 height 6
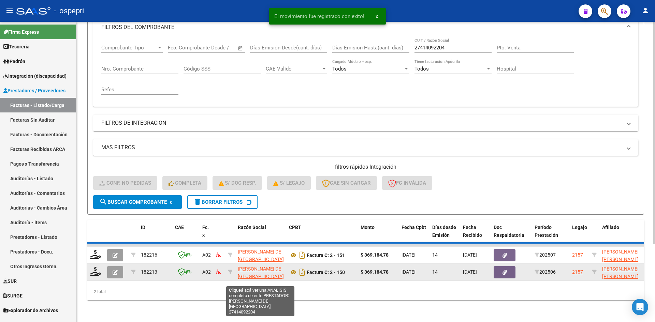
scroll to position [86, 0]
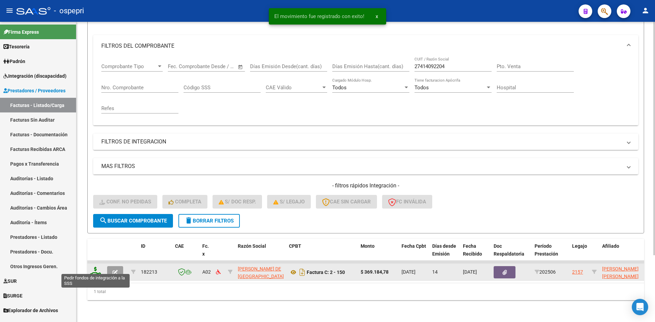
click at [94, 267] on icon at bounding box center [95, 272] width 11 height 10
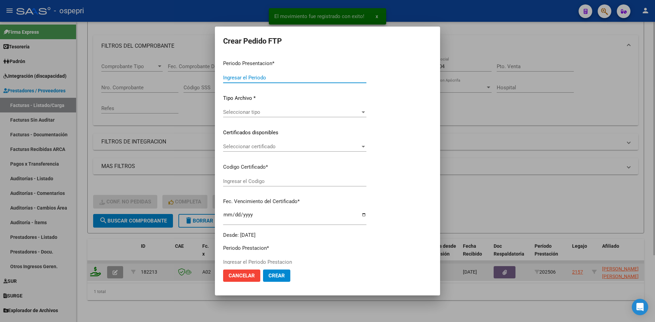
type input "202507"
type input "202506"
type input "$ 369.184,78"
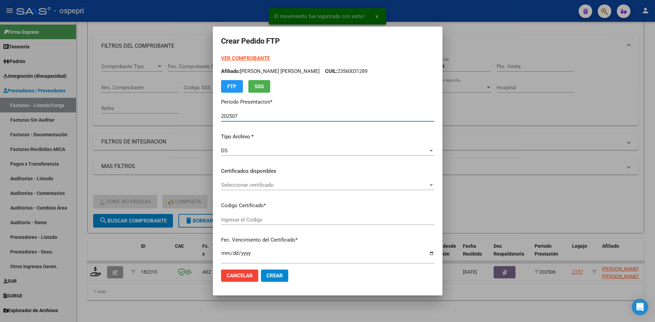
type input "2356003128-9"
type input "[DATE]"
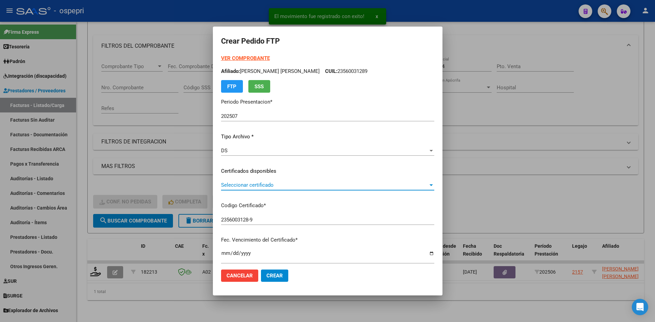
click at [311, 186] on span "Seleccionar certificado" at bounding box center [324, 185] width 207 height 6
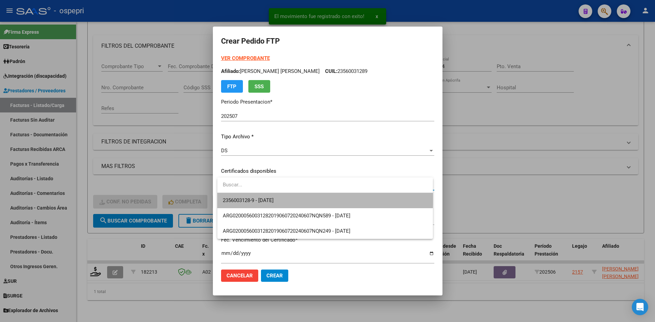
click at [309, 197] on span "2356003128-9 - [DATE]" at bounding box center [325, 200] width 205 height 15
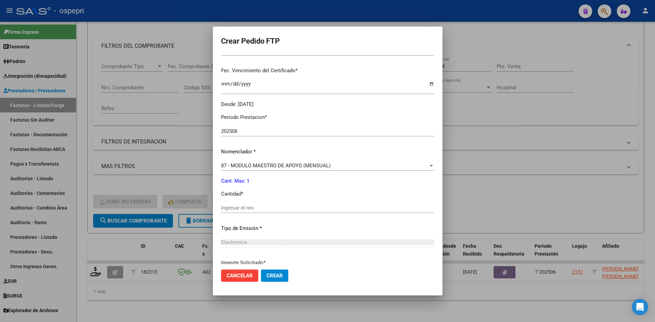
scroll to position [170, 0]
click at [245, 210] on input "Ingresar el nro" at bounding box center [327, 207] width 213 height 6
type input "1"
click at [276, 274] on span "Crear" at bounding box center [274, 276] width 16 height 6
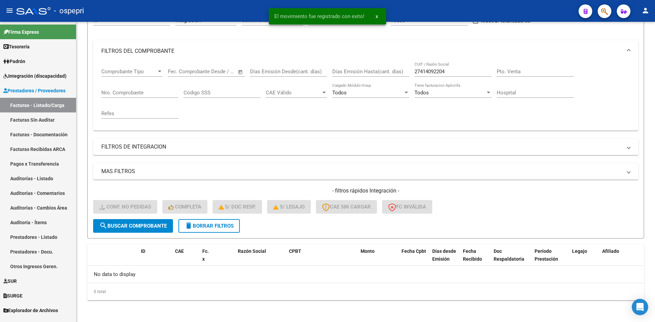
scroll to position [76, 0]
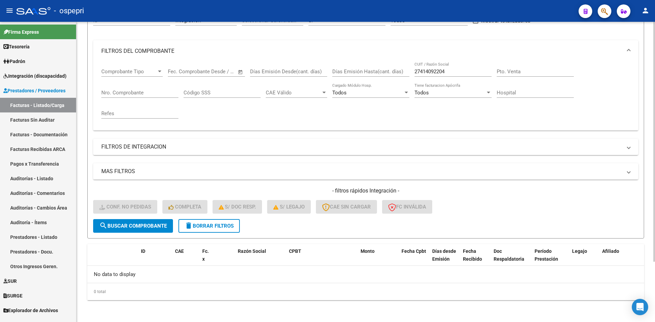
click at [234, 226] on span "delete Borrar Filtros" at bounding box center [208, 226] width 49 height 6
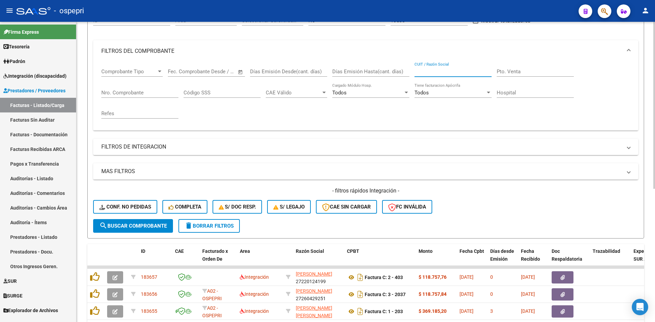
click at [439, 72] on input "CUIT / Razón Social" at bounding box center [452, 72] width 77 height 6
paste input "27289694140"
type input "27289694140"
click at [156, 223] on span "search Buscar Comprobante" at bounding box center [132, 226] width 67 height 6
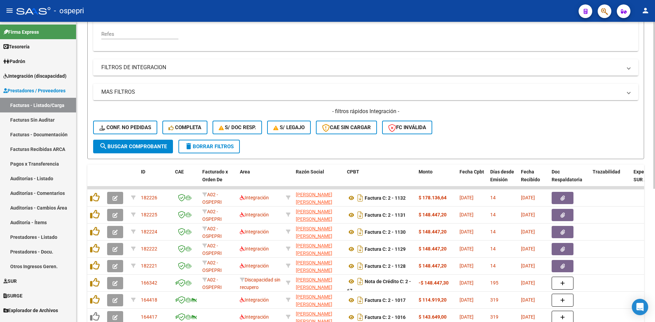
scroll to position [178, 0]
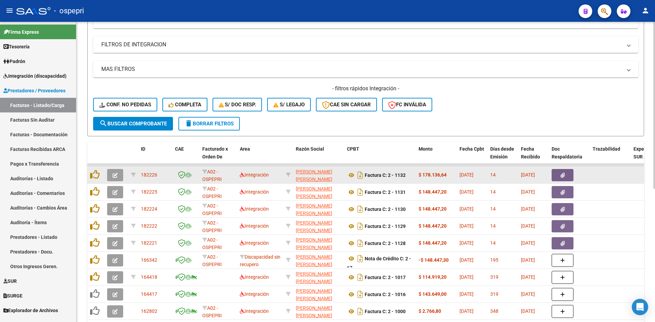
click at [114, 175] on icon "button" at bounding box center [114, 175] width 5 height 5
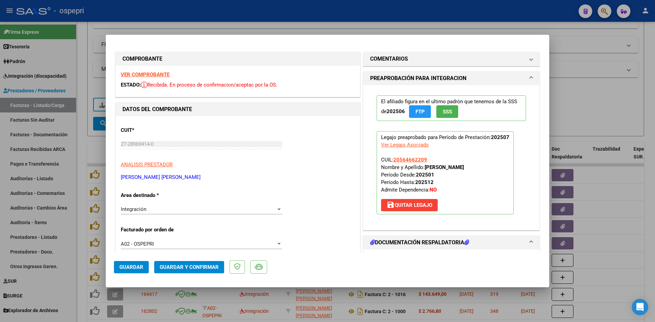
scroll to position [0, 0]
click at [163, 77] on strong "VER COMPROBANTE" at bounding box center [145, 75] width 49 height 6
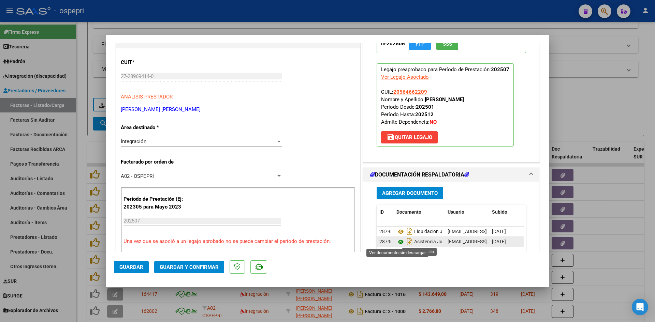
click at [399, 241] on icon at bounding box center [400, 242] width 9 height 8
click at [184, 268] on span "Guardar y Confirmar" at bounding box center [189, 267] width 59 height 6
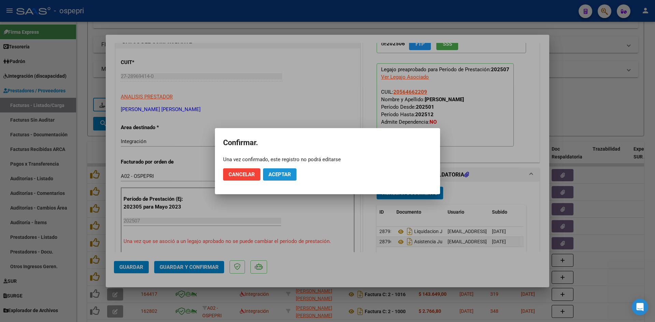
click at [277, 176] on span "Aceptar" at bounding box center [279, 174] width 22 height 6
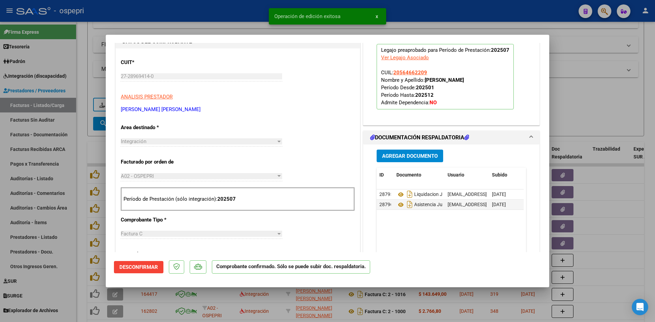
type input "$ 0,00"
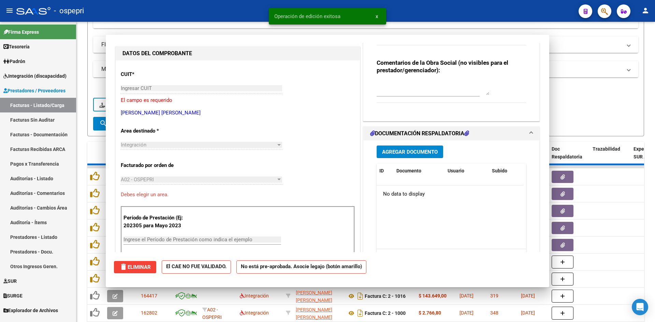
scroll to position [80, 0]
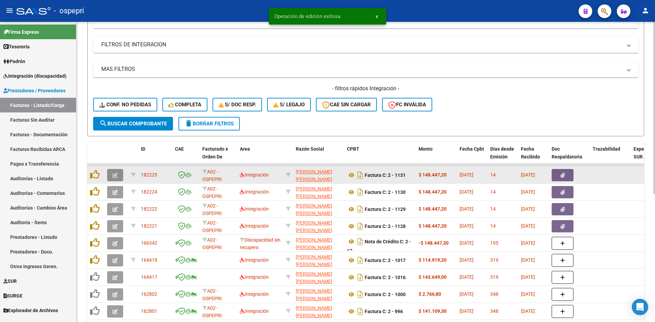
click at [117, 174] on icon "button" at bounding box center [114, 175] width 5 height 5
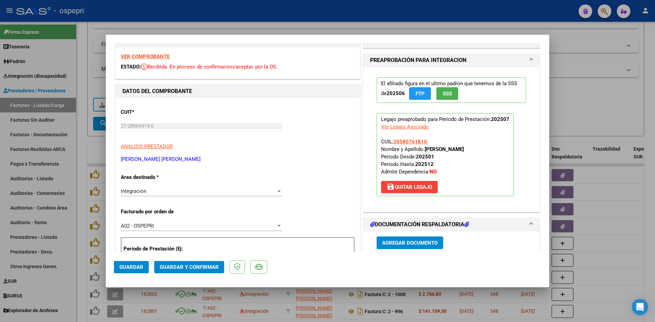
scroll to position [0, 0]
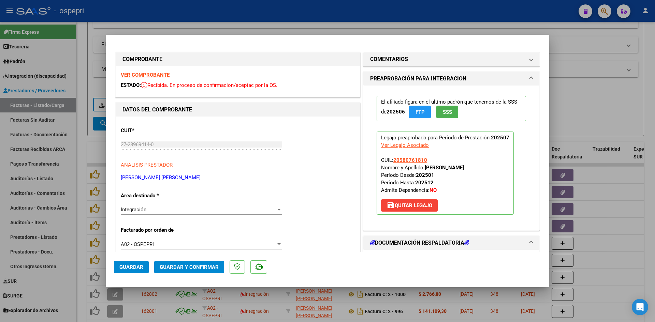
click at [163, 73] on strong "VER COMPROBANTE" at bounding box center [145, 75] width 49 height 6
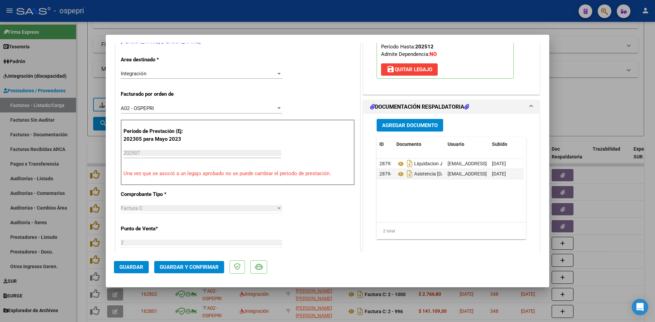
scroll to position [136, 0]
click at [400, 173] on icon at bounding box center [400, 174] width 9 height 8
click at [177, 265] on span "Guardar y Confirmar" at bounding box center [189, 267] width 59 height 6
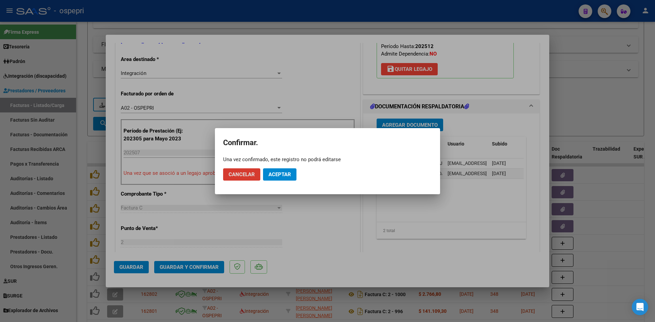
click at [291, 174] on button "Aceptar" at bounding box center [279, 174] width 33 height 12
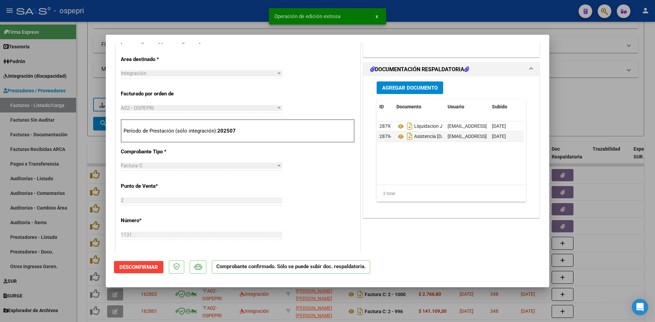
type input "$ 0,00"
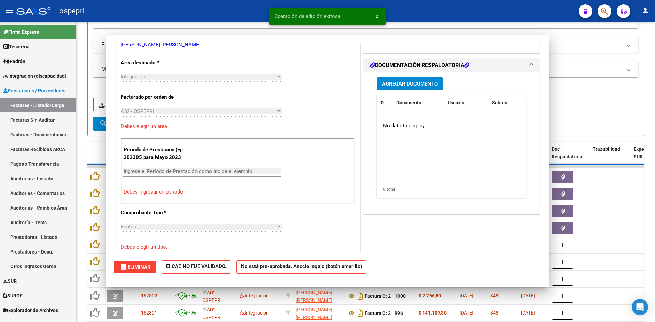
scroll to position [140, 0]
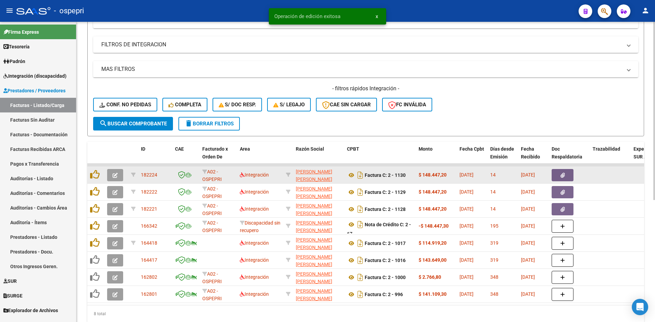
click at [119, 176] on button "button" at bounding box center [115, 175] width 16 height 12
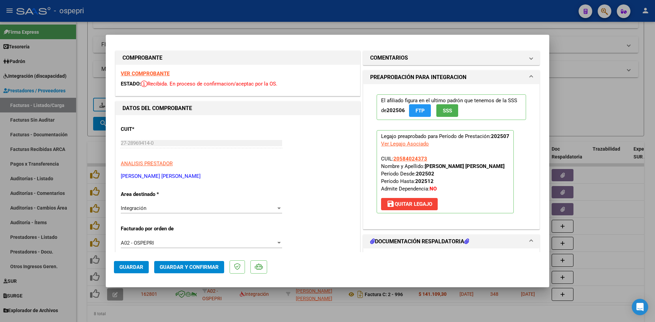
scroll to position [0, 0]
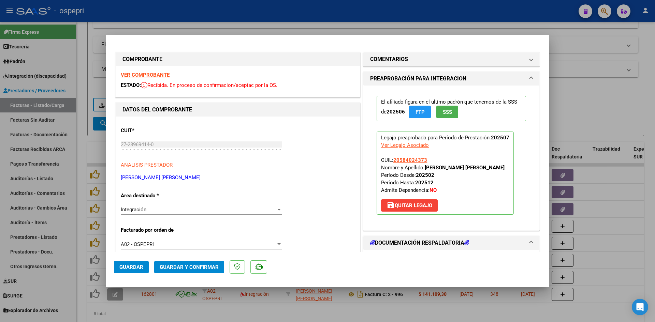
click at [147, 74] on strong "VER COMPROBANTE" at bounding box center [145, 75] width 49 height 6
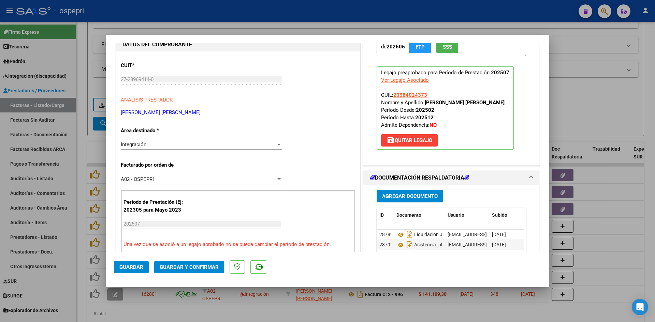
scroll to position [68, 0]
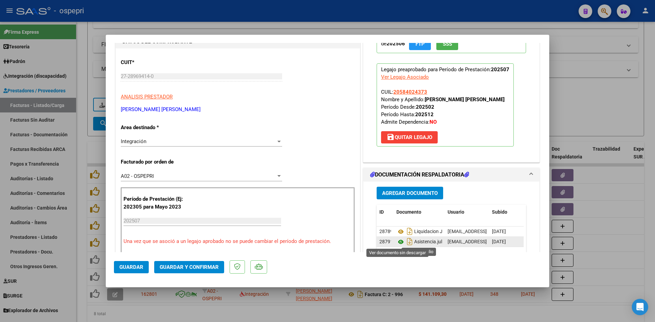
click at [397, 242] on icon at bounding box center [400, 242] width 9 height 8
click at [193, 266] on span "Guardar y Confirmar" at bounding box center [189, 267] width 59 height 6
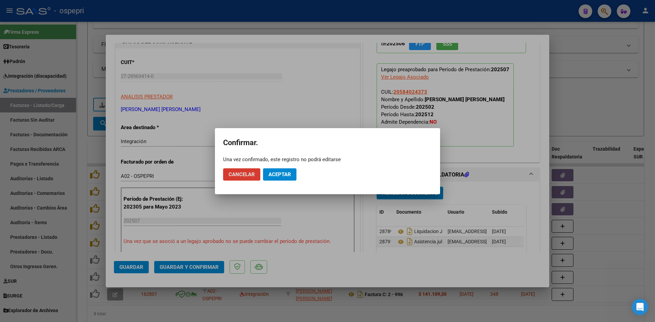
click at [272, 174] on span "Aceptar" at bounding box center [279, 174] width 22 height 6
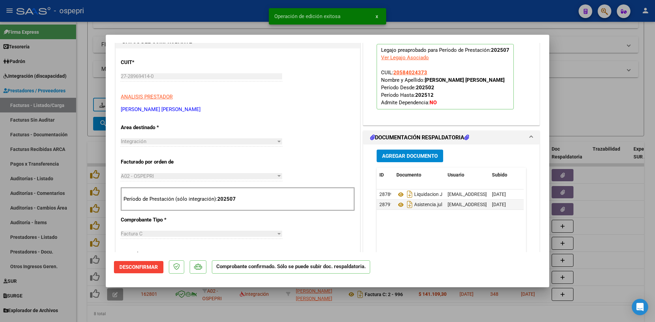
type input "$ 0,00"
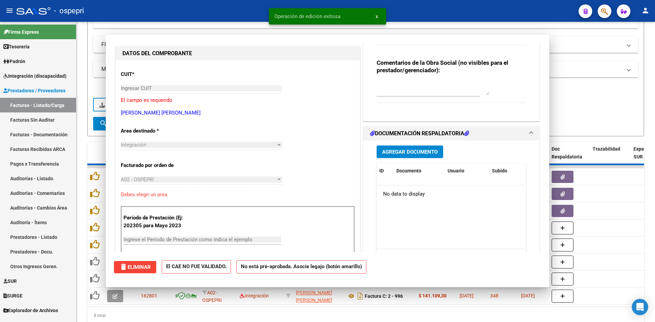
scroll to position [80, 0]
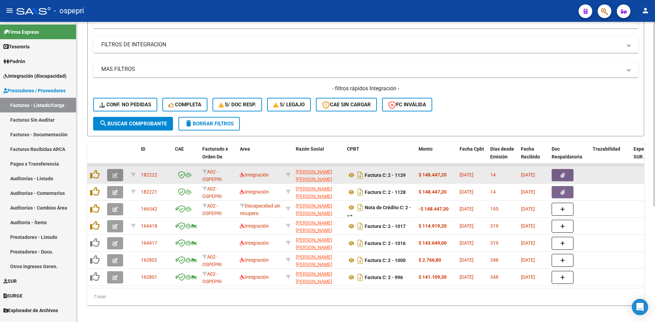
click at [114, 174] on icon "button" at bounding box center [114, 175] width 5 height 5
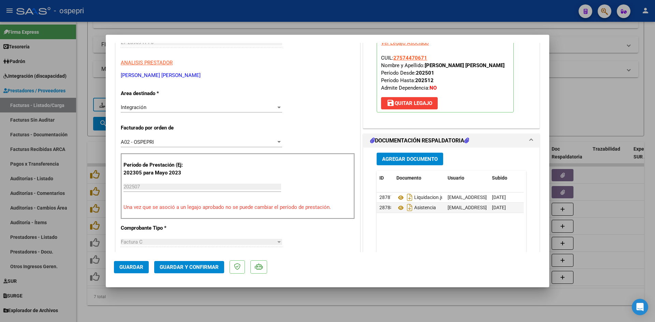
scroll to position [0, 0]
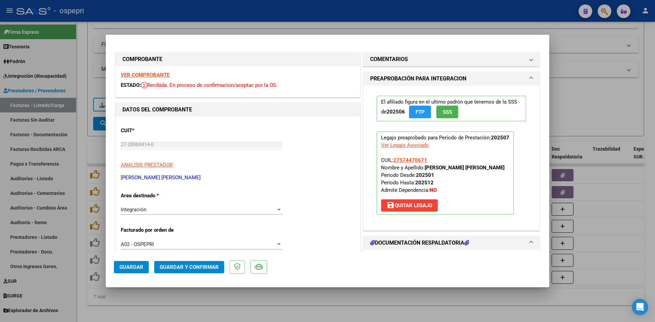
click at [160, 75] on strong "VER COMPROBANTE" at bounding box center [145, 75] width 49 height 6
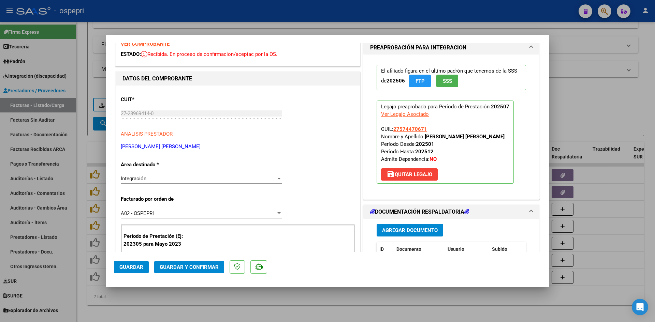
scroll to position [102, 0]
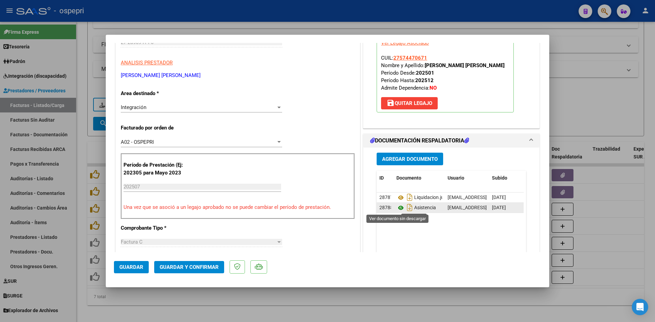
click at [398, 207] on icon at bounding box center [400, 208] width 9 height 8
click at [209, 262] on button "Guardar y Confirmar" at bounding box center [189, 267] width 70 height 12
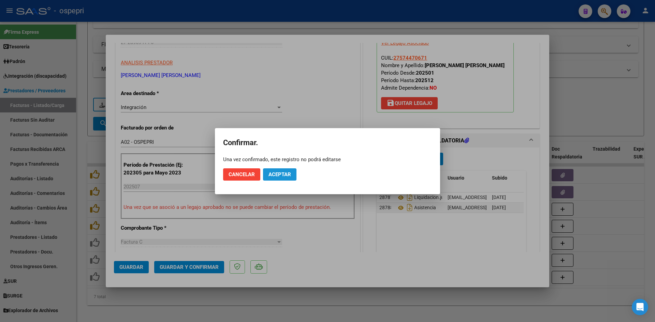
click at [274, 176] on span "Aceptar" at bounding box center [279, 174] width 22 height 6
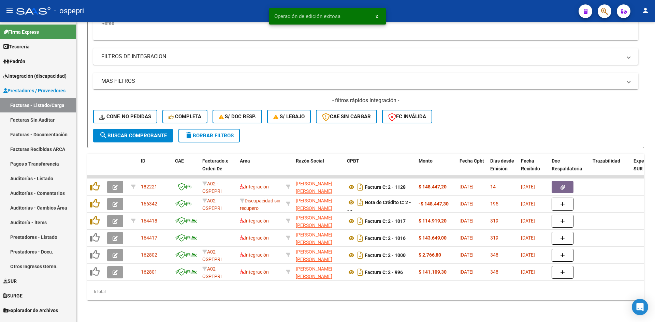
scroll to position [171, 0]
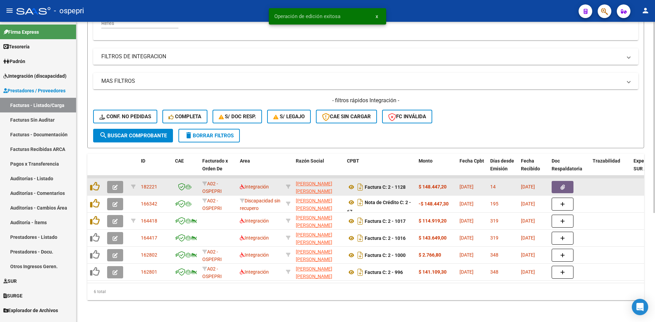
click at [119, 183] on button "button" at bounding box center [115, 187] width 16 height 12
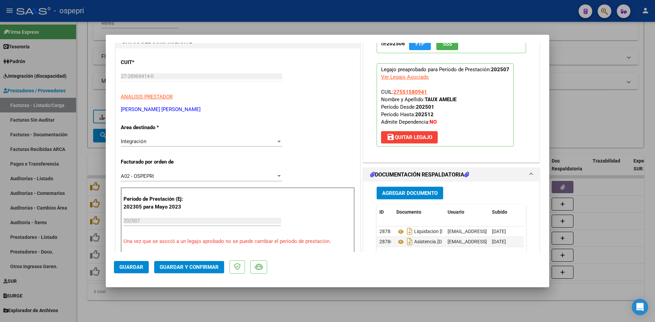
scroll to position [0, 0]
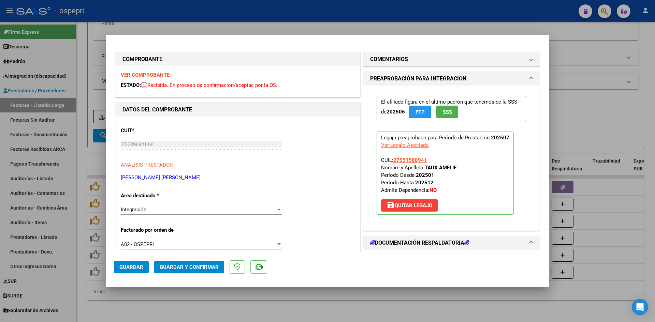
click at [165, 71] on div "VER COMPROBANTE ESTADO: Recibida. En proceso de confirmacion/aceptac por la OS." at bounding box center [238, 81] width 244 height 31
click at [164, 74] on strong "VER COMPROBANTE" at bounding box center [145, 75] width 49 height 6
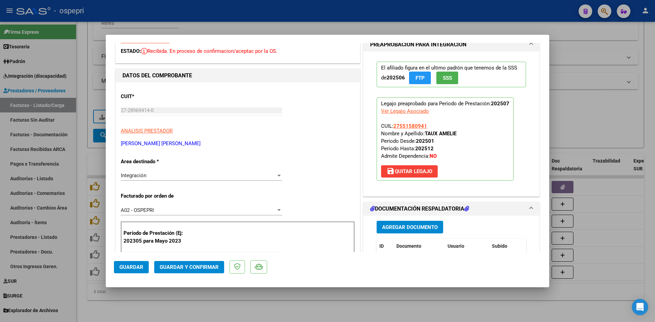
scroll to position [68, 0]
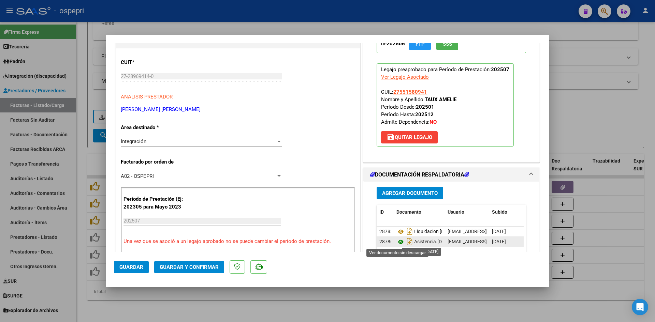
click at [399, 242] on icon at bounding box center [400, 242] width 9 height 8
click at [176, 266] on span "Guardar y Confirmar" at bounding box center [189, 267] width 59 height 6
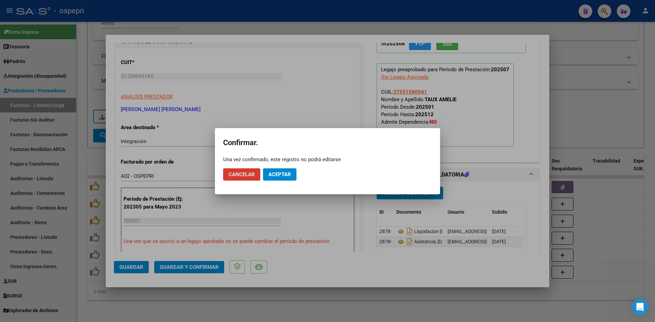
click at [280, 175] on span "Aceptar" at bounding box center [279, 174] width 22 height 6
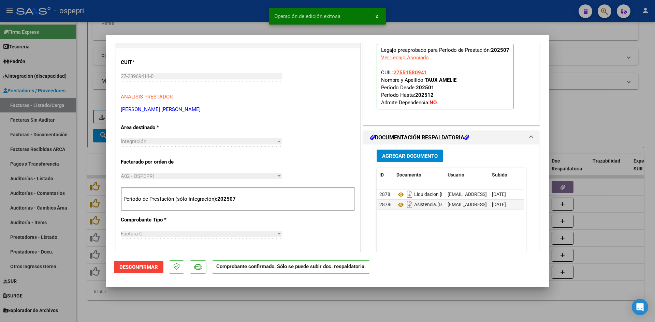
type input "$ 0,00"
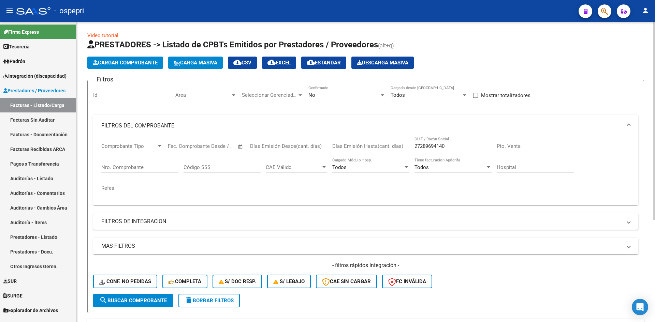
scroll to position [0, 0]
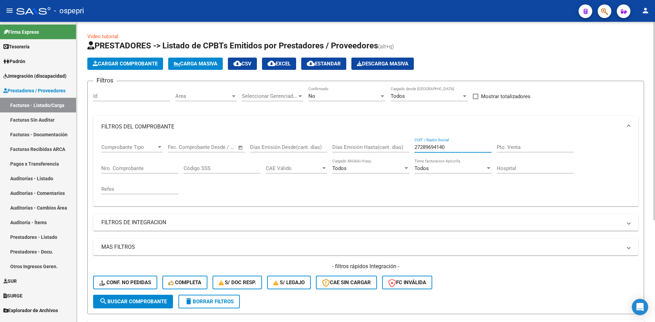
drag, startPoint x: 459, startPoint y: 147, endPoint x: 398, endPoint y: 152, distance: 60.6
click at [398, 152] on div "Comprobante Tipo Comprobante Tipo Start date – End date Fec. Comprobante Desde …" at bounding box center [365, 169] width 528 height 63
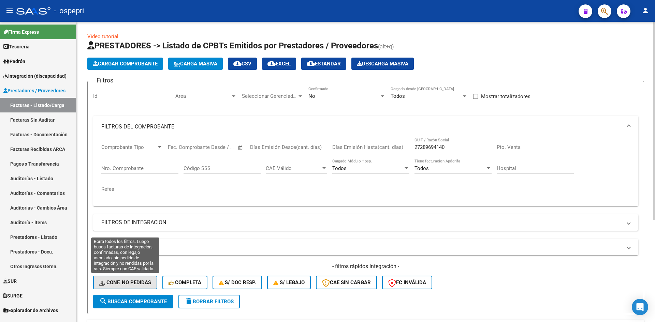
click at [112, 284] on span "Conf. no pedidas" at bounding box center [125, 283] width 52 height 6
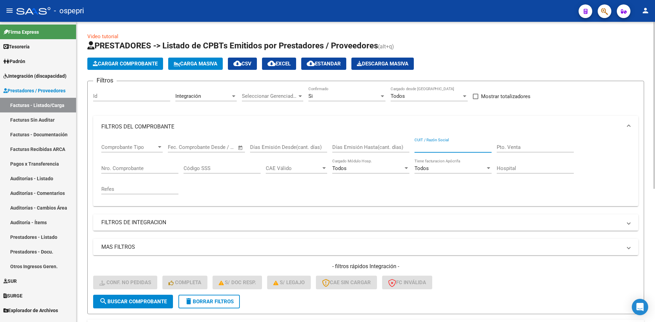
click at [425, 144] on input "CUIT / Razón Social" at bounding box center [452, 147] width 77 height 6
paste input "27289694140"
type input "27289694140"
click at [129, 304] on span "search Buscar Comprobante" at bounding box center [132, 302] width 67 height 6
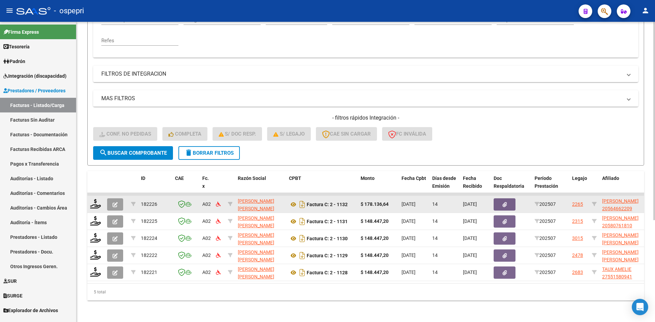
scroll to position [154, 0]
click at [97, 201] on icon at bounding box center [95, 204] width 11 height 10
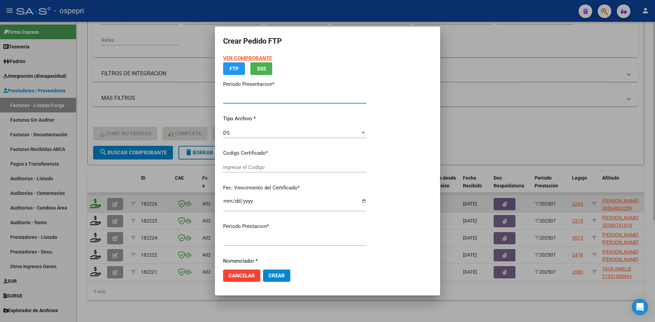
type input "202507"
type input "$ 178.136,64"
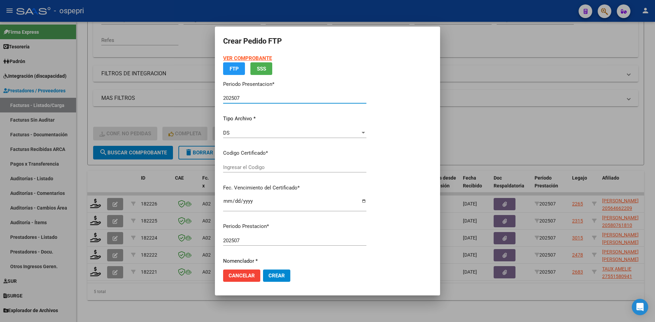
type input "2056466220-9"
type input "2027-09-16"
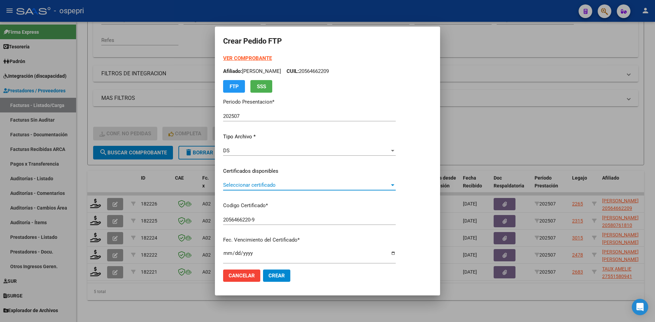
click at [276, 187] on span "Seleccionar certificado" at bounding box center [306, 185] width 166 height 6
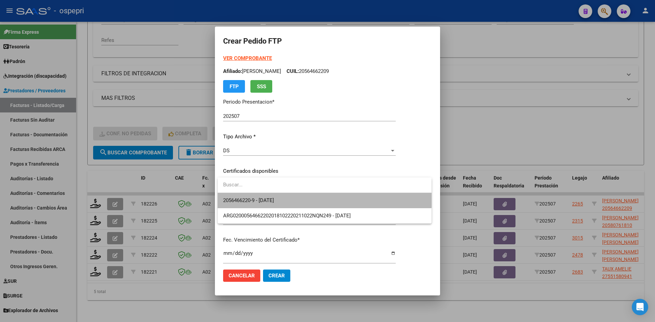
click at [277, 196] on span "2056466220-9 - 2027-09-16" at bounding box center [324, 200] width 203 height 15
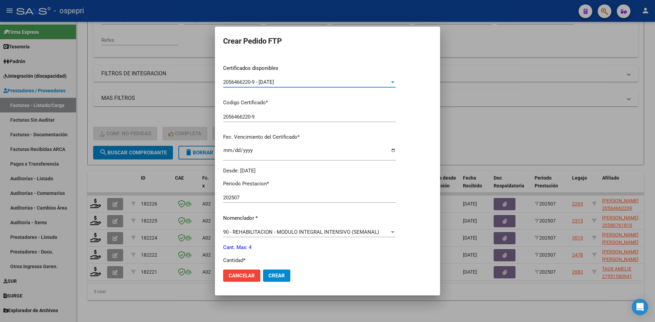
scroll to position [170, 0]
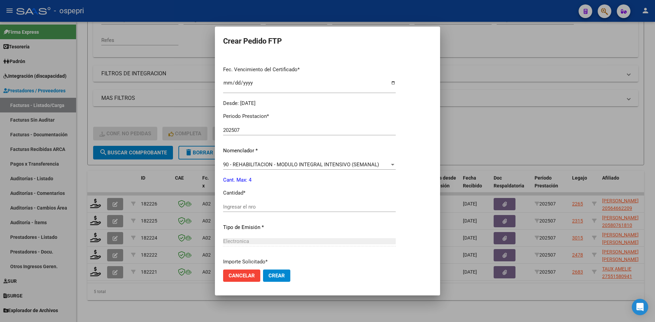
click at [256, 208] on input "Ingresar el nro" at bounding box center [309, 207] width 172 height 6
type input "4"
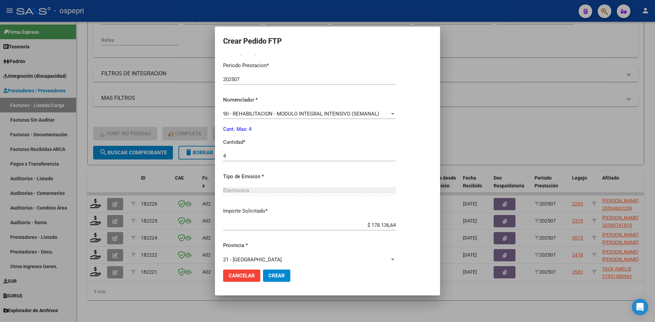
scroll to position [228, 0]
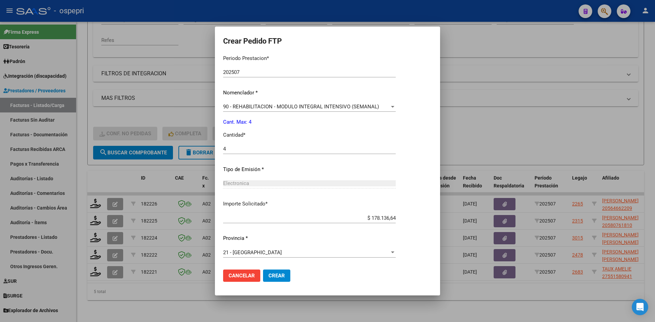
click at [276, 277] on span "Crear" at bounding box center [276, 276] width 16 height 6
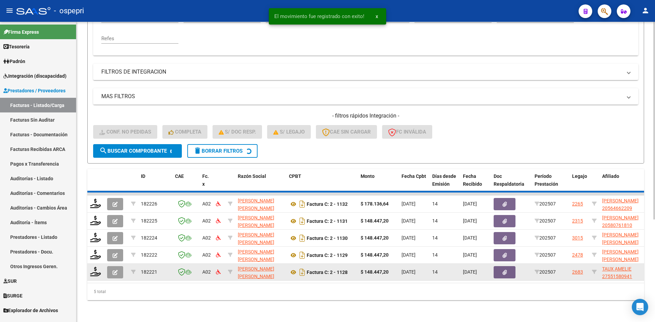
scroll to position [137, 0]
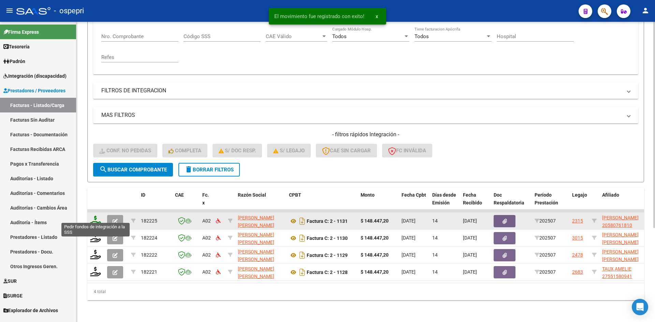
click at [96, 216] on icon at bounding box center [95, 221] width 11 height 10
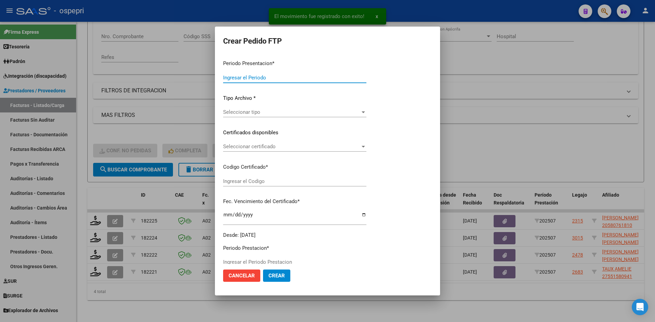
type input "202507"
type input "$ 148.447,20"
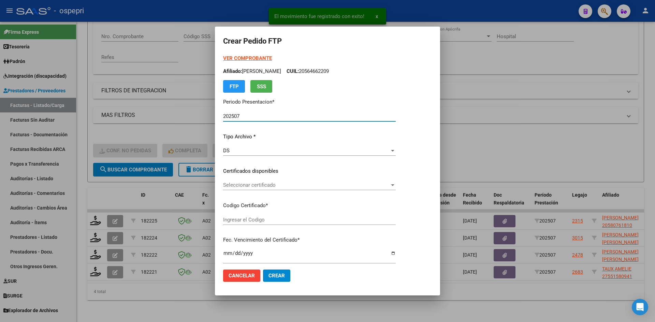
type input "2058076181-0"
type input "2026-02-01"
click at [297, 189] on div "Seleccionar certificado Seleccionar certificado" at bounding box center [309, 185] width 172 height 10
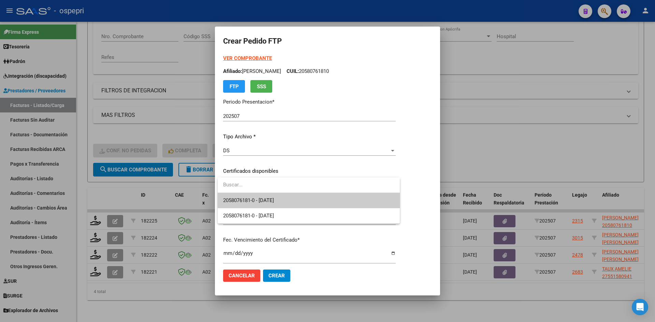
click at [292, 200] on span "2058076181-0 - 2026-02-01" at bounding box center [308, 200] width 171 height 15
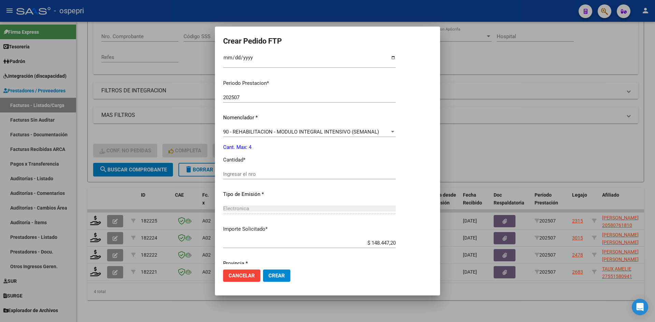
scroll to position [205, 0]
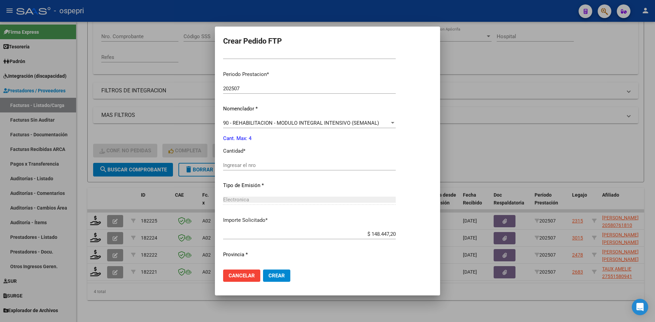
click at [268, 165] on input "Ingresar el nro" at bounding box center [309, 165] width 172 height 6
type input "4"
click at [269, 272] on button "Crear" at bounding box center [276, 276] width 27 height 12
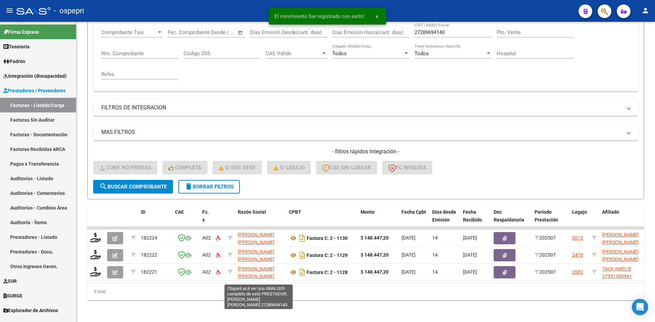
scroll to position [120, 0]
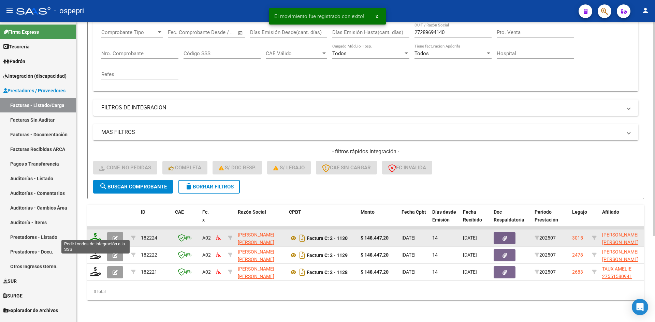
click at [96, 233] on icon at bounding box center [95, 238] width 11 height 10
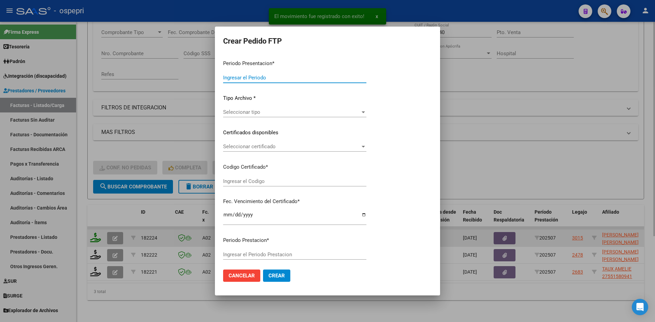
type input "202507"
type input "$ 148.447,20"
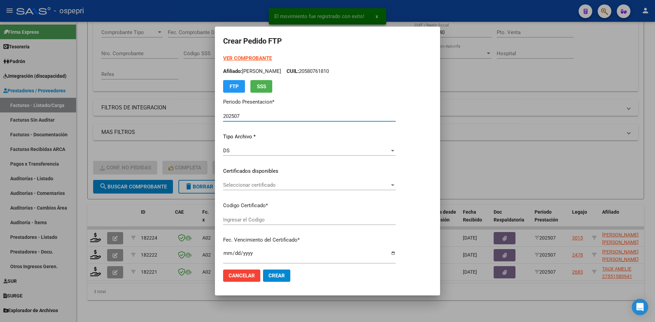
type input "2058402437-3"
type input "2027-02-16"
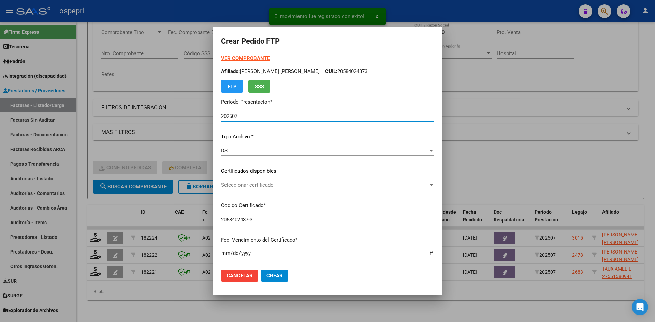
click at [268, 187] on span "Seleccionar certificado" at bounding box center [324, 185] width 207 height 6
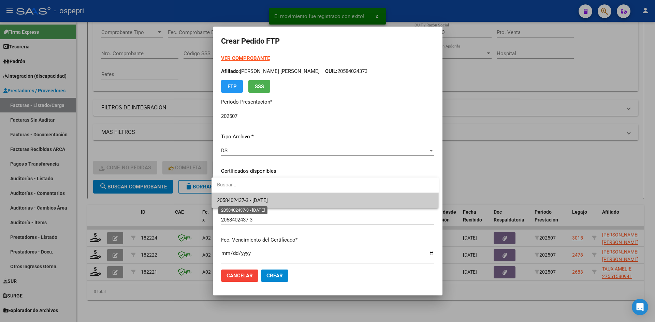
click at [268, 200] on span "2058402437-3 - 2027-02-16" at bounding box center [242, 200] width 51 height 6
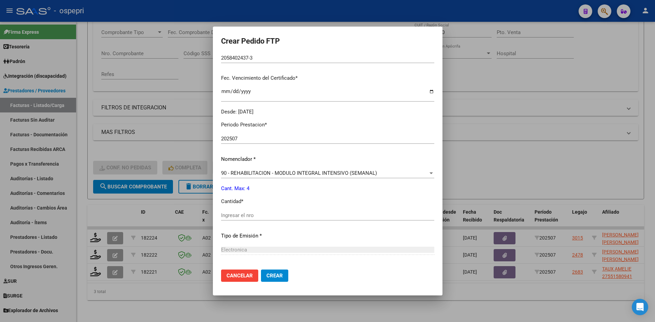
scroll to position [170, 0]
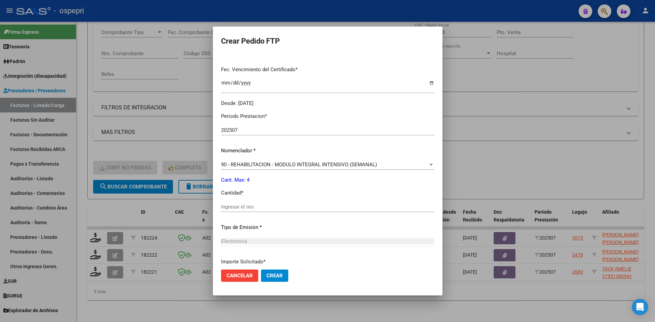
click at [252, 213] on div "Ingresar el nro" at bounding box center [327, 210] width 213 height 17
click at [252, 208] on input "Ingresar el nro" at bounding box center [327, 207] width 213 height 6
type input "4"
click at [266, 275] on span "Crear" at bounding box center [274, 276] width 16 height 6
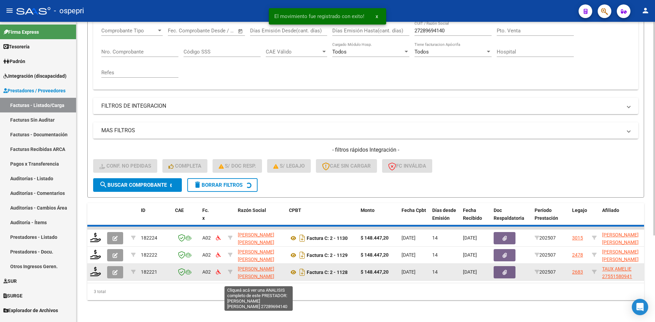
scroll to position [103, 0]
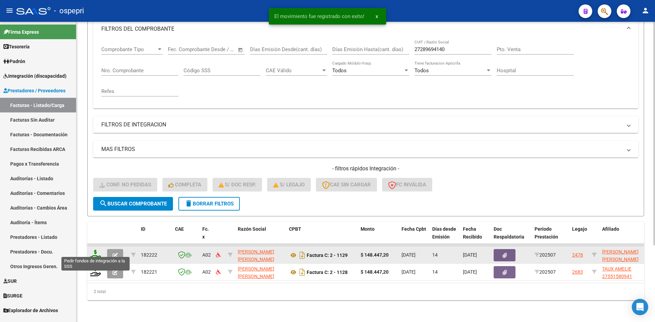
click at [98, 253] on icon at bounding box center [95, 255] width 11 height 10
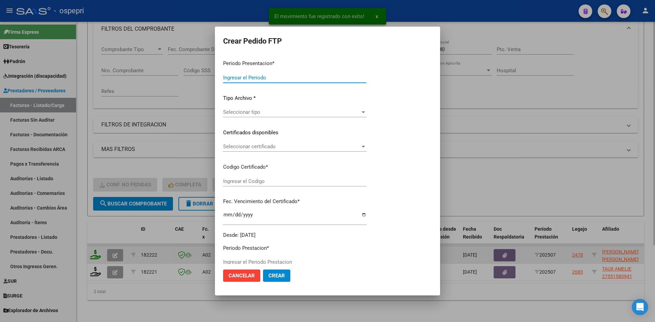
type input "202507"
type input "$ 148.447,20"
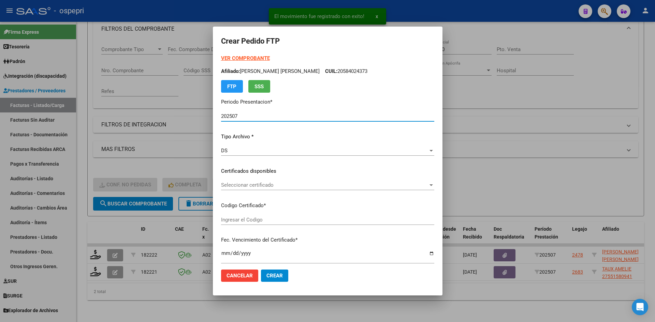
type input "2757447067-1"
type input "2027-09-01"
click at [294, 189] on div "Seleccionar certificado Seleccionar certificado" at bounding box center [327, 185] width 213 height 10
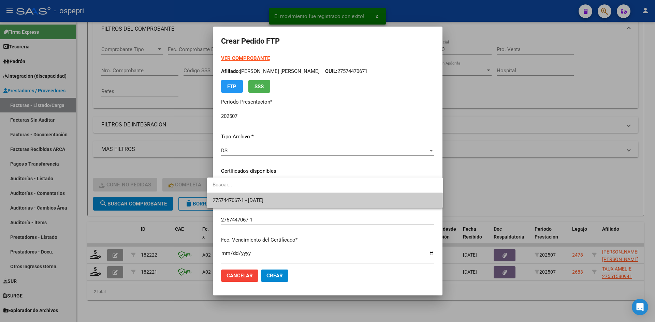
click at [292, 194] on span "2757447067-1 - 2027-09-01" at bounding box center [324, 200] width 225 height 15
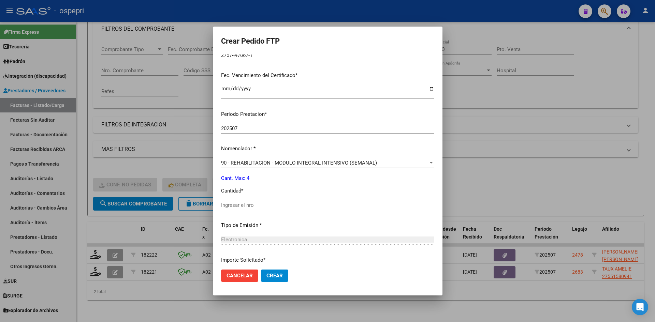
scroll to position [170, 0]
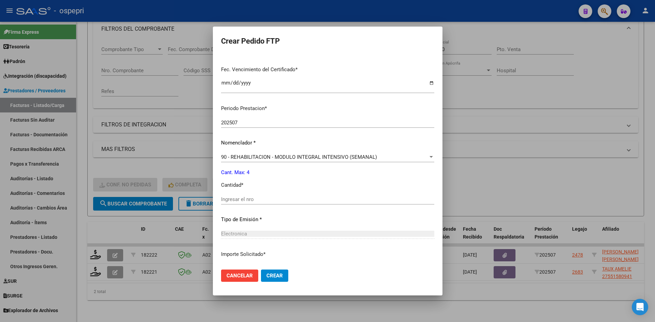
click at [243, 203] on div "Ingresar el nro" at bounding box center [327, 199] width 213 height 10
type input "4"
click at [271, 273] on span "Crear" at bounding box center [274, 276] width 16 height 6
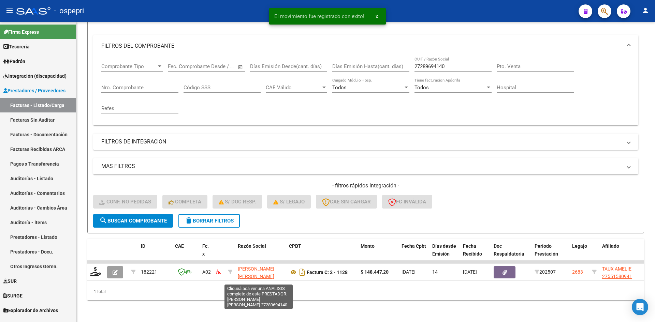
scroll to position [86, 0]
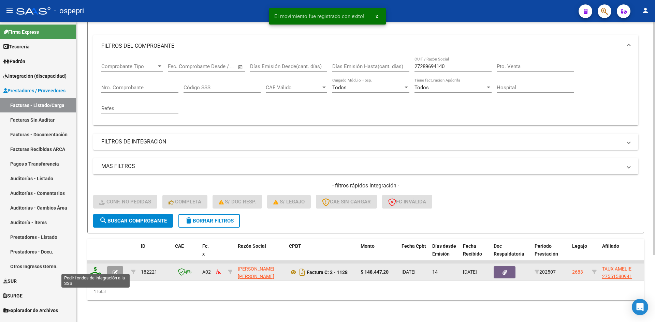
click at [97, 267] on icon at bounding box center [95, 272] width 11 height 10
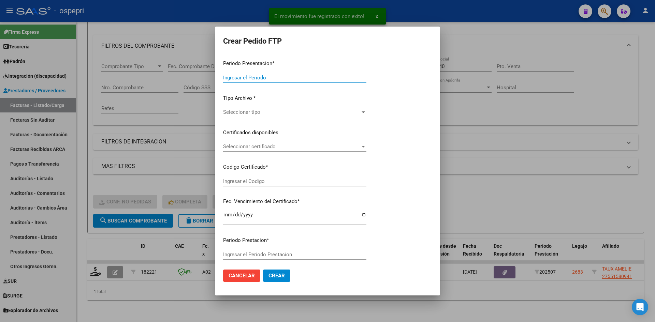
type input "202507"
type input "$ 148.447,20"
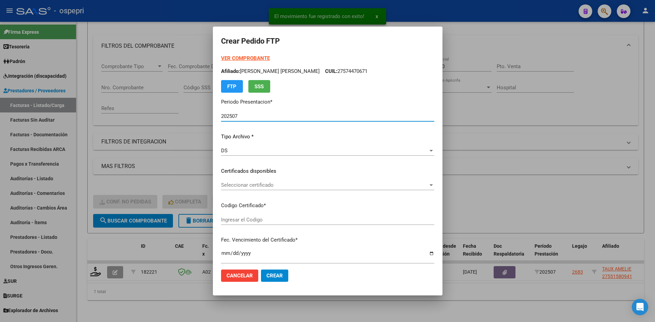
type input "2755158094-1"
type input "2027-08-18"
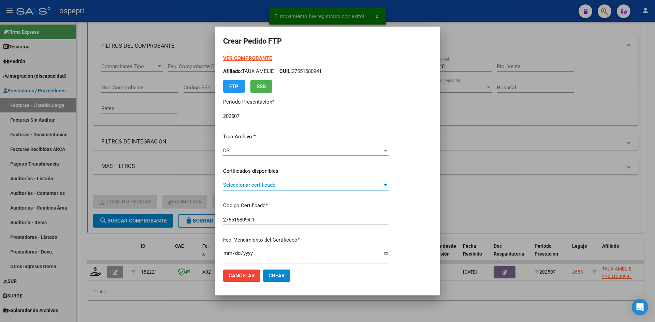
click at [239, 186] on span "Seleccionar certificado" at bounding box center [302, 185] width 159 height 6
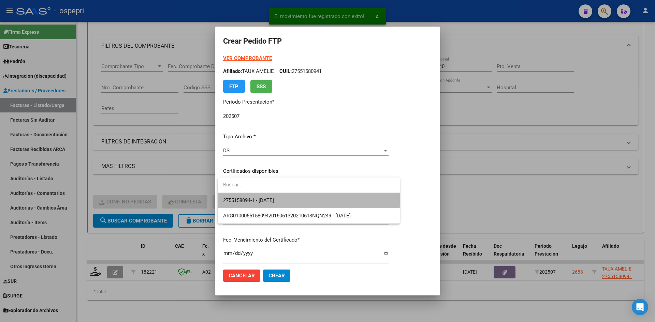
click at [246, 195] on span "2755158094-1 - 2027-08-18" at bounding box center [308, 200] width 171 height 15
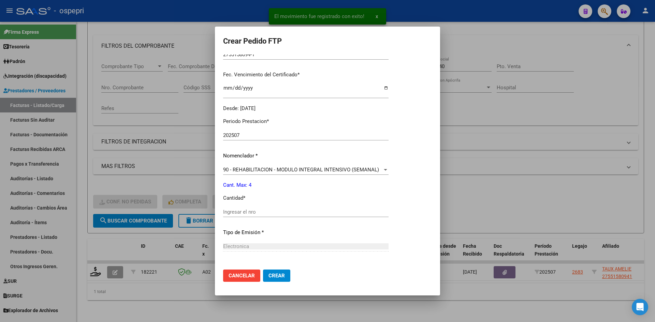
scroll to position [170, 0]
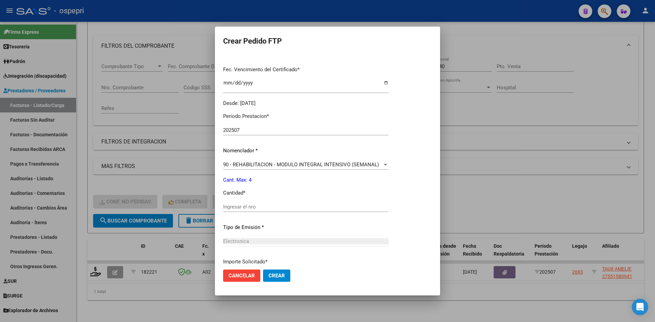
click at [244, 206] on input "Ingresar el nro" at bounding box center [305, 207] width 165 height 6
type input "4"
click at [276, 276] on span "Crear" at bounding box center [276, 276] width 16 height 6
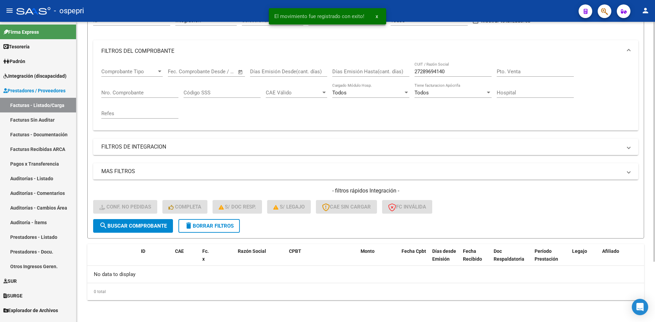
scroll to position [76, 0]
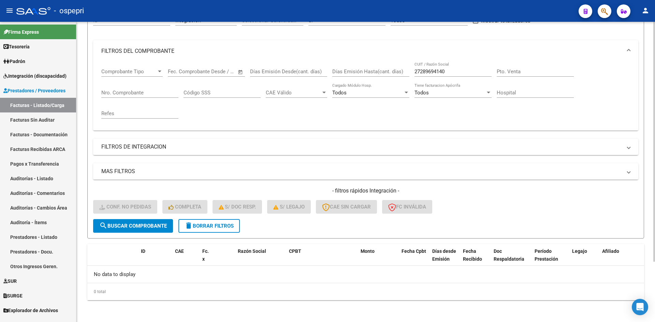
click at [215, 226] on span "delete Borrar Filtros" at bounding box center [208, 226] width 49 height 6
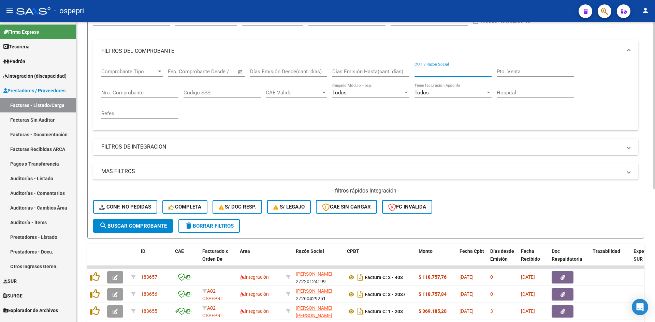
click at [433, 70] on input "CUIT / Razón Social" at bounding box center [452, 72] width 77 height 6
paste input "27368704372"
type input "27368704372"
click at [130, 225] on span "search Buscar Comprobante" at bounding box center [132, 226] width 67 height 6
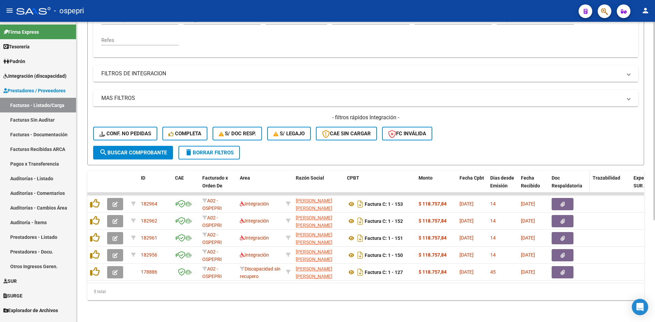
scroll to position [154, 0]
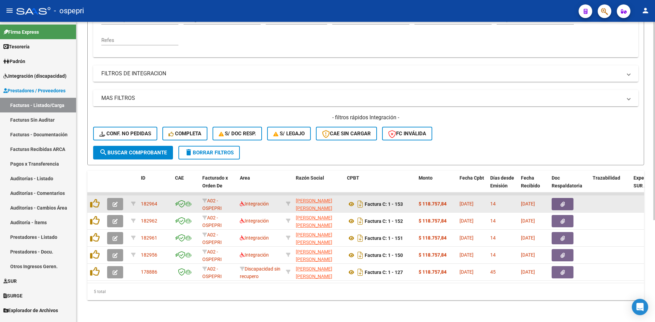
click at [116, 202] on icon "button" at bounding box center [114, 204] width 5 height 5
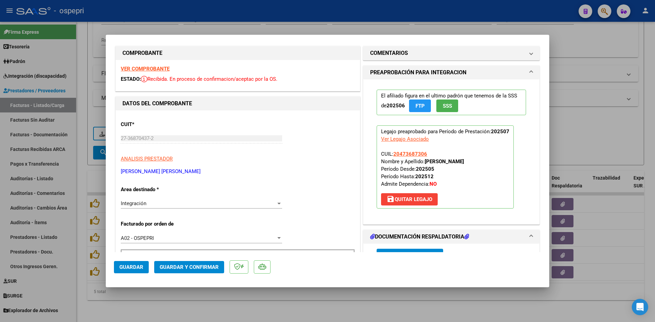
scroll to position [0, 0]
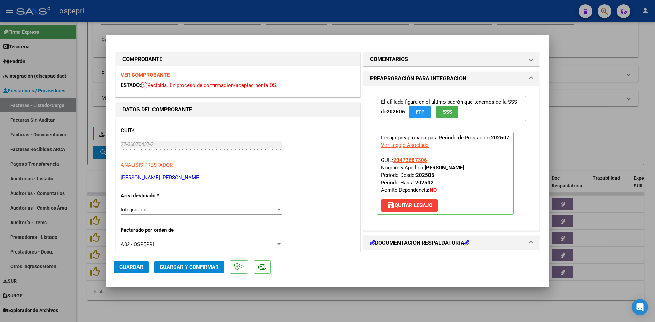
click at [163, 75] on strong "VER COMPROBANTE" at bounding box center [145, 75] width 49 height 6
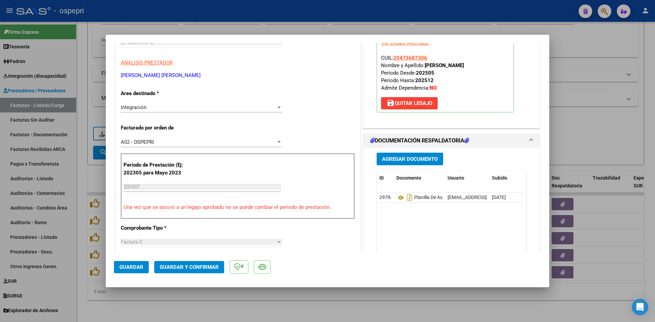
scroll to position [136, 0]
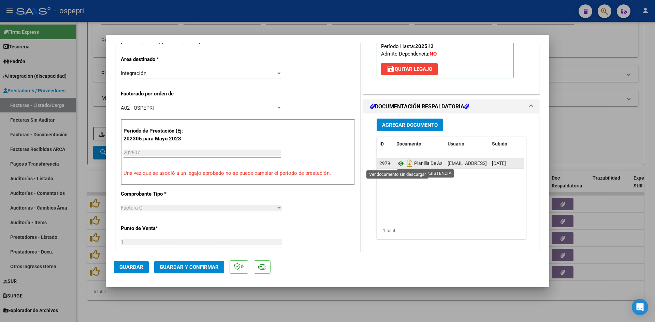
click at [398, 166] on icon at bounding box center [400, 164] width 9 height 8
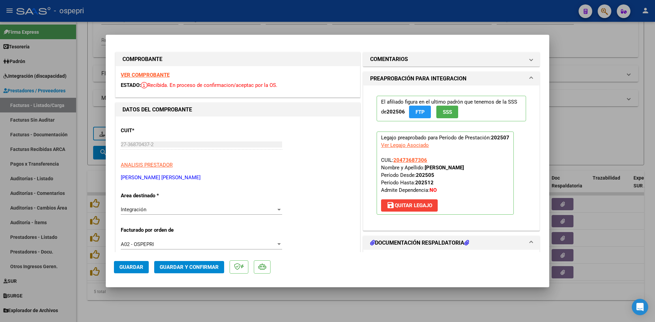
scroll to position [102, 0]
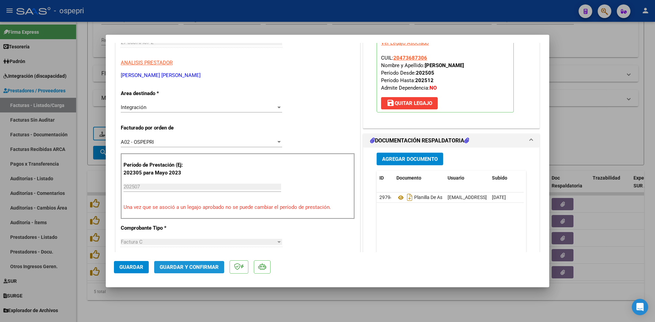
click at [171, 268] on span "Guardar y Confirmar" at bounding box center [189, 267] width 59 height 6
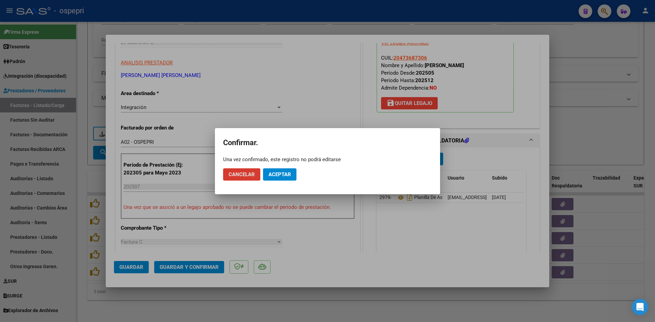
click at [279, 175] on button "Aceptar" at bounding box center [279, 174] width 33 height 12
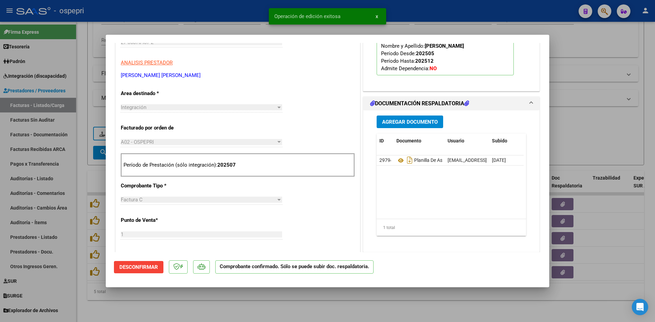
type input "$ 0,00"
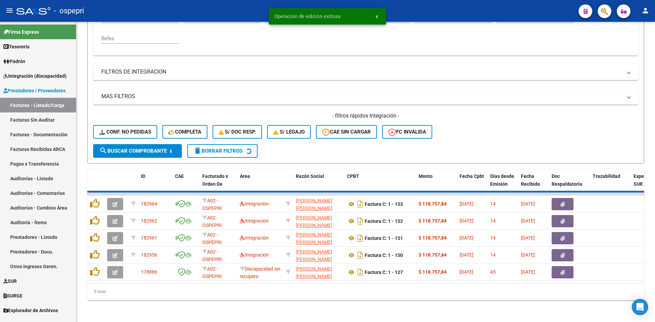
scroll to position [137, 0]
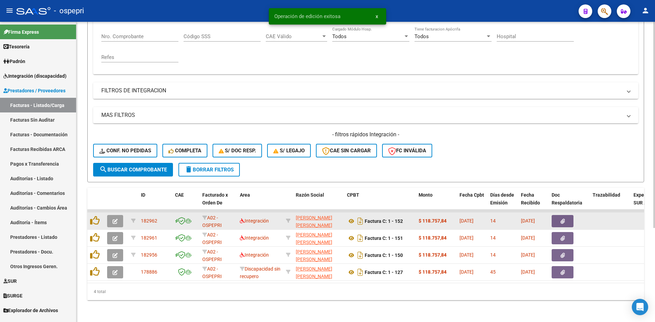
click at [115, 219] on icon "button" at bounding box center [114, 221] width 5 height 5
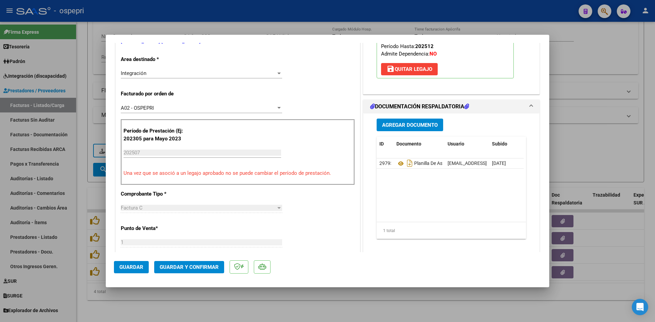
scroll to position [0, 0]
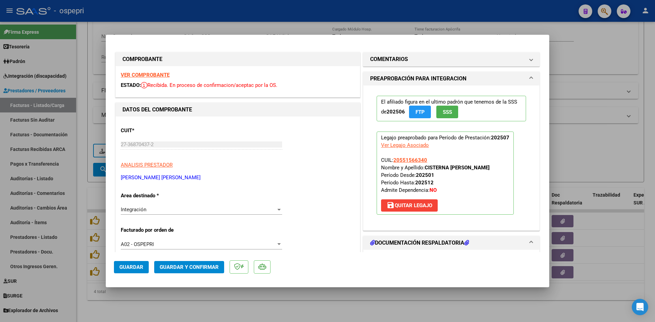
click at [163, 75] on strong "VER COMPROBANTE" at bounding box center [145, 75] width 49 height 6
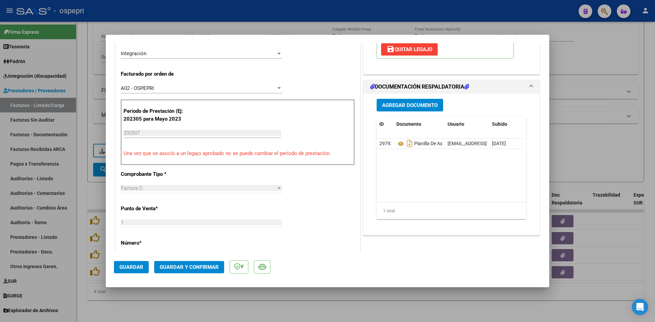
scroll to position [170, 0]
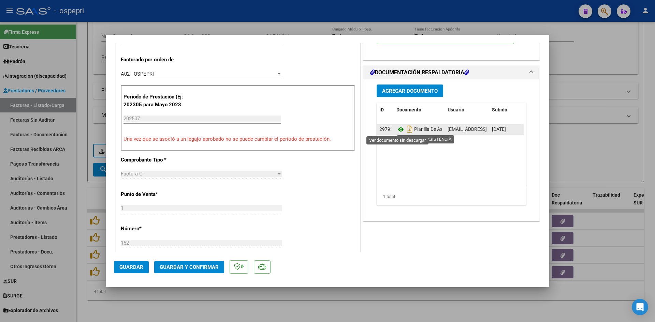
click at [397, 129] on icon at bounding box center [400, 129] width 9 height 8
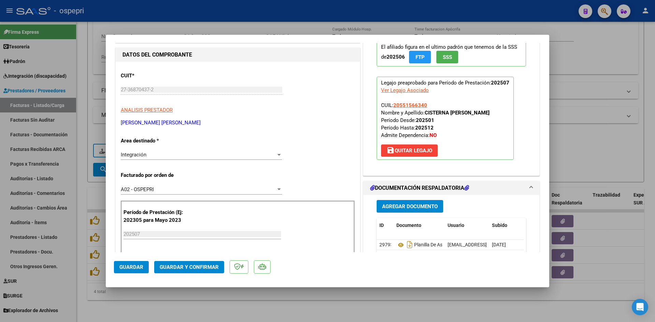
scroll to position [0, 0]
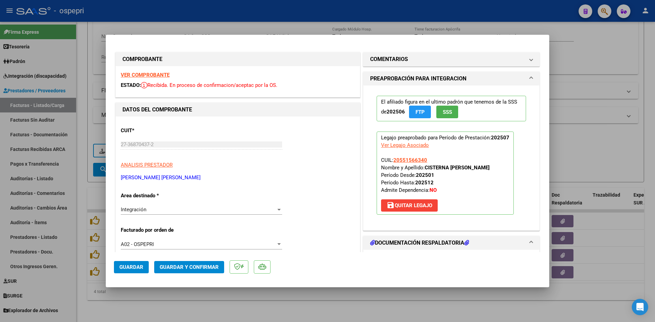
click at [214, 266] on span "Guardar y Confirmar" at bounding box center [189, 267] width 59 height 6
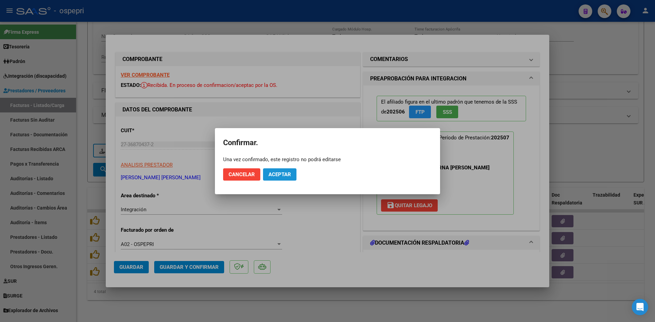
click at [287, 174] on span "Aceptar" at bounding box center [279, 174] width 22 height 6
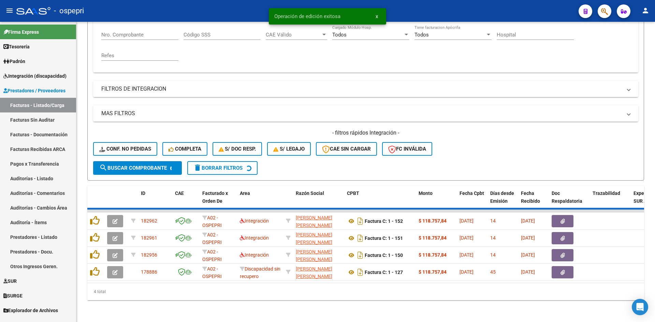
scroll to position [120, 0]
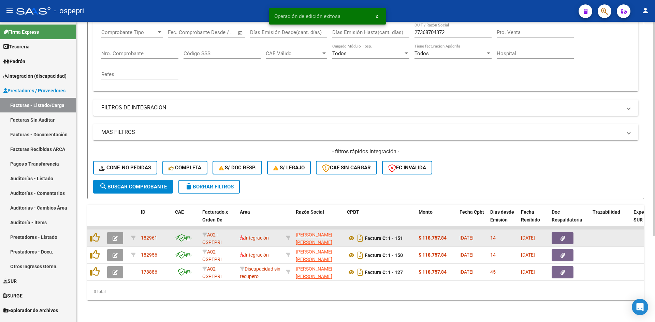
click at [114, 236] on icon "button" at bounding box center [114, 238] width 5 height 5
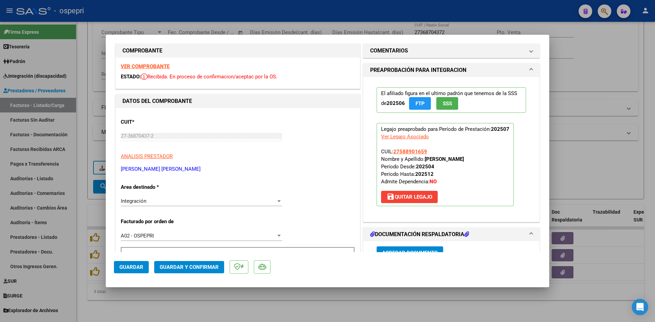
scroll to position [0, 0]
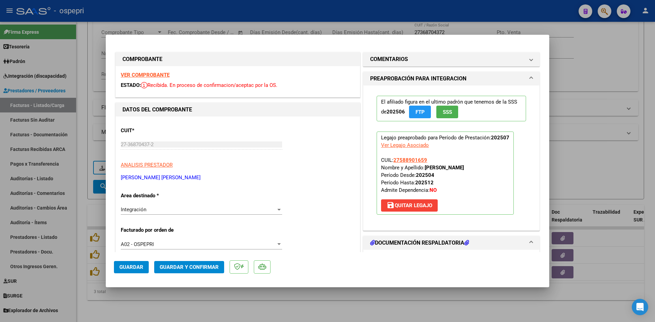
click at [159, 75] on strong "VER COMPROBANTE" at bounding box center [145, 75] width 49 height 6
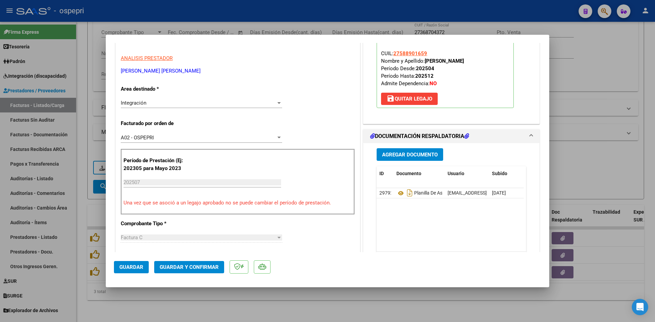
scroll to position [170, 0]
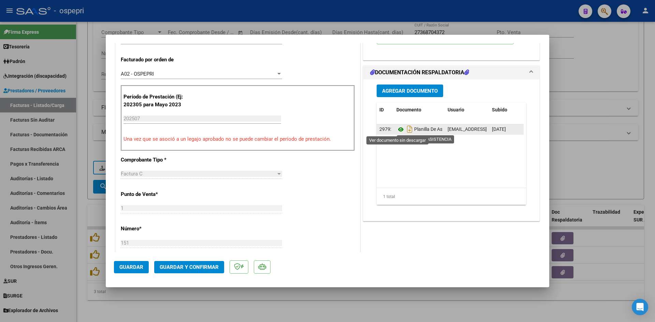
click at [397, 131] on icon at bounding box center [400, 129] width 9 height 8
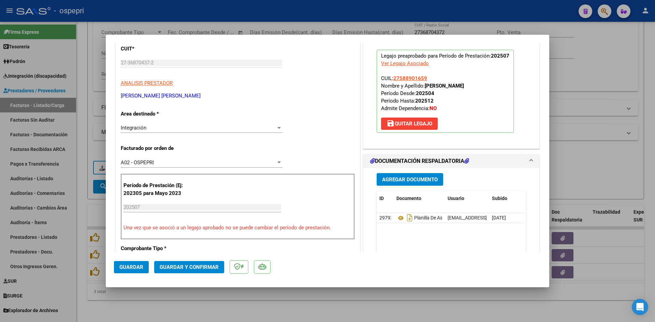
scroll to position [102, 0]
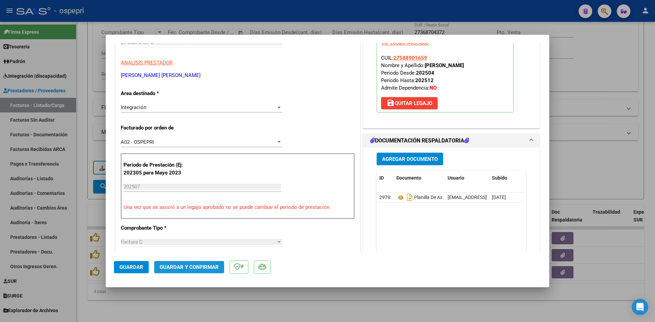
click at [212, 266] on span "Guardar y Confirmar" at bounding box center [189, 267] width 59 height 6
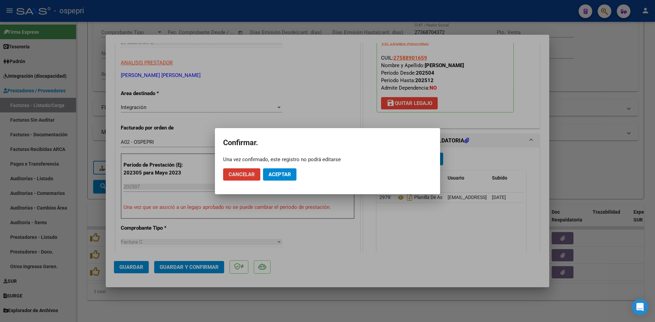
click at [288, 175] on span "Aceptar" at bounding box center [279, 174] width 22 height 6
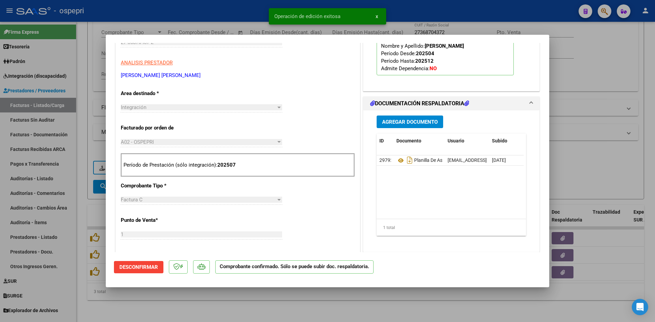
type input "$ 0,00"
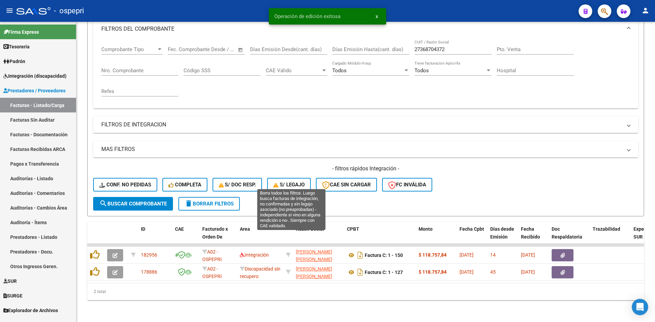
scroll to position [103, 0]
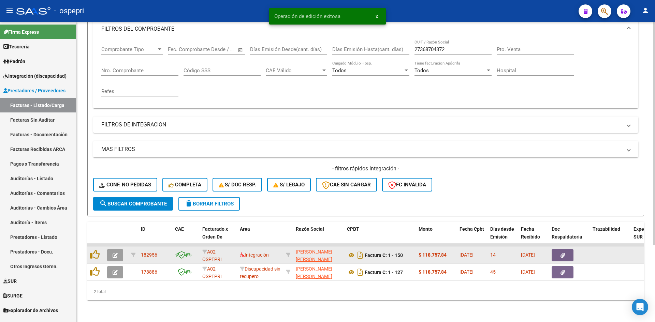
click at [114, 253] on icon "button" at bounding box center [114, 255] width 5 height 5
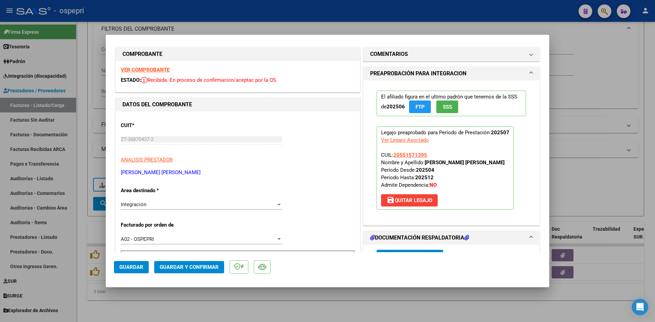
scroll to position [0, 0]
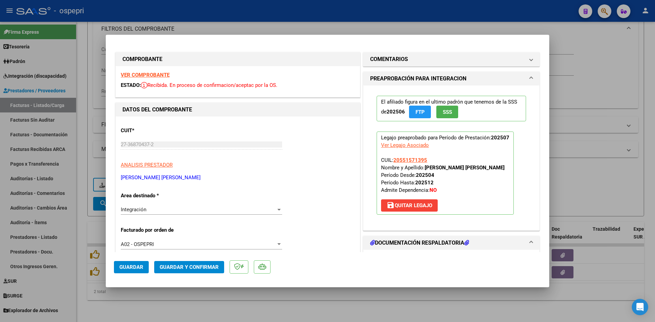
click at [155, 74] on strong "VER COMPROBANTE" at bounding box center [145, 75] width 49 height 6
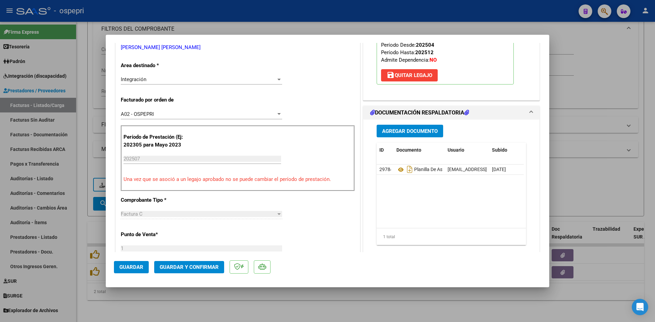
scroll to position [136, 0]
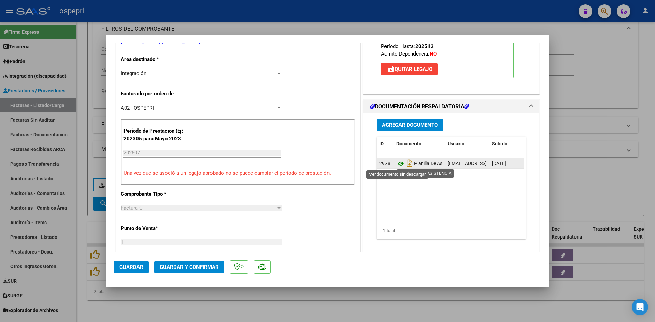
click at [396, 163] on icon at bounding box center [400, 164] width 9 height 8
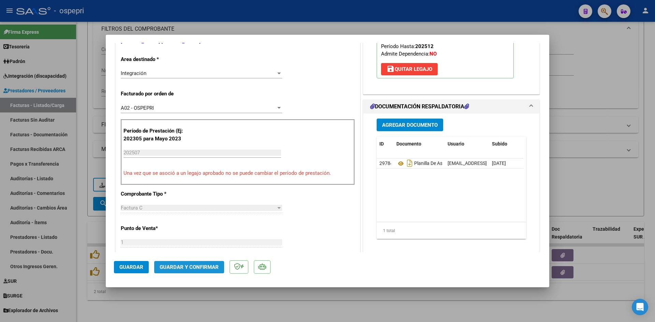
click at [198, 265] on span "Guardar y Confirmar" at bounding box center [189, 267] width 59 height 6
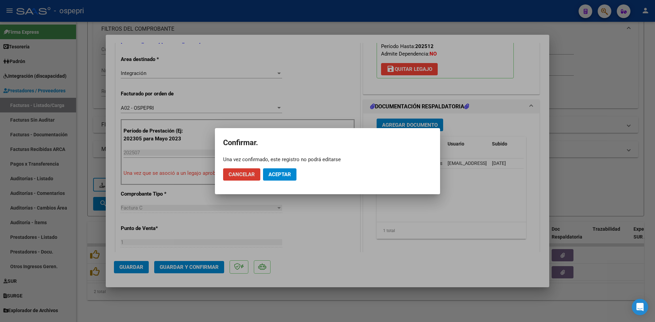
click at [279, 174] on span "Aceptar" at bounding box center [279, 174] width 22 height 6
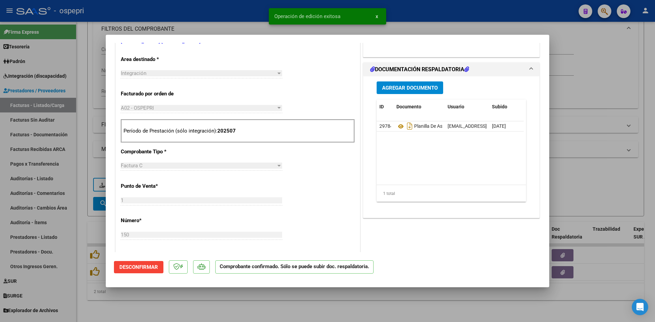
type input "$ 0,00"
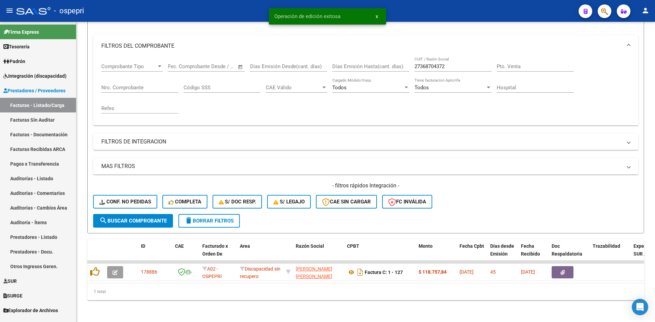
scroll to position [86, 0]
drag, startPoint x: 446, startPoint y: 62, endPoint x: 397, endPoint y: 65, distance: 48.9
click at [397, 65] on div "Comprobante Tipo Comprobante Tipo Start date – End date Fec. Comprobante Desde …" at bounding box center [365, 88] width 528 height 63
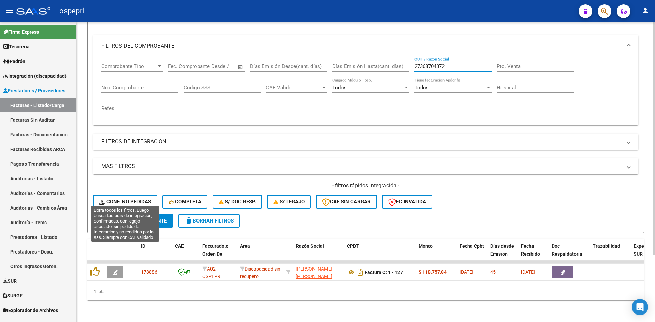
click at [137, 199] on span "Conf. no pedidas" at bounding box center [125, 202] width 52 height 6
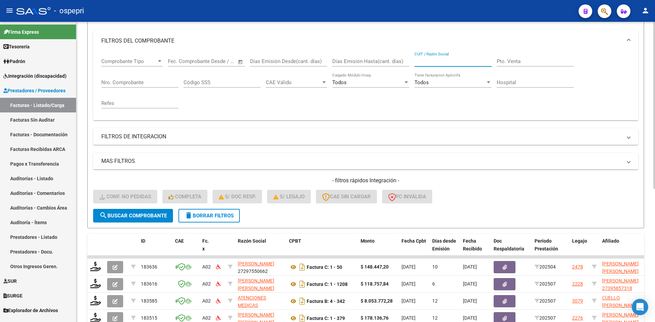
click at [442, 60] on input "CUIT / Razón Social" at bounding box center [452, 61] width 77 height 6
paste input "27368704372"
type input "27368704372"
click at [129, 212] on button "search Buscar Comprobante" at bounding box center [133, 216] width 80 height 14
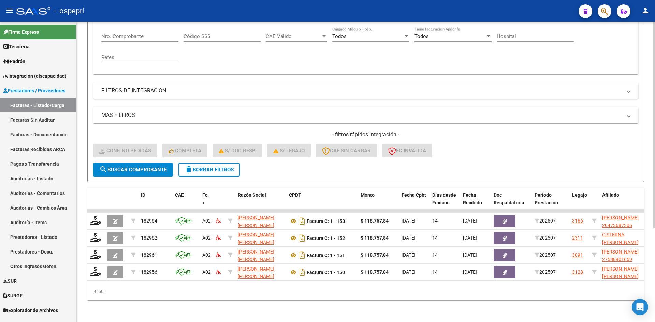
scroll to position [137, 0]
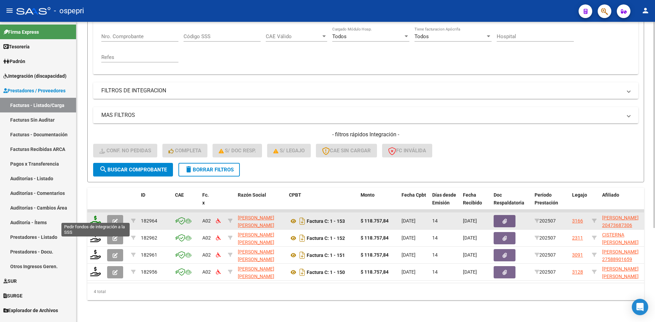
click at [94, 216] on icon at bounding box center [95, 221] width 11 height 10
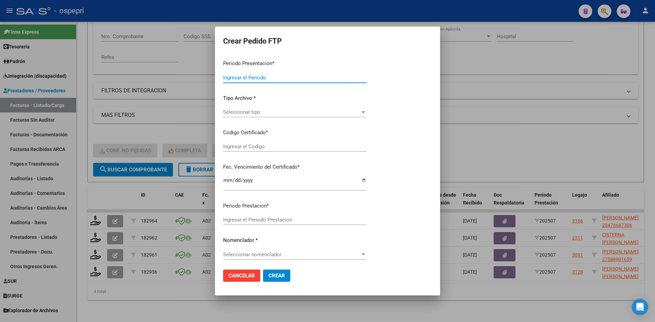
type input "202507"
type input "$ 118.757,84"
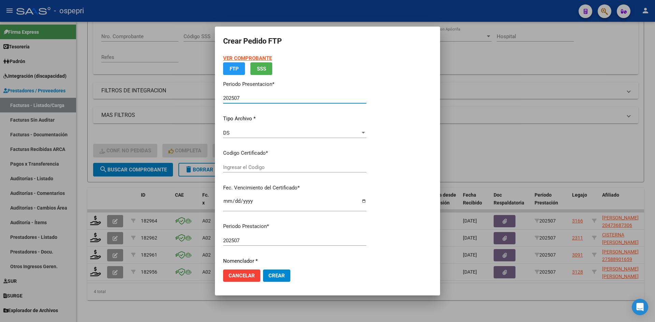
type input "2047368730-6"
type input "2027-01-06"
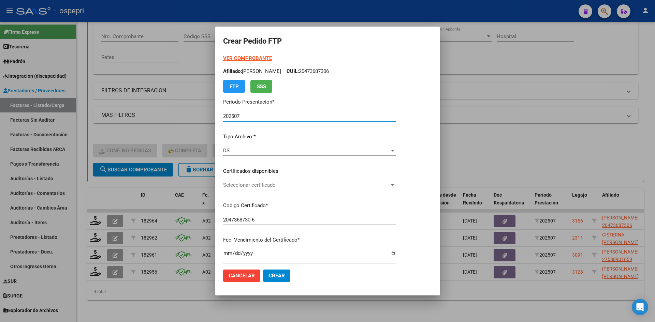
click at [257, 186] on span "Seleccionar certificado" at bounding box center [306, 185] width 166 height 6
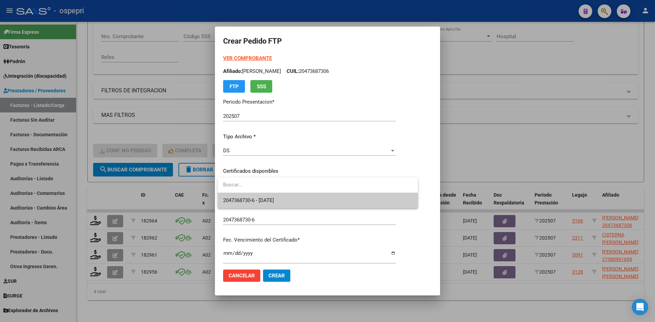
click at [262, 195] on span "2047368730-6 - 2027-01-06" at bounding box center [317, 200] width 189 height 15
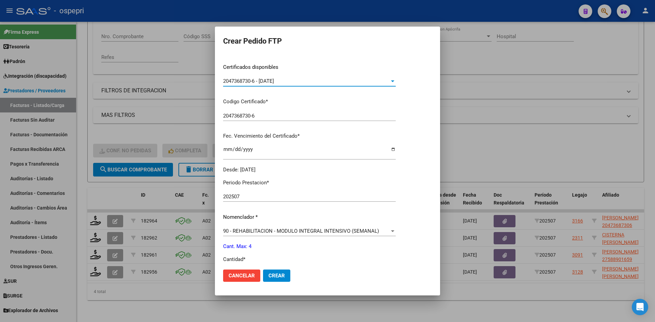
scroll to position [170, 0]
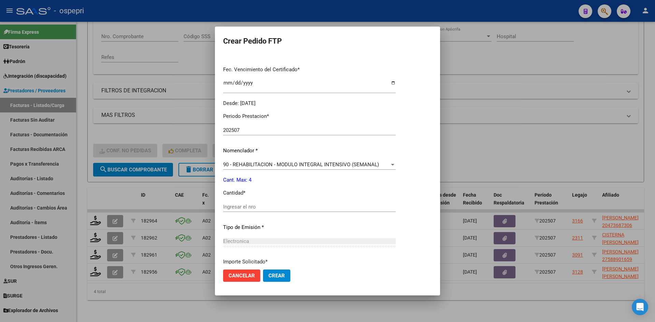
click at [253, 206] on input "Ingresar el nro" at bounding box center [309, 207] width 172 height 6
type input "4"
click at [272, 275] on span "Crear" at bounding box center [276, 276] width 16 height 6
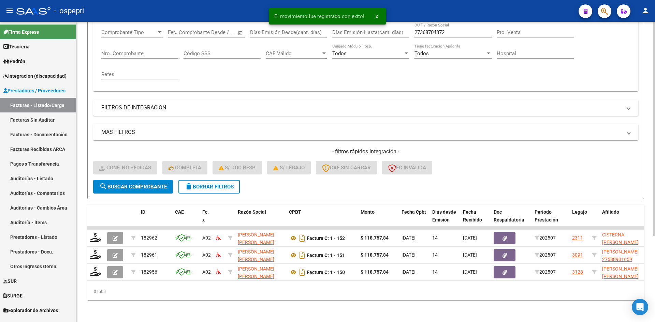
scroll to position [120, 0]
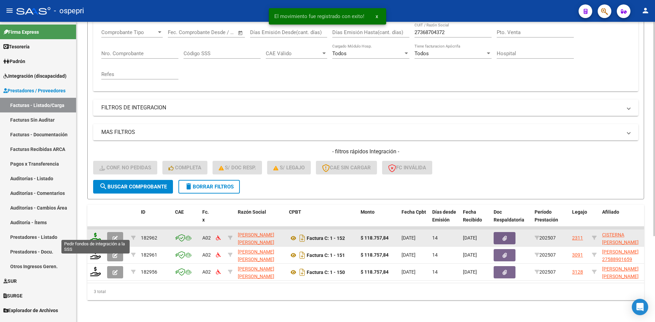
click at [94, 233] on icon at bounding box center [95, 238] width 11 height 10
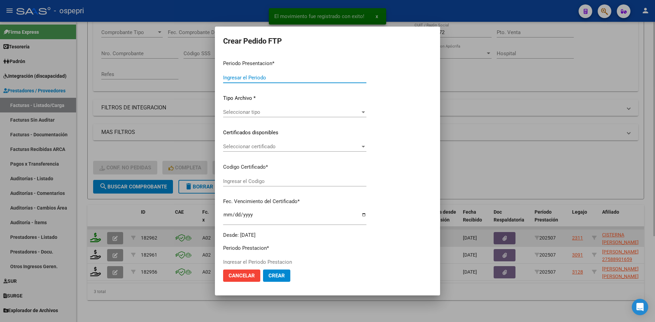
type input "202507"
type input "$ 118.757,84"
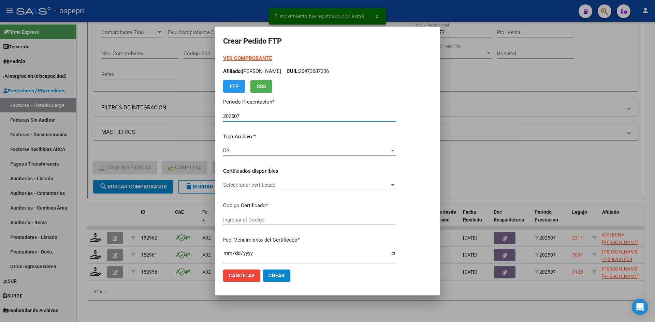
type input "2055156634-0"
type input "2034-02-02"
click at [278, 186] on span "Seleccionar certificado" at bounding box center [319, 185] width 192 height 6
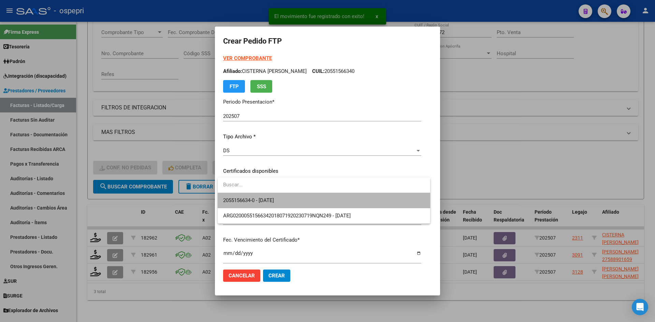
click at [289, 203] on span "2055156634-0 - 2034-02-02" at bounding box center [323, 200] width 201 height 15
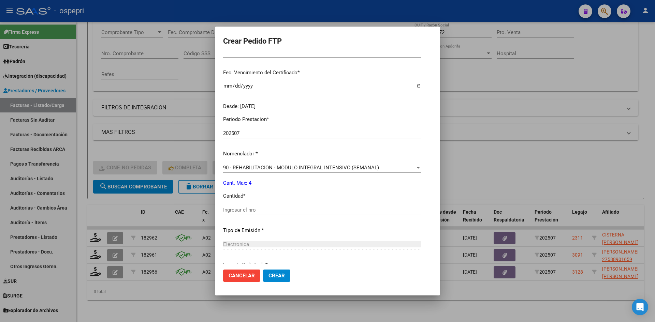
scroll to position [170, 0]
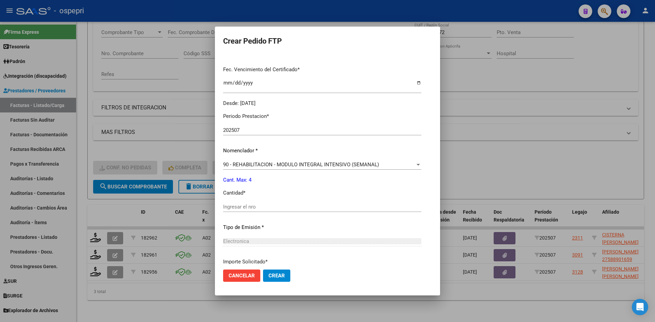
click at [251, 207] on input "Ingresar el nro" at bounding box center [322, 207] width 198 height 6
type input "4"
click at [280, 276] on span "Crear" at bounding box center [276, 276] width 16 height 6
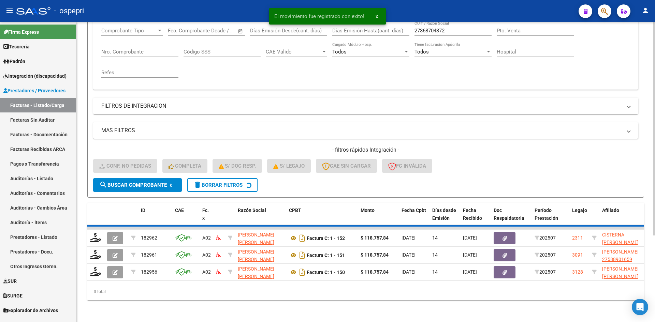
scroll to position [103, 0]
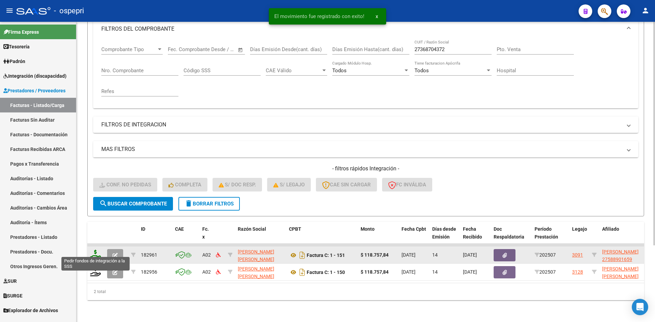
click at [99, 250] on icon at bounding box center [95, 255] width 11 height 10
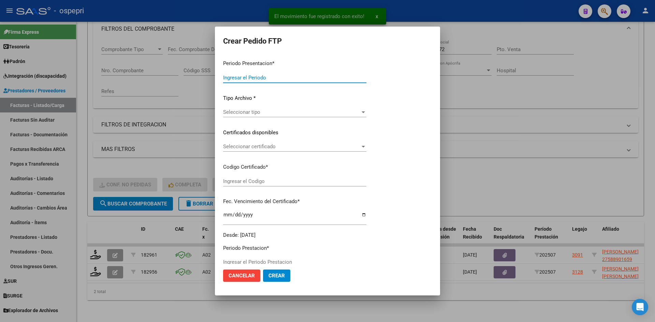
type input "202507"
type input "$ 118.757,84"
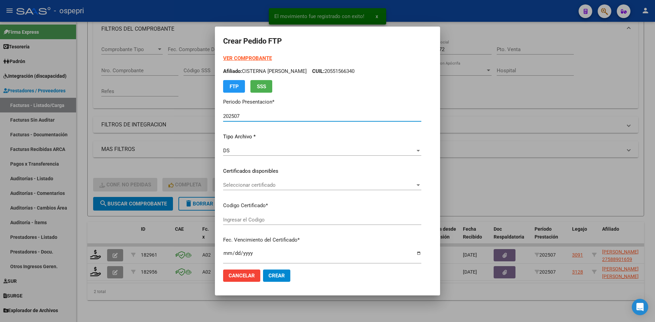
type input "2758890165-9"
type input "2027-01-01"
click at [286, 184] on span "Seleccionar certificado" at bounding box center [306, 185] width 166 height 6
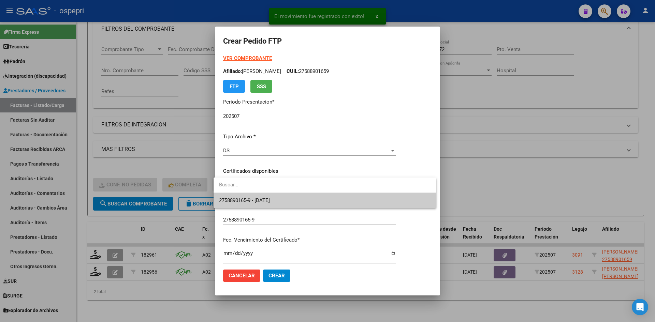
click at [289, 199] on span "2758890165-9 - 2027-01-01" at bounding box center [324, 200] width 211 height 15
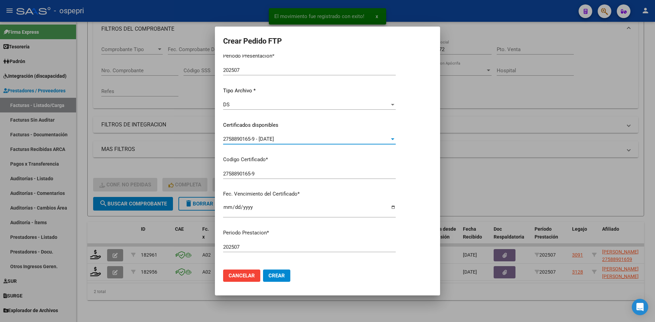
scroll to position [136, 0]
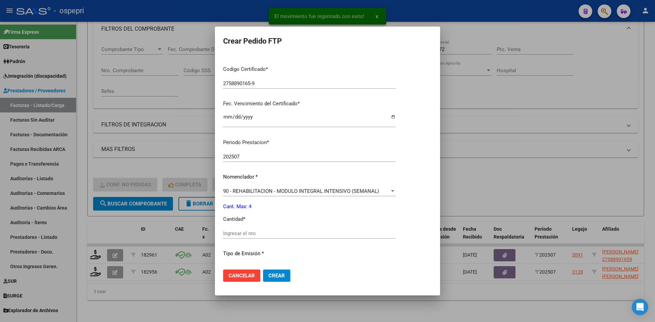
click at [240, 233] on input "Ingresar el nro" at bounding box center [309, 233] width 172 height 6
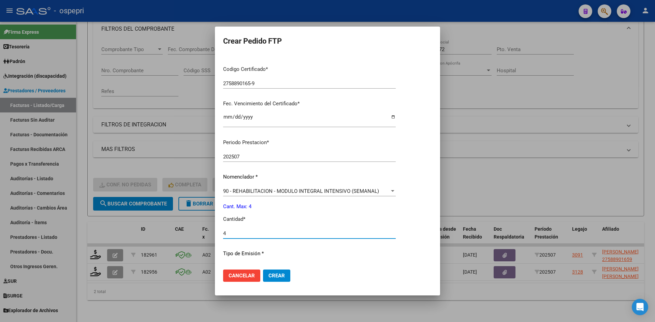
type input "4"
click at [283, 277] on button "Crear" at bounding box center [276, 276] width 27 height 12
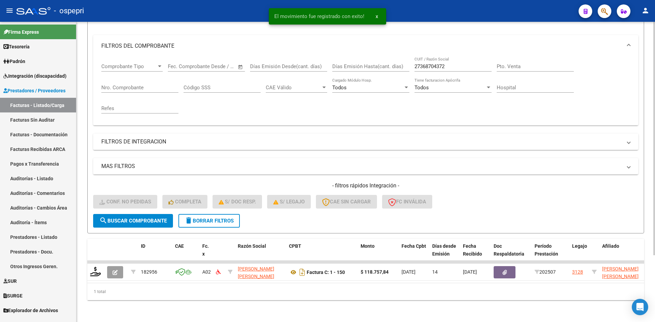
scroll to position [86, 0]
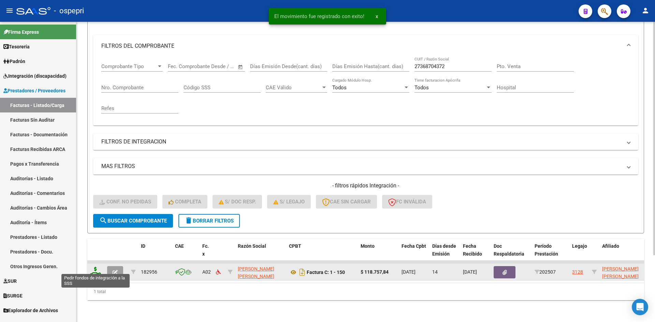
click at [94, 267] on icon at bounding box center [95, 272] width 11 height 10
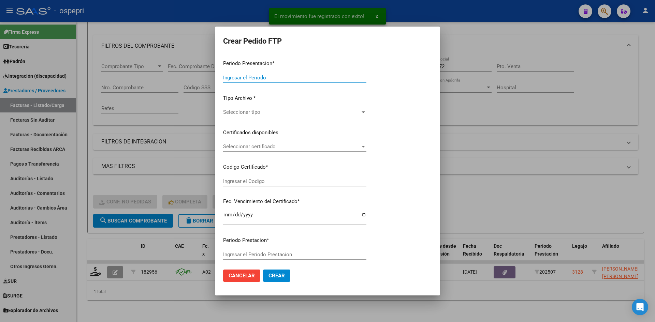
type input "202507"
type input "$ 118.757,84"
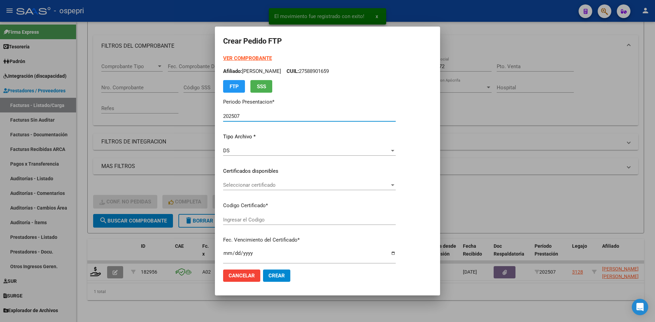
type input "ARG02000551571392018121120231211NQN249"
type input "2030-02-01"
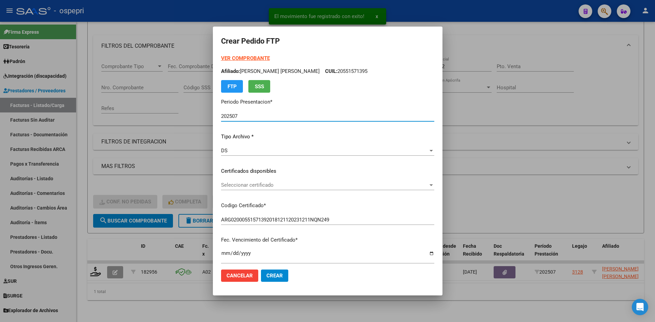
click at [251, 183] on span "Seleccionar certificado" at bounding box center [324, 185] width 207 height 6
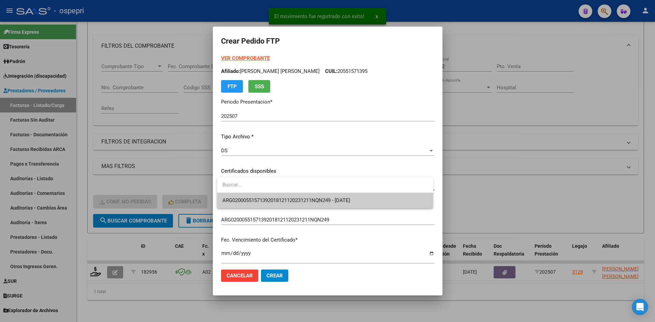
click at [259, 193] on span "ARG02000551571392018121120231211NQN249 - 2030-02-01" at bounding box center [324, 200] width 205 height 15
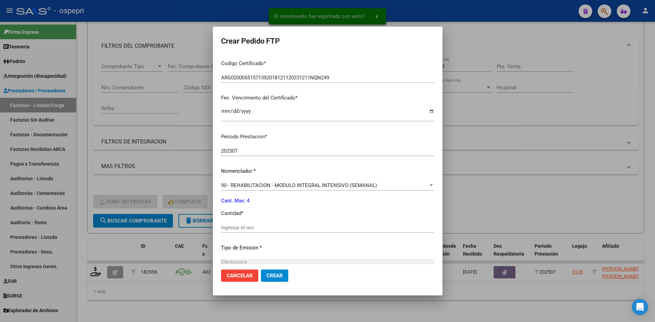
scroll to position [170, 0]
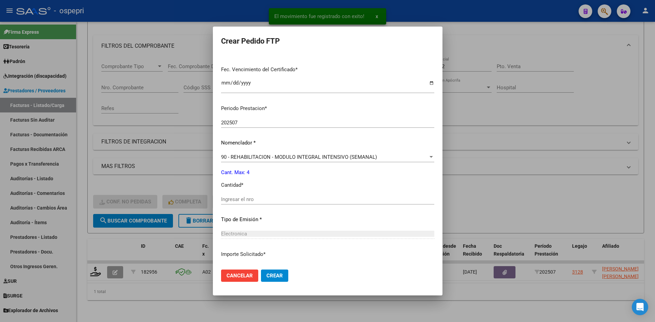
click at [259, 198] on input "Ingresar el nro" at bounding box center [327, 199] width 213 height 6
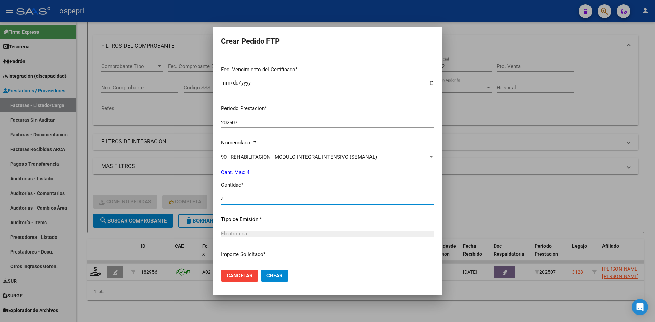
type input "4"
click at [270, 283] on mat-dialog-actions "Cancelar Crear" at bounding box center [327, 275] width 213 height 23
click at [272, 275] on span "Crear" at bounding box center [274, 276] width 16 height 6
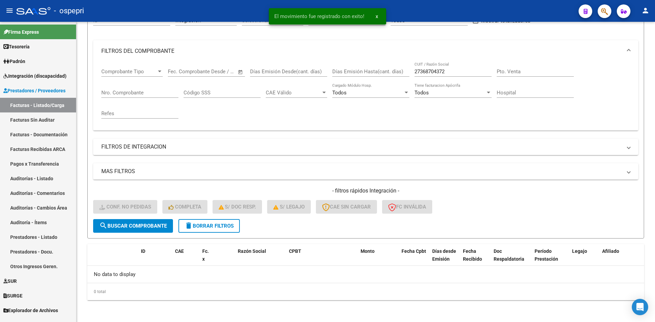
scroll to position [76, 0]
click at [214, 230] on button "delete Borrar Filtros" at bounding box center [208, 226] width 61 height 14
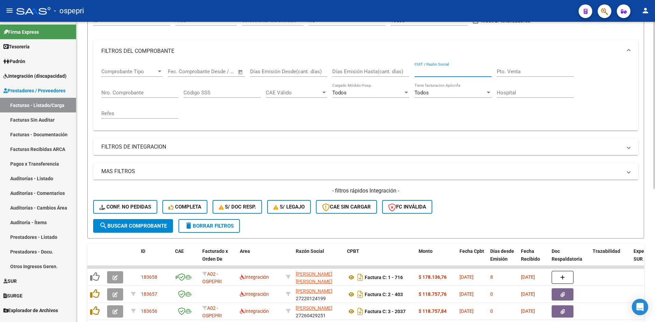
click at [440, 74] on input "CUIT / Razón Social" at bounding box center [452, 72] width 77 height 6
paste input "27169594908"
type input "27169594908"
click at [154, 224] on span "search Buscar Comprobante" at bounding box center [132, 226] width 67 height 6
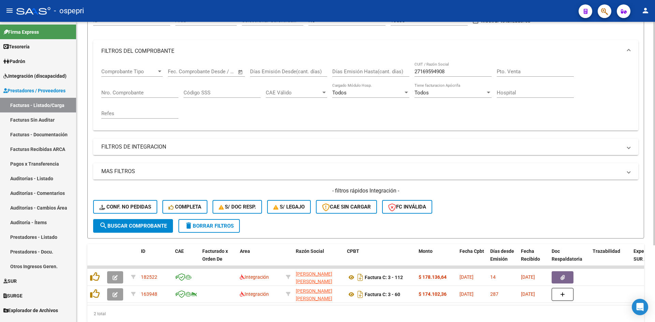
scroll to position [103, 0]
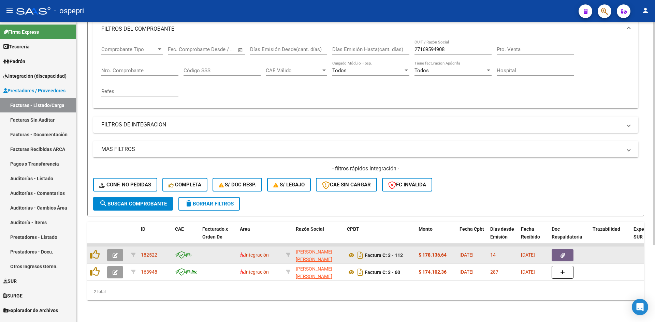
click at [111, 250] on button "button" at bounding box center [115, 255] width 16 height 12
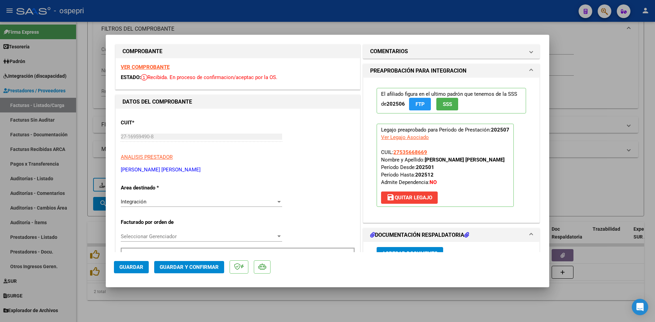
scroll to position [0, 0]
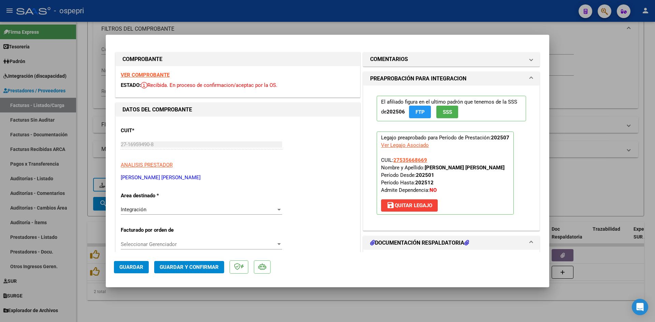
click at [162, 74] on strong "VER COMPROBANTE" at bounding box center [145, 75] width 49 height 6
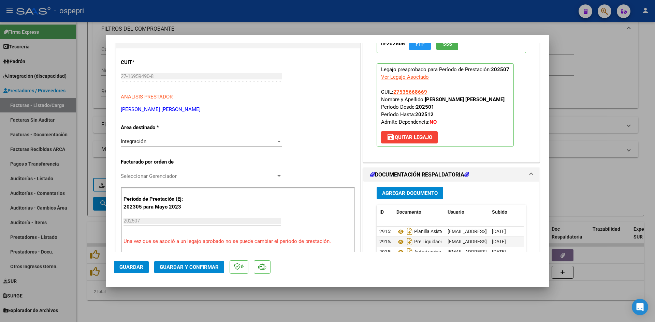
scroll to position [102, 0]
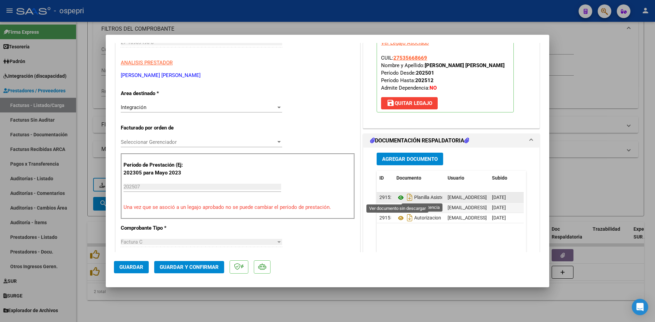
click at [397, 195] on icon at bounding box center [400, 198] width 9 height 8
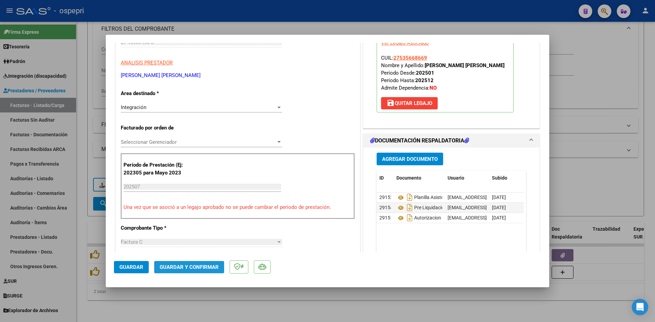
click at [211, 266] on span "Guardar y Confirmar" at bounding box center [189, 267] width 59 height 6
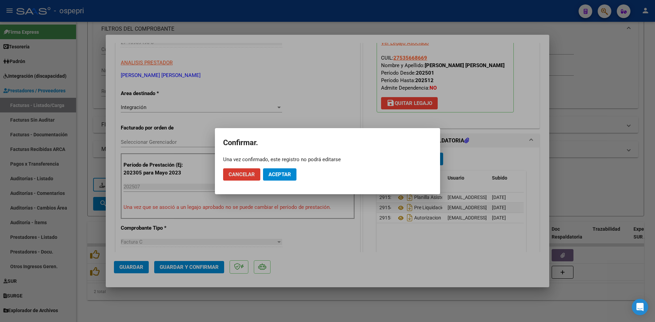
click at [278, 174] on span "Aceptar" at bounding box center [279, 174] width 22 height 6
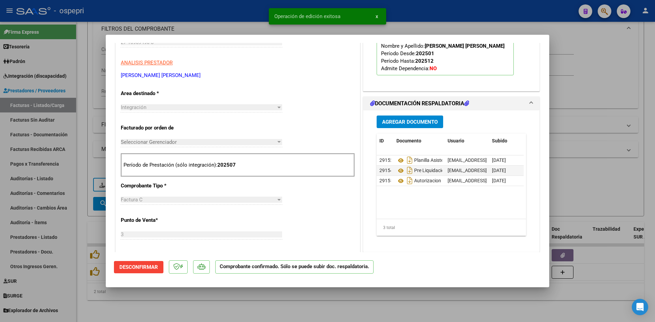
type input "$ 0,00"
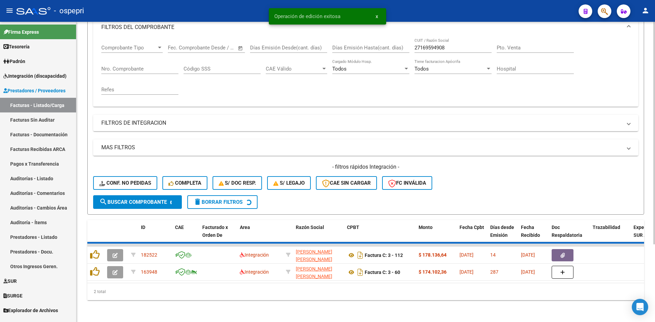
scroll to position [86, 0]
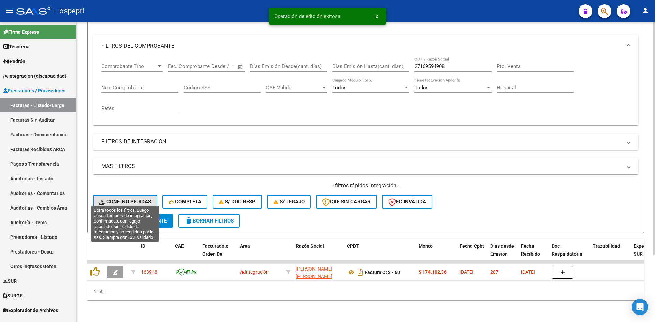
click at [145, 199] on span "Conf. no pedidas" at bounding box center [125, 202] width 52 height 6
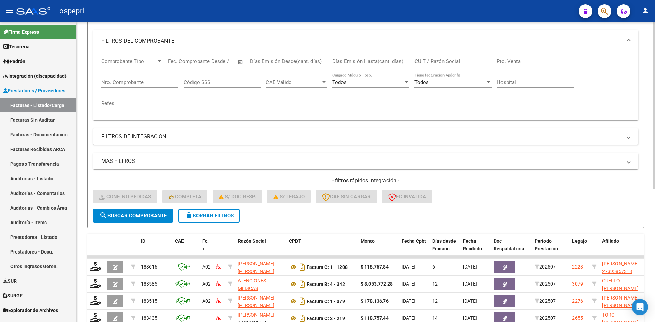
click at [429, 63] on input "CUIT / Razón Social" at bounding box center [452, 61] width 77 height 6
paste input "27169594908"
type input "27169594908"
click at [152, 211] on button "search Buscar Comprobante" at bounding box center [133, 216] width 80 height 14
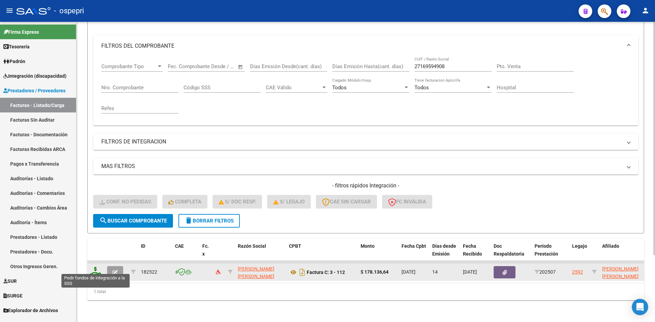
click at [97, 268] on icon at bounding box center [95, 272] width 11 height 10
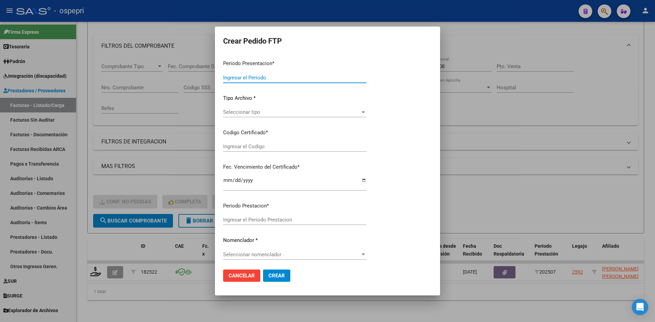
type input "202507"
type input "$ 178.136,64"
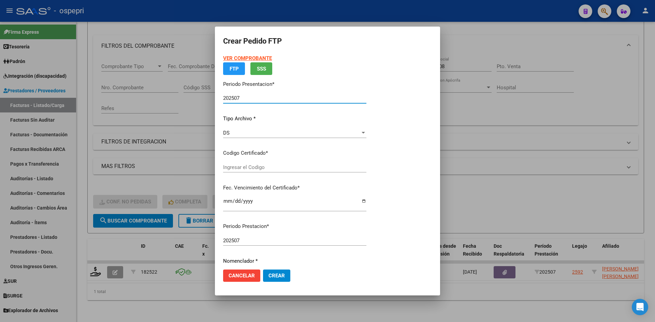
type input "2753566866-9"
type input "[DATE]"
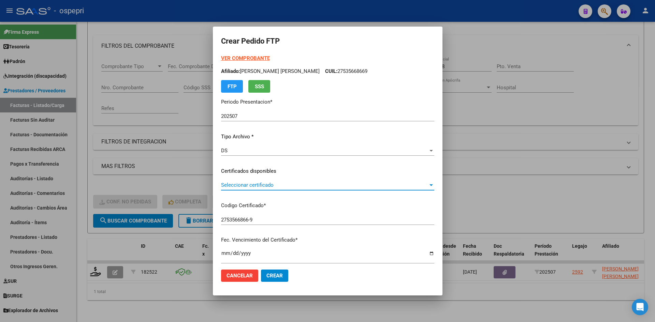
click at [289, 185] on span "Seleccionar certificado" at bounding box center [324, 185] width 207 height 6
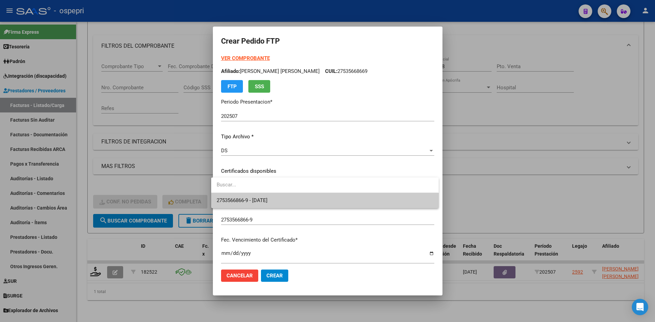
click at [291, 201] on span "2753566866-9 - [DATE]" at bounding box center [324, 200] width 216 height 15
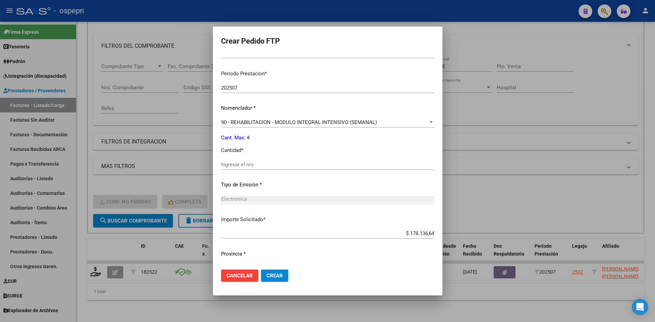
scroll to position [221, 0]
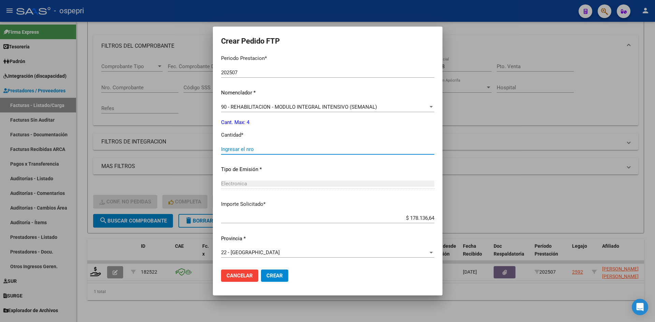
click at [245, 148] on input "Ingresar el nro" at bounding box center [327, 149] width 213 height 6
type input "4"
click at [277, 277] on span "Crear" at bounding box center [274, 276] width 16 height 6
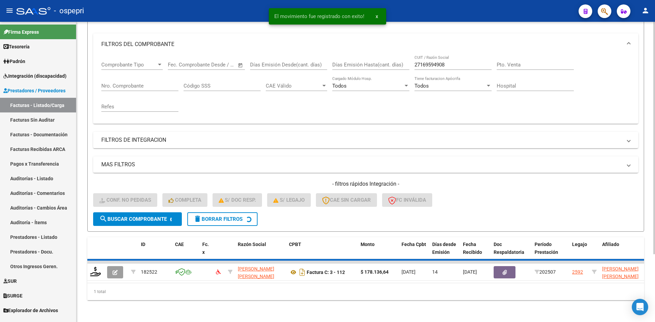
scroll to position [76, 0]
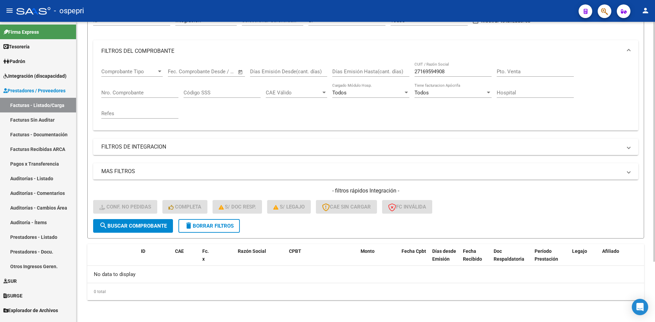
click at [228, 225] on span "delete Borrar Filtros" at bounding box center [208, 226] width 49 height 6
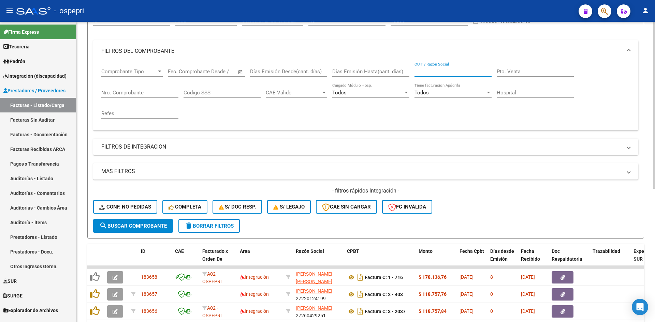
click at [432, 72] on input "CUIT / Razón Social" at bounding box center [452, 72] width 77 height 6
paste input "27380935789"
type input "27380935789"
click at [164, 224] on span "search Buscar Comprobante" at bounding box center [132, 226] width 67 height 6
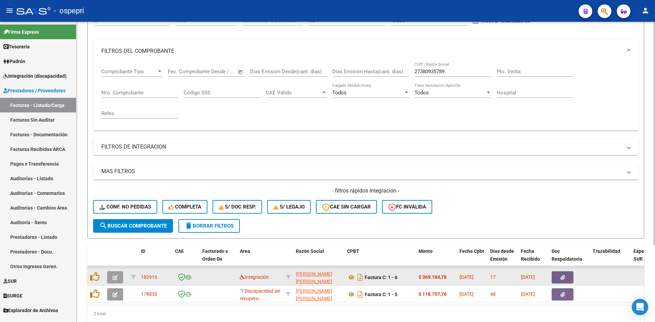
click at [117, 276] on icon "button" at bounding box center [114, 277] width 5 height 5
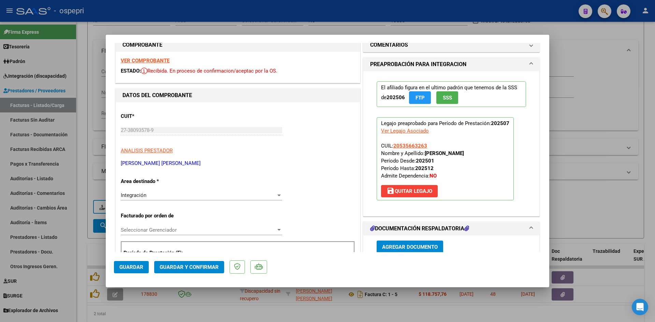
scroll to position [0, 0]
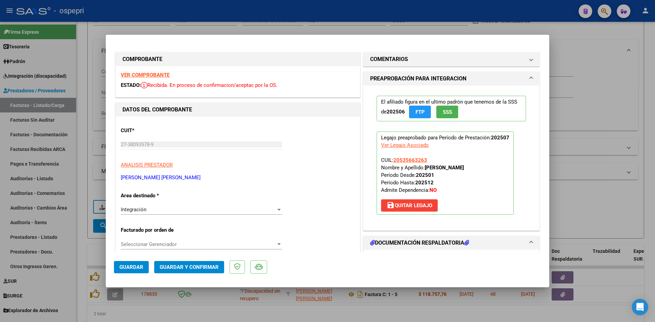
click at [161, 75] on strong "VER COMPROBANTE" at bounding box center [145, 75] width 49 height 6
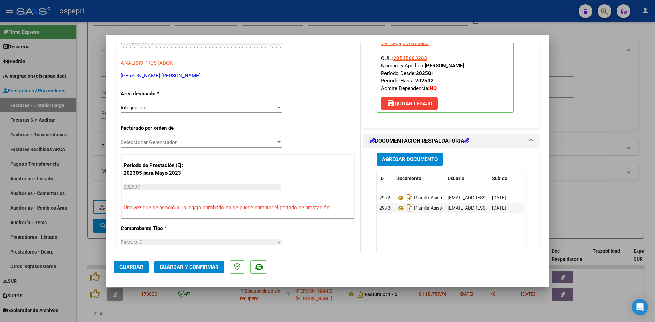
scroll to position [102, 0]
click at [397, 205] on icon at bounding box center [400, 208] width 9 height 8
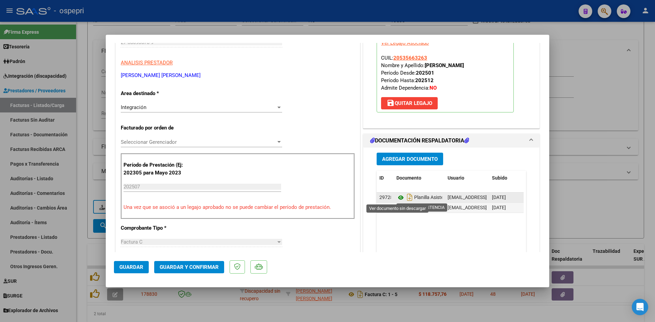
click at [397, 195] on icon at bounding box center [400, 198] width 9 height 8
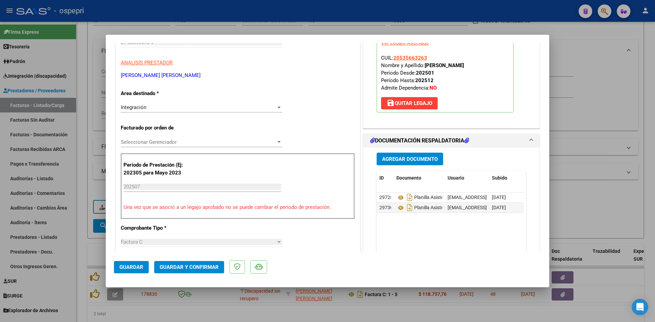
click at [190, 265] on span "Guardar y Confirmar" at bounding box center [189, 267] width 59 height 6
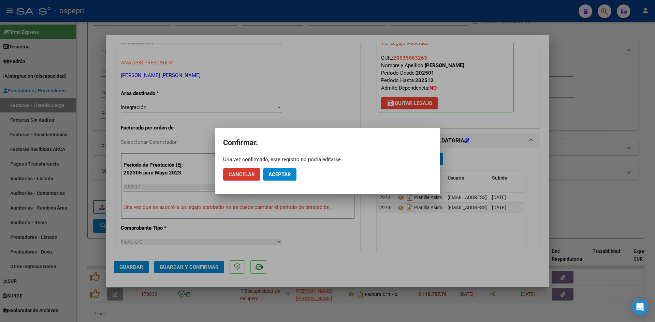
click at [284, 177] on span "Aceptar" at bounding box center [279, 174] width 22 height 6
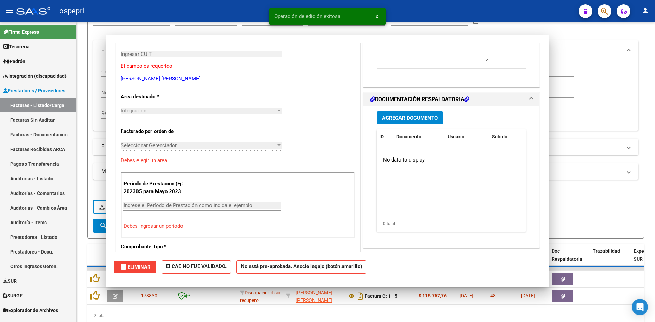
scroll to position [0, 0]
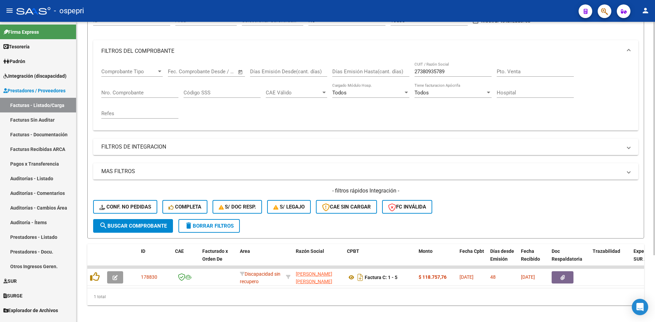
drag, startPoint x: 455, startPoint y: 68, endPoint x: 421, endPoint y: 77, distance: 34.7
click at [421, 77] on div "27380935789 CUIT / Razón Social" at bounding box center [452, 72] width 77 height 21
click at [457, 74] on input "27380935789" at bounding box center [452, 72] width 77 height 6
drag, startPoint x: 454, startPoint y: 73, endPoint x: 407, endPoint y: 74, distance: 46.7
click at [407, 74] on div "Comprobante Tipo Comprobante Tipo Start date – End date Fec. Comprobante Desde …" at bounding box center [365, 93] width 528 height 63
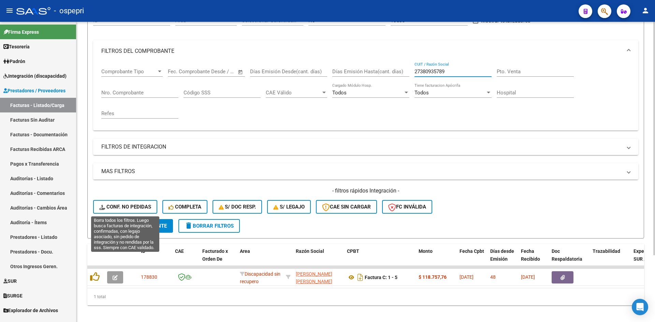
click at [136, 209] on span "Conf. no pedidas" at bounding box center [125, 207] width 52 height 6
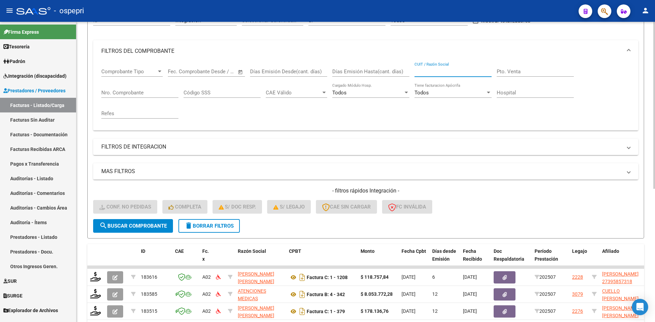
click at [435, 73] on input "CUIT / Razón Social" at bounding box center [452, 72] width 77 height 6
paste input "27380935789"
type input "27380935789"
click at [148, 223] on span "search Buscar Comprobante" at bounding box center [132, 226] width 67 height 6
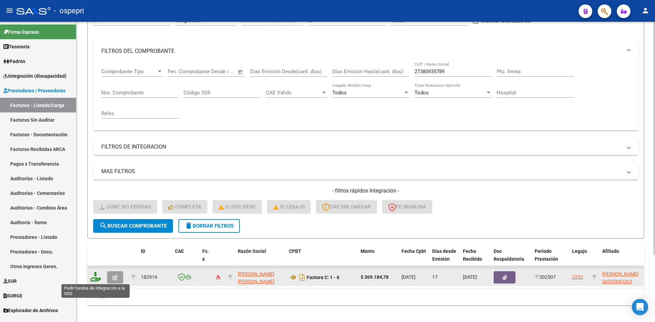
click at [95, 279] on icon at bounding box center [95, 277] width 11 height 10
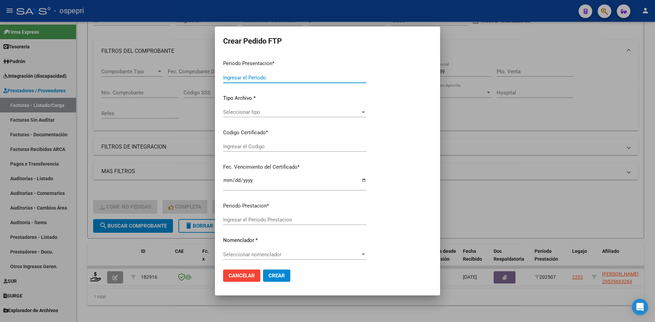
type input "202507"
type input "$ 369.184,78"
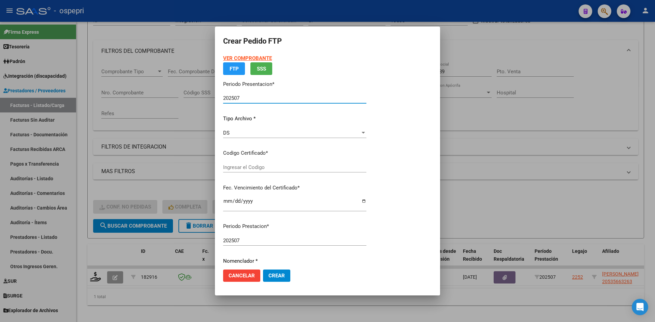
type input "2053566326-3"
type input "2029-09-27"
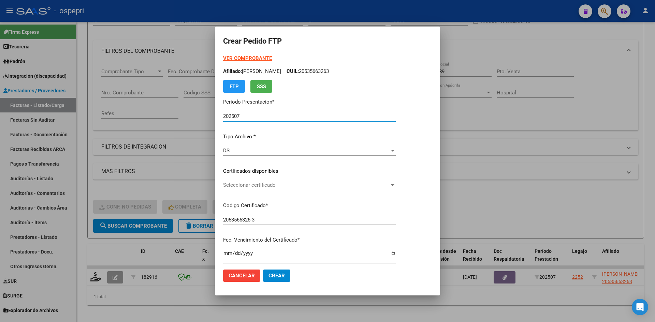
click at [299, 189] on div "Seleccionar certificado Seleccionar certificado" at bounding box center [309, 185] width 172 height 10
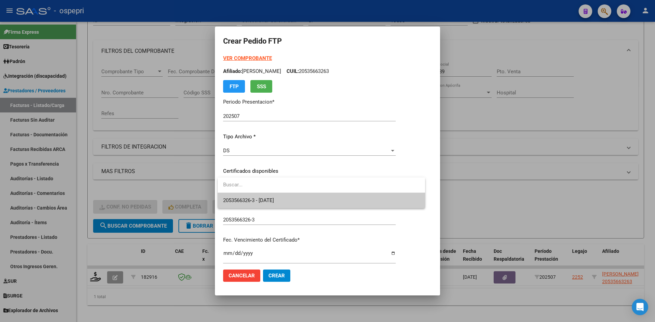
click at [302, 199] on span "2053566326-3 - 2029-09-27" at bounding box center [321, 200] width 196 height 15
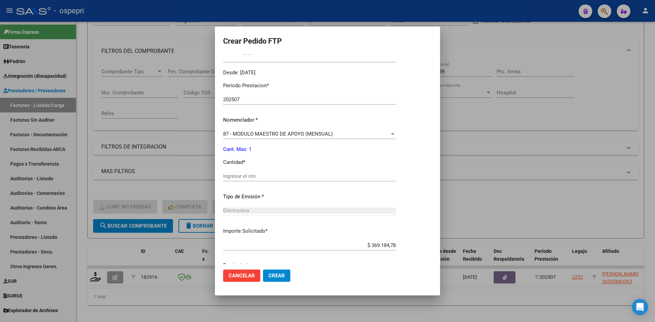
scroll to position [205, 0]
click at [251, 172] on input "Ingresar el nro" at bounding box center [309, 173] width 172 height 6
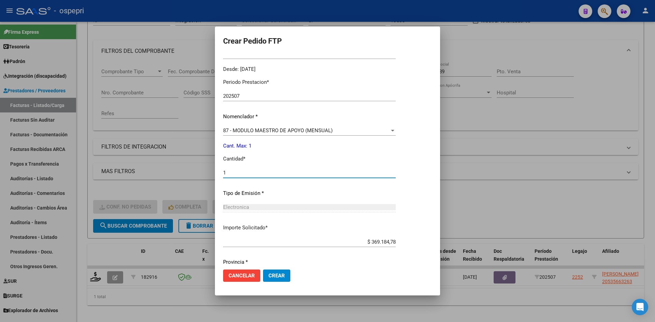
type input "1"
click at [274, 277] on span "Crear" at bounding box center [276, 276] width 16 height 6
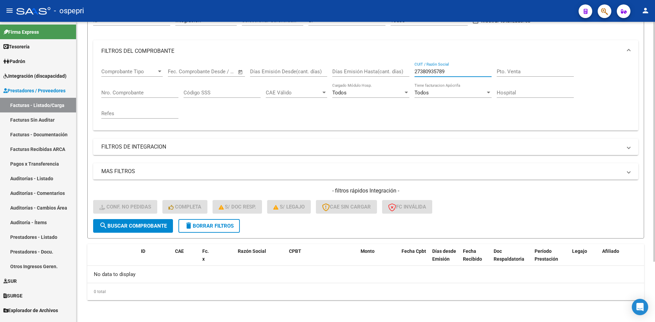
drag, startPoint x: 453, startPoint y: 70, endPoint x: 402, endPoint y: 74, distance: 51.0
click at [402, 74] on div "Comprobante Tipo Comprobante Tipo Start date – End date Fec. Comprobante Desde …" at bounding box center [365, 93] width 528 height 63
paste input "27360505958"
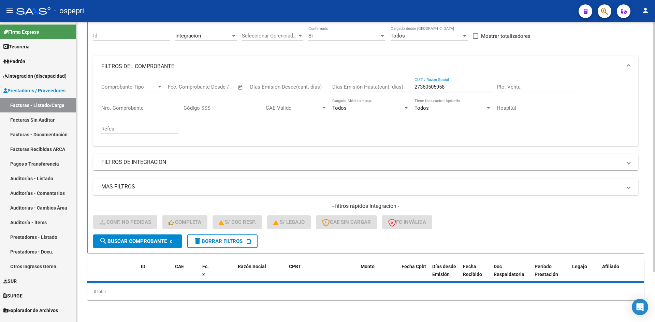
scroll to position [76, 0]
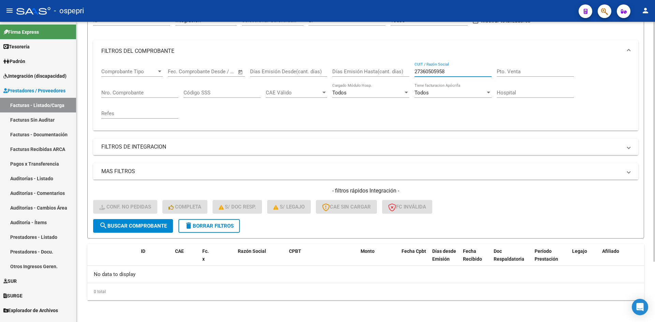
type input "27360505958"
click at [212, 225] on span "delete Borrar Filtros" at bounding box center [208, 226] width 49 height 6
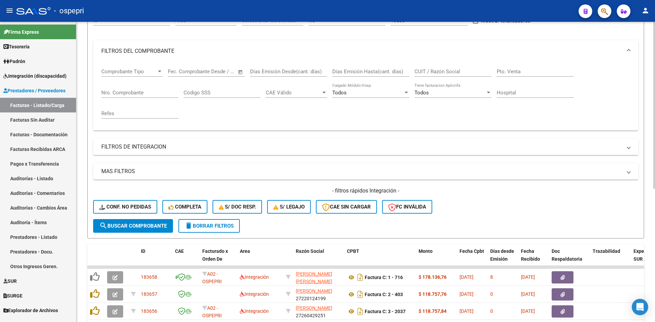
click at [439, 73] on input "CUIT / Razón Social" at bounding box center [452, 72] width 77 height 6
paste input "27360505958"
type input "27360505958"
click at [140, 225] on span "search Buscar Comprobante" at bounding box center [132, 226] width 67 height 6
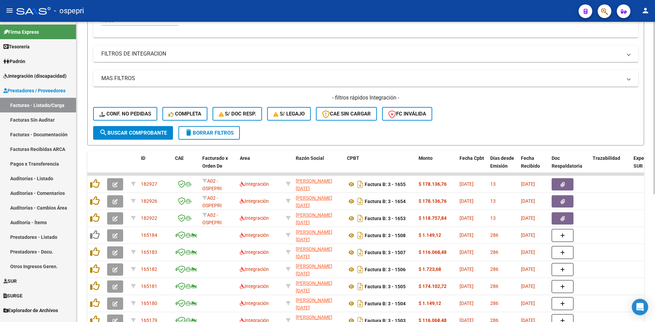
scroll to position [178, 0]
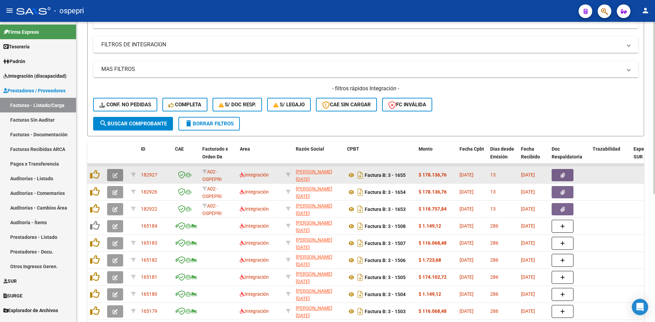
click at [119, 174] on button "button" at bounding box center [115, 175] width 16 height 12
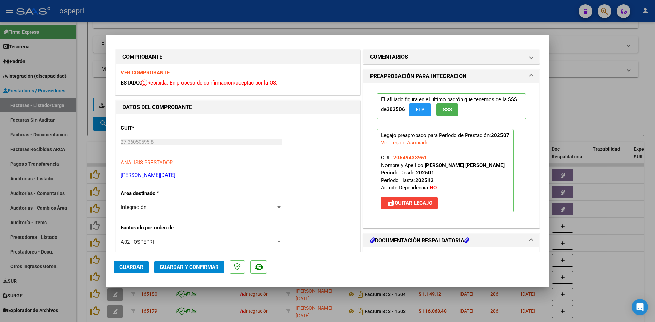
scroll to position [0, 0]
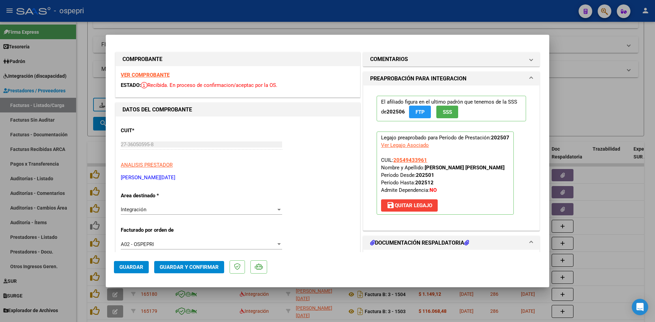
click at [142, 72] on strong "VER COMPROBANTE" at bounding box center [145, 75] width 49 height 6
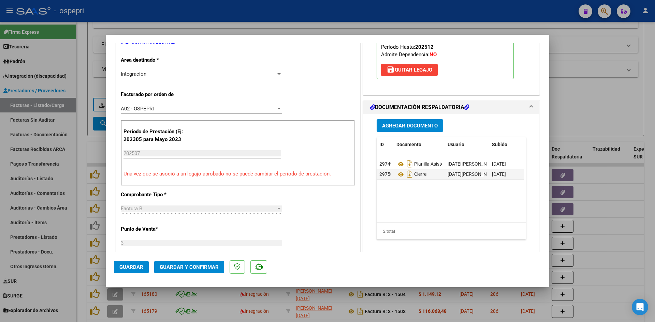
scroll to position [136, 0]
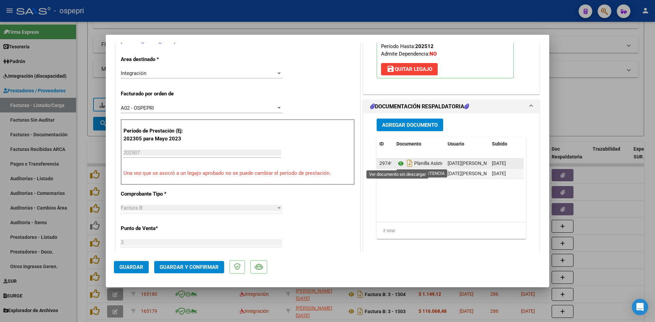
click at [398, 164] on icon at bounding box center [400, 164] width 9 height 8
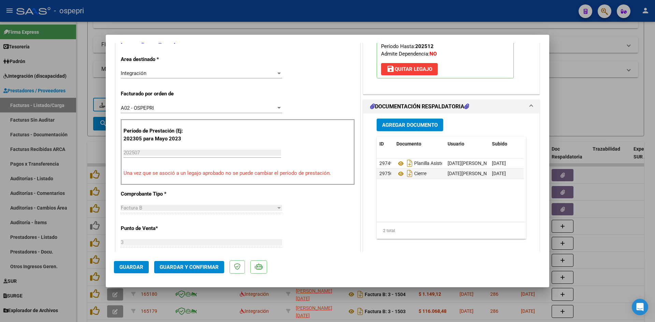
click at [204, 270] on span "Guardar y Confirmar" at bounding box center [189, 267] width 59 height 6
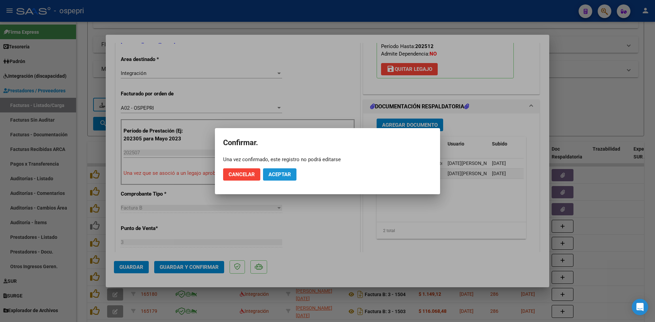
click at [277, 172] on span "Aceptar" at bounding box center [279, 174] width 22 height 6
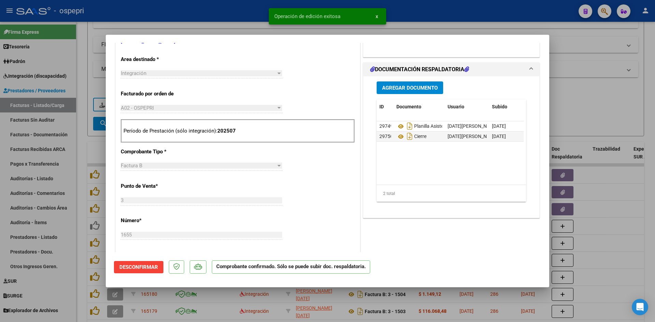
type input "$ 0,00"
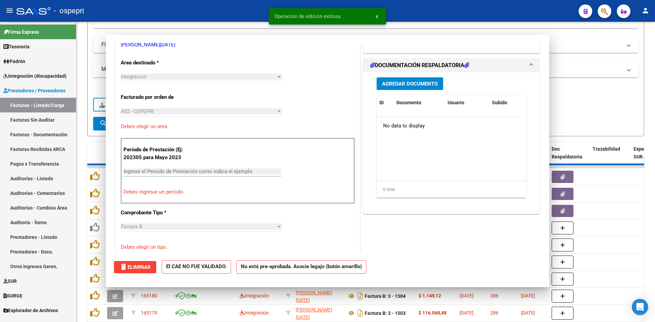
scroll to position [140, 0]
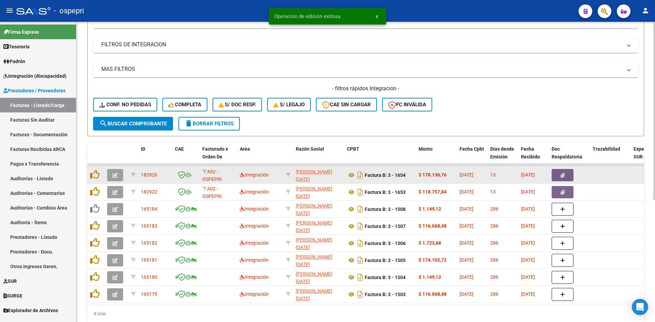
click at [115, 175] on icon "button" at bounding box center [114, 175] width 5 height 5
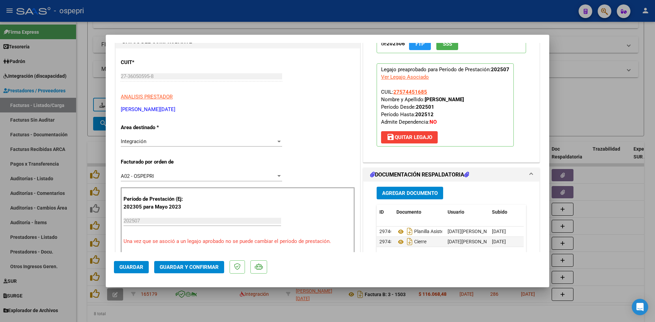
scroll to position [0, 0]
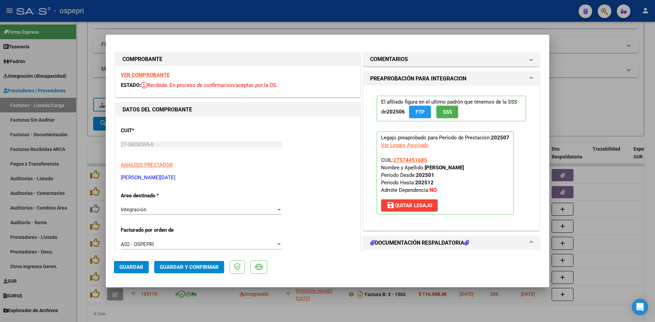
click at [157, 74] on strong "VER COMPROBANTE" at bounding box center [145, 75] width 49 height 6
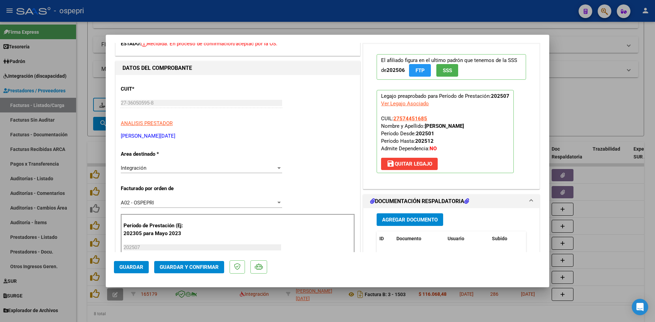
scroll to position [136, 0]
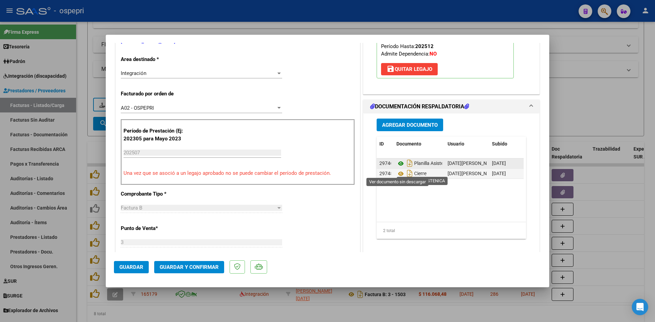
click at [398, 168] on icon at bounding box center [400, 164] width 9 height 8
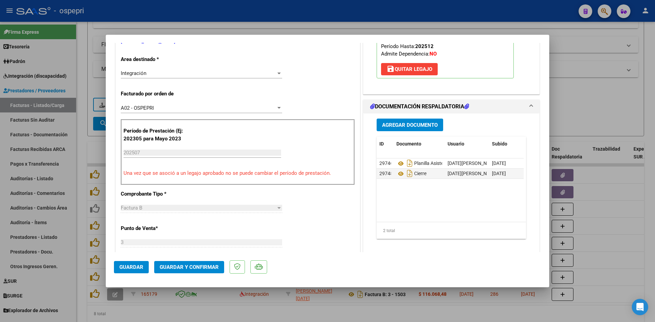
click at [207, 267] on span "Guardar y Confirmar" at bounding box center [189, 267] width 59 height 6
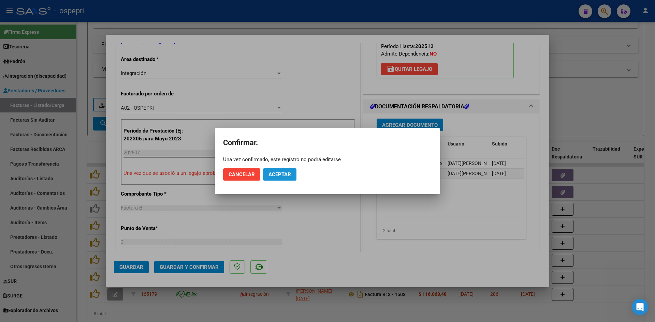
click at [292, 175] on button "Aceptar" at bounding box center [279, 174] width 33 height 12
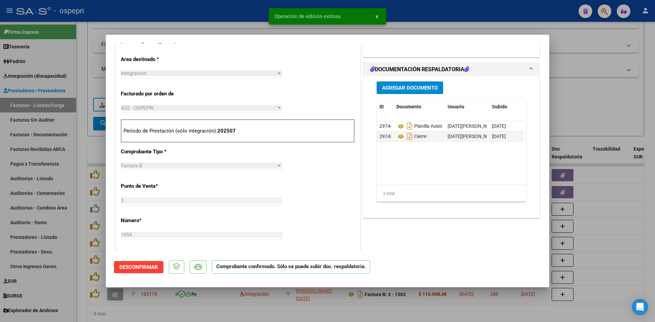
type input "$ 0,00"
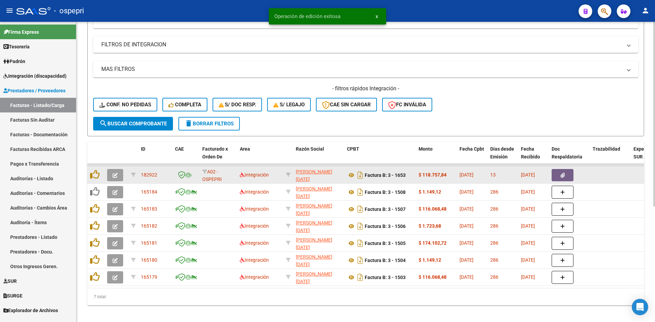
click at [114, 172] on span "button" at bounding box center [114, 175] width 5 height 6
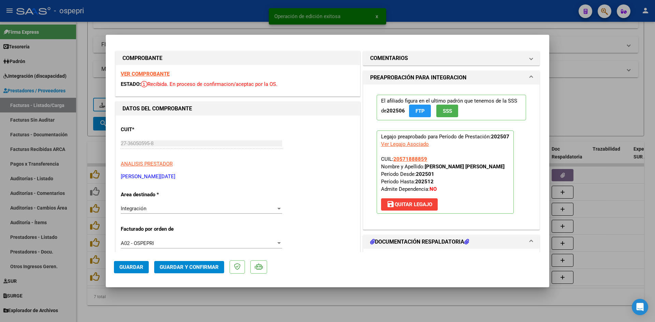
scroll to position [0, 0]
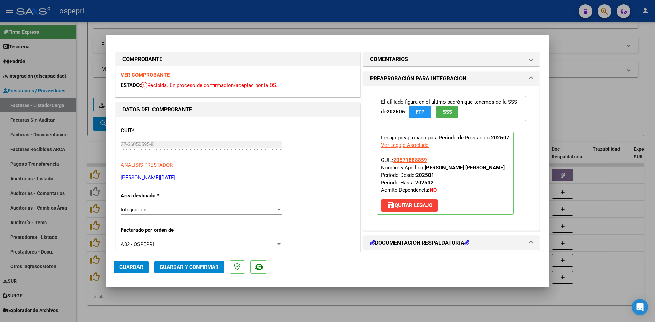
click at [155, 74] on strong "VER COMPROBANTE" at bounding box center [145, 75] width 49 height 6
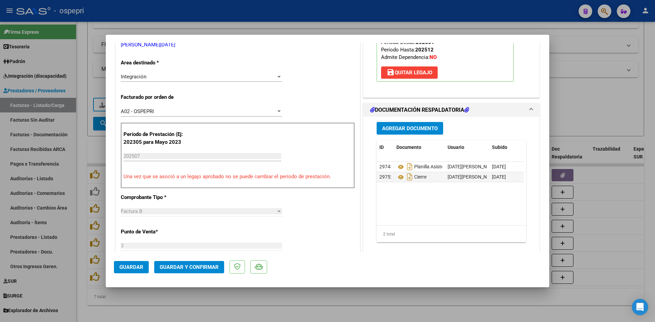
scroll to position [136, 0]
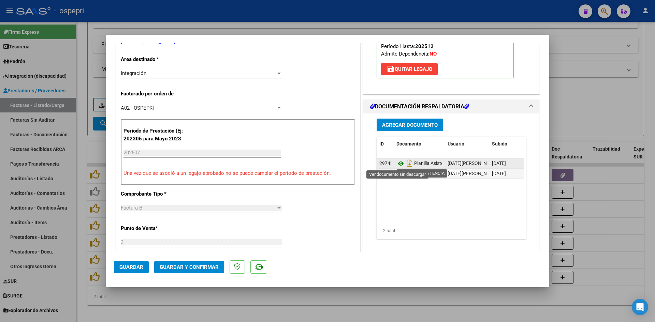
click at [399, 163] on icon at bounding box center [400, 164] width 9 height 8
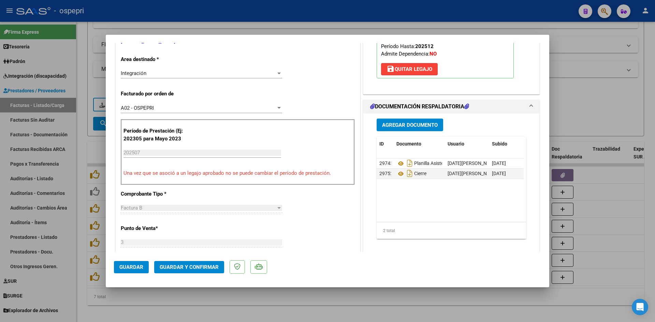
click at [214, 265] on span "Guardar y Confirmar" at bounding box center [189, 267] width 59 height 6
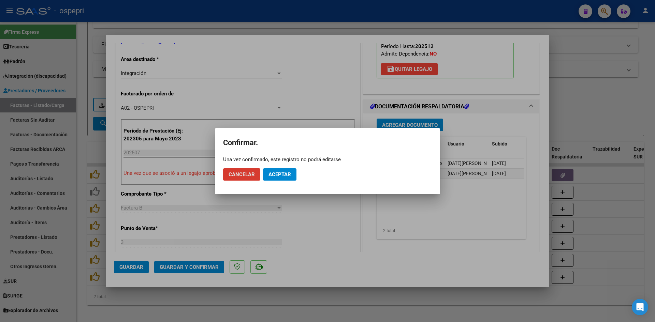
click at [287, 175] on span "Aceptar" at bounding box center [279, 174] width 22 height 6
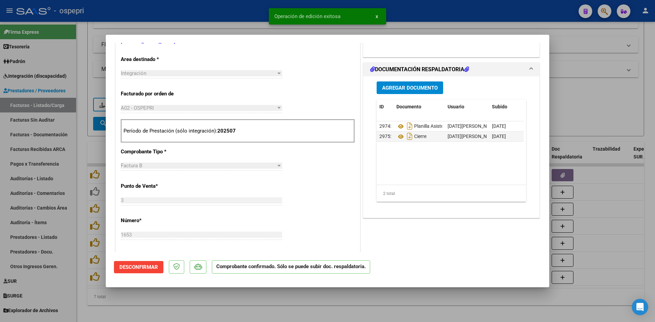
type input "$ 0,00"
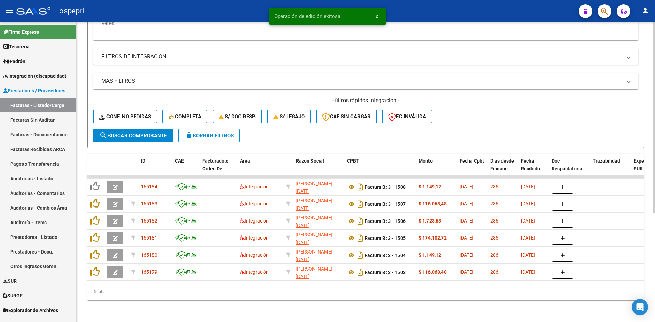
scroll to position [35, 0]
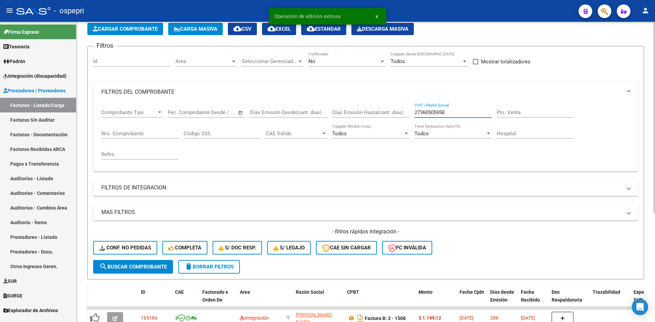
drag, startPoint x: 452, startPoint y: 114, endPoint x: 407, endPoint y: 117, distance: 44.8
click at [407, 117] on div "Comprobante Tipo Comprobante Tipo Start date – End date Fec. Comprobante Desde …" at bounding box center [365, 134] width 528 height 63
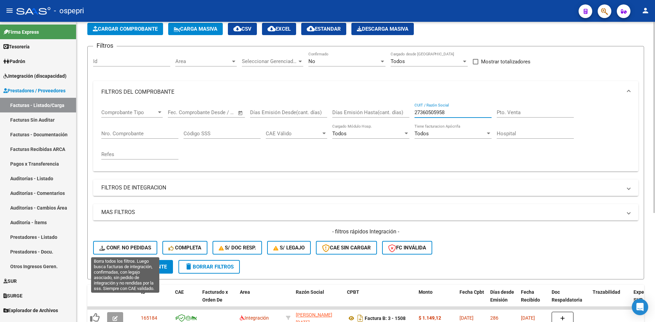
click at [133, 244] on button "Conf. no pedidas" at bounding box center [125, 248] width 64 height 14
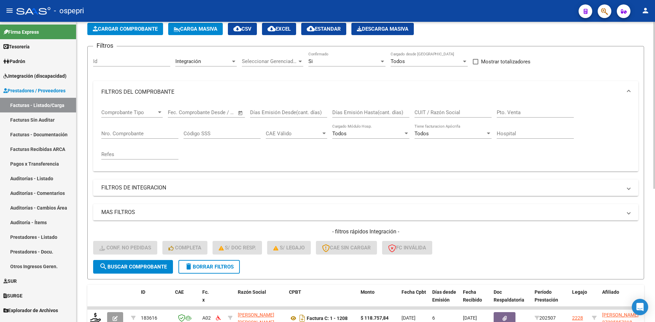
click at [423, 113] on input "CUIT / Razón Social" at bounding box center [452, 112] width 77 height 6
paste input "27360505958"
click at [165, 265] on span "search Buscar Comprobante" at bounding box center [132, 267] width 67 height 6
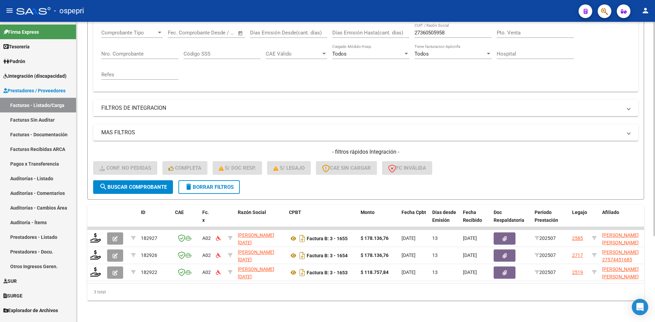
scroll to position [120, 0]
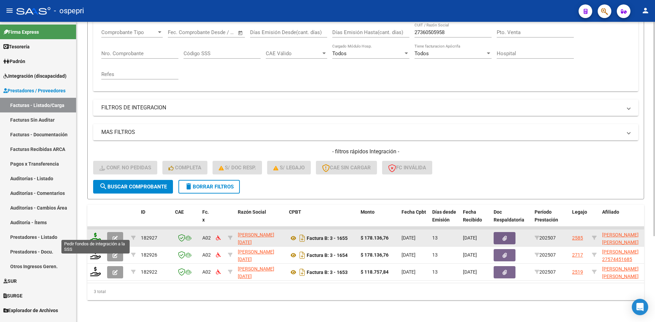
click at [96, 233] on icon at bounding box center [95, 238] width 11 height 10
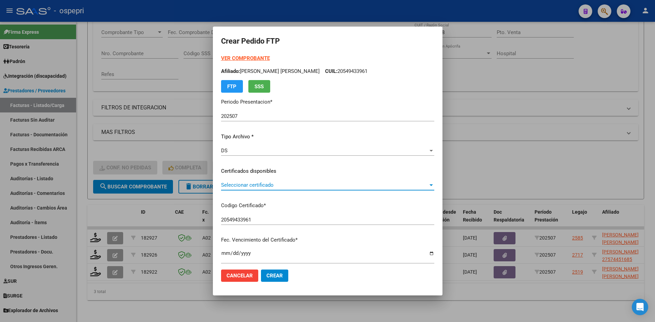
click at [261, 186] on span "Seleccionar certificado" at bounding box center [324, 185] width 207 height 6
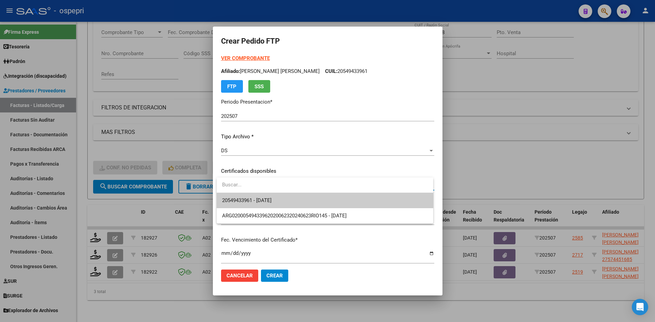
click at [269, 196] on span "20549433961 - 2029-08-13" at bounding box center [325, 200] width 206 height 15
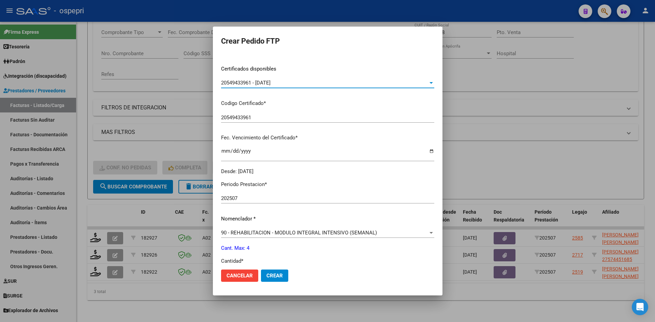
scroll to position [170, 0]
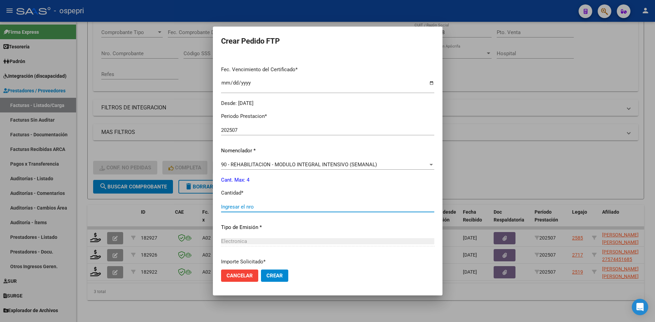
click at [255, 204] on input "Ingresar el nro" at bounding box center [327, 207] width 213 height 6
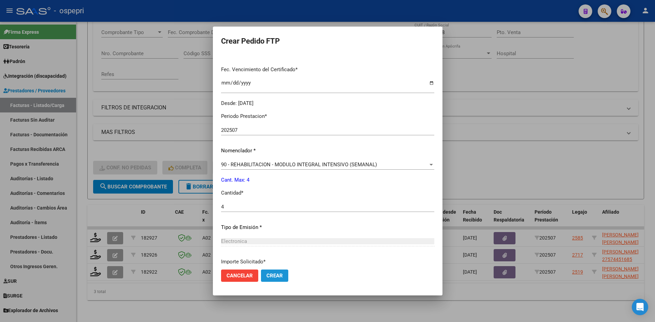
click at [282, 276] on span "Crear" at bounding box center [274, 276] width 16 height 6
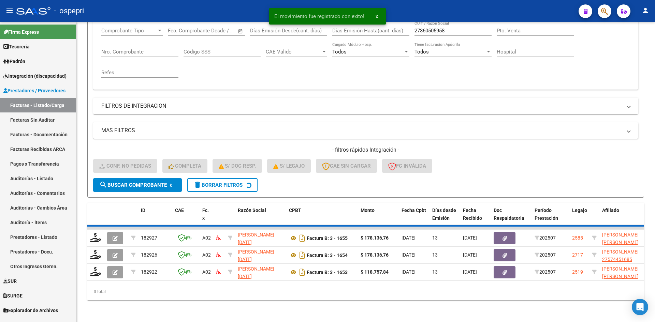
scroll to position [103, 0]
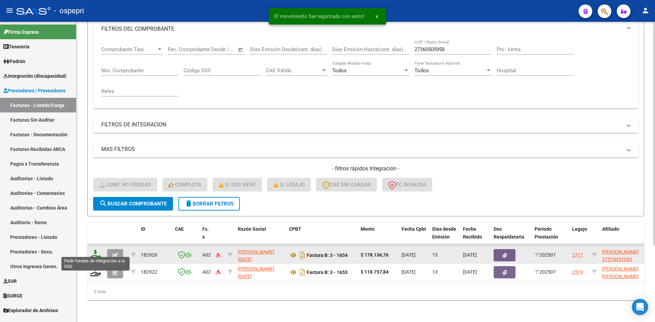
click at [97, 252] on icon at bounding box center [95, 255] width 11 height 10
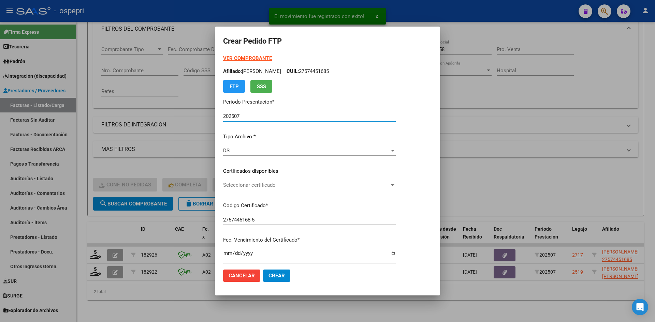
click at [262, 183] on span "Seleccionar certificado" at bounding box center [306, 185] width 166 height 6
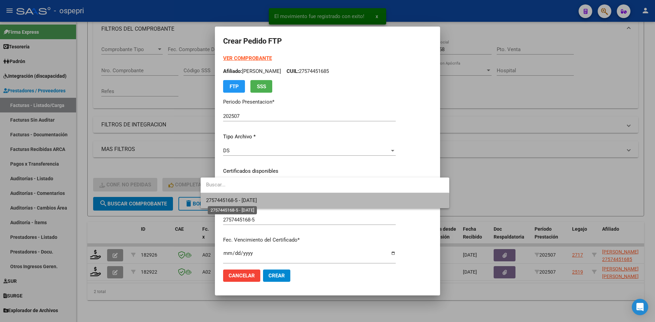
click at [257, 201] on span "2757445168-5 - 2028-08-05" at bounding box center [231, 200] width 51 height 6
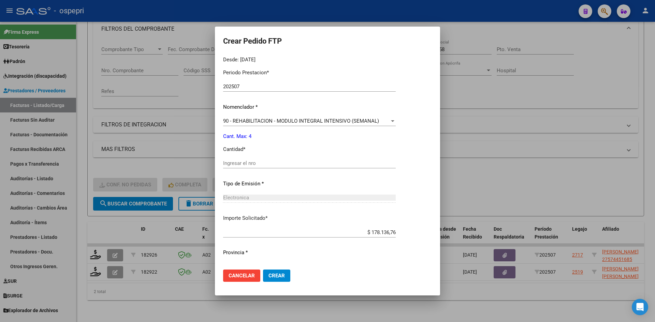
scroll to position [228, 0]
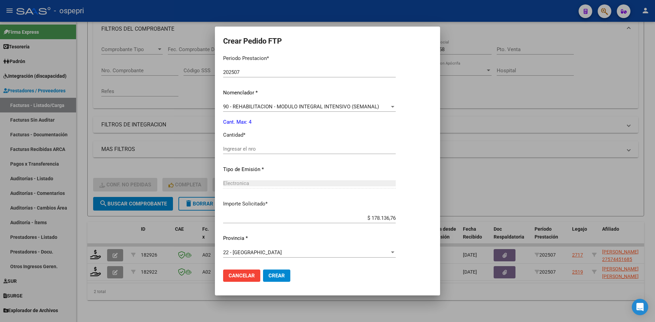
click at [246, 149] on input "Ingresar el nro" at bounding box center [309, 149] width 172 height 6
click at [268, 273] on span "Crear" at bounding box center [276, 276] width 16 height 6
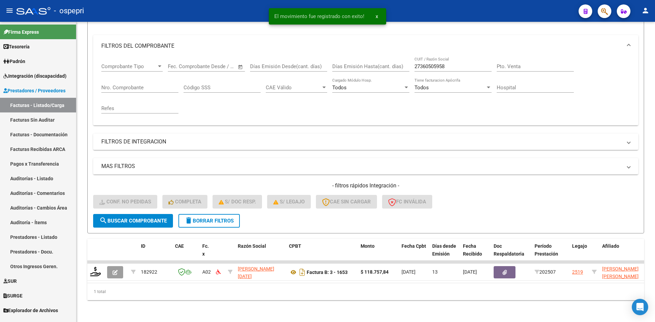
scroll to position [86, 0]
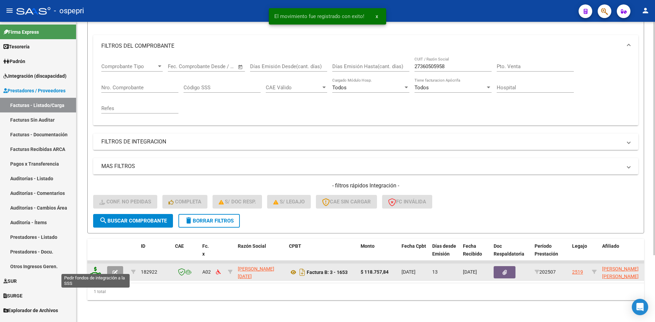
click at [95, 268] on icon at bounding box center [95, 272] width 11 height 10
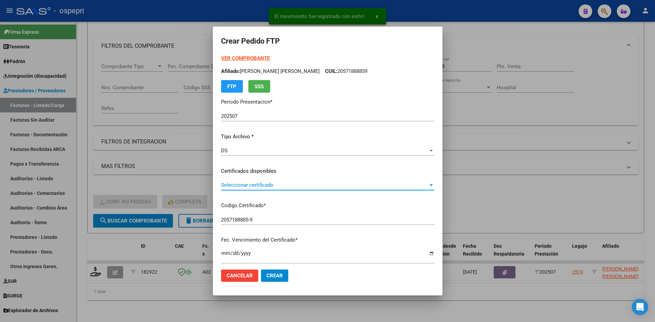
click at [270, 184] on span "Seleccionar certificado" at bounding box center [324, 185] width 207 height 6
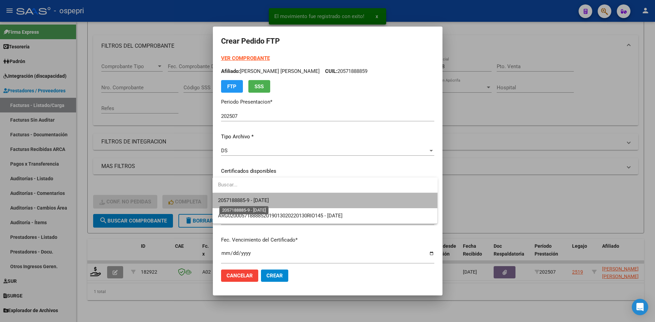
click at [269, 198] on span "2057188885-9 - 2026-10-25" at bounding box center [243, 200] width 51 height 6
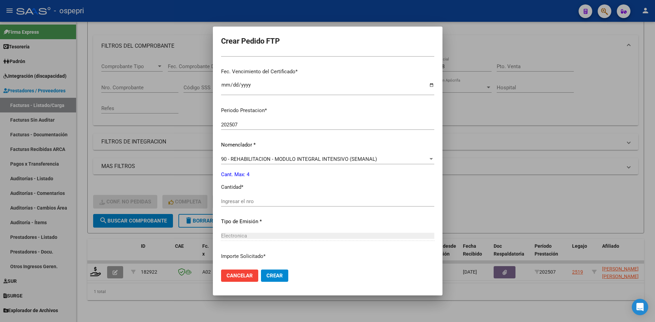
scroll to position [170, 0]
click at [264, 198] on input "Ingresar el nro" at bounding box center [327, 199] width 213 height 6
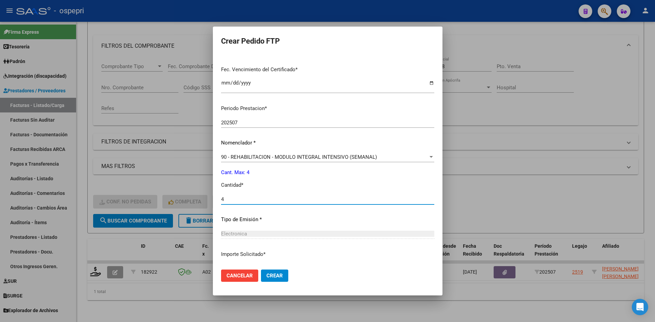
click at [273, 272] on button "Crear" at bounding box center [274, 276] width 27 height 12
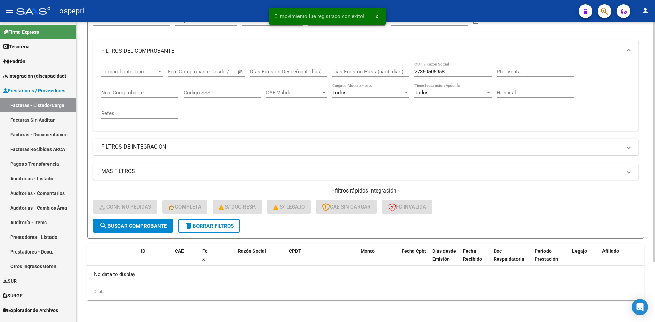
click at [227, 222] on button "delete Borrar Filtros" at bounding box center [208, 226] width 61 height 14
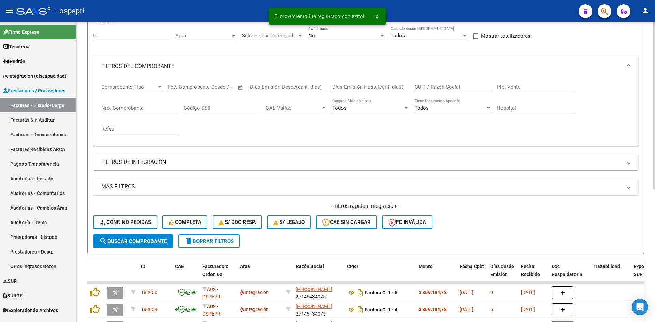
scroll to position [76, 0]
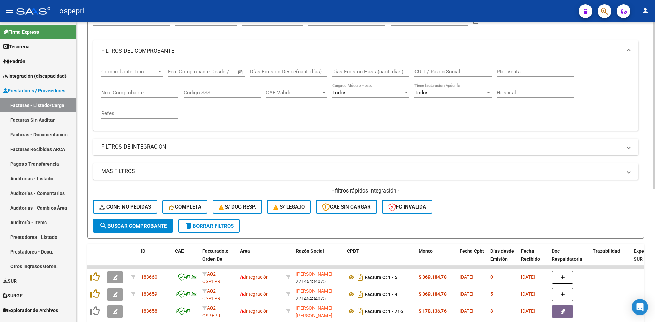
click at [449, 73] on input "CUIT / Razón Social" at bounding box center [452, 72] width 77 height 6
paste input "27364353648"
click at [154, 223] on span "search Buscar Comprobante" at bounding box center [132, 226] width 67 height 6
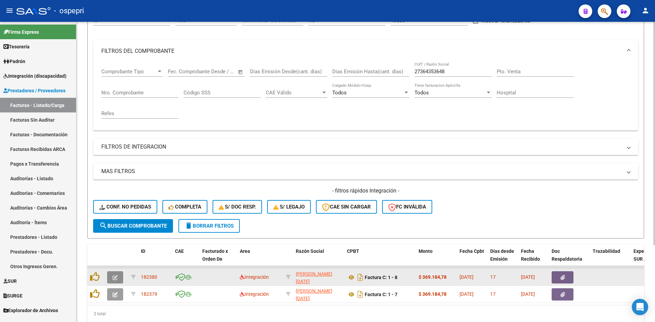
click at [112, 277] on icon "button" at bounding box center [114, 277] width 5 height 5
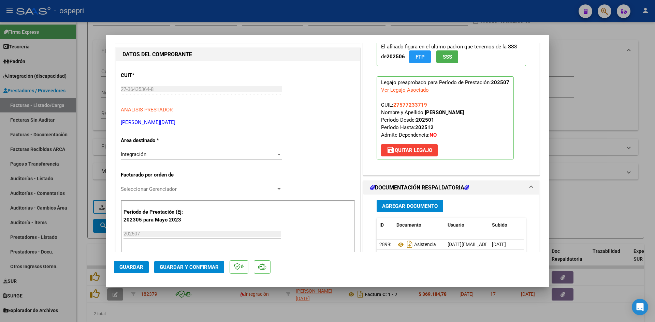
scroll to position [0, 0]
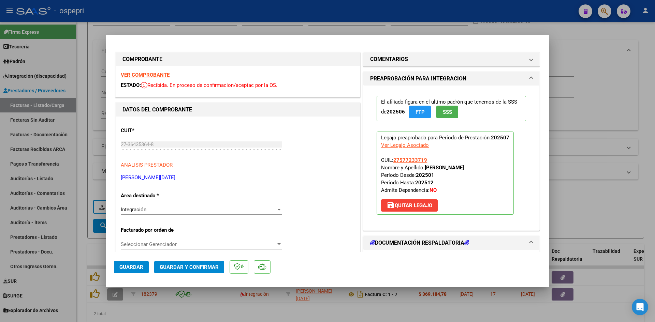
click at [159, 74] on strong "VER COMPROBANTE" at bounding box center [145, 75] width 49 height 6
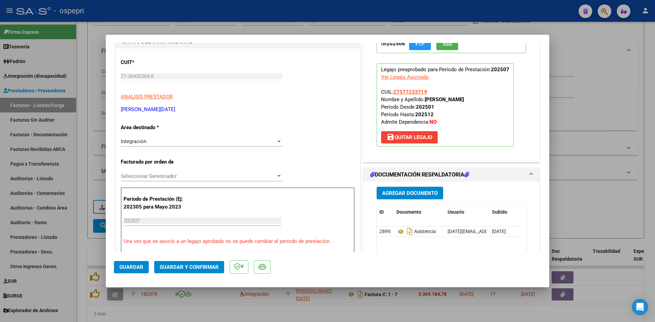
scroll to position [102, 0]
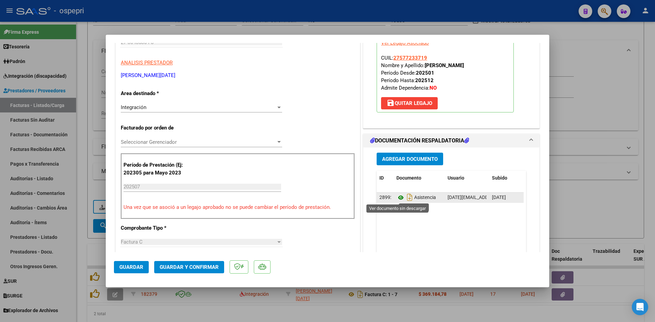
click at [398, 197] on icon at bounding box center [400, 198] width 9 height 8
click at [193, 270] on button "Guardar y Confirmar" at bounding box center [189, 267] width 70 height 12
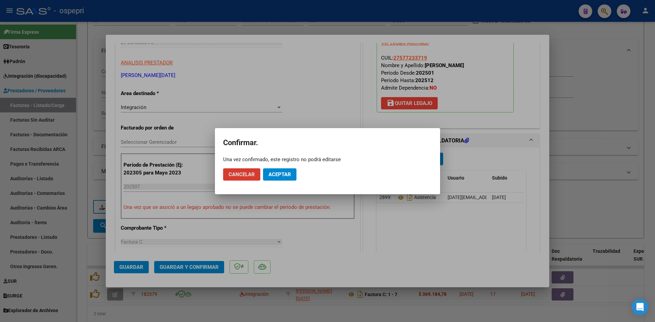
click at [287, 174] on span "Aceptar" at bounding box center [279, 174] width 22 height 6
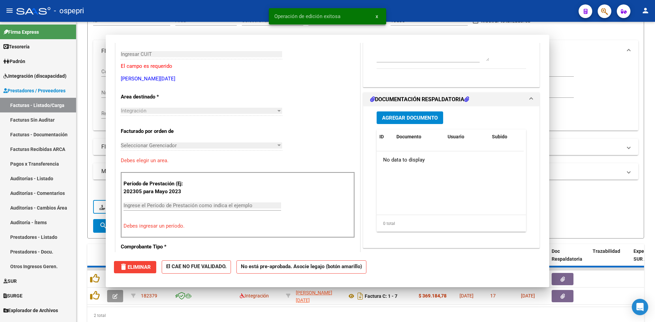
scroll to position [0, 0]
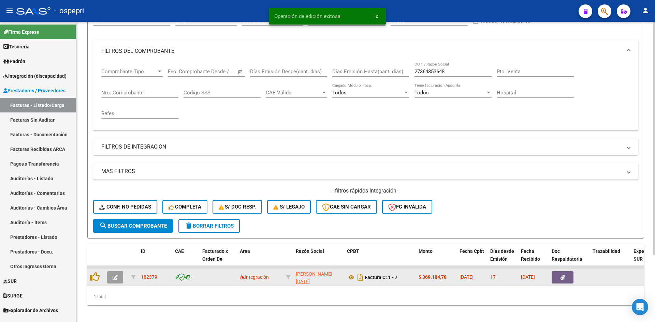
click at [117, 277] on icon "button" at bounding box center [114, 277] width 5 height 5
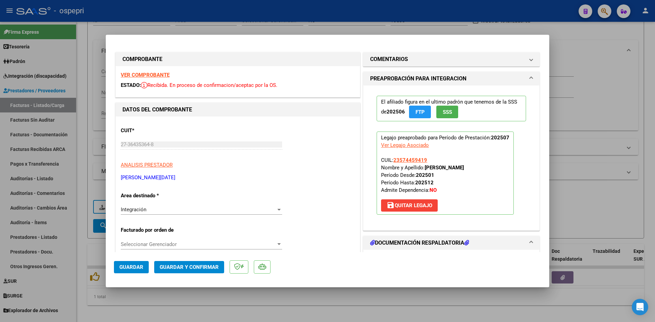
click at [159, 73] on strong "VER COMPROBANTE" at bounding box center [145, 75] width 49 height 6
click at [197, 270] on span "Guardar y Confirmar" at bounding box center [189, 267] width 59 height 6
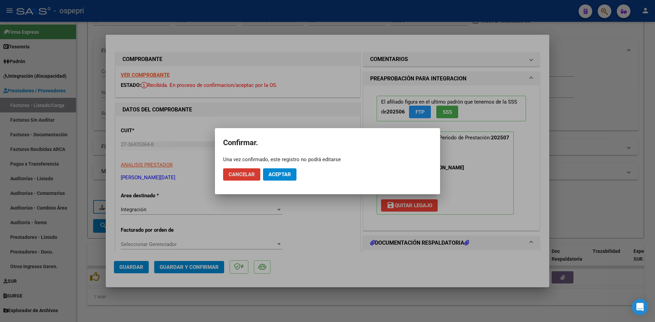
click at [277, 174] on span "Aceptar" at bounding box center [279, 174] width 22 height 6
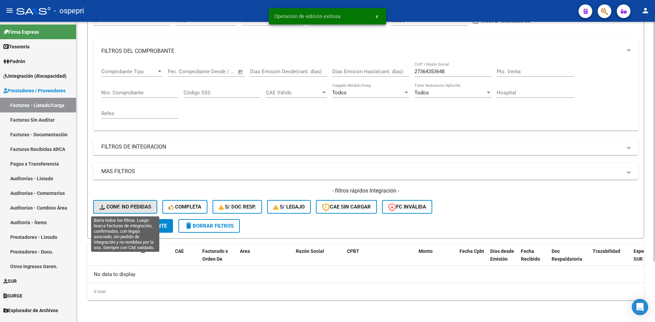
click at [141, 203] on button "Conf. no pedidas" at bounding box center [125, 207] width 64 height 14
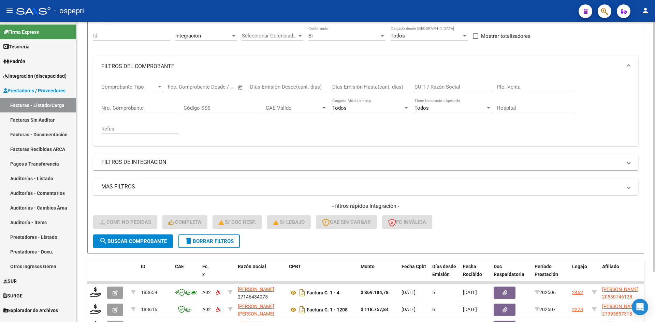
scroll to position [76, 0]
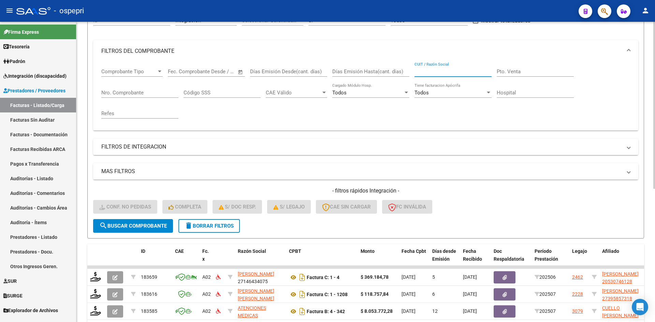
click at [435, 74] on input "CUIT / Razón Social" at bounding box center [452, 72] width 77 height 6
paste input "27364353648"
click at [136, 225] on span "search Buscar Comprobante" at bounding box center [132, 226] width 67 height 6
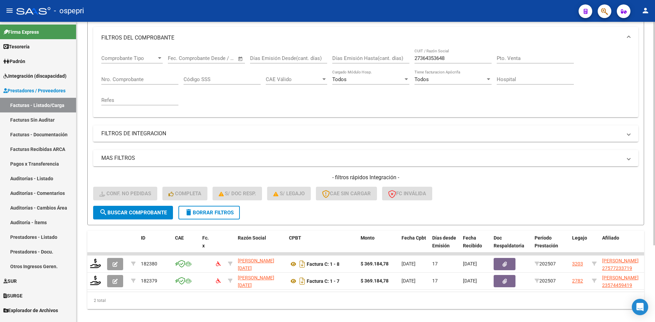
scroll to position [103, 0]
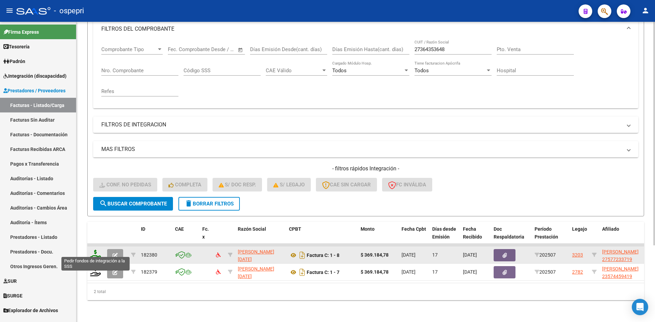
click at [96, 250] on icon at bounding box center [95, 255] width 11 height 10
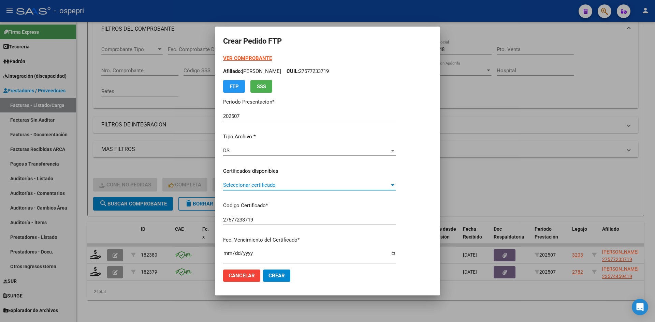
click at [277, 187] on span "Seleccionar certificado" at bounding box center [306, 185] width 166 height 6
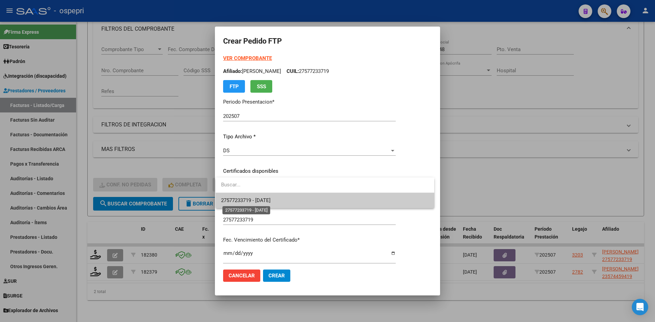
click at [270, 201] on span "27577233719 - 2025-09-30" at bounding box center [245, 200] width 49 height 6
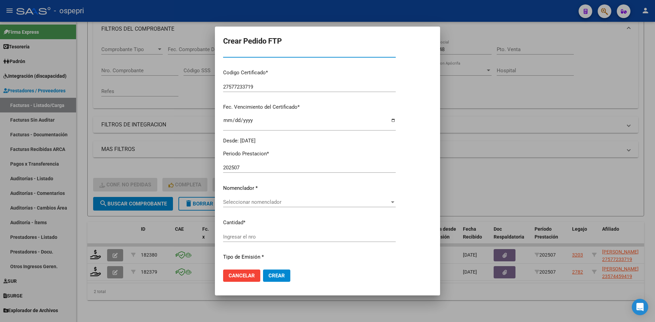
scroll to position [136, 0]
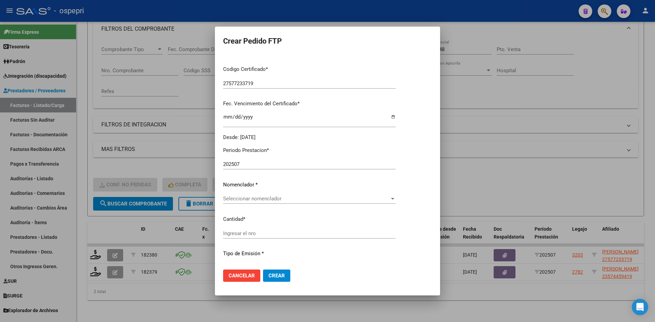
click at [258, 200] on span "Seleccionar nomenclador" at bounding box center [306, 199] width 166 height 6
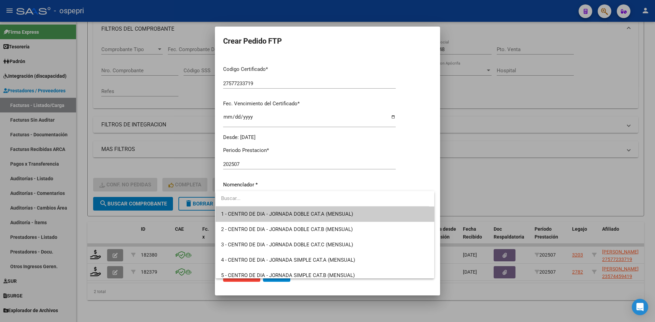
click at [316, 157] on div at bounding box center [327, 161] width 655 height 322
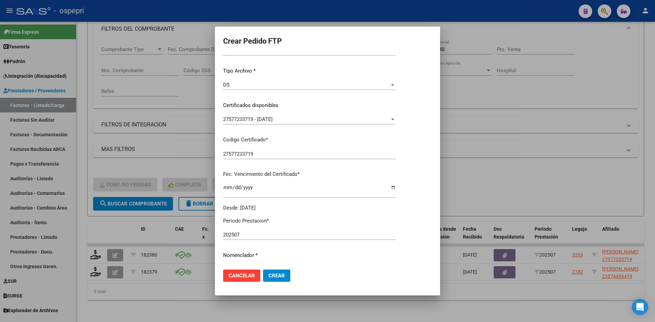
scroll to position [0, 0]
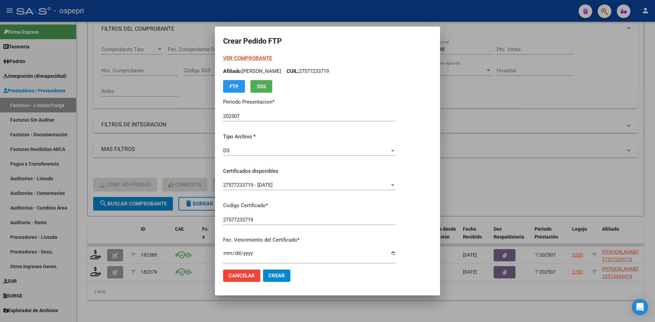
click at [241, 61] on strong "VER COMPROBANTE" at bounding box center [247, 58] width 49 height 6
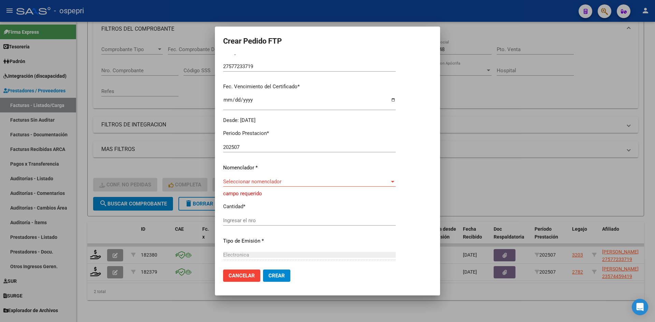
scroll to position [170, 0]
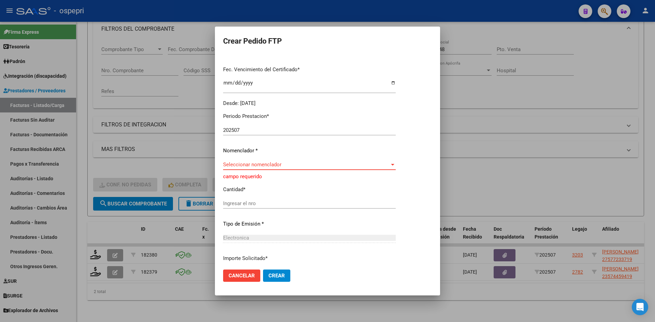
click at [271, 166] on span "Seleccionar nomenclador" at bounding box center [306, 165] width 166 height 6
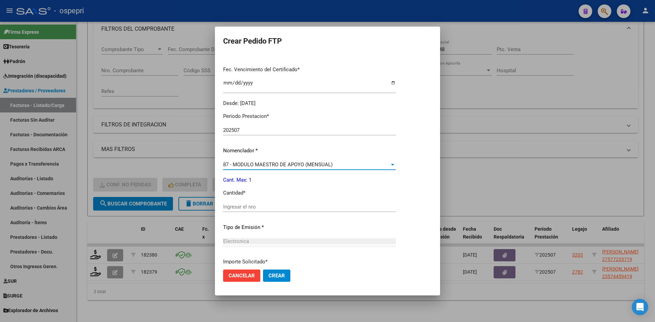
click at [257, 206] on input "Ingresar el nro" at bounding box center [309, 207] width 172 height 6
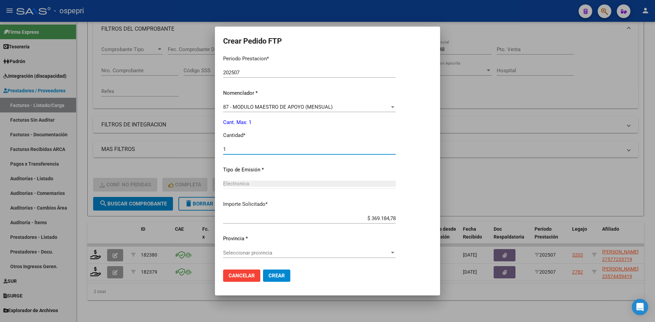
scroll to position [228, 0]
click at [232, 252] on span "Seleccionar provincia" at bounding box center [306, 253] width 166 height 6
click at [283, 275] on button "Crear" at bounding box center [276, 276] width 27 height 12
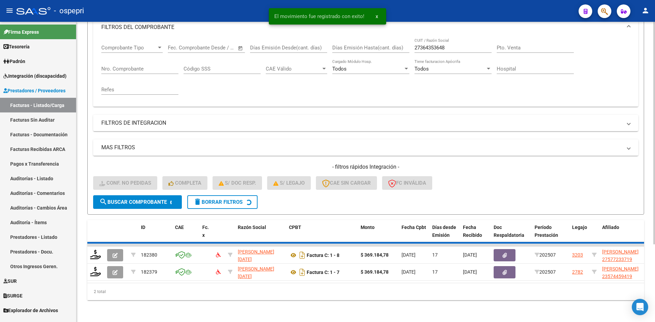
scroll to position [86, 0]
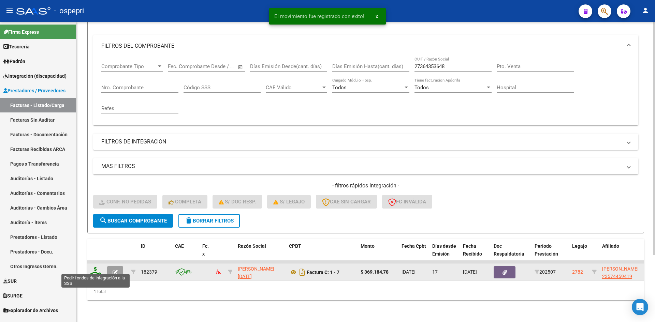
click at [96, 267] on icon at bounding box center [95, 272] width 11 height 10
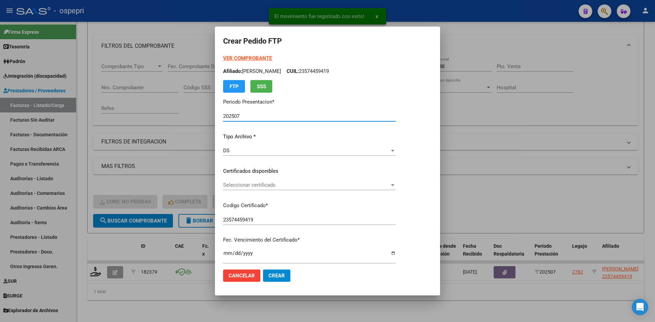
click at [281, 187] on span "Seleccionar certificado" at bounding box center [306, 185] width 166 height 6
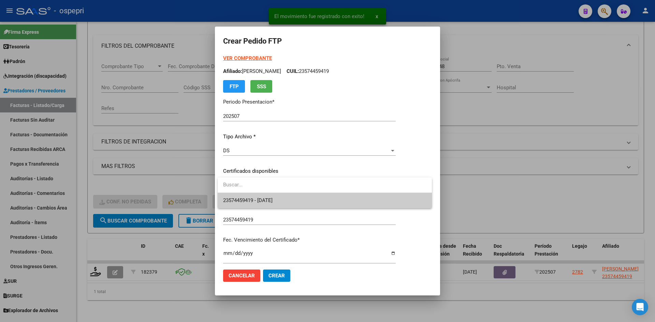
click at [294, 198] on span "23574459419 - 2026-06-29" at bounding box center [324, 200] width 203 height 15
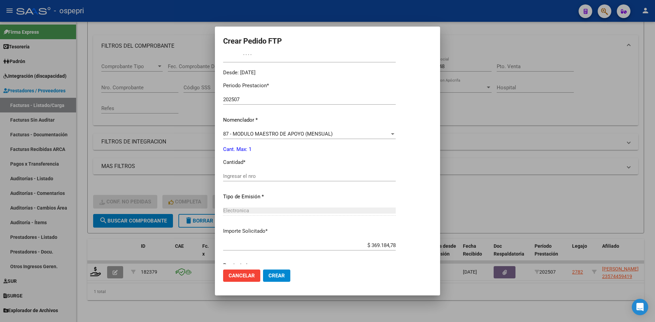
scroll to position [205, 0]
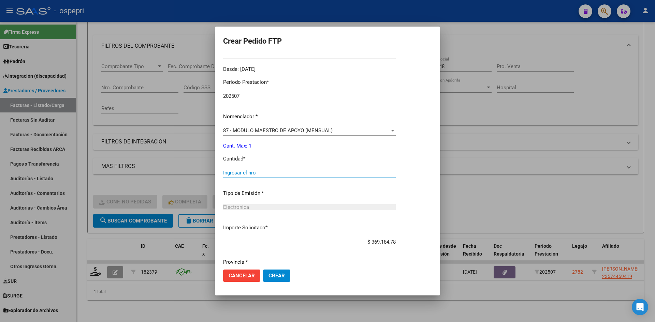
click at [261, 173] on input "Ingresar el nro" at bounding box center [309, 173] width 172 height 6
click at [274, 274] on span "Crear" at bounding box center [276, 276] width 16 height 6
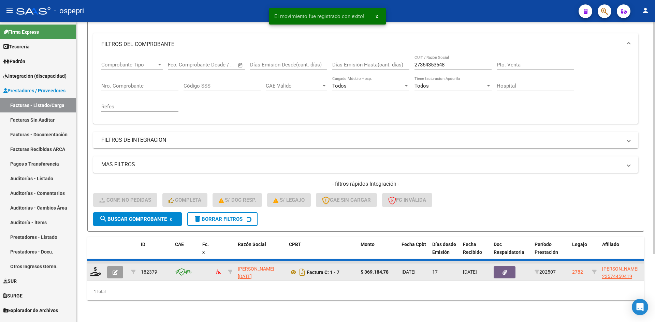
scroll to position [76, 0]
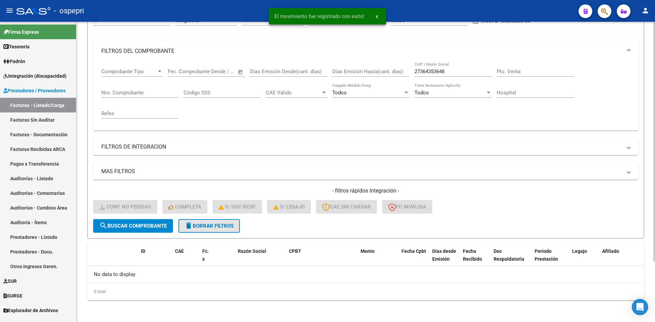
click at [231, 226] on span "delete Borrar Filtros" at bounding box center [208, 226] width 49 height 6
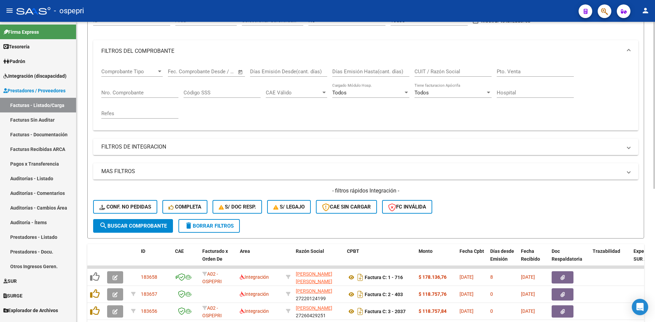
click at [443, 74] on input "CUIT / Razón Social" at bounding box center [452, 72] width 77 height 6
paste input "20358866590"
click at [159, 225] on span "search Buscar Comprobante" at bounding box center [132, 226] width 67 height 6
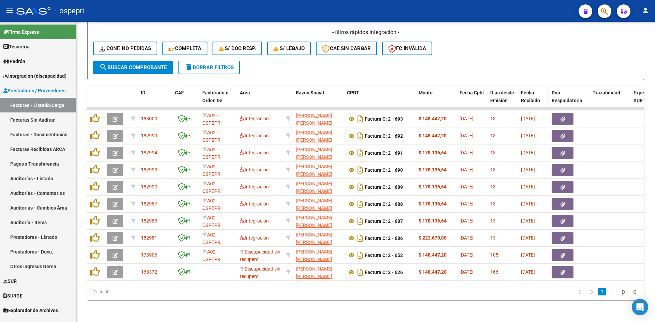
scroll to position [239, 0]
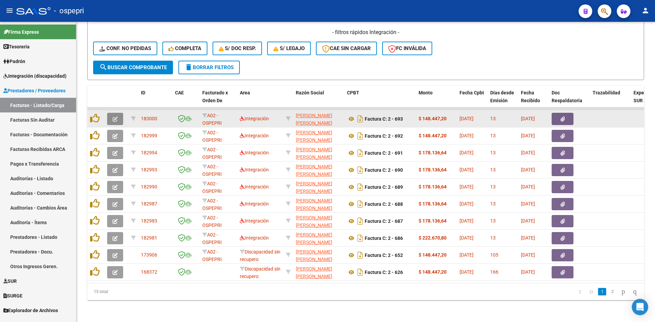
click at [117, 117] on icon "button" at bounding box center [114, 119] width 5 height 5
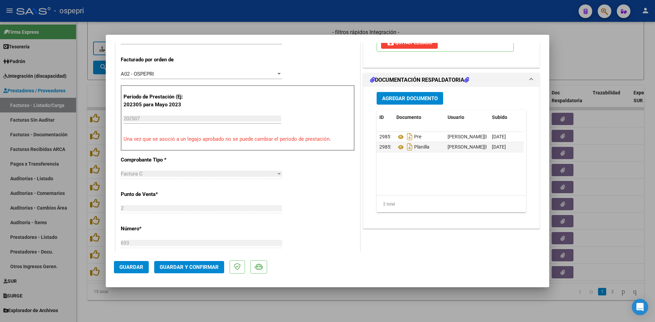
scroll to position [0, 0]
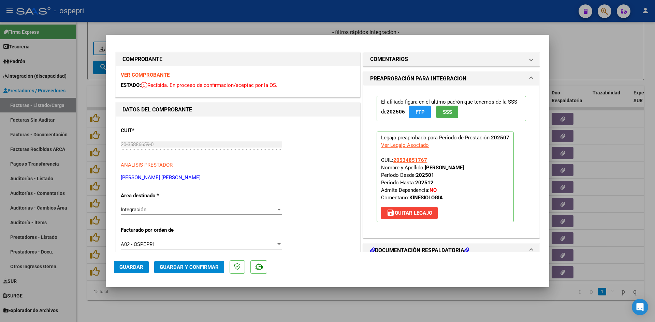
click at [152, 74] on strong "VER COMPROBANTE" at bounding box center [145, 75] width 49 height 6
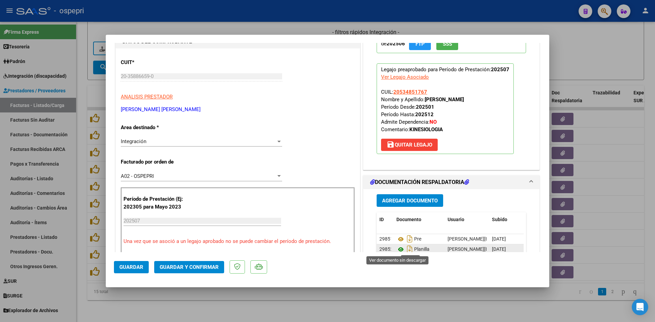
click at [398, 249] on icon at bounding box center [400, 249] width 9 height 8
click at [209, 270] on button "Guardar y Confirmar" at bounding box center [189, 267] width 70 height 12
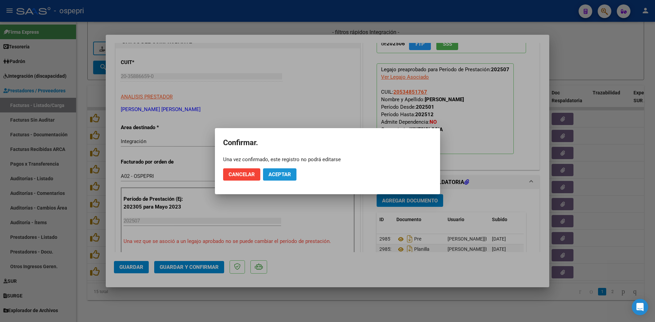
click at [280, 175] on span "Aceptar" at bounding box center [279, 174] width 22 height 6
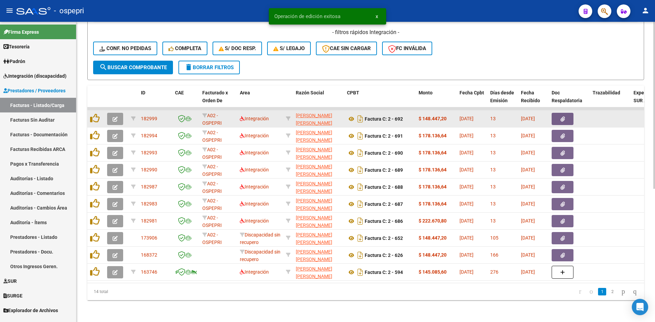
click at [115, 117] on icon "button" at bounding box center [114, 119] width 5 height 5
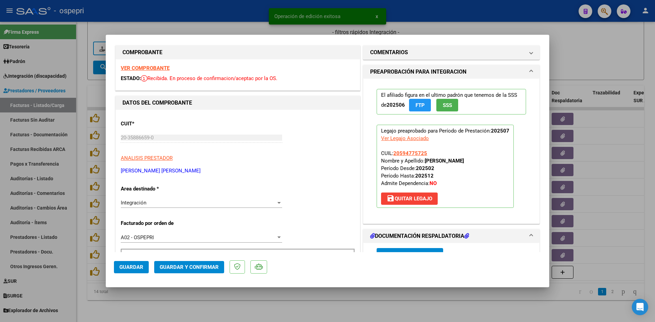
scroll to position [0, 0]
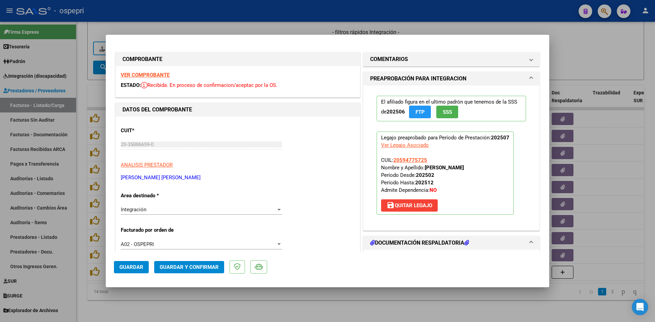
click at [158, 76] on strong "VER COMPROBANTE" at bounding box center [145, 75] width 49 height 6
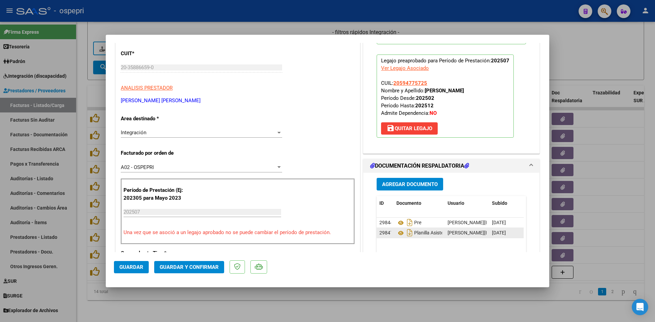
scroll to position [136, 0]
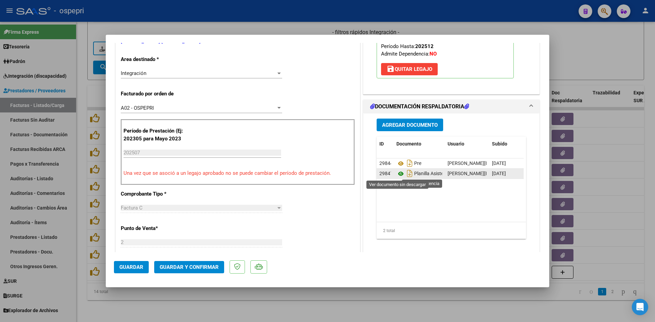
click at [397, 172] on icon at bounding box center [400, 174] width 9 height 8
click at [194, 262] on button "Guardar y Confirmar" at bounding box center [189, 267] width 70 height 12
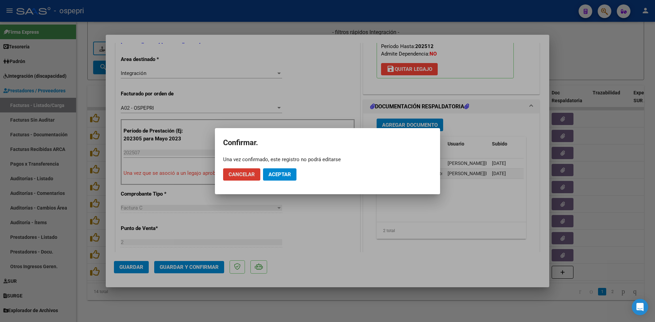
click at [282, 174] on span "Aceptar" at bounding box center [279, 174] width 22 height 6
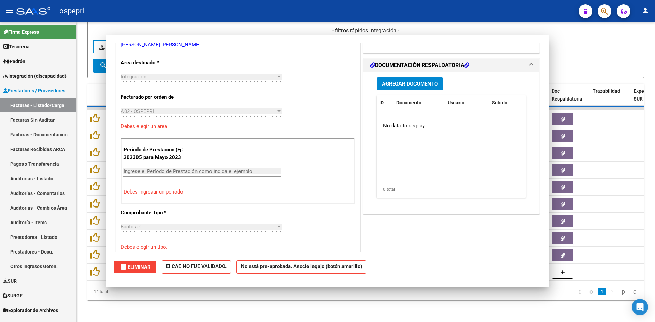
scroll to position [0, 0]
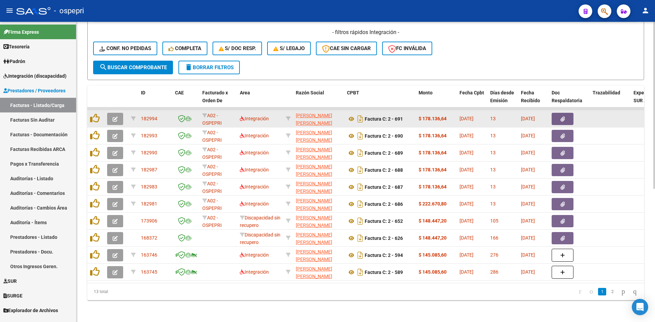
click at [112, 115] on button "button" at bounding box center [115, 119] width 16 height 12
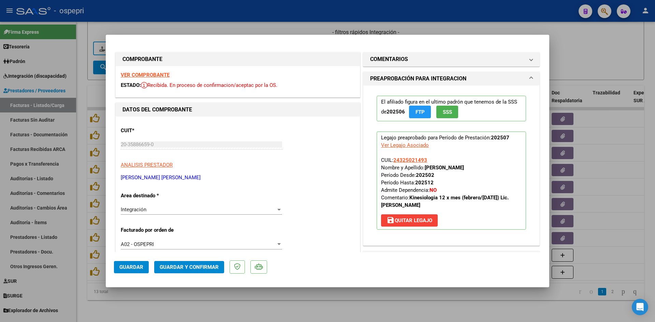
click at [134, 73] on strong "VER COMPROBANTE" at bounding box center [145, 75] width 49 height 6
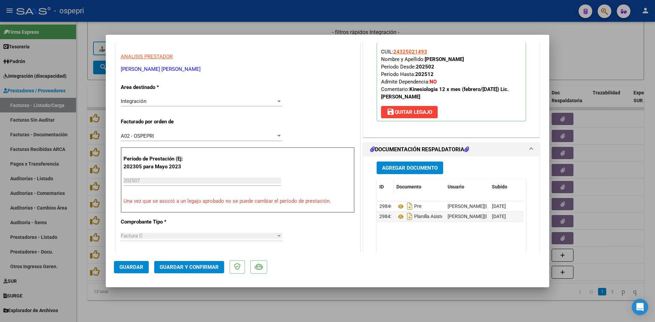
scroll to position [136, 0]
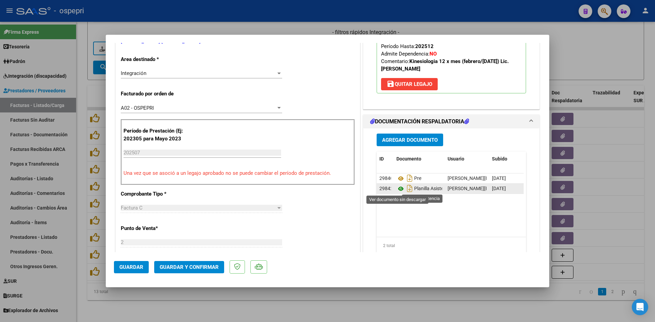
click at [397, 189] on icon at bounding box center [400, 189] width 9 height 8
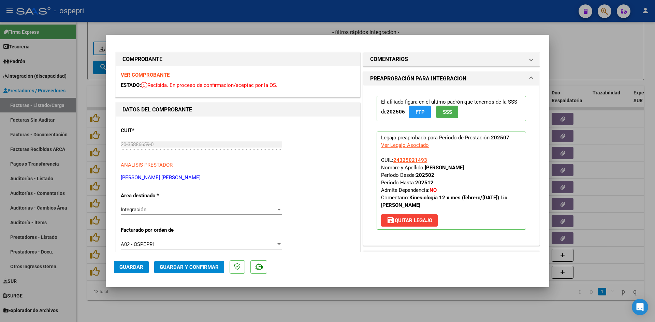
click at [214, 267] on span "Guardar y Confirmar" at bounding box center [189, 267] width 59 height 6
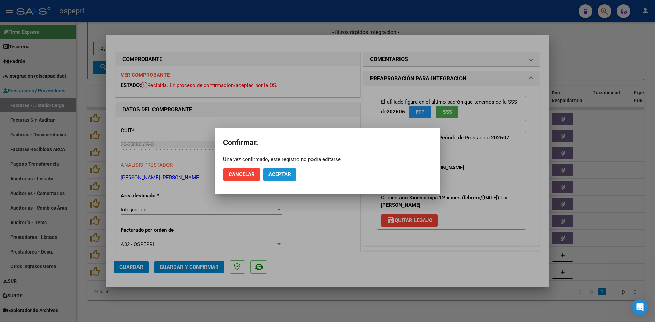
click at [284, 170] on button "Aceptar" at bounding box center [279, 174] width 33 height 12
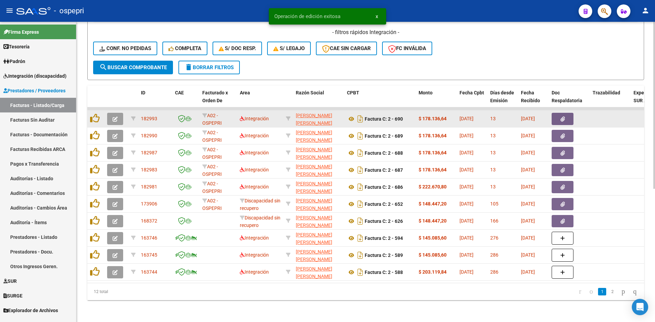
click at [115, 117] on icon "button" at bounding box center [114, 119] width 5 height 5
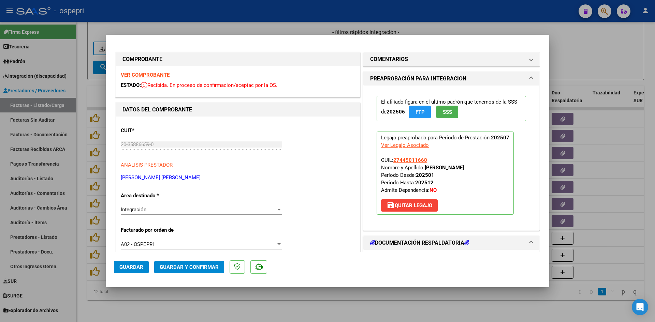
click at [163, 75] on strong "VER COMPROBANTE" at bounding box center [145, 75] width 49 height 6
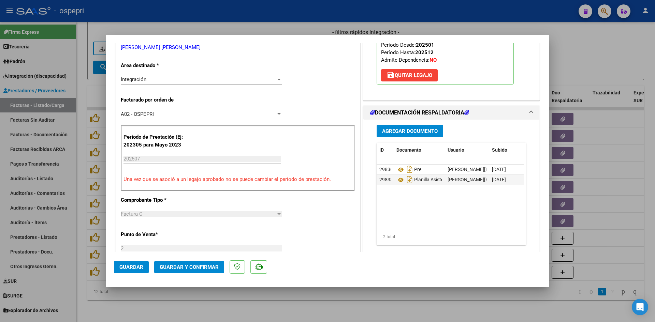
scroll to position [136, 0]
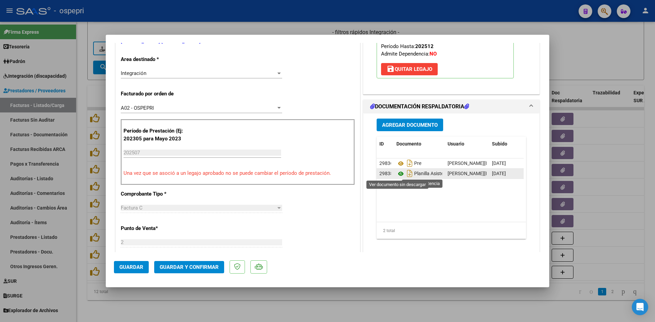
click at [398, 174] on icon at bounding box center [400, 174] width 9 height 8
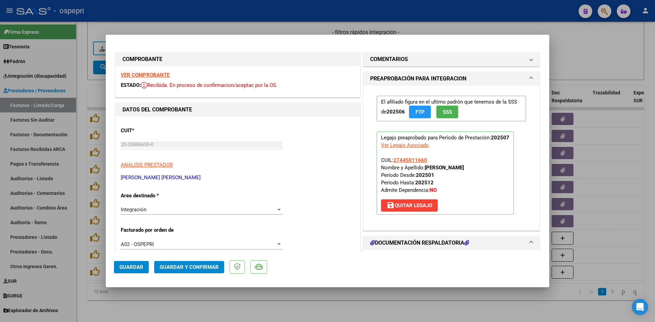
click at [216, 264] on span "Guardar y Confirmar" at bounding box center [189, 267] width 59 height 6
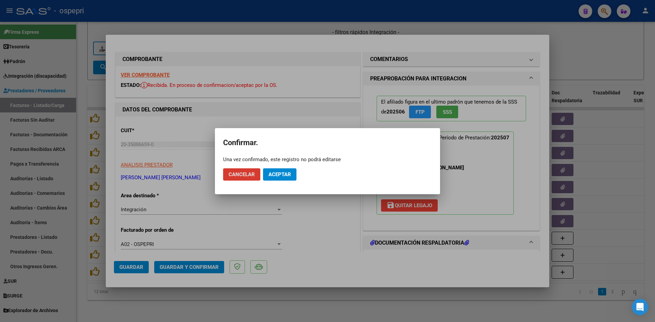
click at [280, 174] on span "Aceptar" at bounding box center [279, 174] width 22 height 6
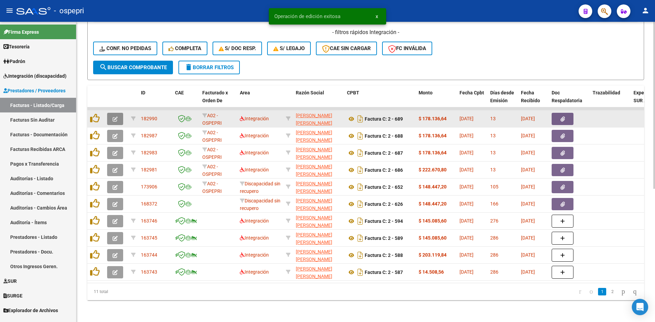
click at [118, 113] on button "button" at bounding box center [115, 119] width 16 height 12
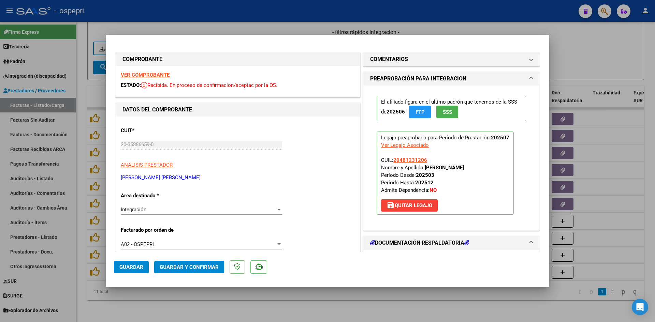
click at [158, 75] on strong "VER COMPROBANTE" at bounding box center [145, 75] width 49 height 6
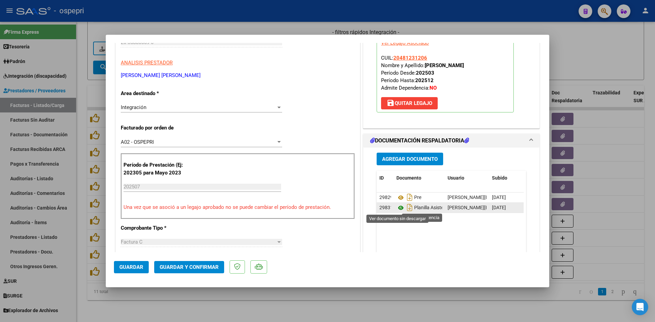
click at [396, 208] on icon at bounding box center [400, 208] width 9 height 8
click at [205, 265] on span "Guardar y Confirmar" at bounding box center [189, 267] width 59 height 6
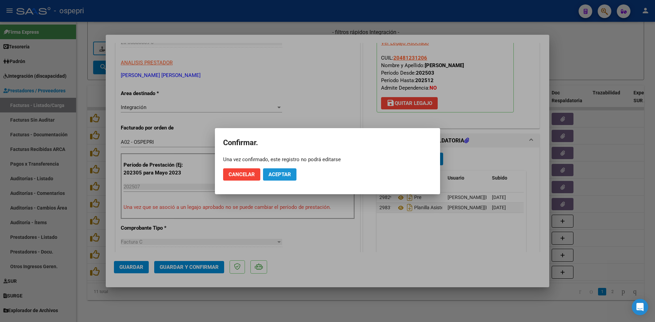
click at [273, 175] on span "Aceptar" at bounding box center [279, 174] width 22 height 6
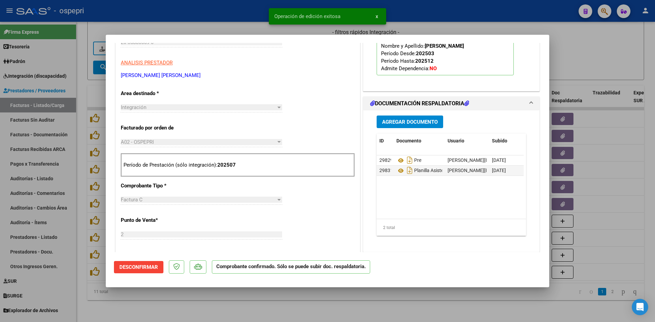
scroll to position [0, 0]
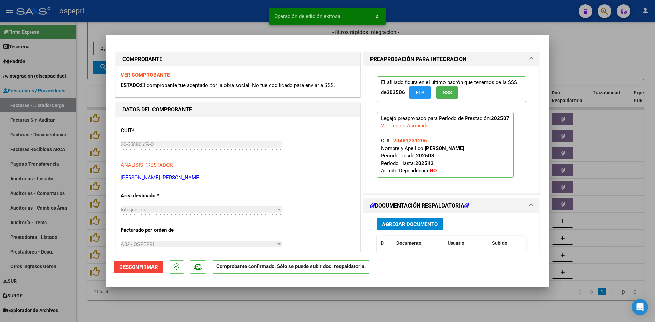
click at [154, 76] on strong "VER COMPROBANTE" at bounding box center [145, 75] width 49 height 6
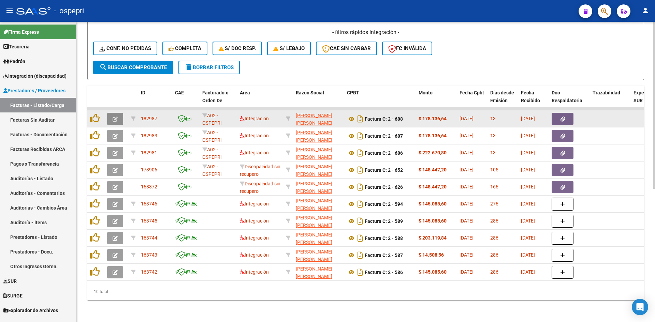
click at [117, 113] on button "button" at bounding box center [115, 119] width 16 height 12
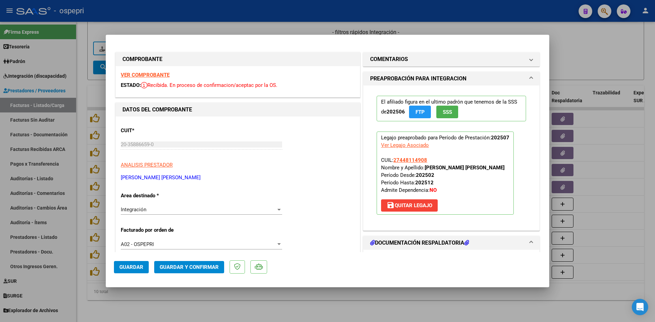
click at [162, 75] on strong "VER COMPROBANTE" at bounding box center [145, 75] width 49 height 6
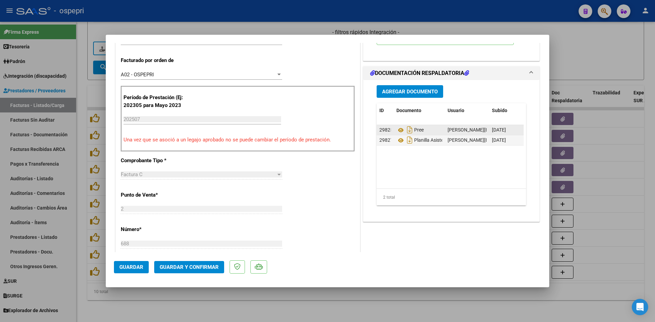
scroll to position [170, 0]
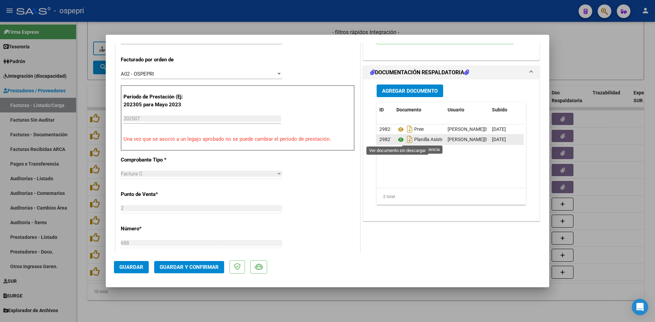
click at [398, 139] on icon at bounding box center [400, 140] width 9 height 8
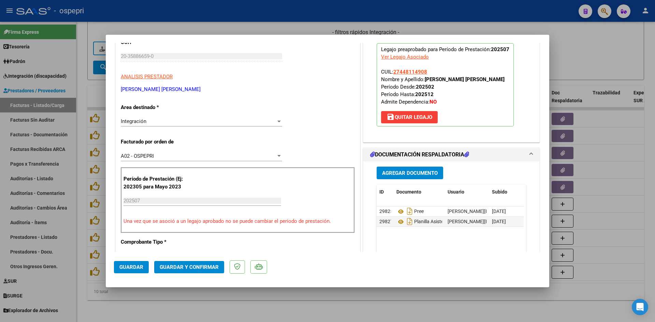
scroll to position [0, 0]
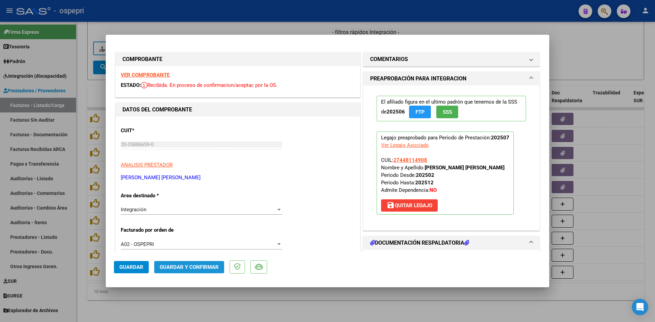
click at [205, 267] on span "Guardar y Confirmar" at bounding box center [189, 267] width 59 height 6
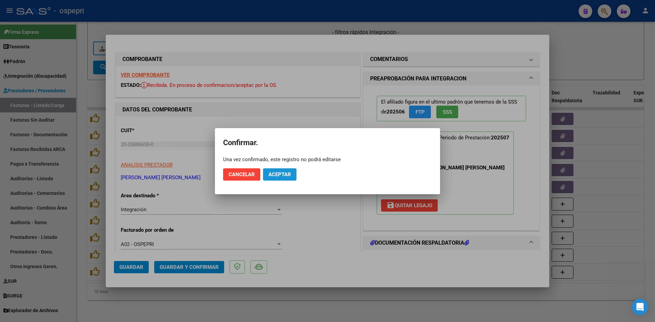
click at [282, 175] on span "Aceptar" at bounding box center [279, 174] width 22 height 6
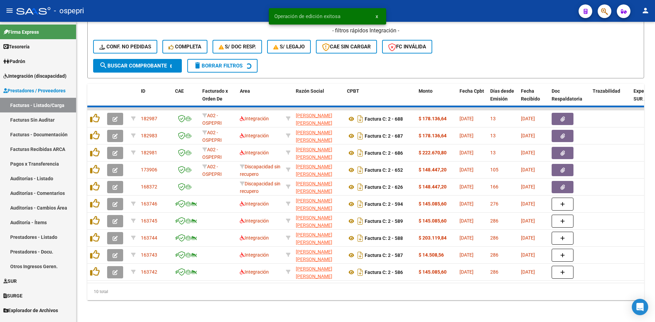
scroll to position [222, 0]
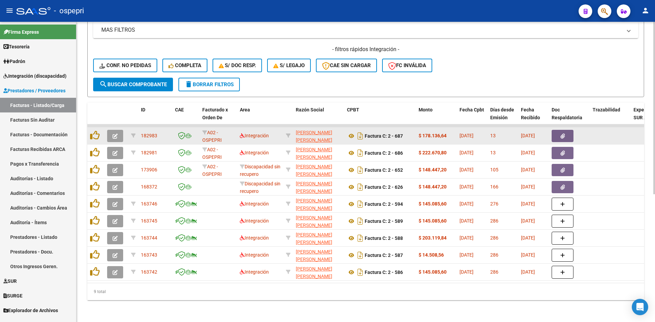
click at [115, 134] on icon "button" at bounding box center [114, 136] width 5 height 5
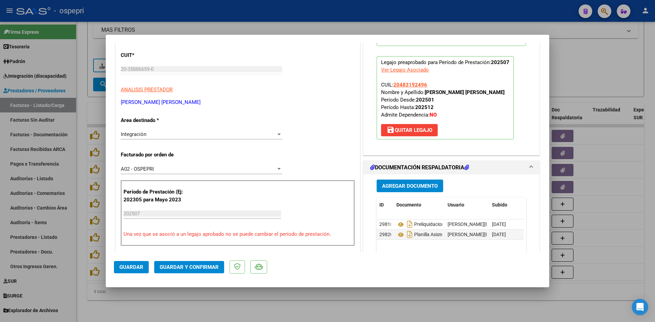
scroll to position [0, 0]
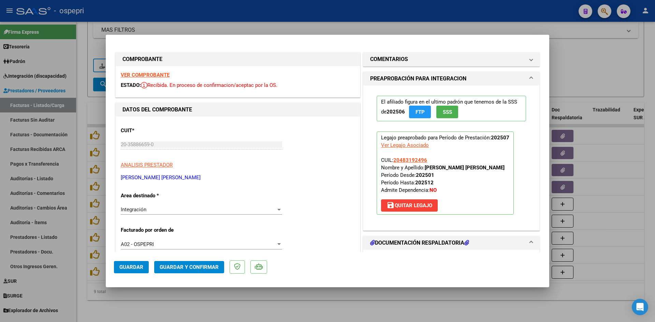
click at [164, 76] on strong "VER COMPROBANTE" at bounding box center [145, 75] width 49 height 6
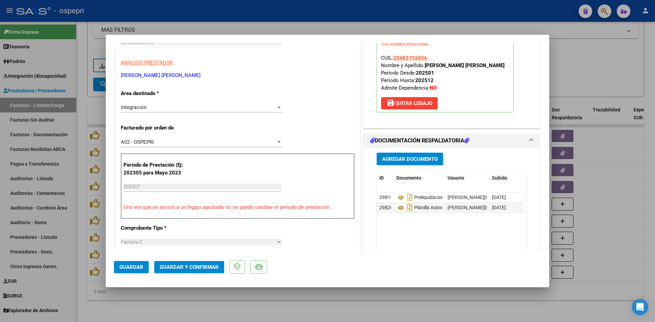
scroll to position [136, 0]
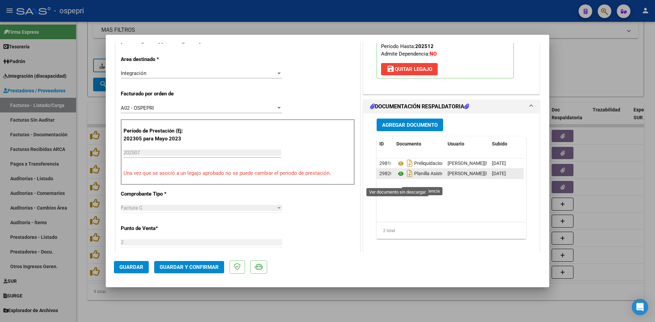
click at [398, 178] on icon at bounding box center [400, 174] width 9 height 8
click at [196, 264] on span "Guardar y Confirmar" at bounding box center [189, 267] width 59 height 6
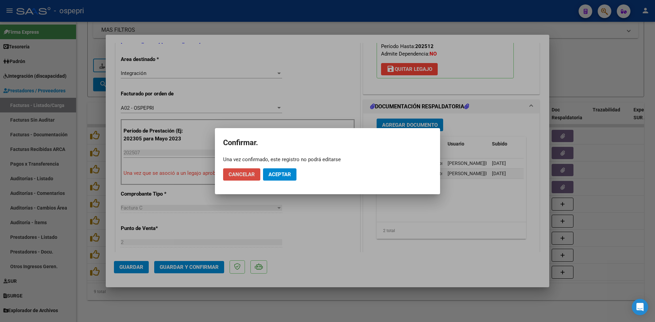
click at [250, 171] on span "Cancelar" at bounding box center [241, 174] width 26 height 6
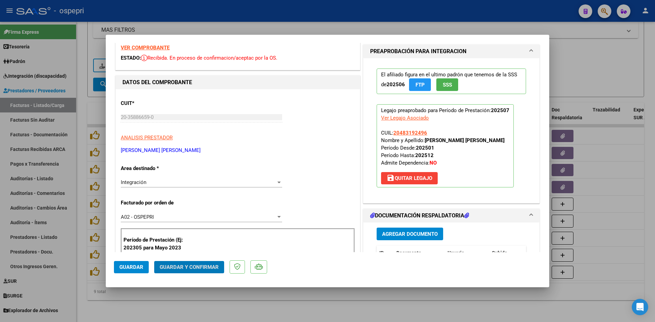
scroll to position [0, 0]
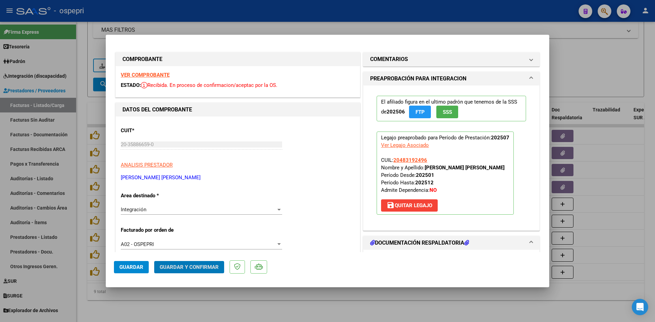
click at [125, 73] on strong "VER COMPROBANTE" at bounding box center [145, 75] width 49 height 6
click at [200, 271] on button "Guardar y Confirmar" at bounding box center [189, 267] width 70 height 12
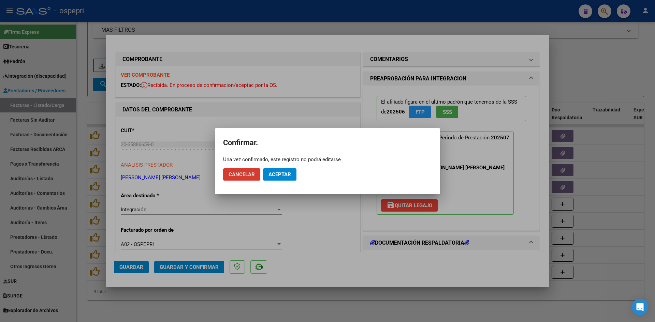
click at [285, 179] on button "Aceptar" at bounding box center [279, 174] width 33 height 12
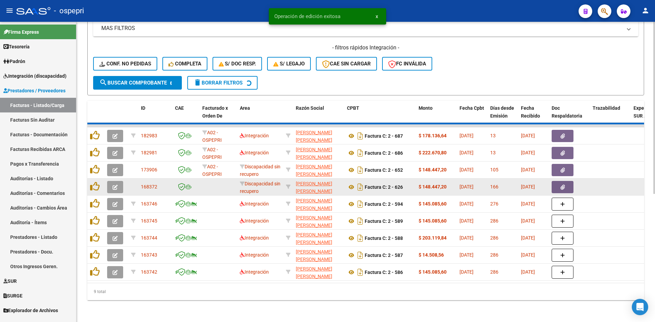
scroll to position [205, 0]
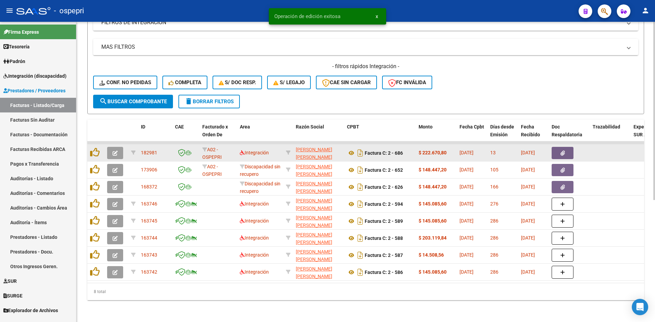
click at [120, 147] on button "button" at bounding box center [115, 153] width 16 height 12
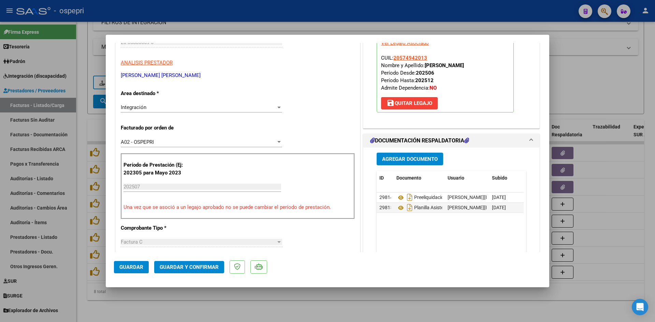
scroll to position [0, 0]
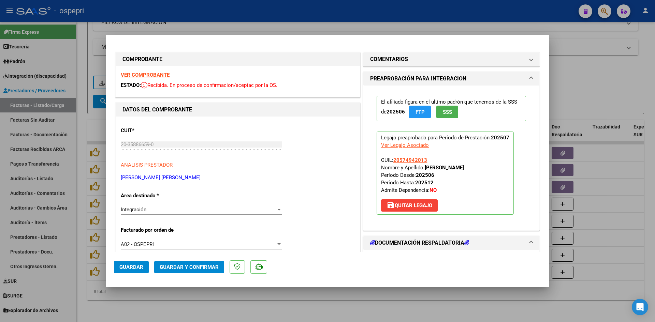
click at [165, 74] on strong "VER COMPROBANTE" at bounding box center [145, 75] width 49 height 6
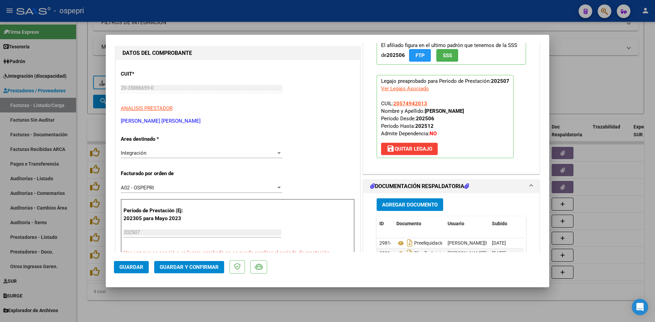
scroll to position [102, 0]
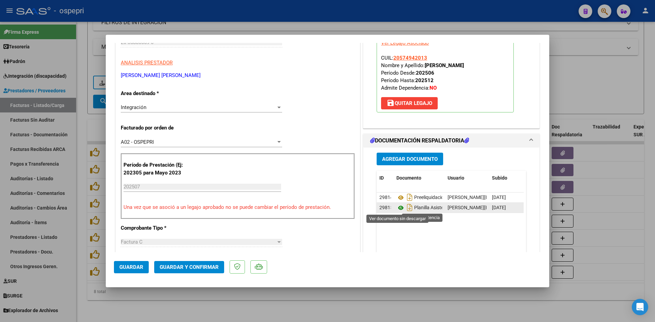
click at [397, 208] on icon at bounding box center [400, 208] width 9 height 8
click at [206, 263] on button "Guardar y Confirmar" at bounding box center [189, 267] width 70 height 12
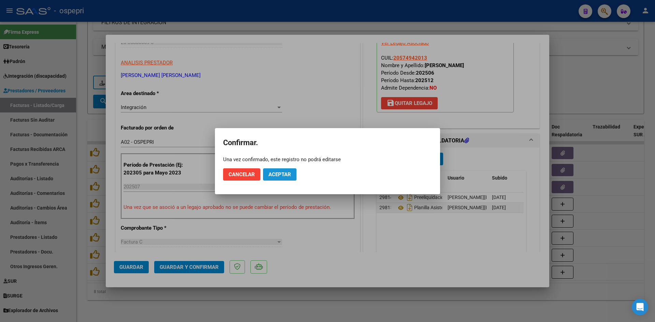
click at [280, 175] on span "Aceptar" at bounding box center [279, 174] width 22 height 6
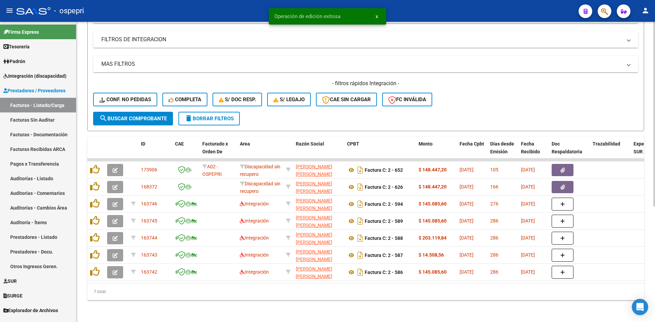
scroll to position [86, 0]
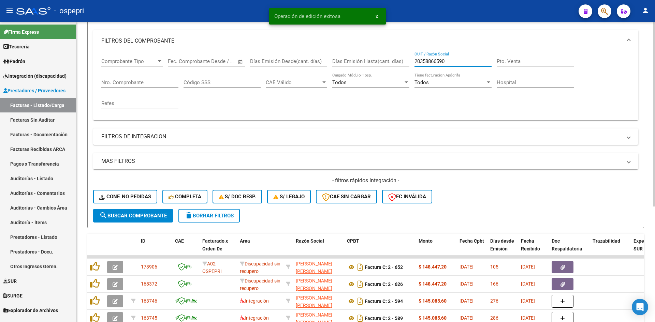
drag, startPoint x: 451, startPoint y: 61, endPoint x: 409, endPoint y: 62, distance: 42.3
click at [409, 62] on div "Comprobante Tipo Comprobante Tipo Start date – End date Fec. Comprobante Desde …" at bounding box center [365, 83] width 528 height 63
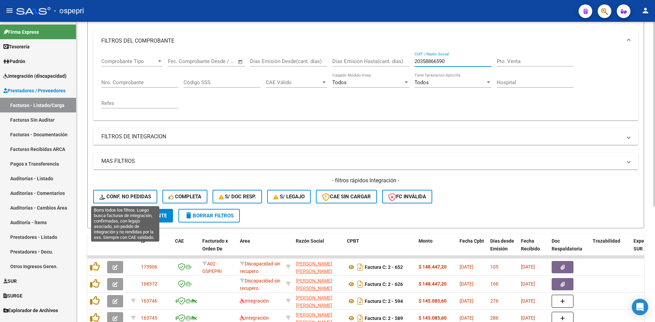
click at [144, 193] on button "Conf. no pedidas" at bounding box center [125, 197] width 64 height 14
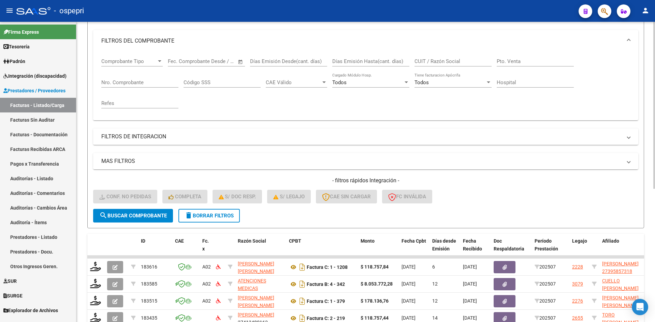
click at [426, 62] on input "CUIT / Razón Social" at bounding box center [452, 61] width 77 height 6
paste input "20358866590"
click at [152, 211] on button "search Buscar Comprobante" at bounding box center [133, 216] width 80 height 14
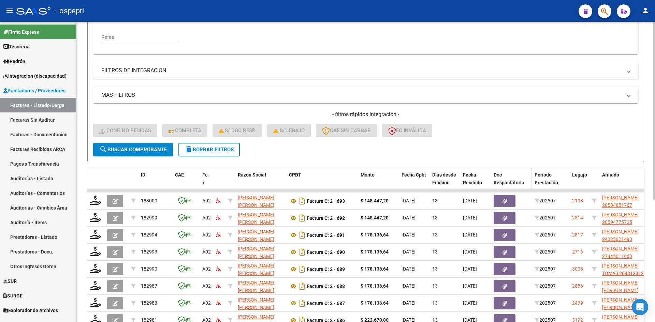
scroll to position [205, 0]
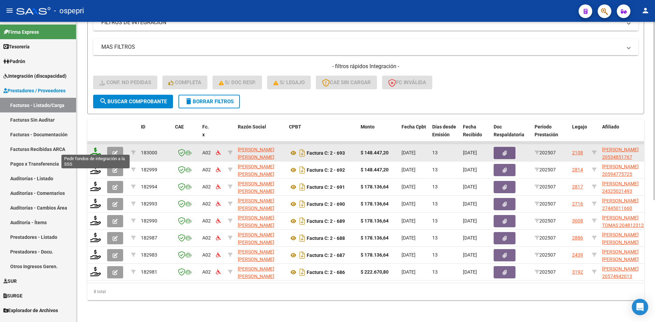
click at [96, 148] on icon at bounding box center [95, 153] width 11 height 10
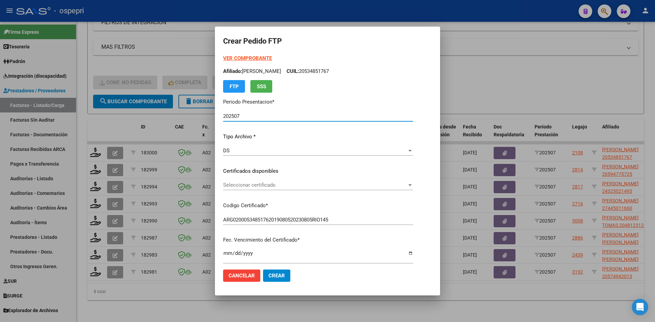
click at [294, 188] on span "Seleccionar certificado" at bounding box center [315, 185] width 184 height 6
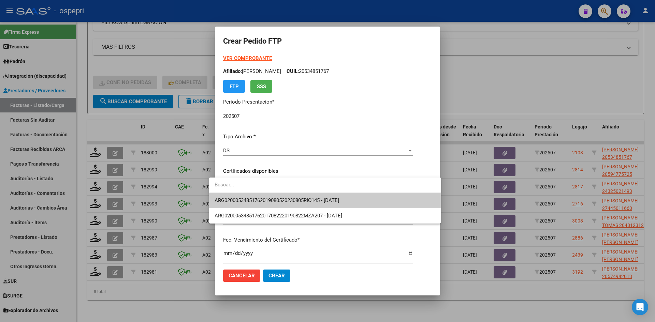
click at [299, 206] on span "ARG02000534851762019080520230805RIO145 - [DATE]" at bounding box center [324, 200] width 221 height 15
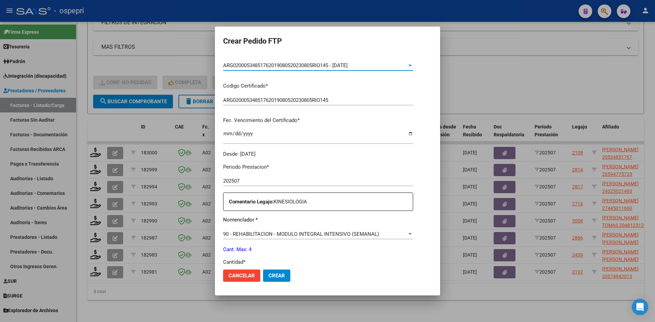
scroll to position [170, 0]
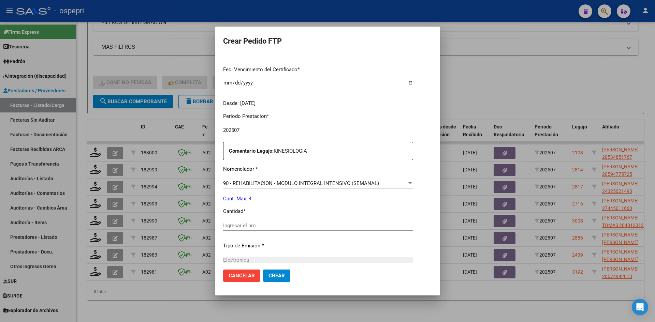
click at [231, 221] on div "Ingresar el nro" at bounding box center [318, 226] width 190 height 10
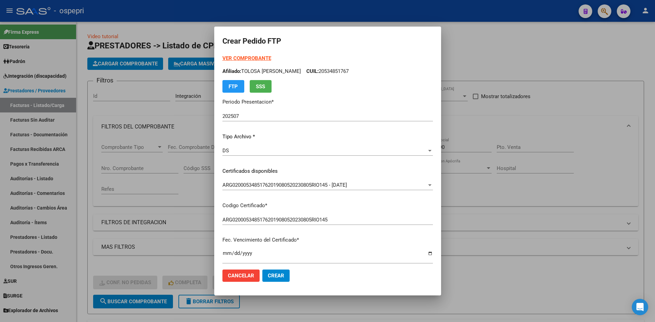
scroll to position [170, 0]
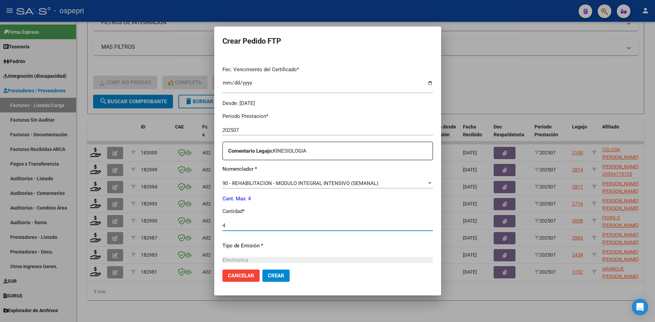
type input "4"
click at [268, 276] on span "Crear" at bounding box center [276, 276] width 16 height 6
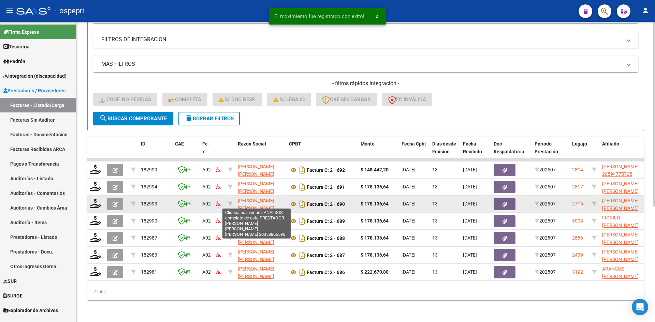
scroll to position [188, 0]
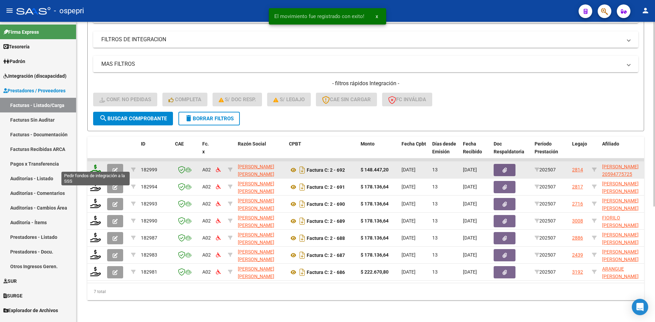
click at [95, 165] on icon at bounding box center [95, 170] width 11 height 10
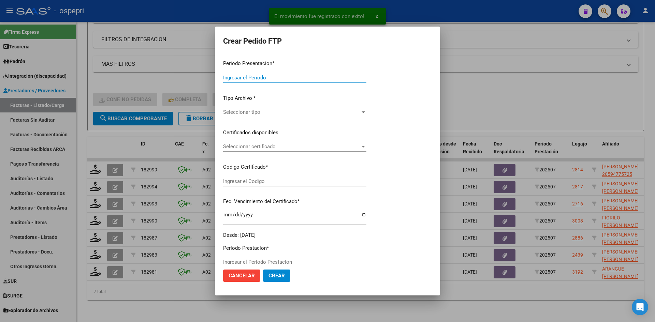
type input "202507"
type input "$ 148.447,20"
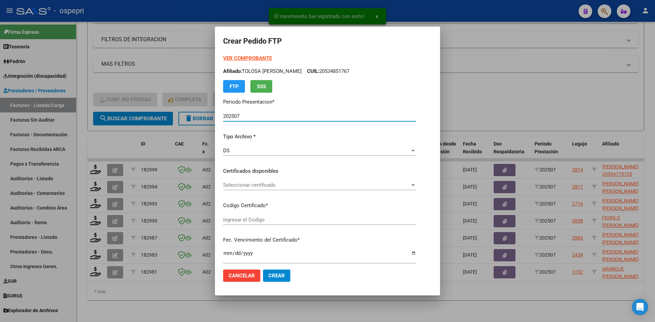
type input "20594775725"
type input "[DATE]"
click at [303, 187] on span "Seleccionar certificado" at bounding box center [306, 185] width 166 height 6
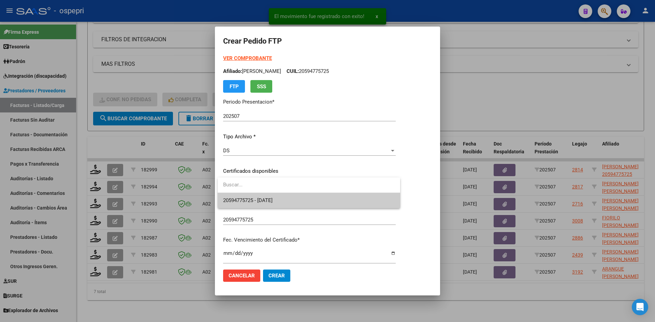
click at [304, 196] on span "20594775725 - [DATE]" at bounding box center [308, 200] width 171 height 15
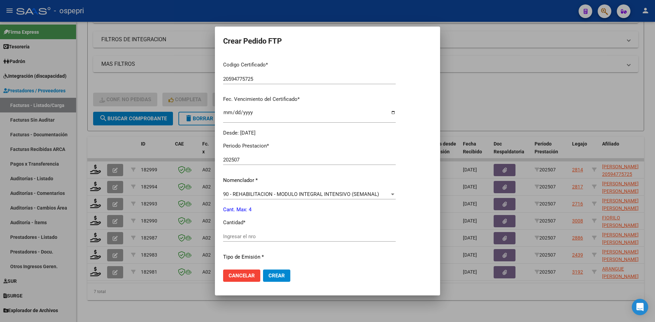
scroll to position [170, 0]
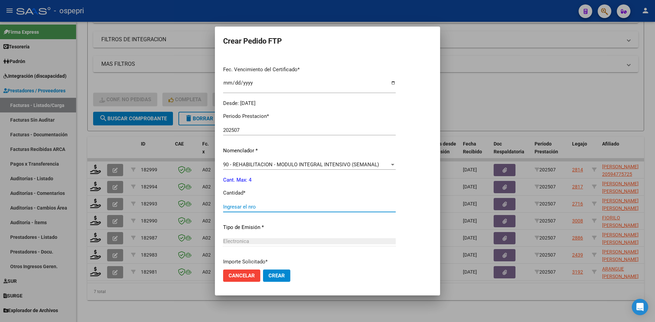
click at [266, 207] on input "Ingresar el nro" at bounding box center [309, 207] width 172 height 6
type input "4"
click at [284, 277] on span "Crear" at bounding box center [276, 276] width 16 height 6
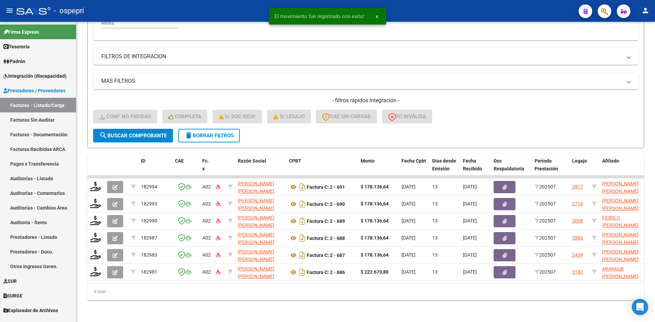
scroll to position [171, 0]
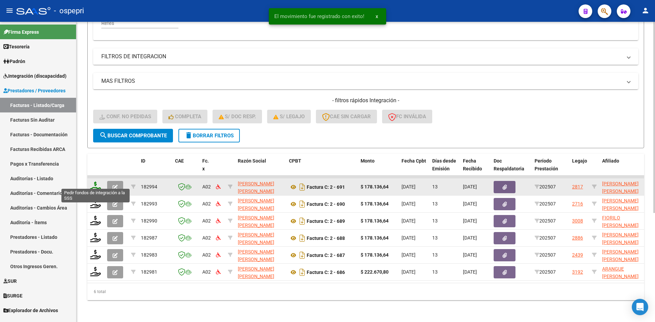
click at [95, 182] on icon at bounding box center [95, 187] width 11 height 10
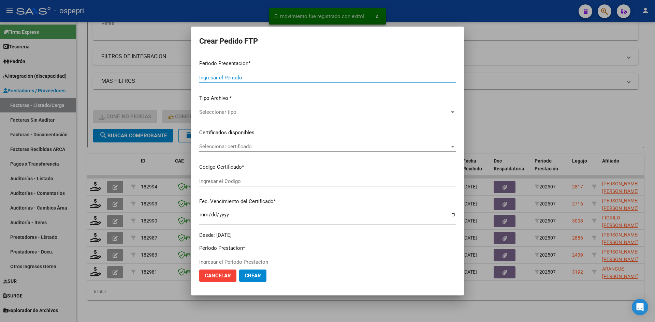
type input "202507"
type input "$ 178.136,64"
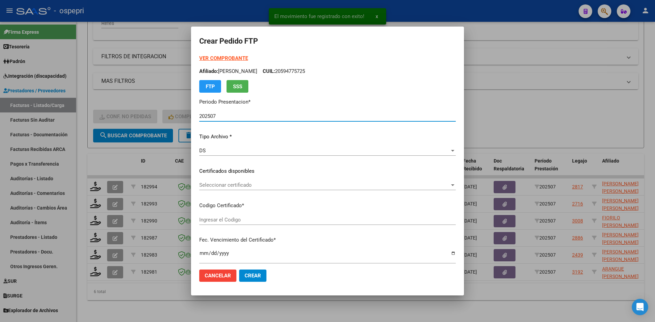
type input "24325021493"
type input "[DATE]"
click at [245, 190] on div "Seleccionar certificado Seleccionar certificado" at bounding box center [327, 185] width 256 height 10
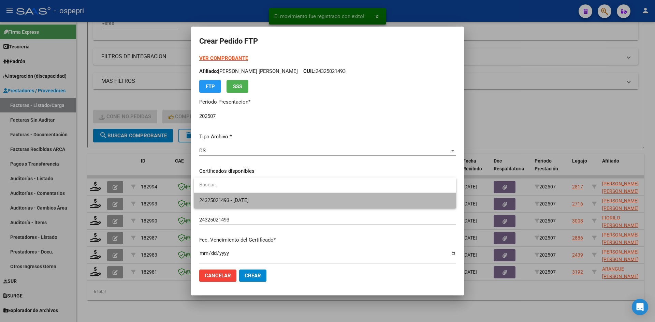
click at [248, 197] on span "24325021493 - [DATE]" at bounding box center [324, 200] width 251 height 15
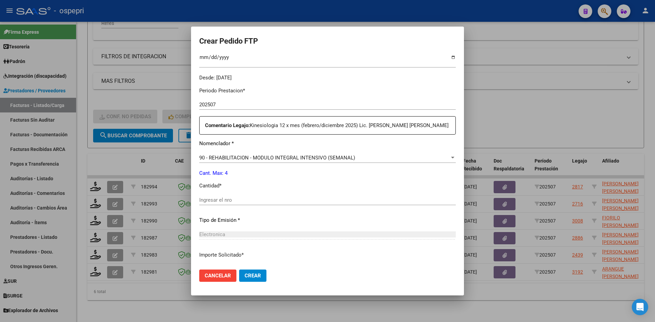
scroll to position [205, 0]
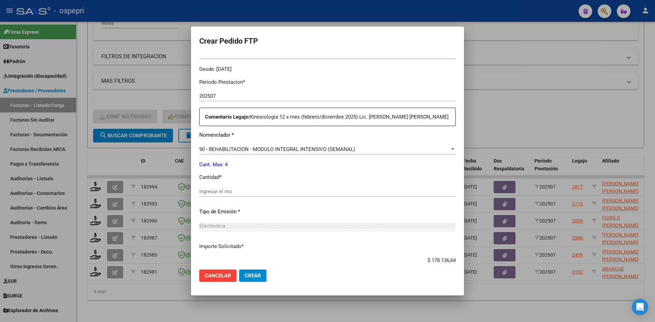
click at [234, 193] on input "Ingresar el nro" at bounding box center [327, 192] width 256 height 6
type input "4"
click at [252, 278] on span "Crear" at bounding box center [252, 276] width 16 height 6
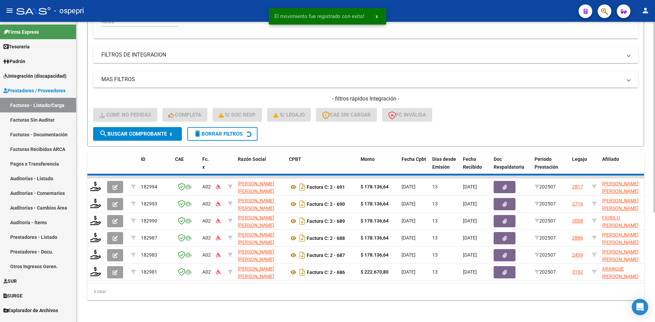
scroll to position [154, 0]
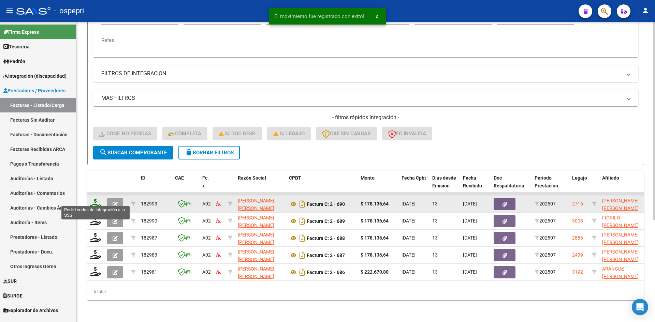
click at [94, 200] on icon at bounding box center [95, 204] width 11 height 10
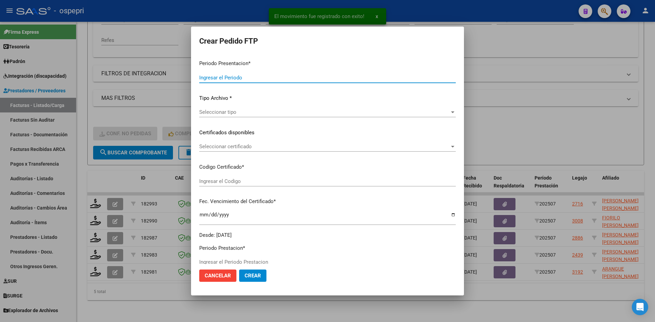
type input "202507"
type input "$ 178.136,64"
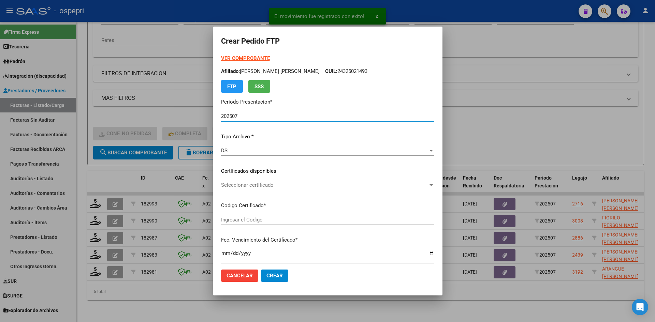
type input "2744501166-0"
type input "[DATE]"
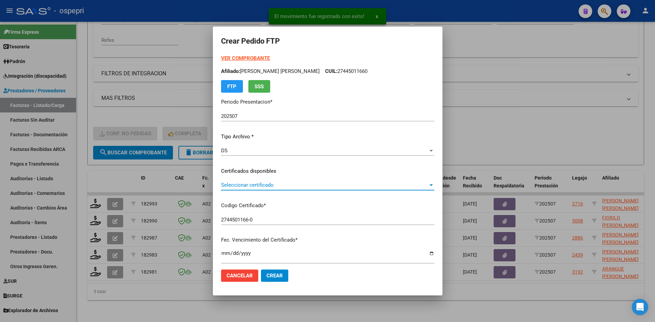
click at [292, 188] on span "Seleccionar certificado" at bounding box center [324, 185] width 207 height 6
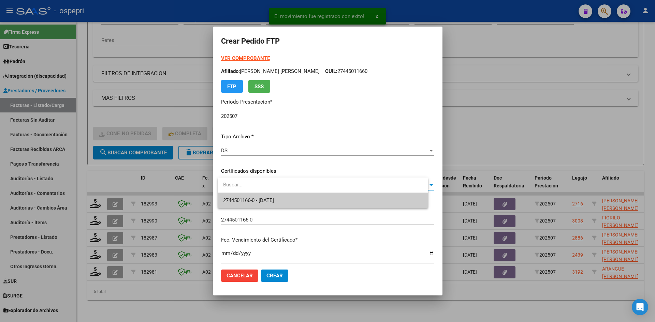
click at [295, 201] on span "2744501166-0 - [DATE]" at bounding box center [322, 200] width 199 height 15
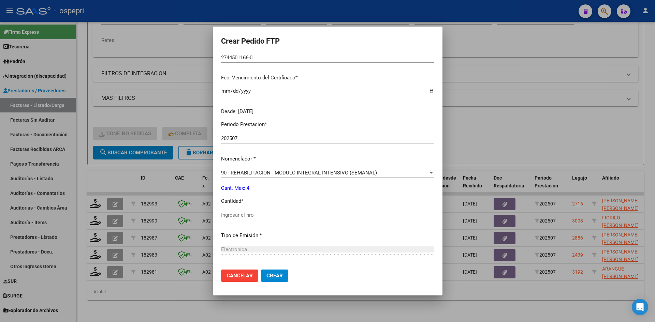
scroll to position [205, 0]
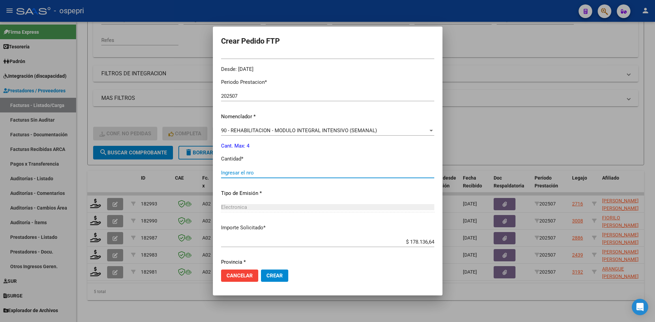
click at [265, 174] on input "Ingresar el nro" at bounding box center [327, 173] width 213 height 6
type input "4"
click at [281, 271] on button "Crear" at bounding box center [274, 276] width 27 height 12
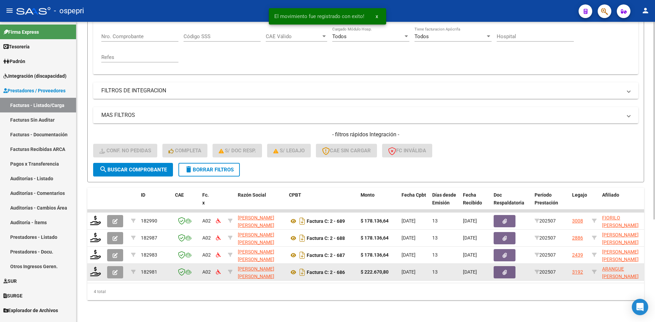
scroll to position [137, 0]
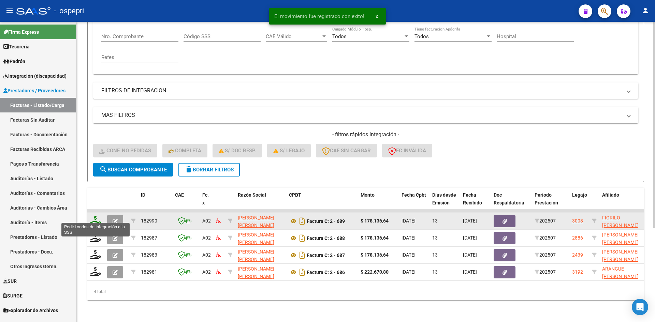
click at [95, 216] on icon at bounding box center [95, 221] width 11 height 10
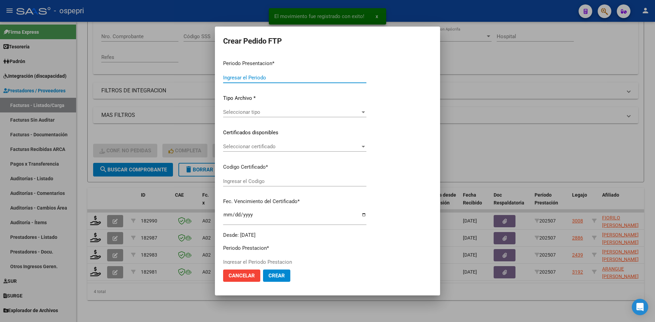
type input "202507"
type input "$ 178.136,64"
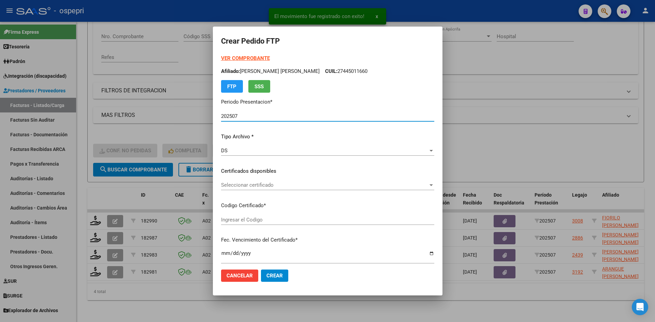
type input "20481231206"
type input "[DATE]"
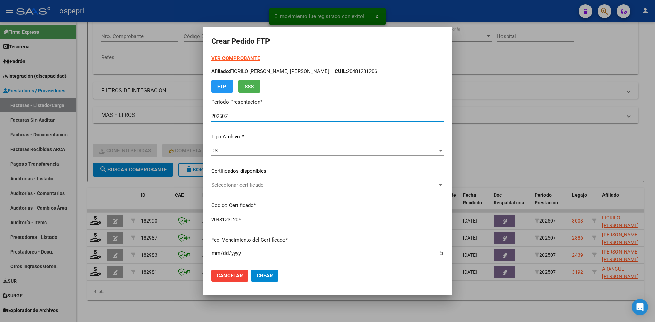
click at [274, 186] on span "Seleccionar certificado" at bounding box center [324, 185] width 226 height 6
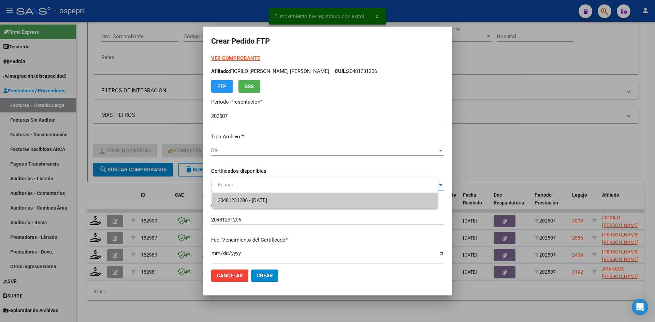
click at [281, 201] on span "20481231206 - [DATE]" at bounding box center [324, 200] width 215 height 15
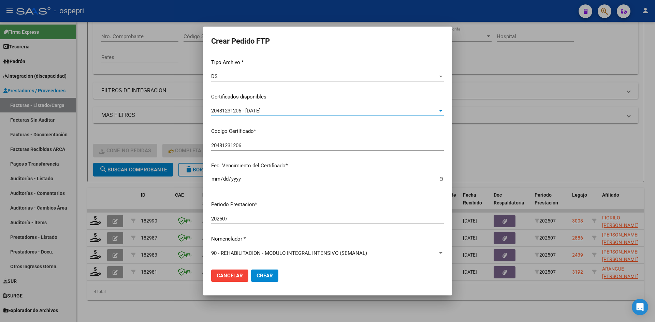
scroll to position [136, 0]
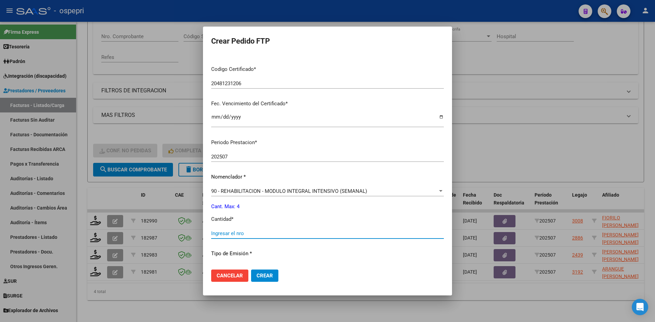
click at [259, 234] on input "Ingresar el nro" at bounding box center [327, 233] width 232 height 6
type input "4"
click at [273, 274] on span "Crear" at bounding box center [264, 276] width 16 height 6
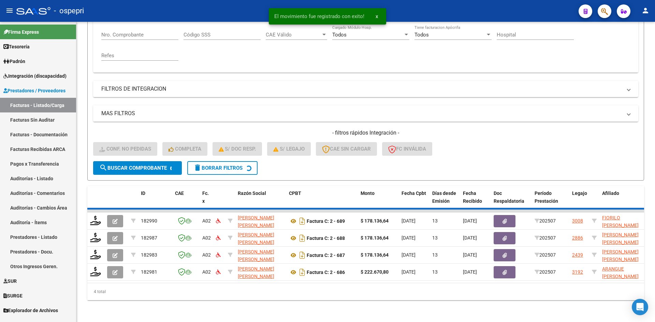
scroll to position [120, 0]
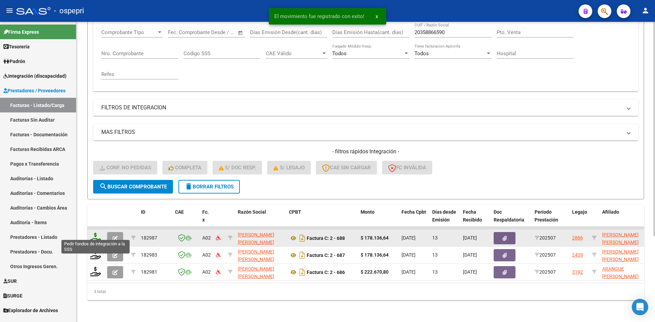
click at [92, 233] on icon at bounding box center [95, 238] width 11 height 10
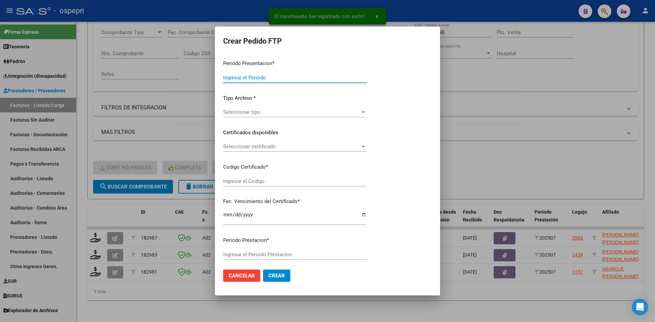
type input "202507"
type input "$ 178.136,64"
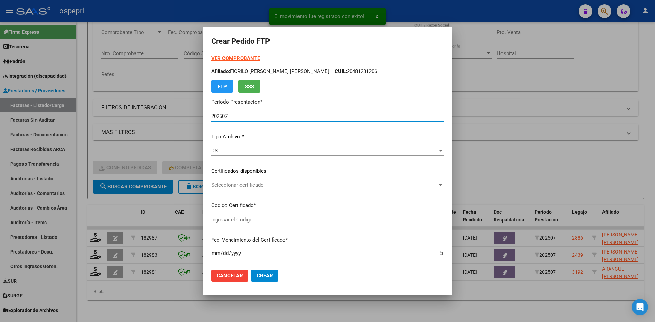
type input "2744811490-8"
type input "[DATE]"
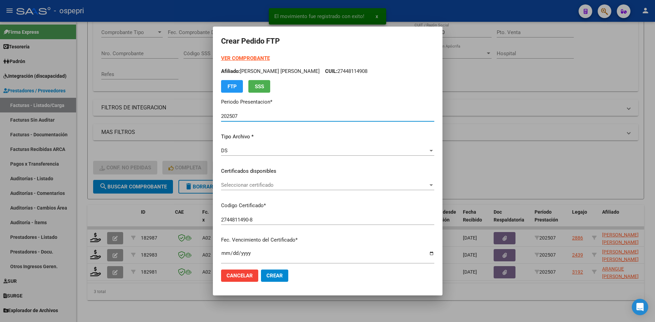
click at [284, 185] on span "Seleccionar certificado" at bounding box center [324, 185] width 207 height 6
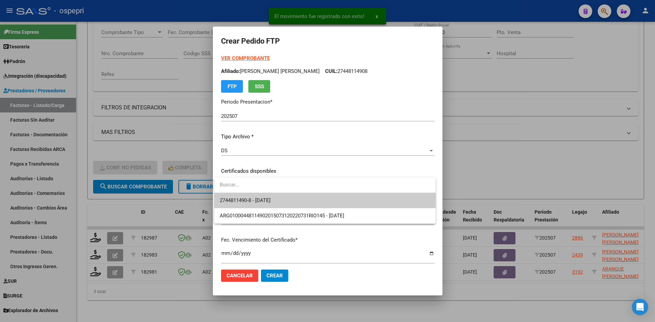
click at [285, 198] on span "2744811490-8 - [DATE]" at bounding box center [325, 200] width 210 height 15
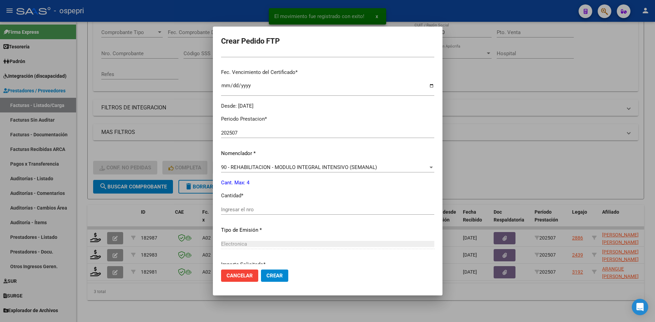
scroll to position [170, 0]
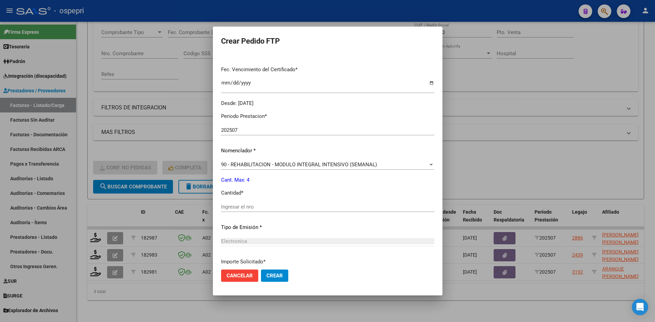
click at [275, 206] on input "Ingresar el nro" at bounding box center [327, 207] width 213 height 6
type input "4"
click at [275, 274] on span "Crear" at bounding box center [274, 276] width 16 height 6
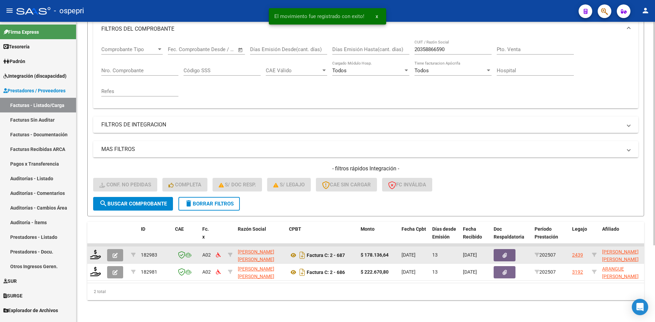
scroll to position [103, 0]
click at [96, 252] on icon at bounding box center [95, 255] width 11 height 10
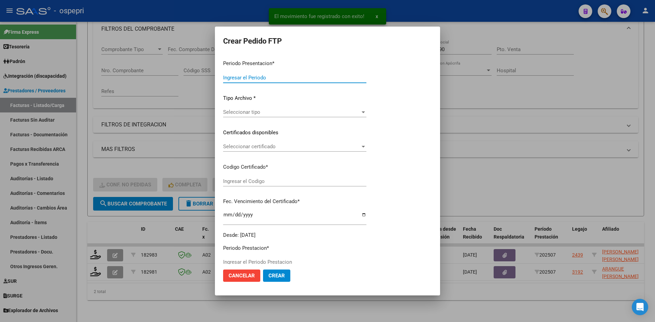
type input "202507"
type input "$ 178.136,64"
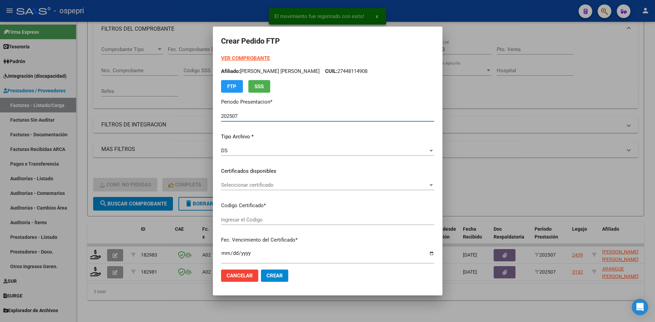
type input "ARG02000483192492017071020240710RIO145"
type input "[DATE]"
click at [295, 189] on div "Seleccionar certificado Seleccionar certificado" at bounding box center [327, 185] width 213 height 10
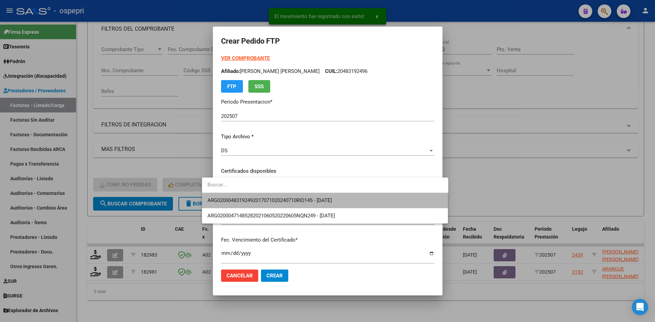
click at [296, 196] on span "ARG02000483192492017071020240710RIO145 - [DATE]" at bounding box center [324, 200] width 235 height 15
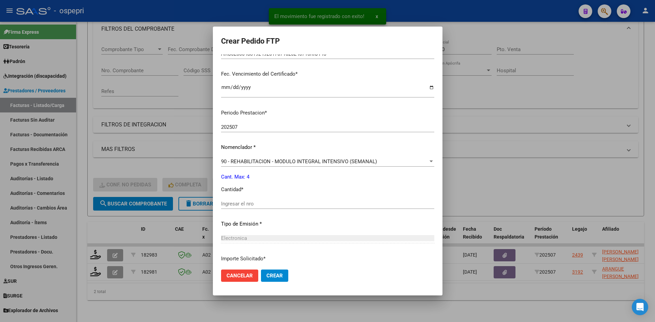
scroll to position [170, 0]
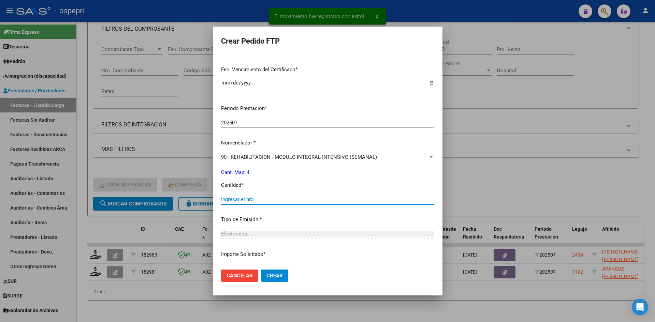
click at [252, 202] on input "Ingresar el nro" at bounding box center [327, 199] width 213 height 6
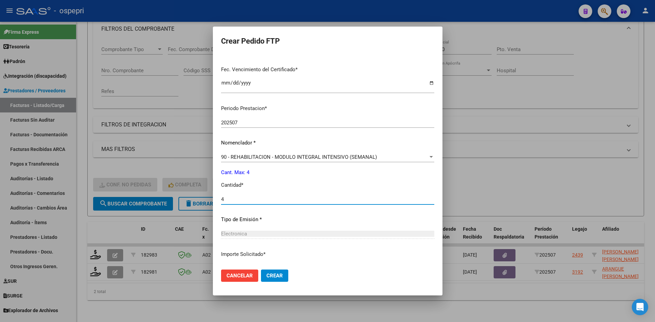
type input "4"
click at [266, 273] on span "Crear" at bounding box center [274, 276] width 16 height 6
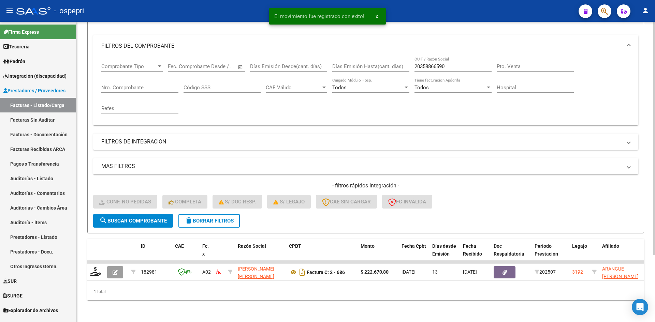
scroll to position [86, 0]
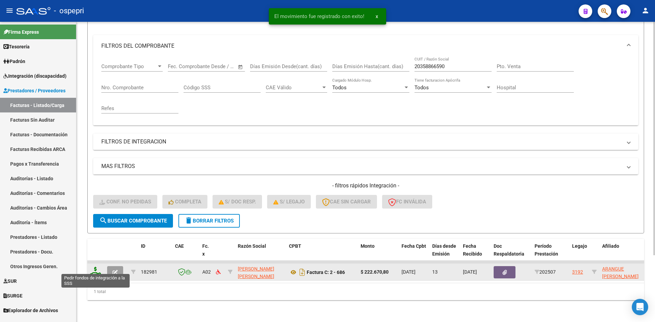
click at [93, 267] on icon at bounding box center [95, 272] width 11 height 10
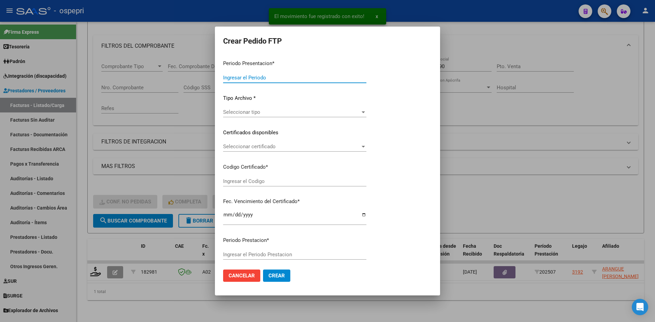
type input "202507"
type input "$ 222.670,80"
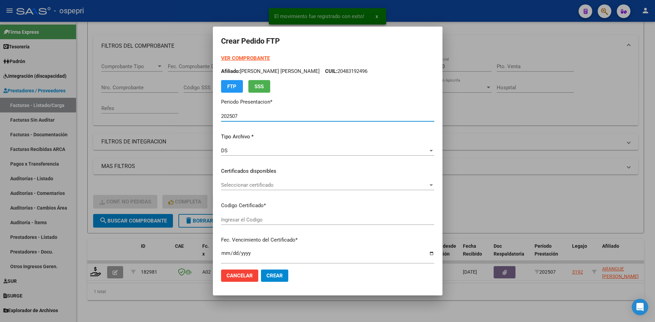
type input "2057494201-3"
type input "[DATE]"
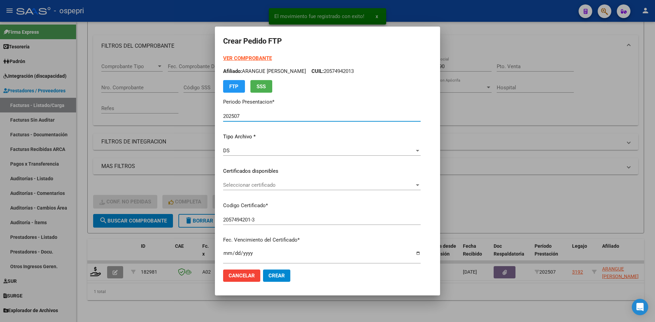
click at [271, 183] on span "Seleccionar certificado" at bounding box center [318, 185] width 191 height 6
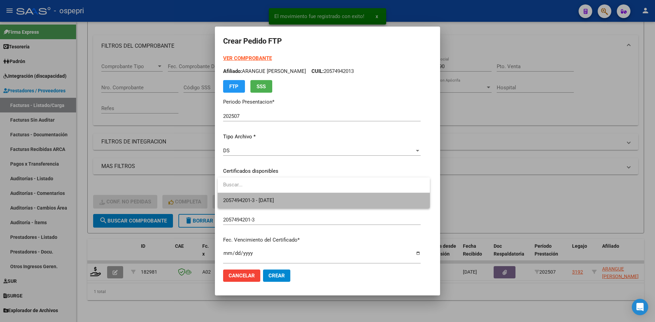
click at [270, 196] on span "2057494201-3 - [DATE]" at bounding box center [323, 200] width 201 height 15
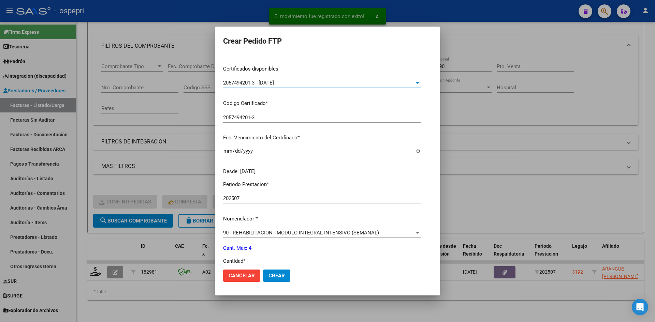
scroll to position [136, 0]
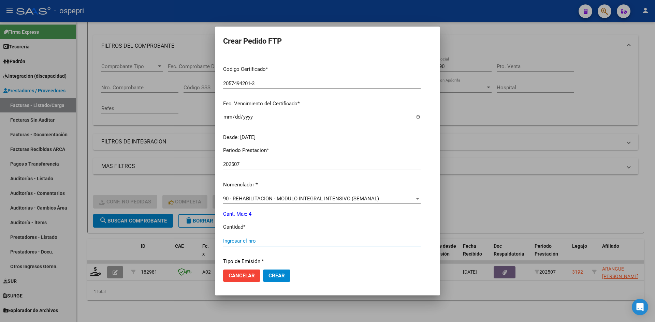
click at [243, 241] on input "Ingresar el nro" at bounding box center [321, 241] width 197 height 6
type input "4"
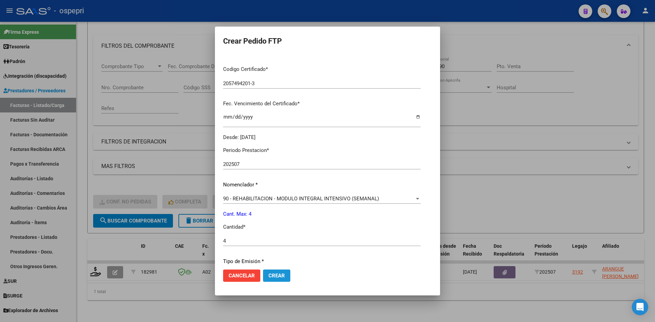
click at [285, 276] on button "Crear" at bounding box center [276, 276] width 27 height 12
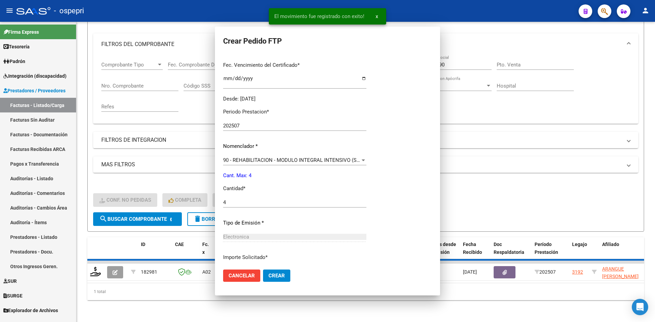
scroll to position [0, 0]
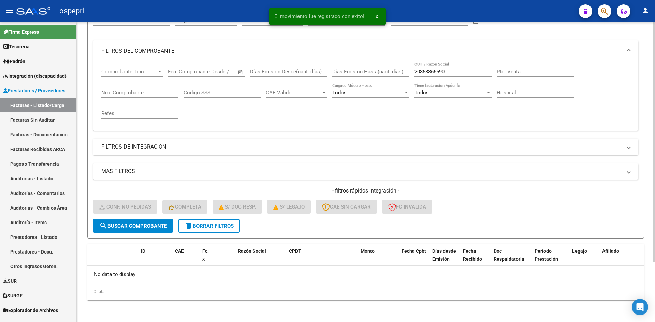
click at [227, 224] on span "delete Borrar Filtros" at bounding box center [208, 226] width 49 height 6
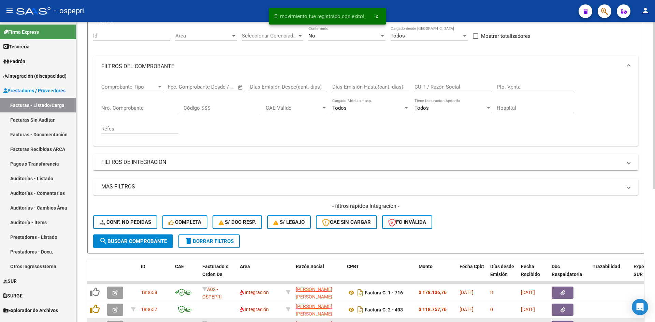
scroll to position [76, 0]
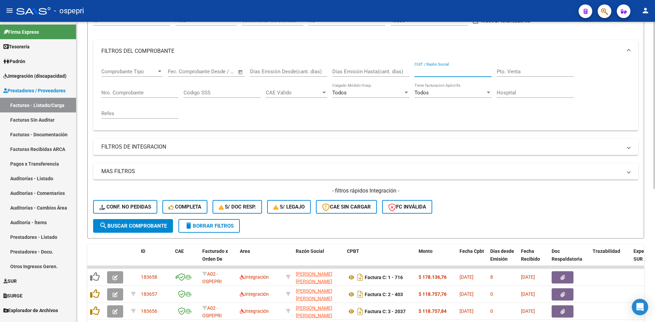
click at [445, 72] on input "CUIT / Razón Social" at bounding box center [452, 72] width 77 height 6
paste input "27269993532"
type input "27269993532"
click at [142, 228] on span "search Buscar Comprobante" at bounding box center [132, 226] width 67 height 6
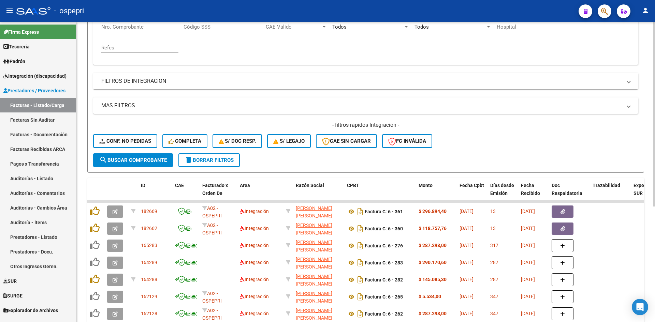
scroll to position [144, 0]
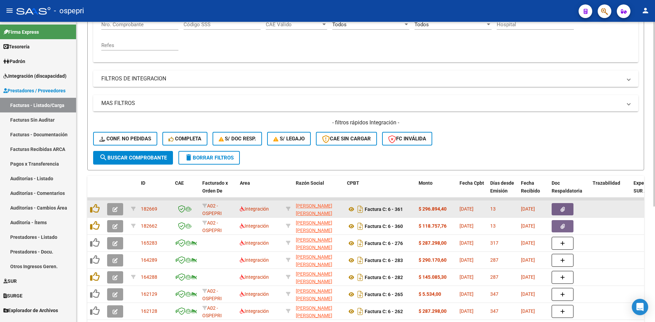
click at [104, 207] on datatable-body-cell at bounding box center [95, 209] width 17 height 17
click at [114, 204] on button "button" at bounding box center [115, 209] width 16 height 12
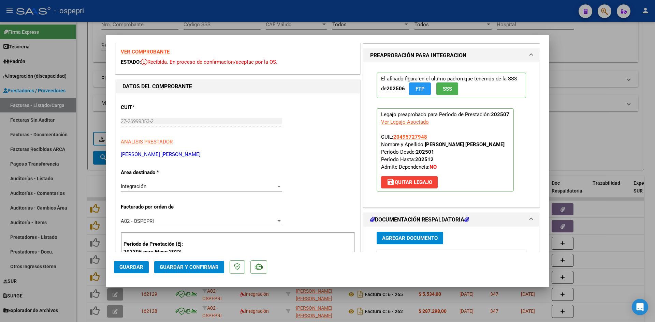
scroll to position [0, 0]
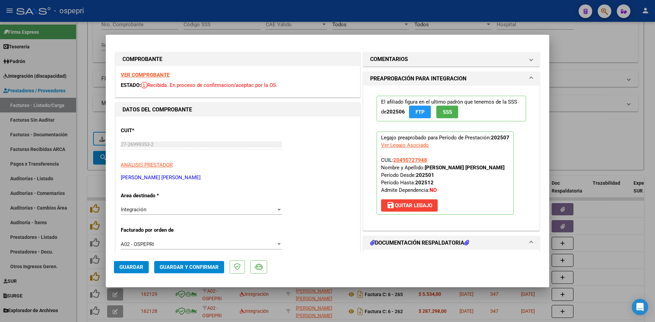
click at [155, 72] on strong "VER COMPROBANTE" at bounding box center [145, 75] width 49 height 6
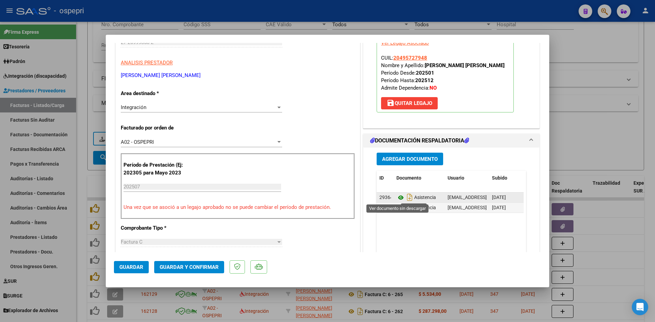
click at [397, 197] on icon at bounding box center [400, 198] width 9 height 8
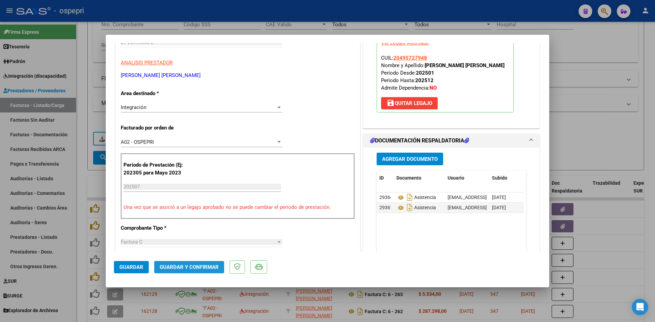
click at [207, 265] on span "Guardar y Confirmar" at bounding box center [189, 267] width 59 height 6
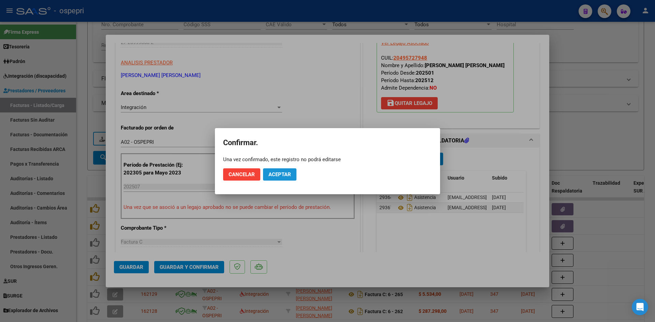
click at [284, 172] on span "Aceptar" at bounding box center [279, 174] width 22 height 6
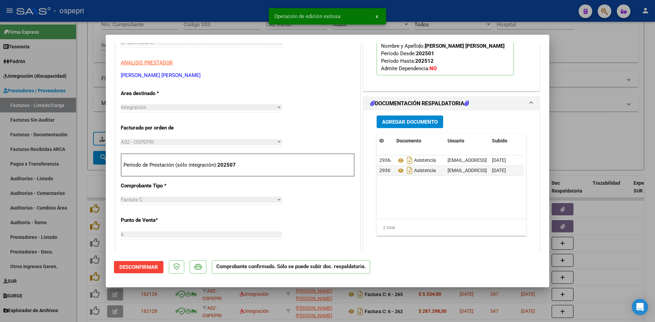
type input "$ 0,00"
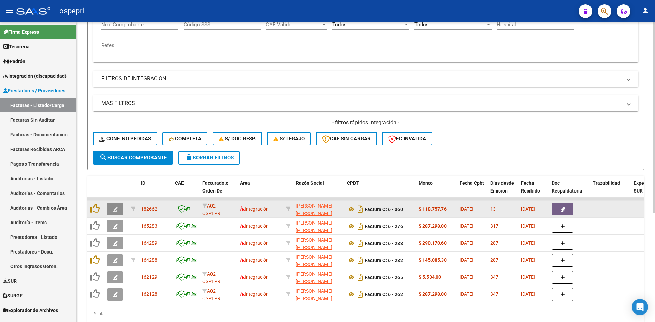
click at [109, 211] on button "button" at bounding box center [115, 209] width 16 height 12
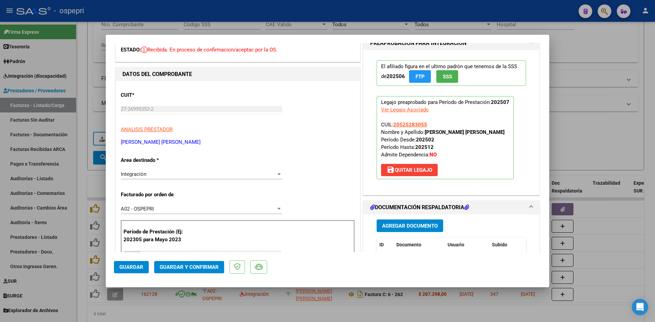
scroll to position [0, 0]
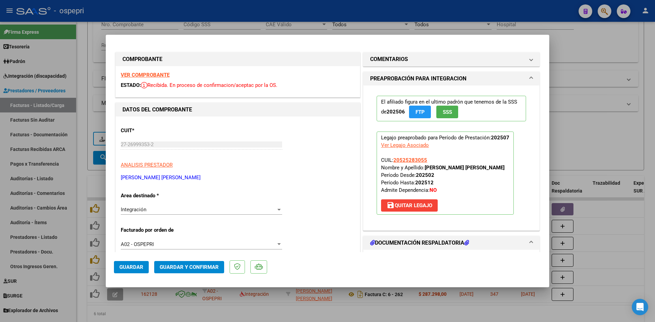
click at [155, 73] on strong "VER COMPROBANTE" at bounding box center [145, 75] width 49 height 6
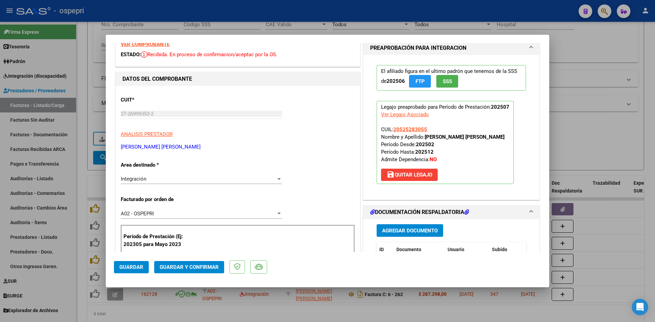
scroll to position [136, 0]
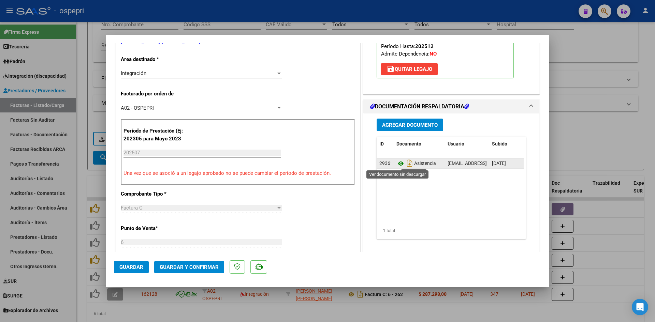
click at [397, 165] on icon at bounding box center [400, 164] width 9 height 8
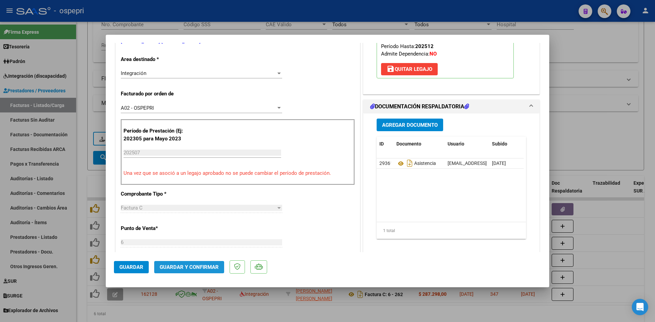
click at [188, 268] on span "Guardar y Confirmar" at bounding box center [189, 267] width 59 height 6
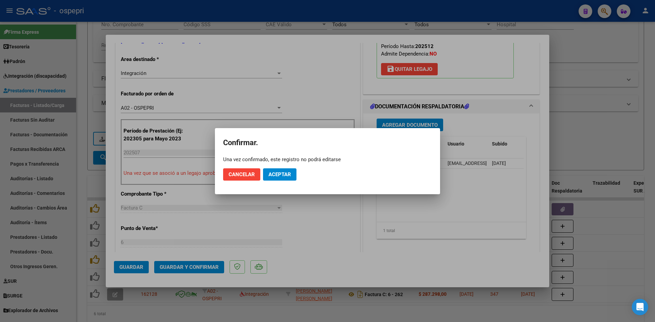
click at [299, 169] on mat-dialog-actions "Cancelar Aceptar" at bounding box center [327, 174] width 209 height 23
click at [294, 171] on button "Aceptar" at bounding box center [279, 174] width 33 height 12
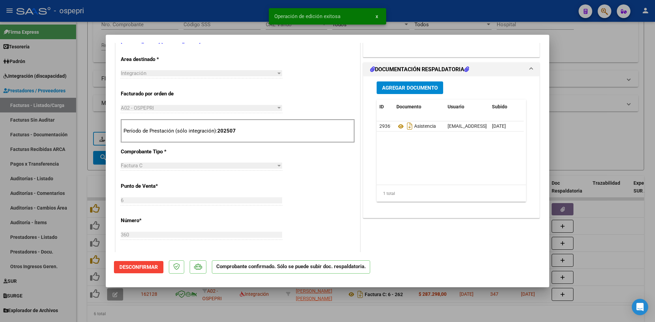
type input "$ 0,00"
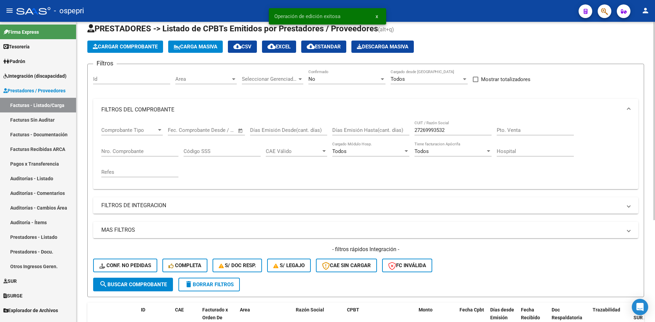
scroll to position [7, 0]
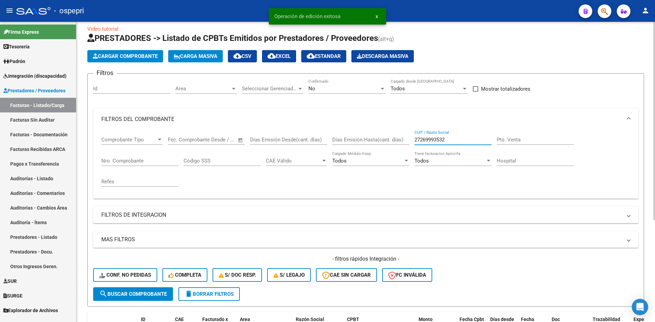
drag, startPoint x: 451, startPoint y: 138, endPoint x: 409, endPoint y: 149, distance: 43.3
click at [409, 149] on div "Comprobante Tipo Comprobante Tipo Start date – End date Fec. Comprobante Desde …" at bounding box center [365, 161] width 528 height 63
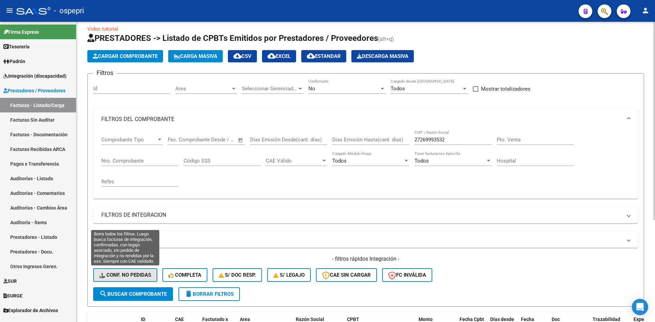
click at [132, 273] on span "Conf. no pedidas" at bounding box center [125, 275] width 52 height 6
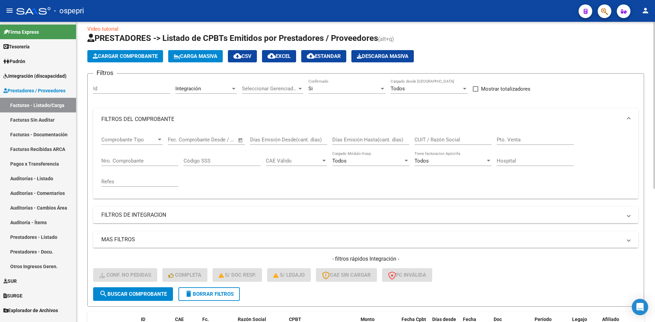
click at [430, 138] on input "CUIT / Razón Social" at bounding box center [452, 140] width 77 height 6
paste input "27269993532"
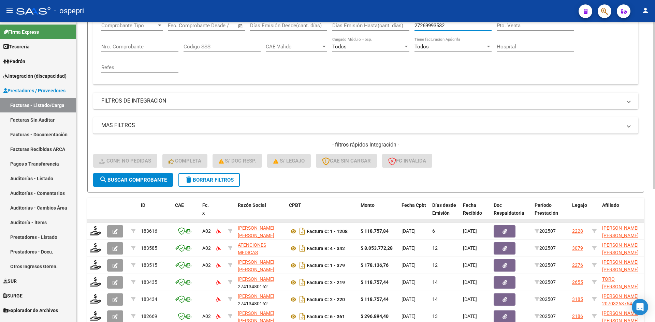
scroll to position [178, 0]
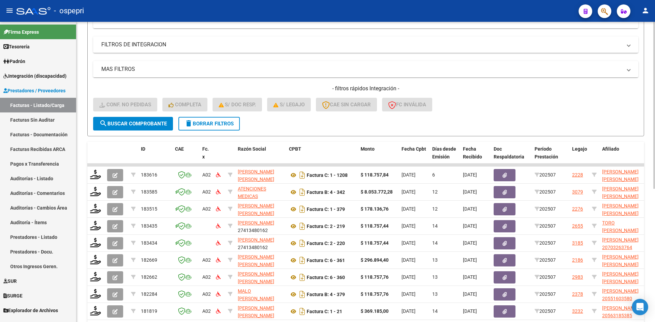
type input "27269993532"
click at [163, 125] on span "search Buscar Comprobante" at bounding box center [132, 124] width 67 height 6
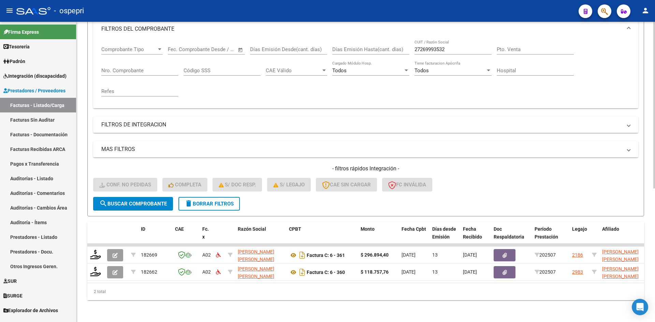
scroll to position [103, 0]
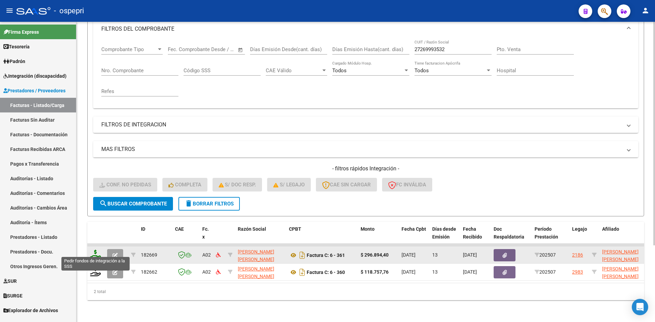
click at [96, 250] on icon at bounding box center [95, 255] width 11 height 10
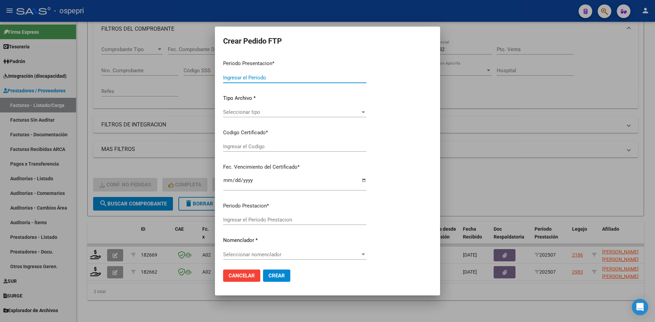
type input "202507"
type input "$ 296.894,40"
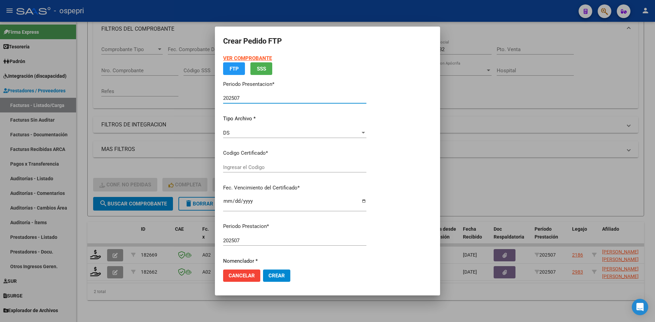
type input "ARG02000495727942018071220280712NQN249"
type input "[DATE]"
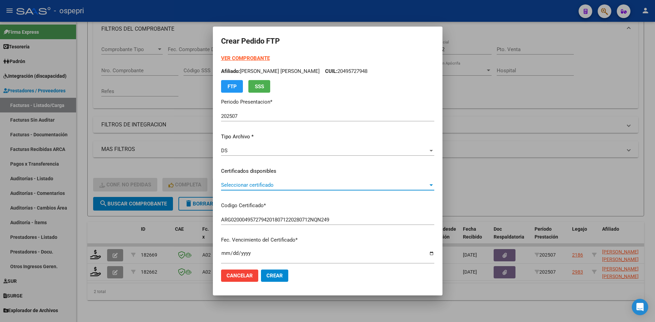
click at [266, 184] on span "Seleccionar certificado" at bounding box center [324, 185] width 207 height 6
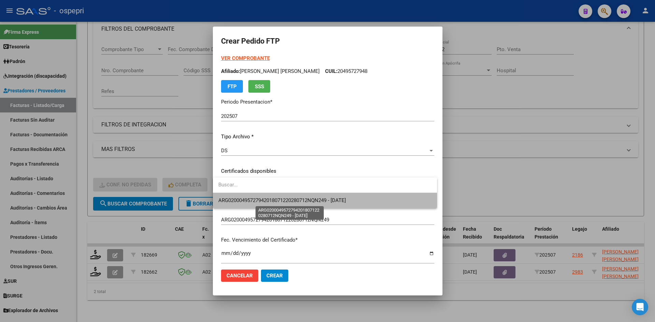
click at [269, 198] on span "ARG02000495727942018071220280712NQN249 - [DATE]" at bounding box center [281, 200] width 127 height 6
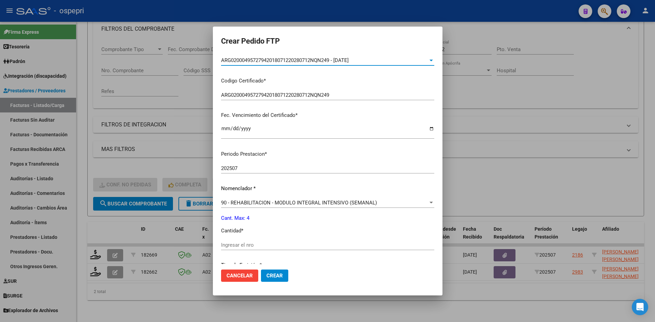
scroll to position [205, 0]
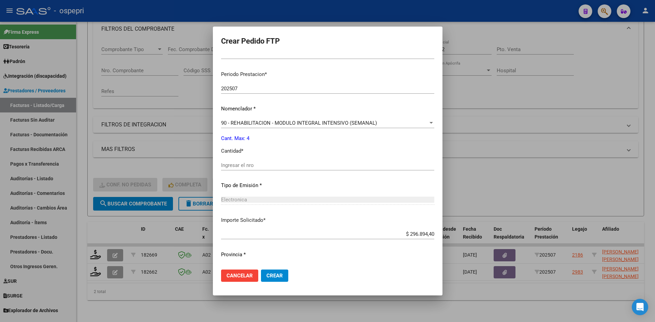
click at [251, 167] on input "Ingresar el nro" at bounding box center [327, 165] width 213 height 6
type input "4"
click at [278, 276] on span "Crear" at bounding box center [274, 276] width 16 height 6
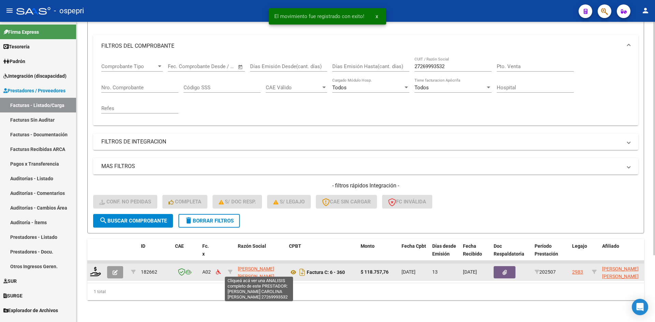
scroll to position [86, 0]
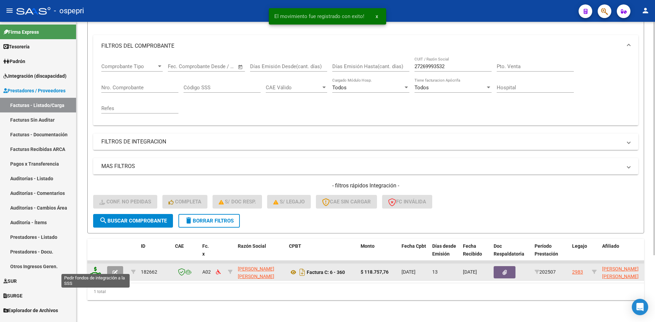
click at [93, 267] on icon at bounding box center [95, 272] width 11 height 10
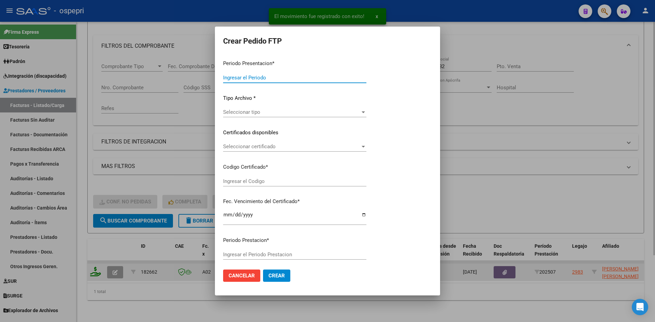
type input "202507"
type input "$ 118.757,76"
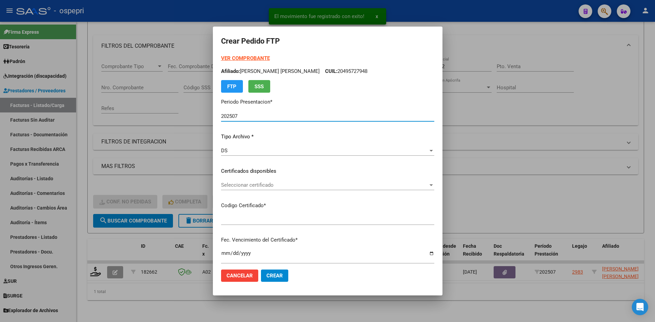
type input "2052528305-5"
type input "[DATE]"
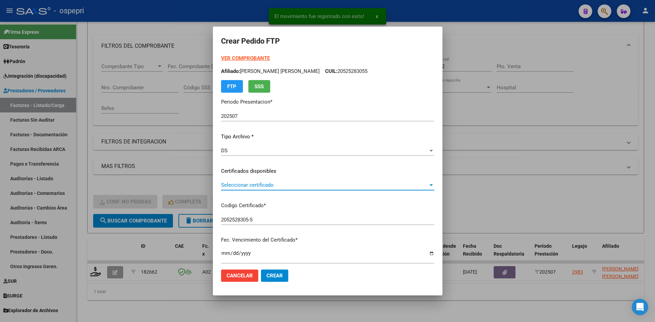
click at [277, 185] on span "Seleccionar certificado" at bounding box center [324, 185] width 207 height 6
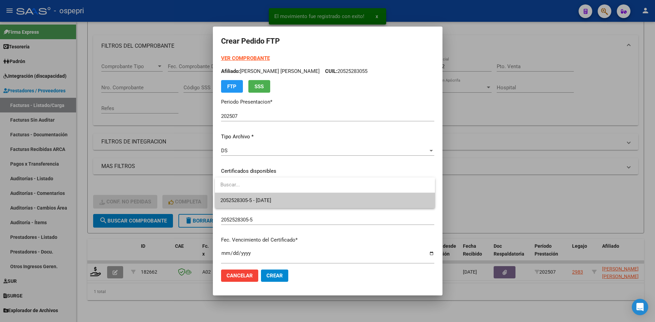
click at [271, 199] on span "2052528305-5 - [DATE]" at bounding box center [245, 200] width 51 height 6
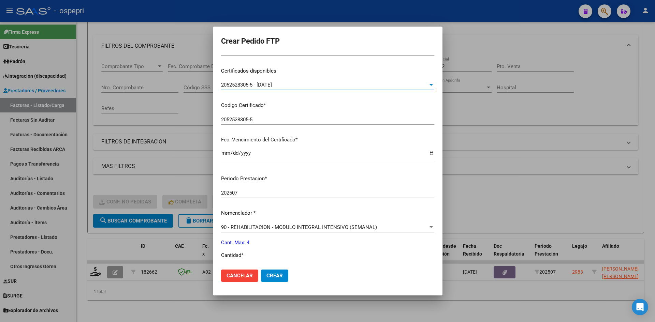
scroll to position [170, 0]
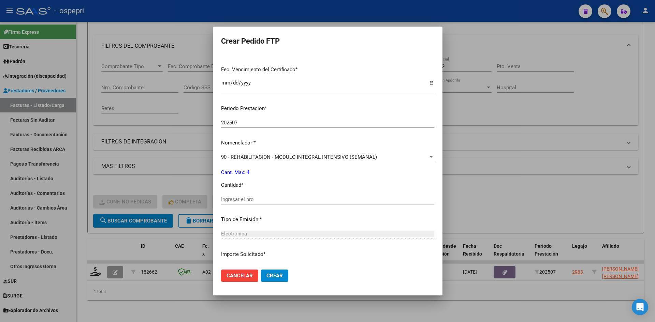
click at [253, 200] on input "Ingresar el nro" at bounding box center [327, 199] width 213 height 6
type input "4"
click at [283, 276] on button "Crear" at bounding box center [274, 276] width 27 height 12
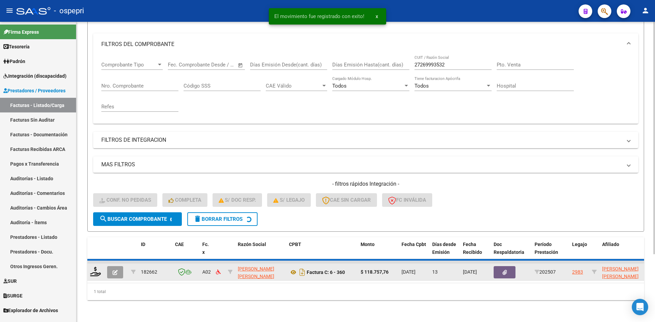
scroll to position [76, 0]
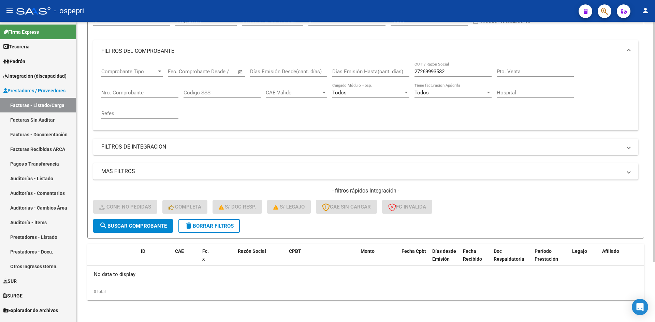
click at [229, 229] on button "delete Borrar Filtros" at bounding box center [208, 226] width 61 height 14
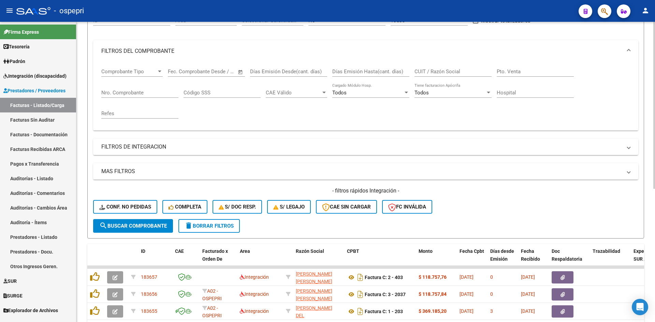
click at [420, 69] on input "CUIT / Razón Social" at bounding box center [452, 72] width 77 height 6
paste input "27342059118"
type input "27342059118"
click at [133, 226] on span "search Buscar Comprobante" at bounding box center [132, 226] width 67 height 6
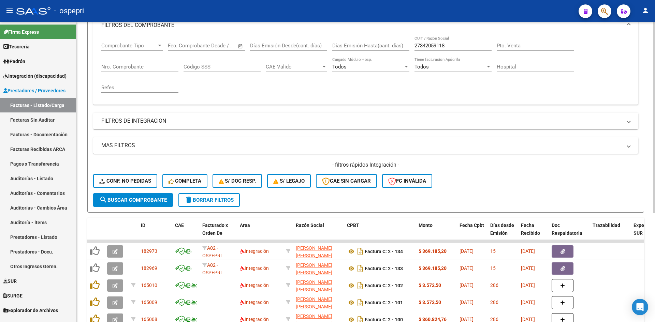
scroll to position [171, 0]
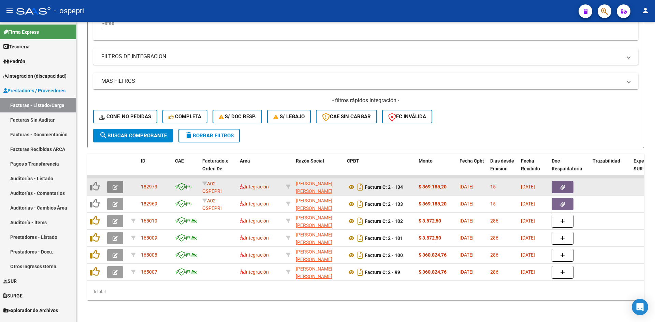
click at [112, 181] on button "button" at bounding box center [115, 187] width 16 height 12
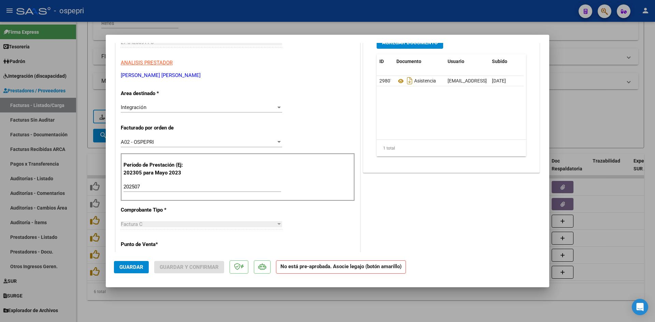
scroll to position [0, 0]
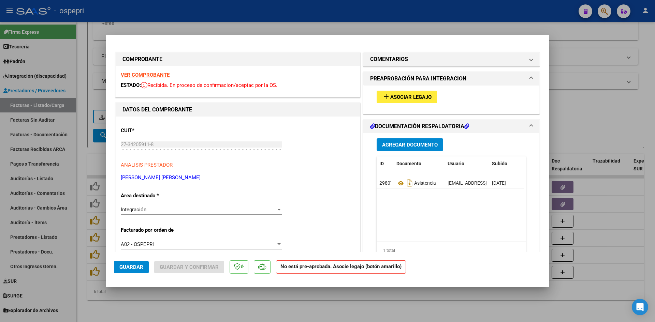
click at [156, 74] on strong "VER COMPROBANTE" at bounding box center [145, 75] width 49 height 6
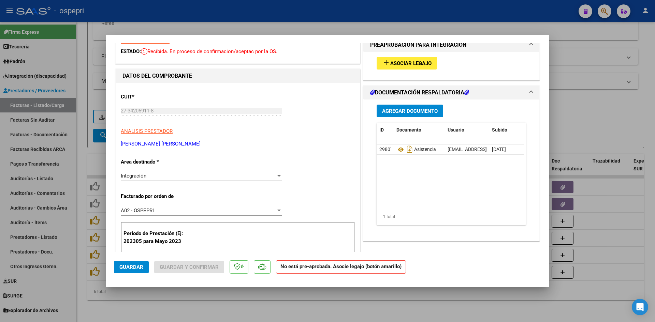
scroll to position [34, 0]
click at [397, 148] on icon at bounding box center [400, 149] width 9 height 8
click at [409, 62] on span "Asociar Legajo" at bounding box center [410, 63] width 41 height 6
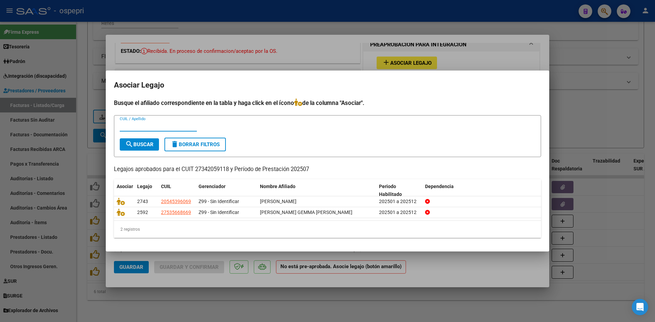
paste input "53566866"
type input "53566866"
click at [139, 145] on span "search Buscar" at bounding box center [139, 144] width 28 height 6
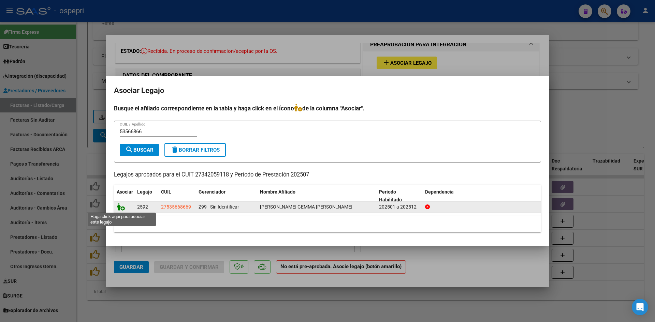
click at [121, 208] on icon at bounding box center [121, 206] width 8 height 7
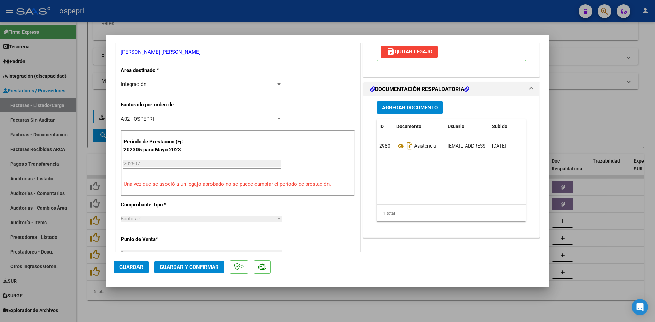
scroll to position [136, 0]
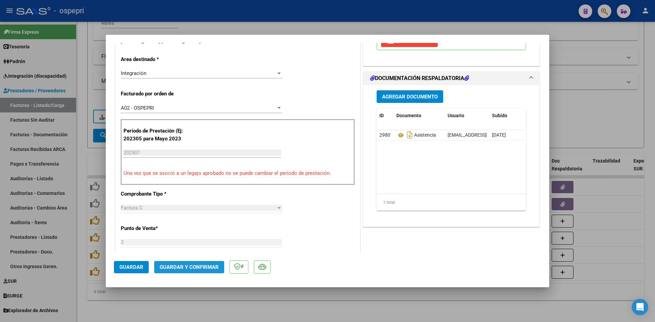
click at [206, 264] on span "Guardar y Confirmar" at bounding box center [189, 267] width 59 height 6
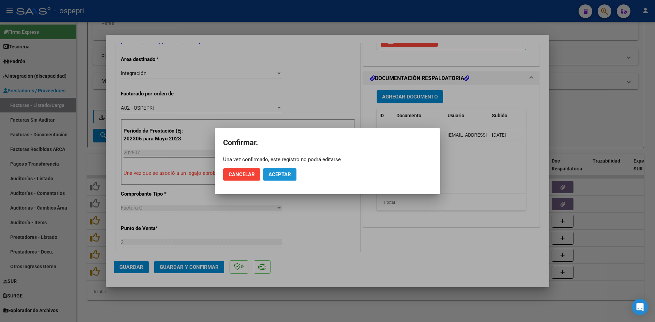
click at [282, 171] on span "Aceptar" at bounding box center [279, 174] width 22 height 6
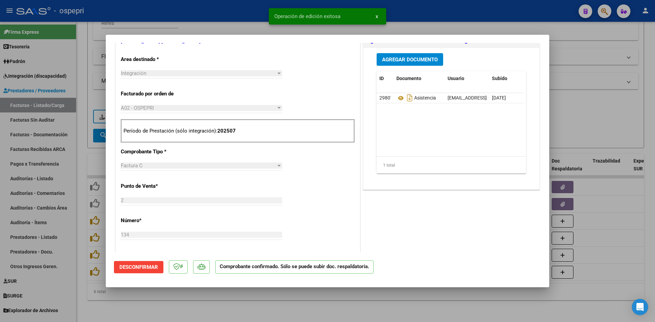
type input "$ 0,00"
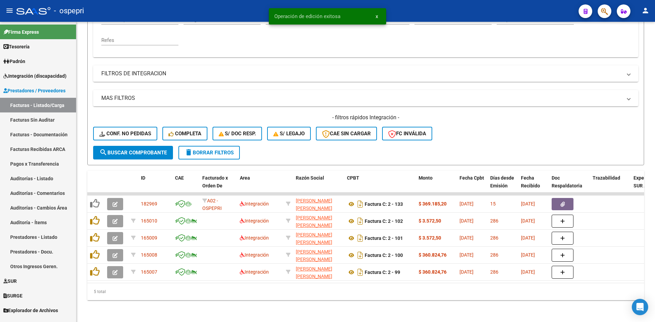
scroll to position [154, 0]
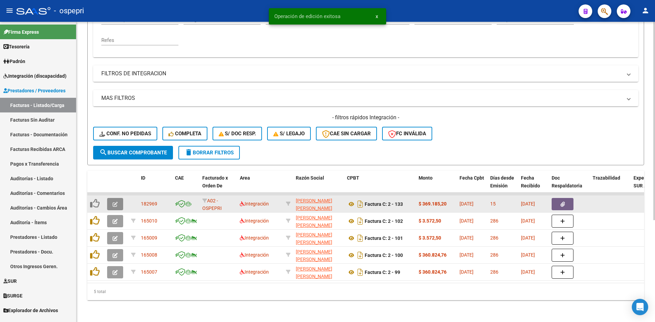
click at [116, 202] on icon "button" at bounding box center [114, 204] width 5 height 5
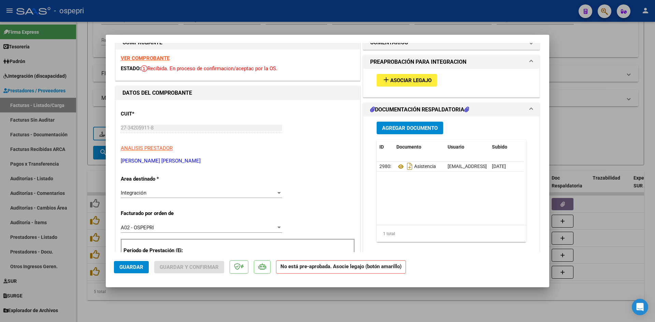
scroll to position [0, 0]
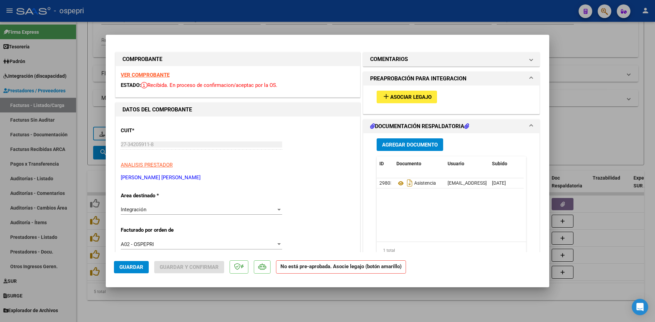
click at [164, 74] on strong "VER COMPROBANTE" at bounding box center [145, 75] width 49 height 6
click at [397, 185] on icon at bounding box center [400, 183] width 9 height 8
click at [422, 97] on span "Asociar Legajo" at bounding box center [410, 97] width 41 height 6
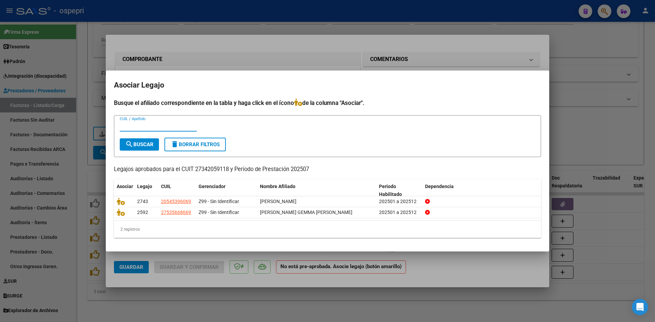
paste input "54539606"
type input "54539606"
click at [144, 147] on span "search Buscar" at bounding box center [139, 144] width 28 height 6
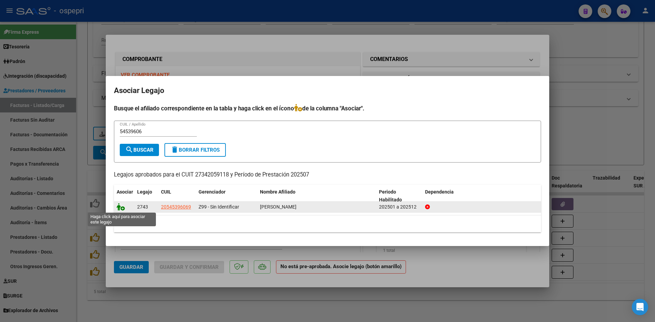
click at [120, 208] on icon at bounding box center [121, 206] width 8 height 7
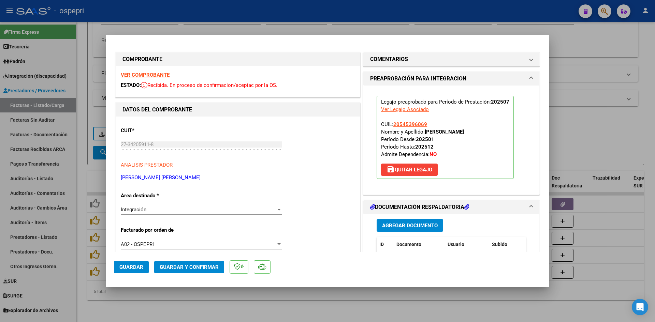
click at [190, 268] on span "Guardar y Confirmar" at bounding box center [189, 267] width 59 height 6
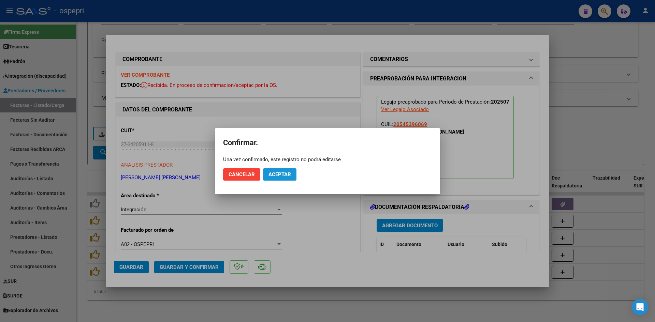
click at [285, 178] on button "Aceptar" at bounding box center [279, 174] width 33 height 12
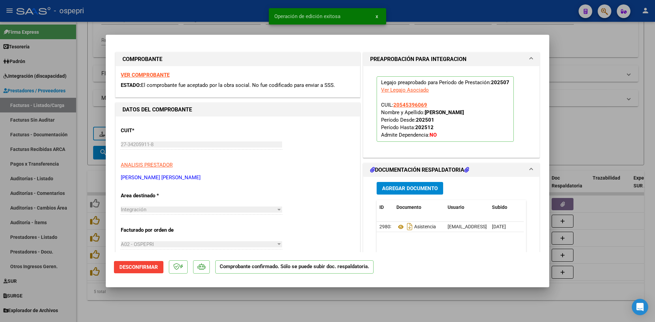
type input "$ 0,00"
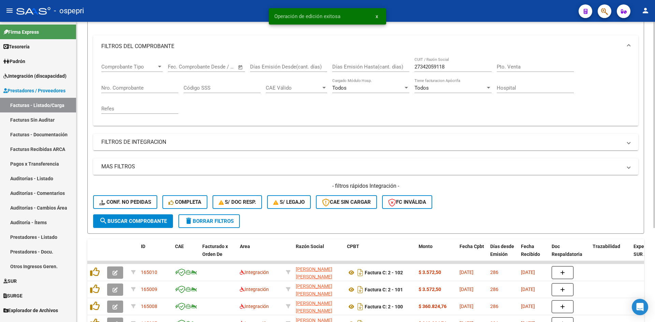
scroll to position [1, 0]
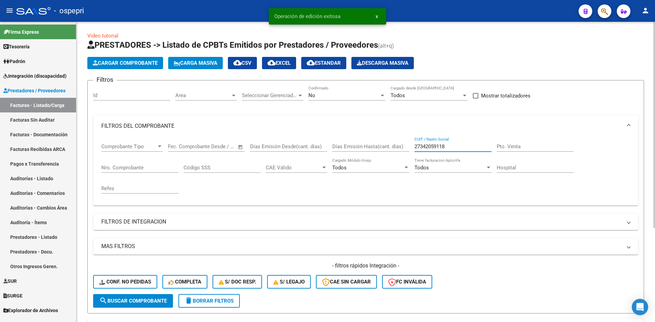
drag, startPoint x: 456, startPoint y: 146, endPoint x: 401, endPoint y: 149, distance: 54.6
click at [401, 149] on div "Comprobante Tipo Comprobante Tipo Start date – End date Fec. Comprobante Desde …" at bounding box center [365, 168] width 528 height 63
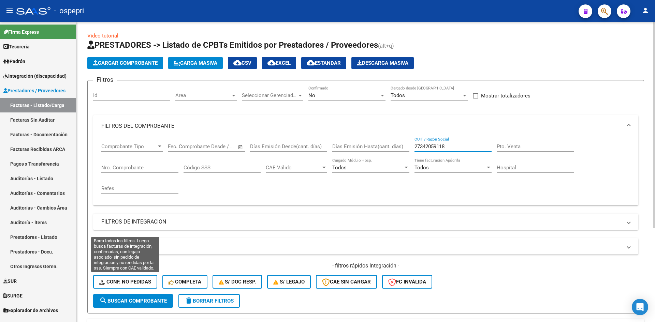
click at [131, 277] on button "Conf. no pedidas" at bounding box center [125, 282] width 64 height 14
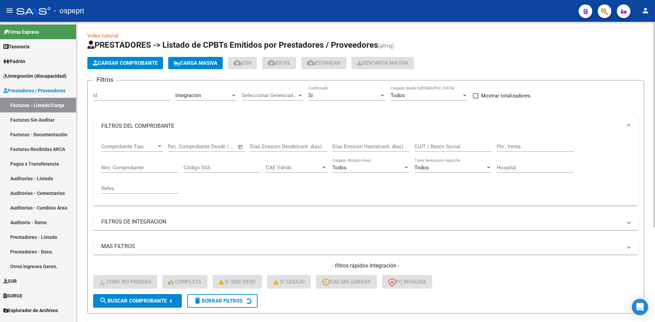
click at [421, 149] on input "CUIT / Razón Social" at bounding box center [452, 147] width 77 height 6
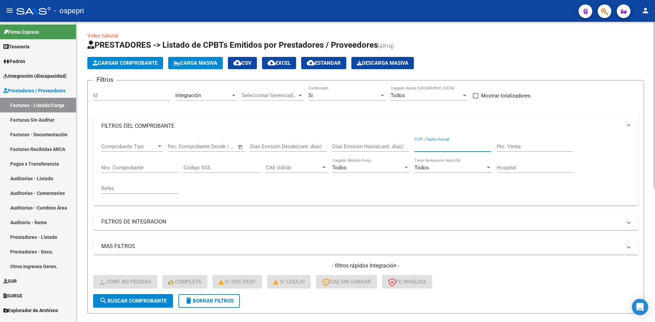
paste input "27342059118"
type input "27342059118"
click at [126, 302] on span "search Buscar Comprobante" at bounding box center [132, 301] width 67 height 6
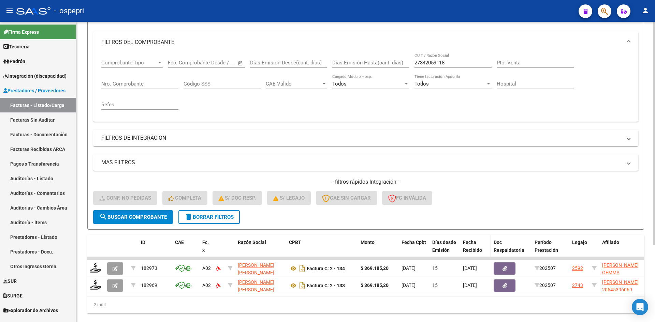
scroll to position [103, 0]
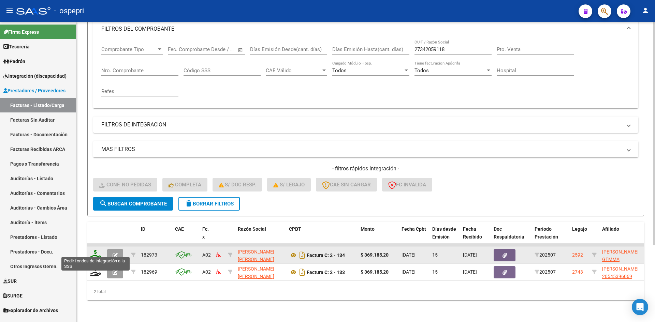
click at [94, 250] on icon at bounding box center [95, 255] width 11 height 10
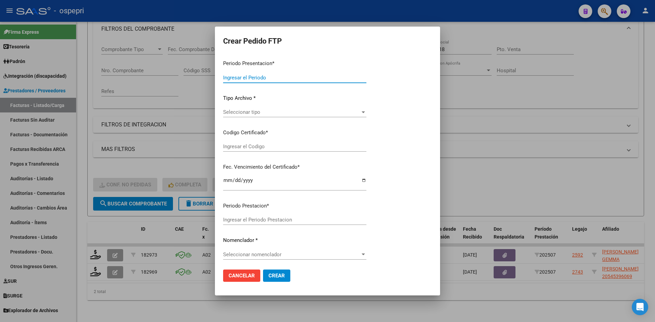
type input "202507"
type input "$ 369.185,20"
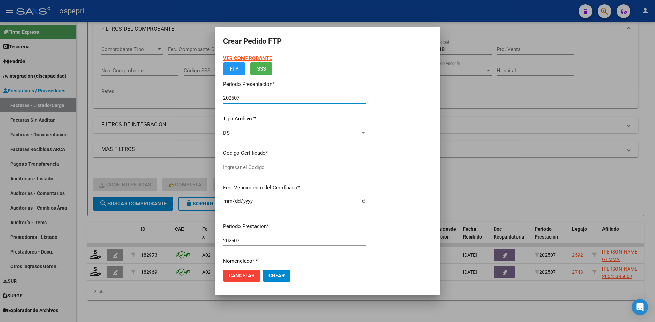
type input "2753566866-9"
type input "[DATE]"
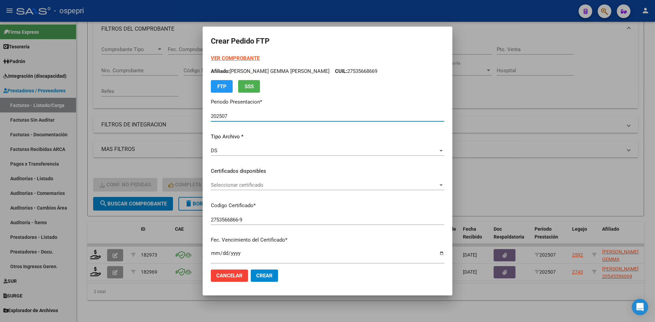
click at [308, 185] on span "Seleccionar certificado" at bounding box center [324, 185] width 227 height 6
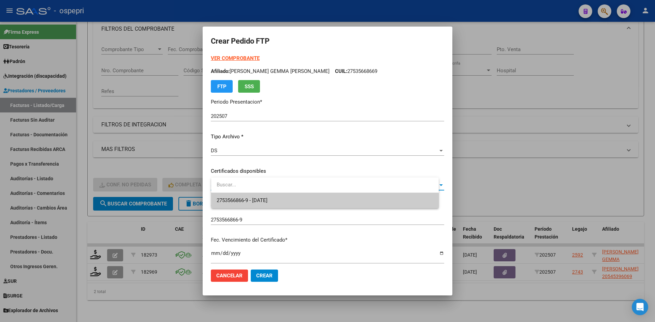
click at [304, 198] on span "2753566866-9 - [DATE]" at bounding box center [324, 200] width 216 height 15
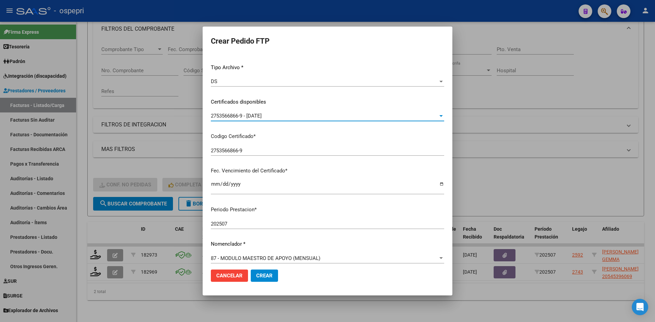
scroll to position [136, 0]
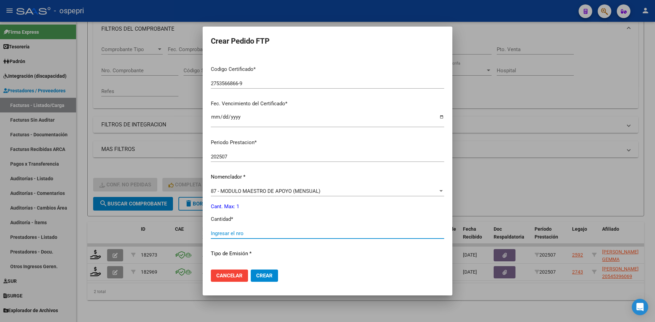
click at [236, 233] on input "Ingresar el nro" at bounding box center [327, 233] width 233 height 6
type input "1"
click at [270, 277] on span "Crear" at bounding box center [264, 276] width 16 height 6
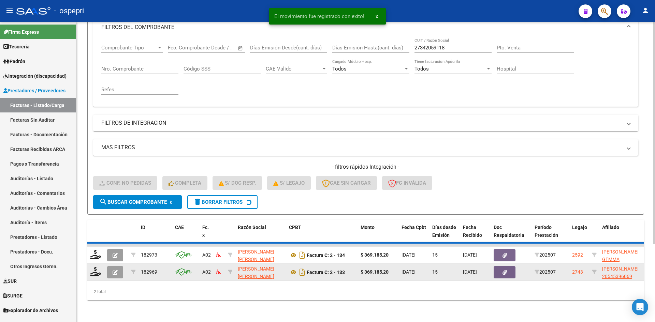
scroll to position [86, 0]
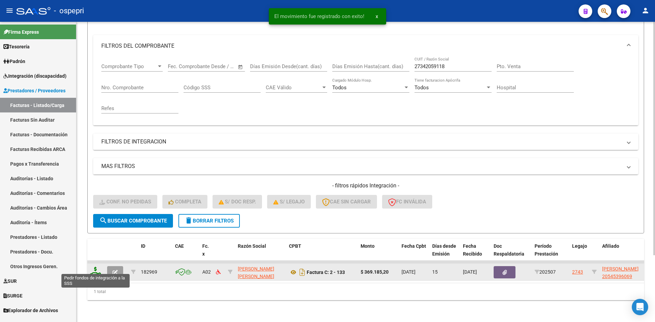
click at [95, 268] on icon at bounding box center [95, 272] width 11 height 10
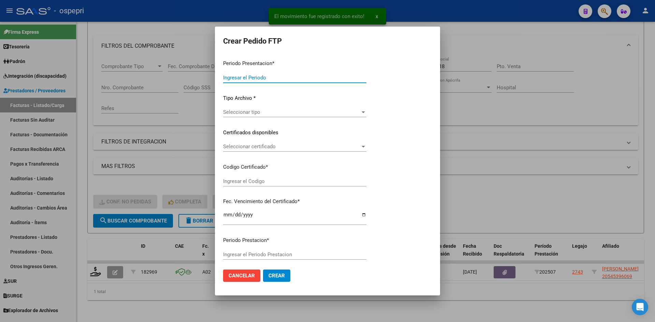
type input "202507"
type input "$ 369.185,20"
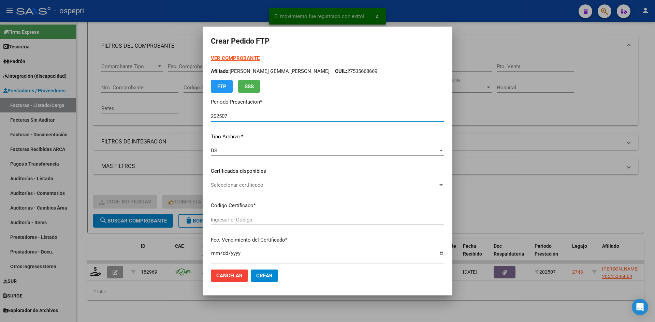
type input "2054539606-9"
type input "[DATE]"
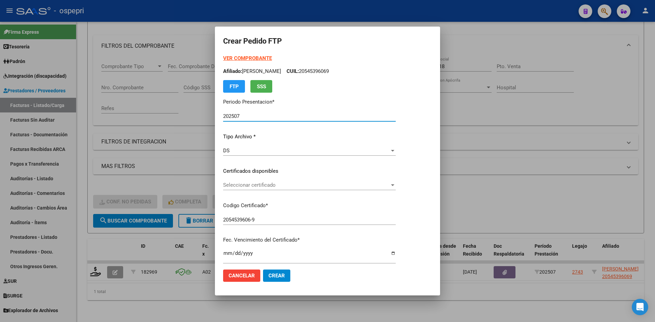
click at [296, 188] on span "Seleccionar certificado" at bounding box center [306, 185] width 166 height 6
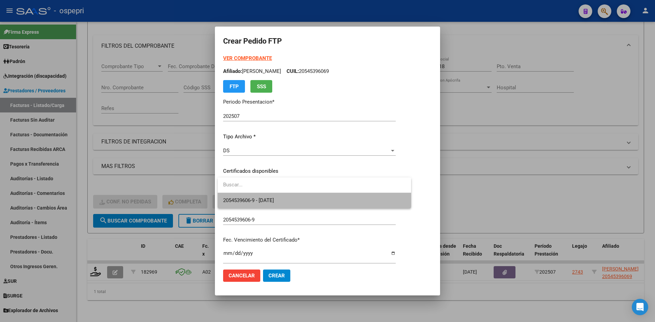
click at [297, 198] on span "2054539606-9 - [DATE]" at bounding box center [314, 200] width 182 height 15
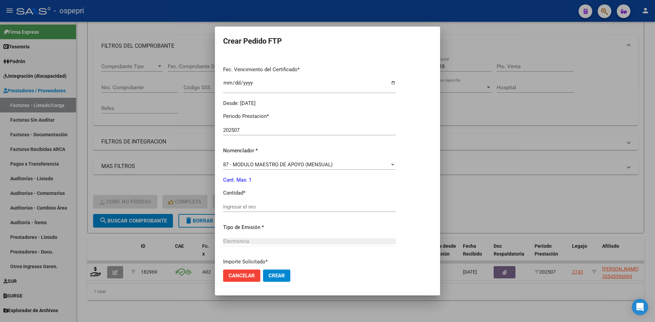
scroll to position [205, 0]
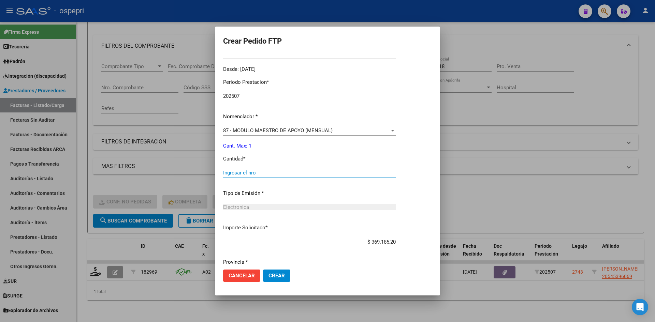
click at [258, 176] on input "Ingresar el nro" at bounding box center [309, 173] width 172 height 6
type input "1"
click at [280, 273] on span "Crear" at bounding box center [276, 276] width 16 height 6
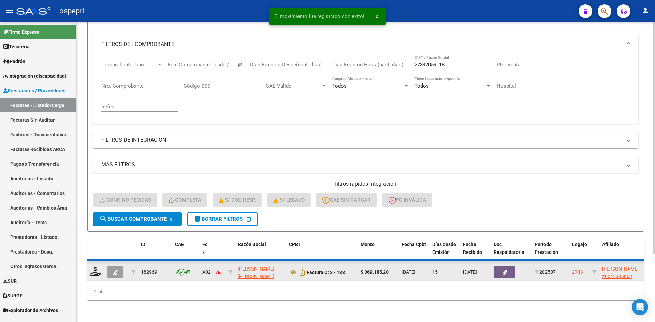
scroll to position [76, 0]
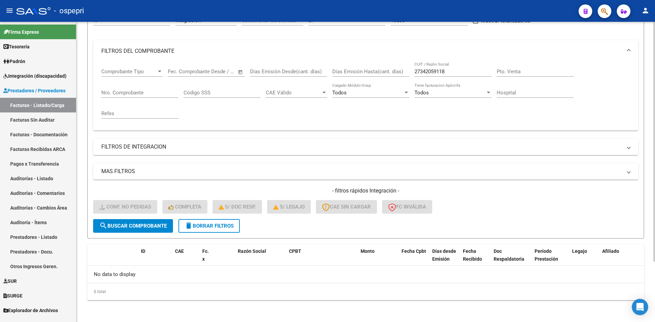
click at [216, 227] on span "delete Borrar Filtros" at bounding box center [208, 226] width 49 height 6
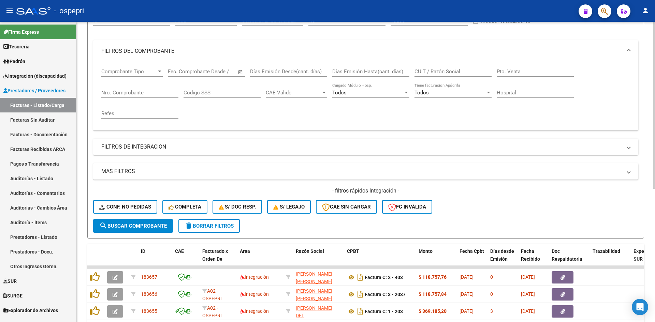
click at [431, 72] on input "CUIT / Razón Social" at bounding box center [452, 72] width 77 height 6
paste input "23329856194"
type input "23329856194"
click at [152, 226] on span "search Buscar Comprobante" at bounding box center [132, 226] width 67 height 6
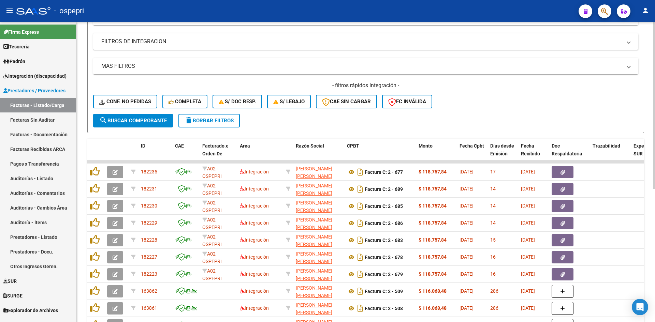
scroll to position [212, 0]
